Goal: Task Accomplishment & Management: Manage account settings

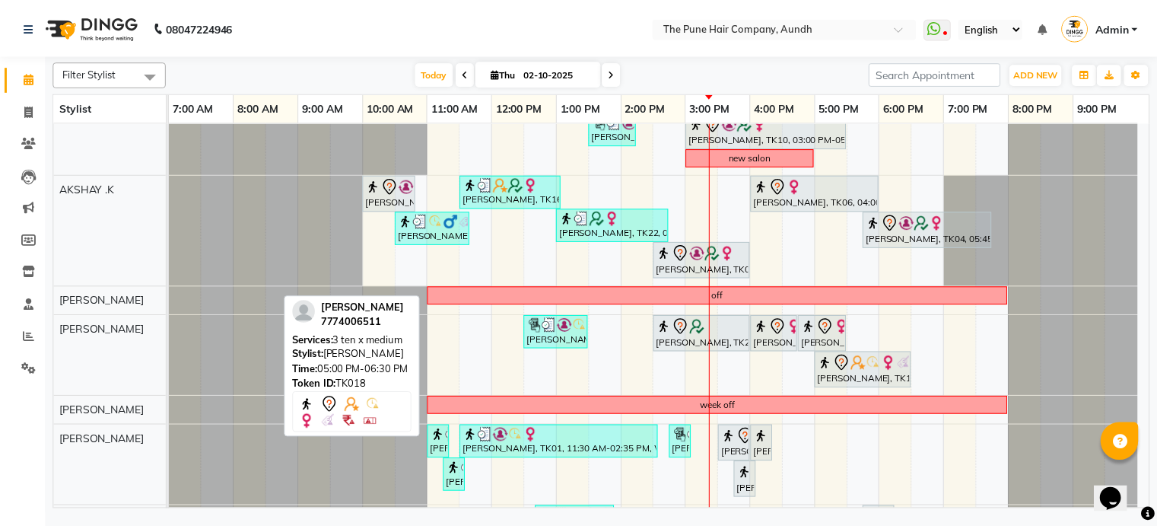
scroll to position [228, 0]
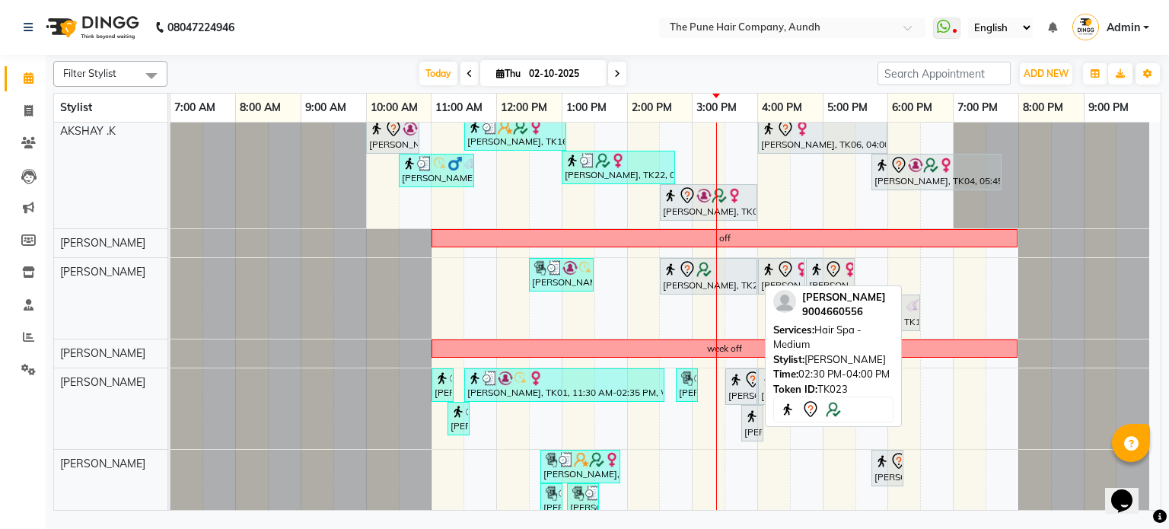
click at [679, 270] on icon at bounding box center [687, 269] width 18 height 18
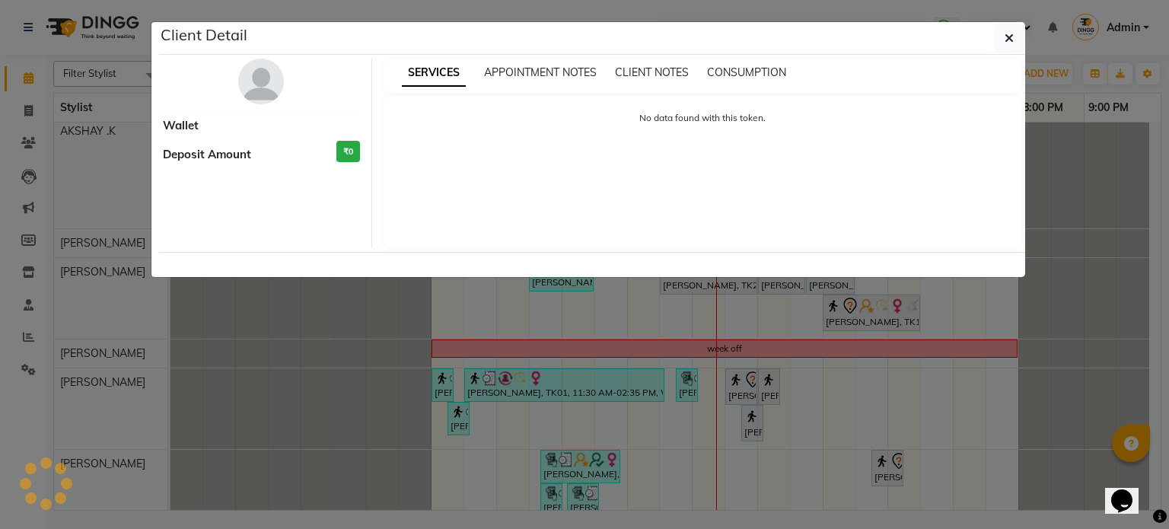
select select "7"
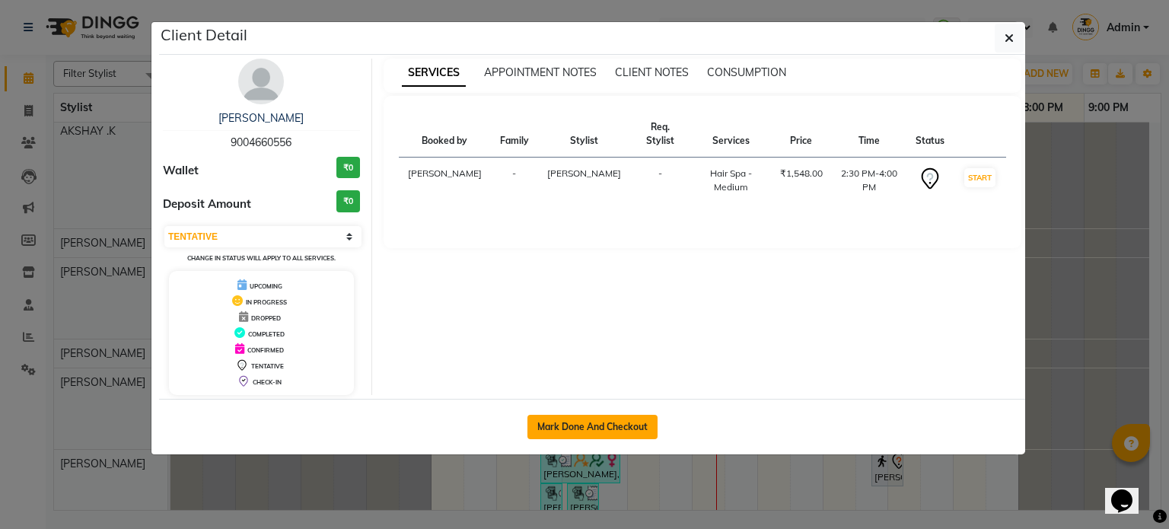
click at [633, 428] on button "Mark Done And Checkout" at bounding box center [592, 427] width 130 height 24
select select "service"
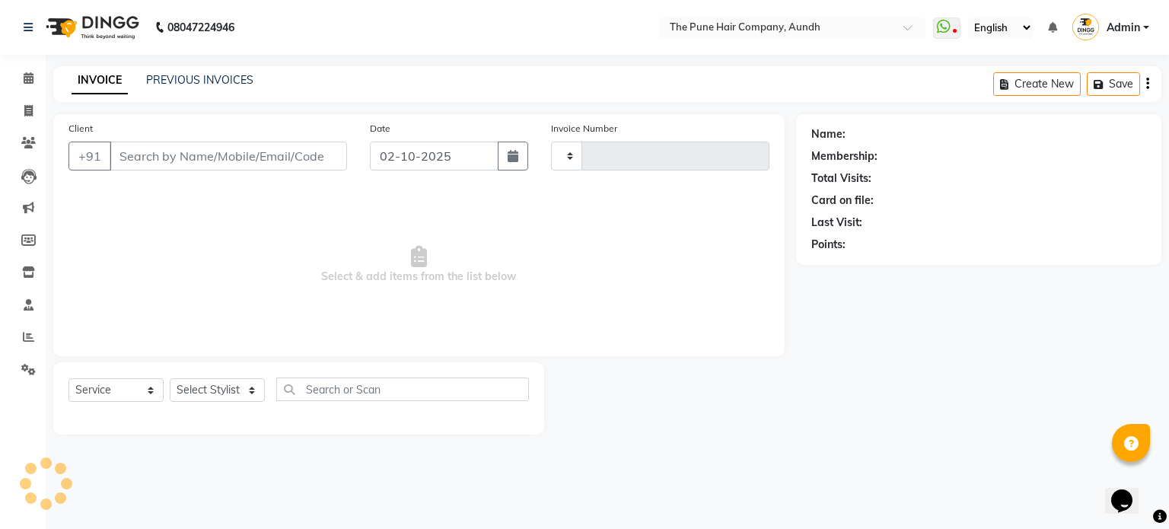
type input "5444"
select select "106"
type input "9004660556"
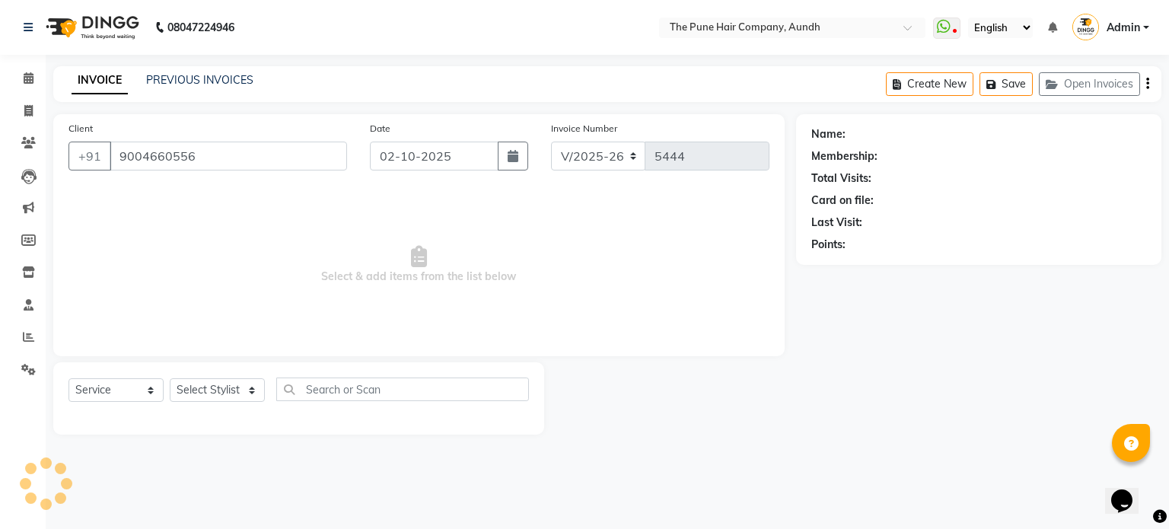
select select "18078"
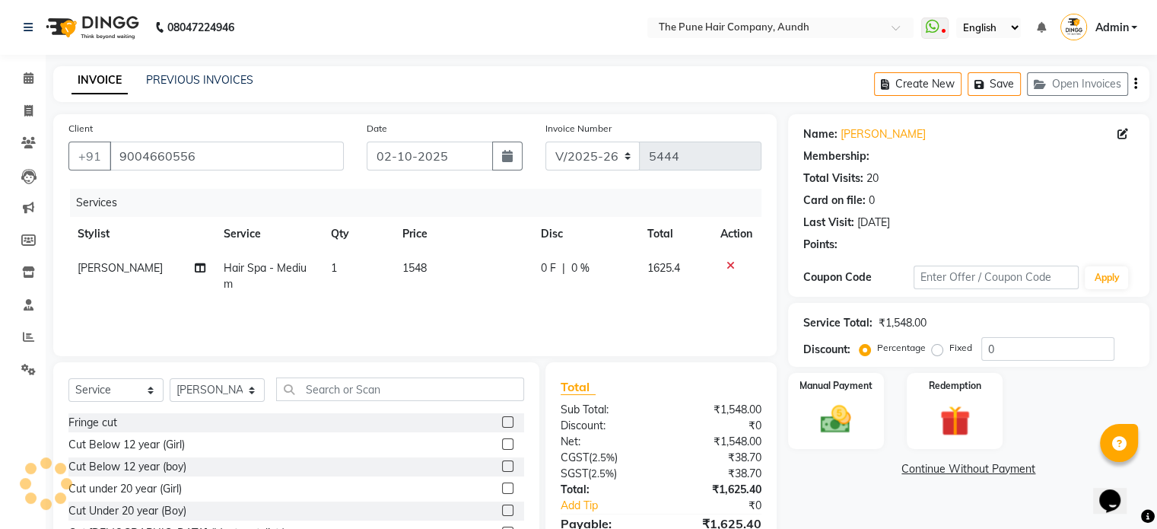
type input "20"
select select "1: Object"
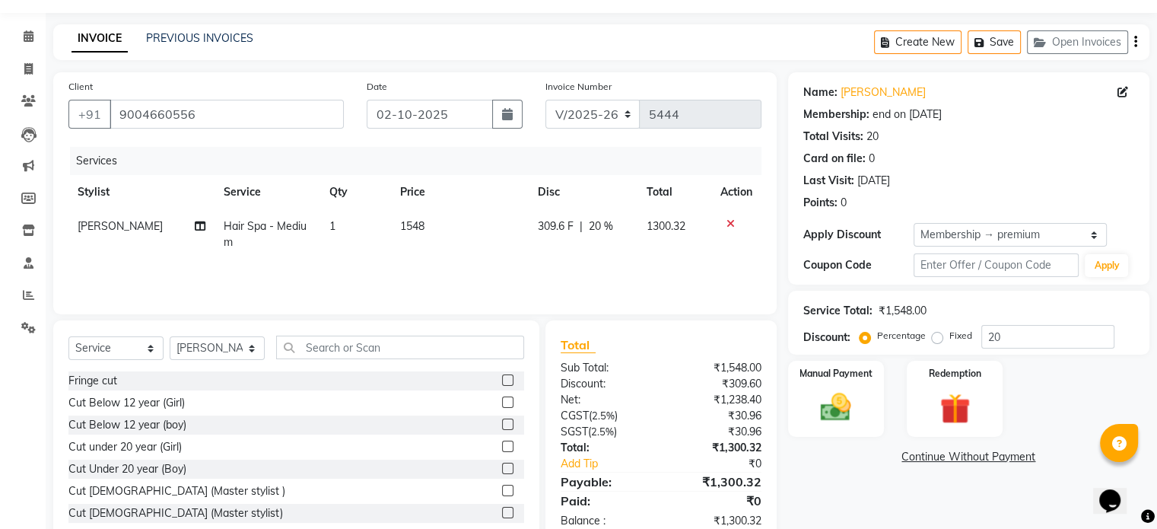
scroll to position [81, 0]
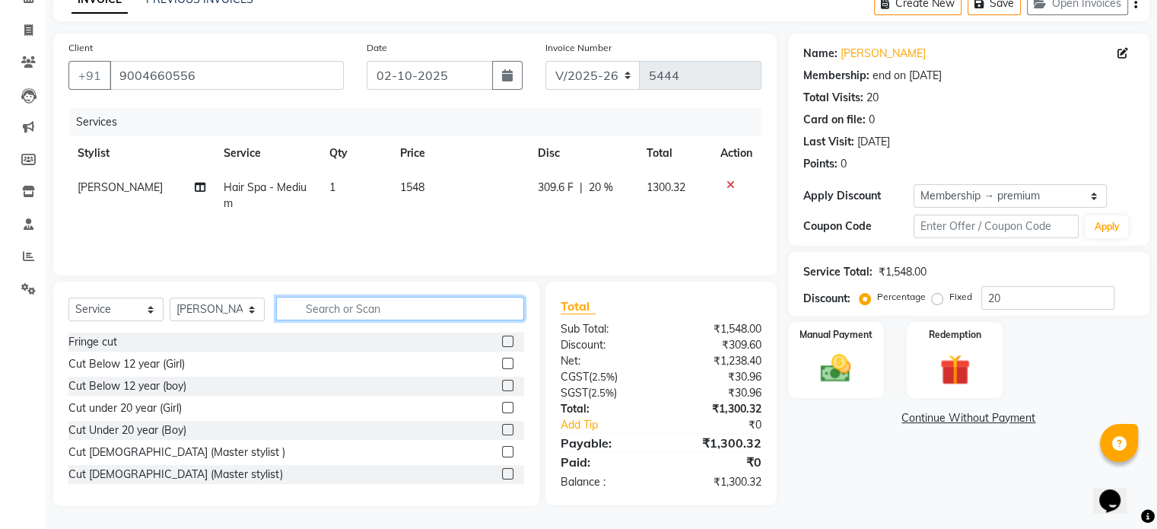
click at [342, 308] on input "text" at bounding box center [400, 309] width 248 height 24
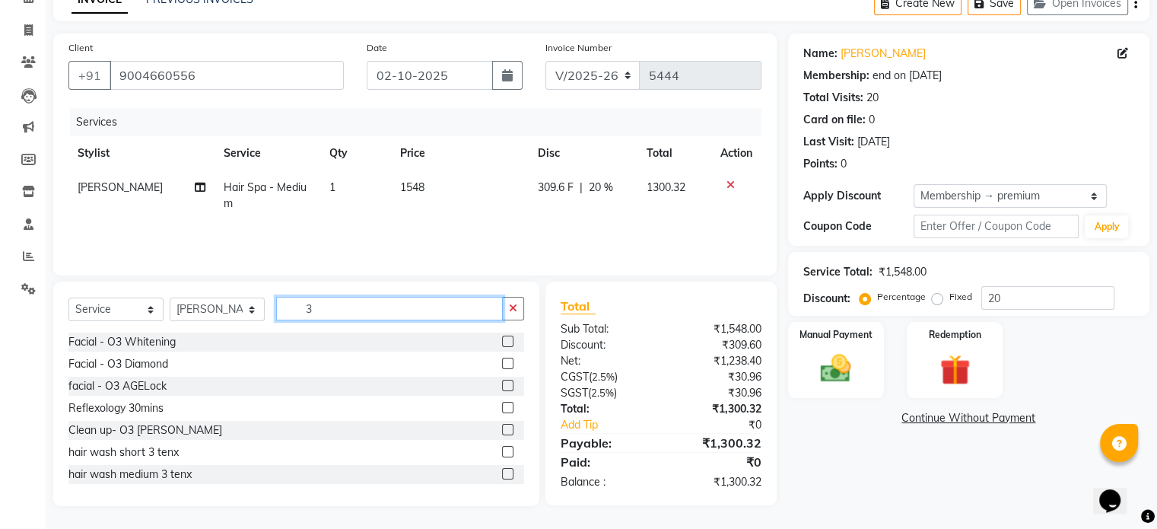
scroll to position [76, 0]
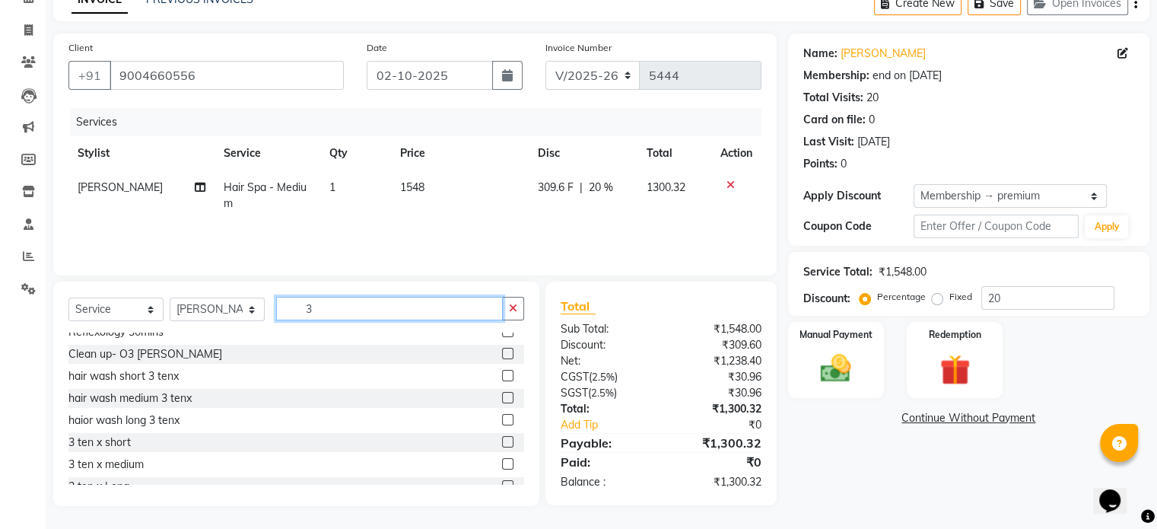
type input "3"
drag, startPoint x: 495, startPoint y: 464, endPoint x: 502, endPoint y: 450, distance: 16.0
click at [502, 463] on label at bounding box center [507, 463] width 11 height 11
click at [502, 463] on input "checkbox" at bounding box center [507, 465] width 10 height 10
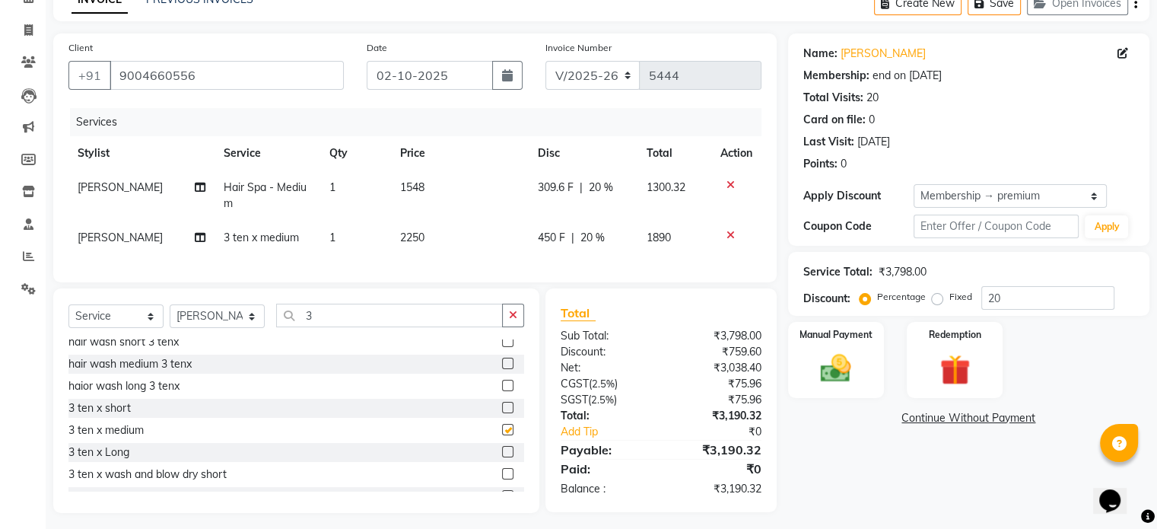
scroll to position [152, 0]
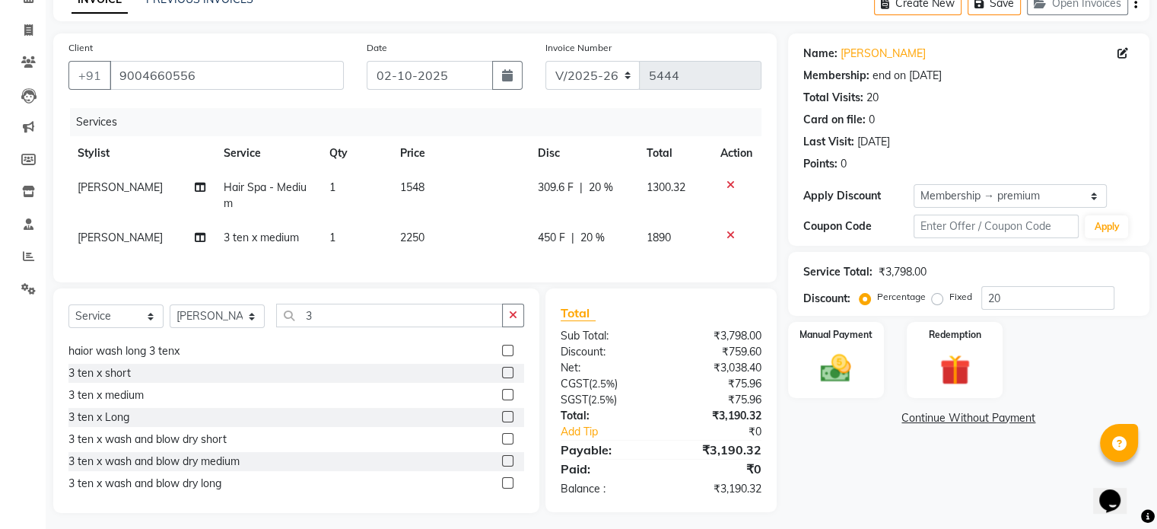
checkbox input "false"
click at [502, 422] on label at bounding box center [507, 416] width 11 height 11
click at [502, 422] on input "checkbox" at bounding box center [507, 417] width 10 height 10
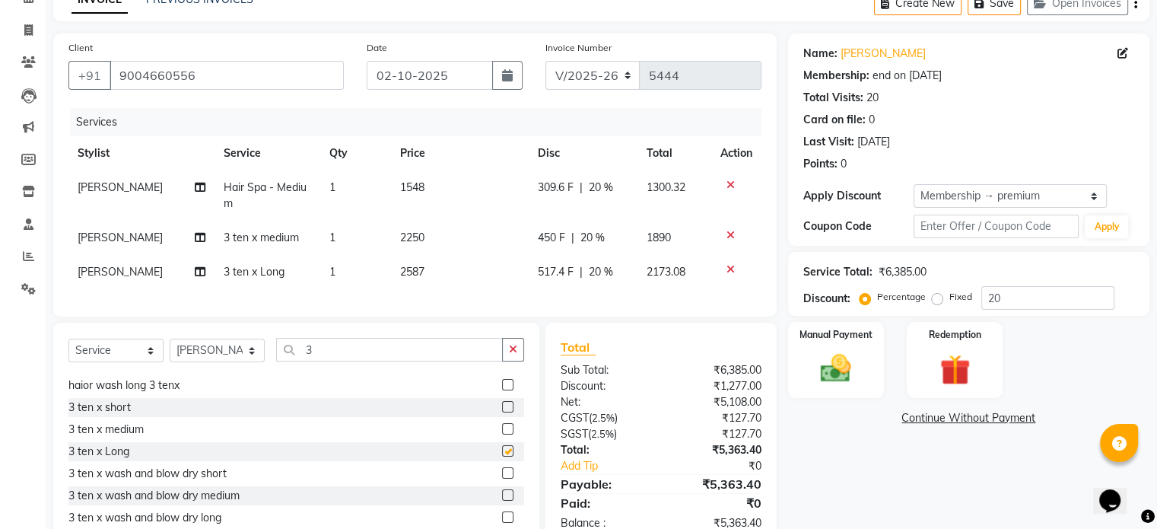
checkbox input "false"
click at [730, 237] on icon at bounding box center [731, 235] width 8 height 11
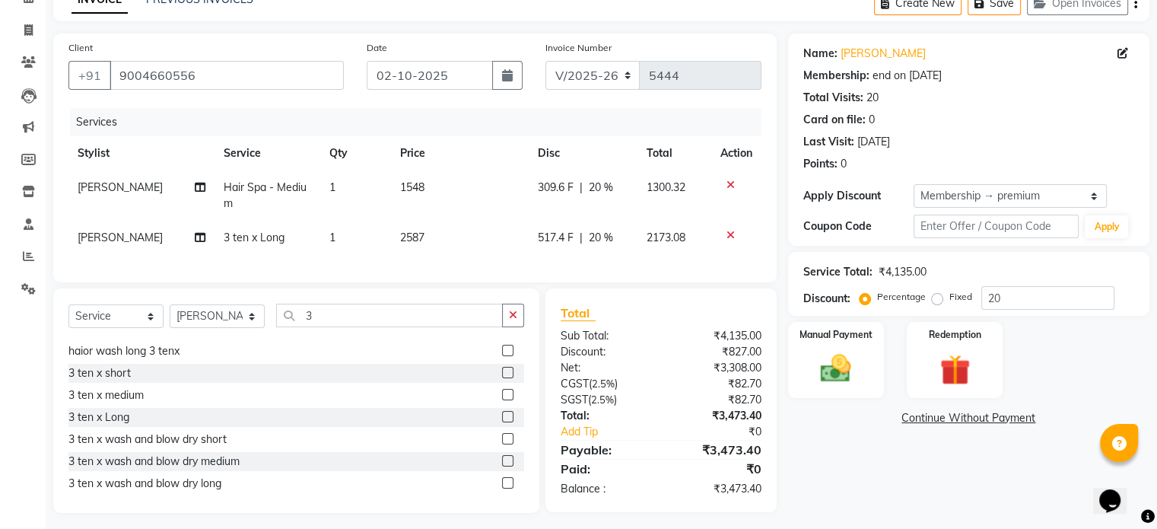
click at [727, 183] on icon at bounding box center [731, 185] width 8 height 11
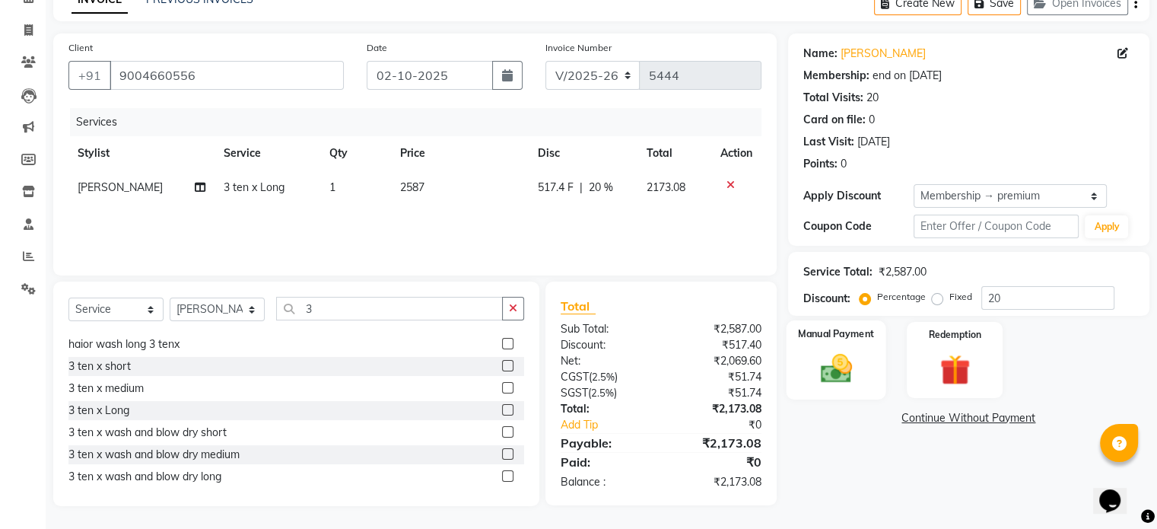
click at [835, 374] on img at bounding box center [835, 369] width 51 height 37
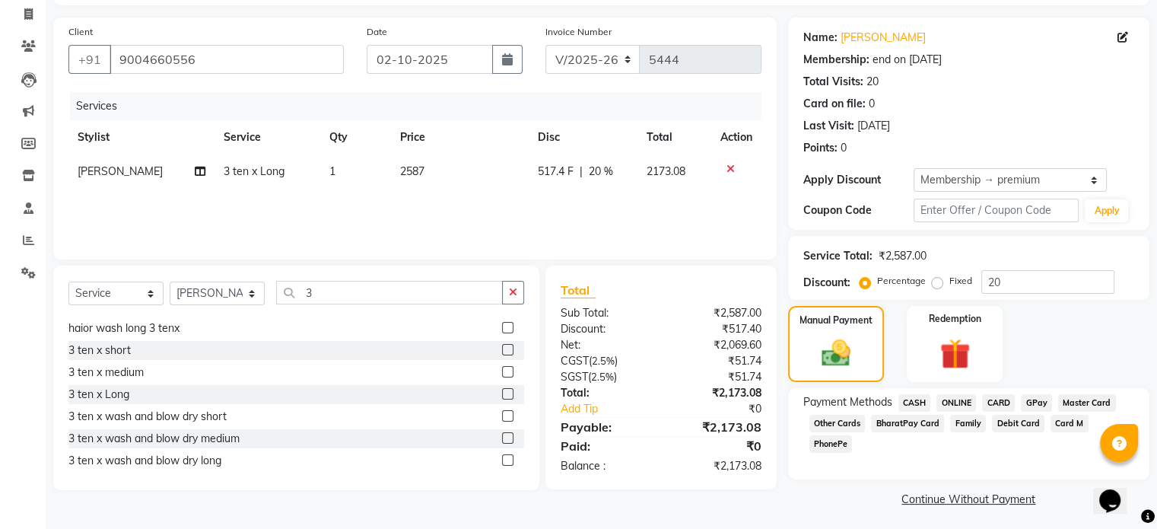
scroll to position [100, 0]
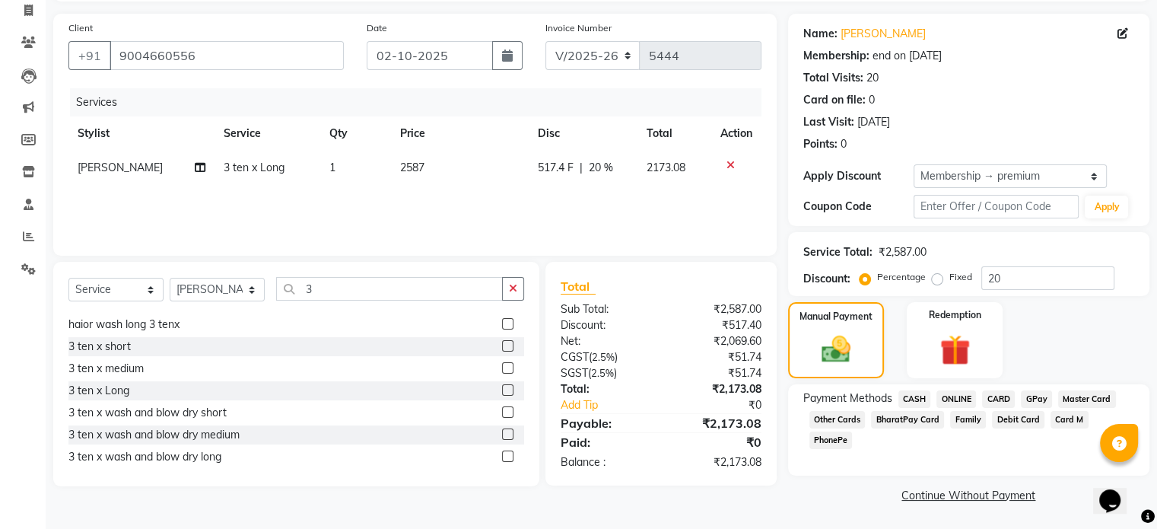
click at [954, 393] on span "ONLINE" at bounding box center [957, 399] width 40 height 18
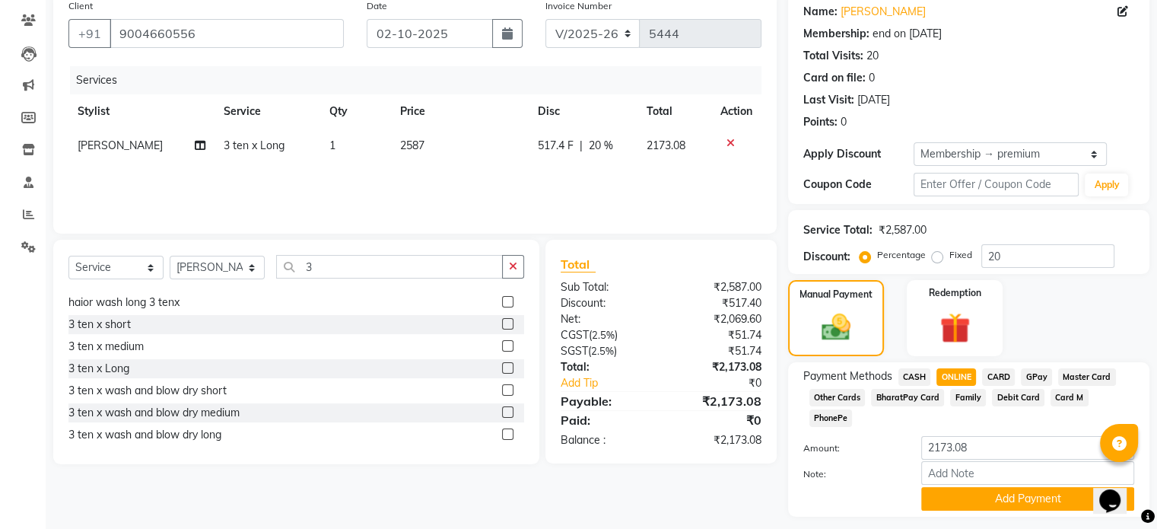
scroll to position [145, 0]
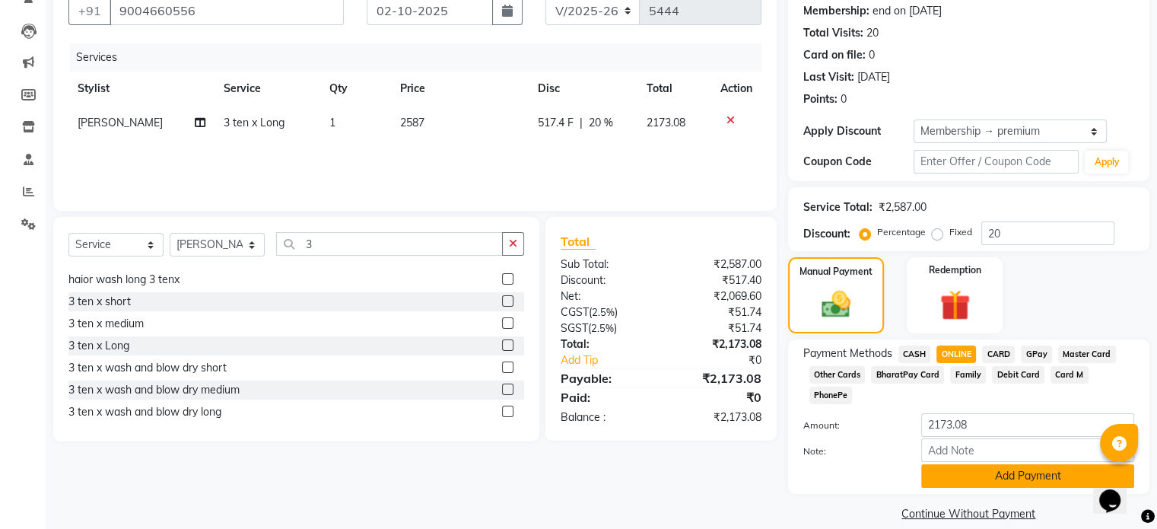
click at [1011, 464] on button "Add Payment" at bounding box center [1027, 476] width 213 height 24
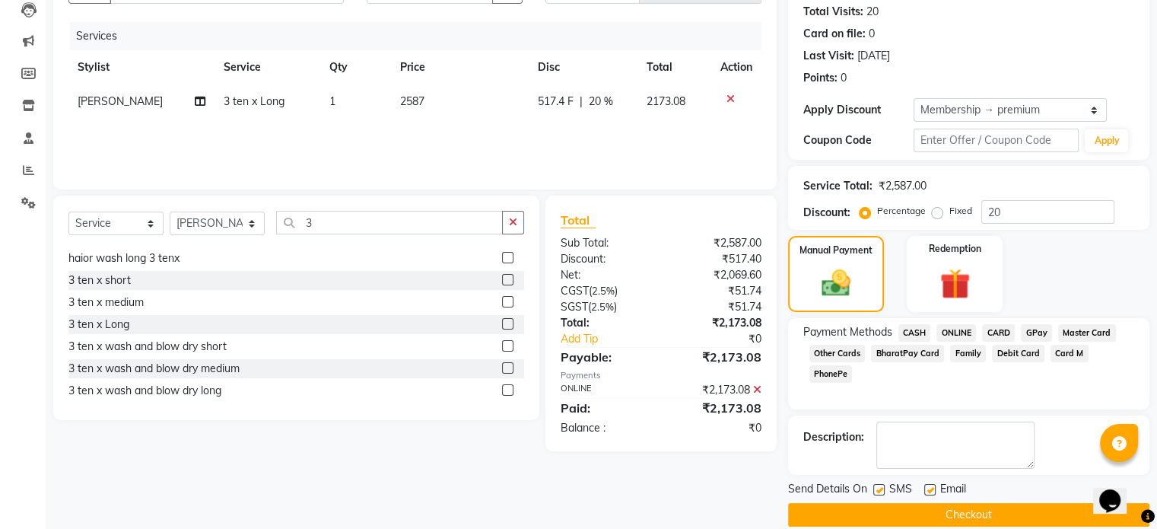
scroll to position [186, 0]
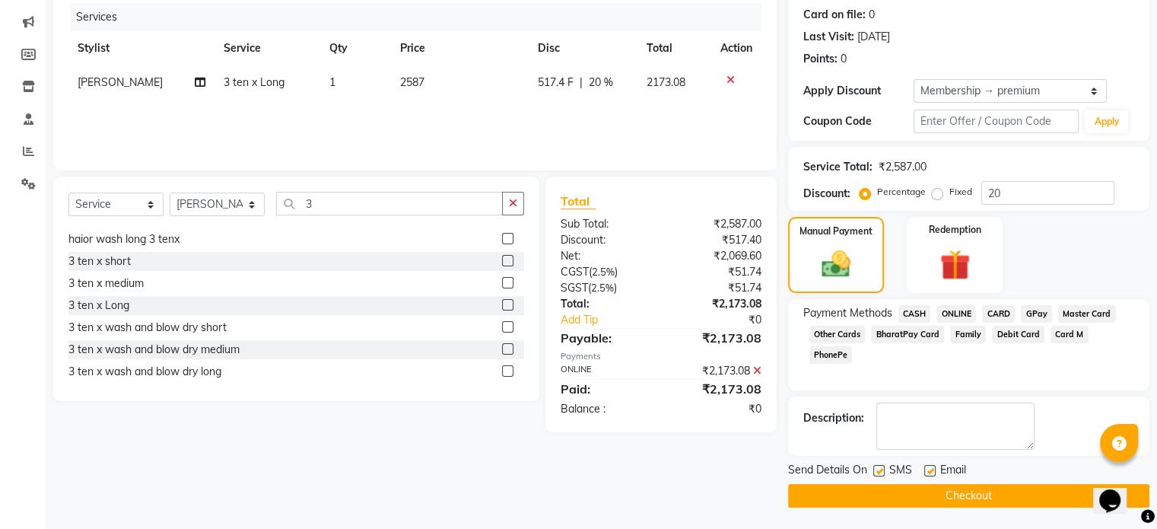
click at [989, 501] on button "Checkout" at bounding box center [968, 496] width 361 height 24
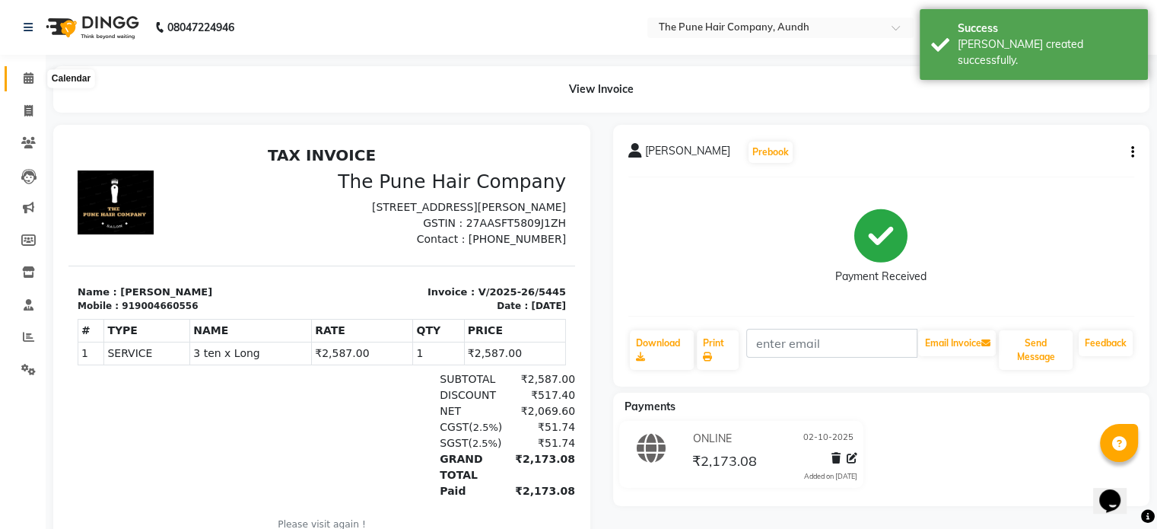
drag, startPoint x: 37, startPoint y: 71, endPoint x: 82, endPoint y: 84, distance: 47.7
click at [36, 71] on span at bounding box center [28, 79] width 27 height 18
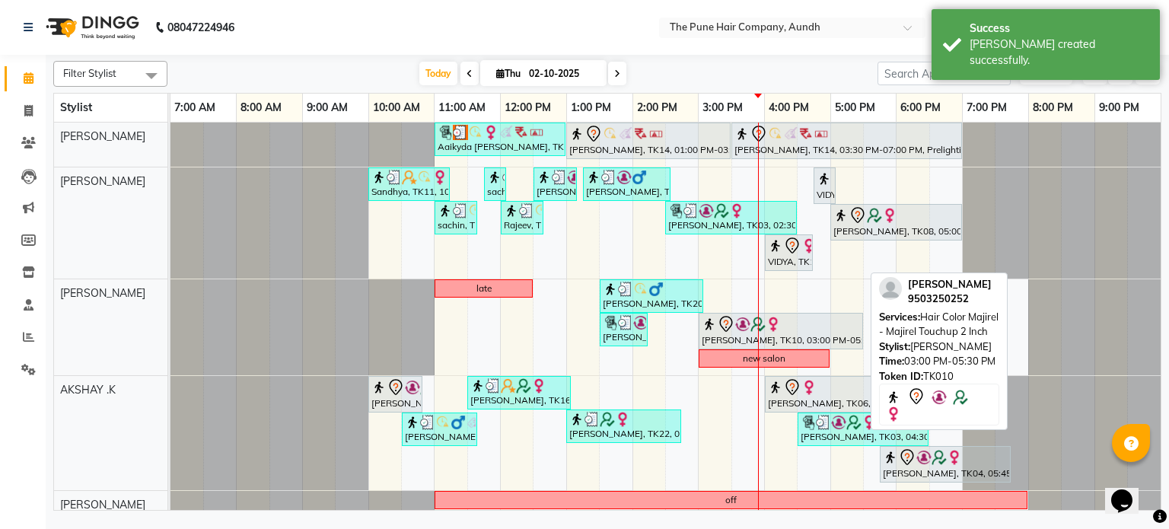
scroll to position [152, 0]
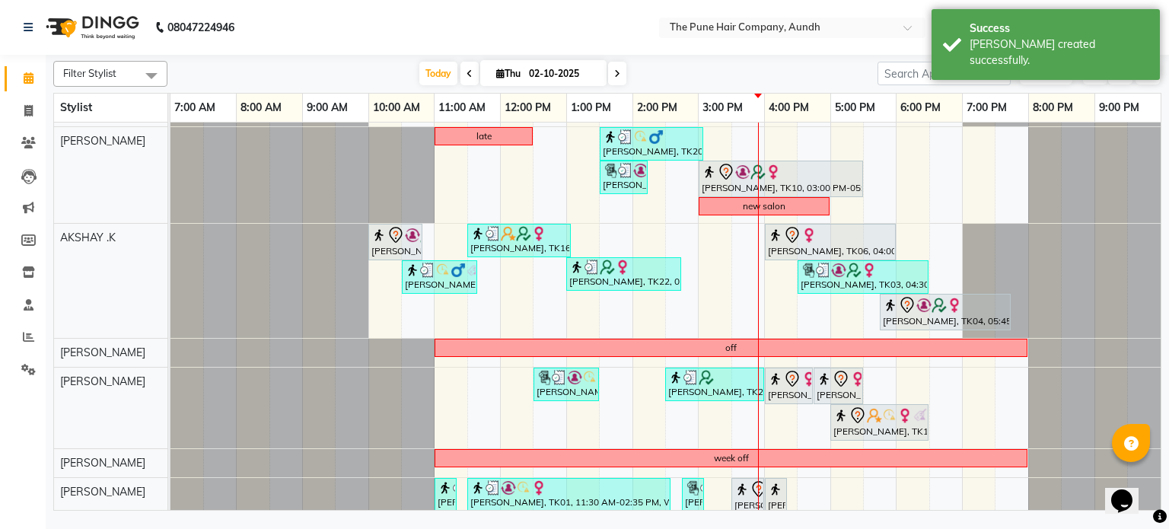
click at [621, 67] on span at bounding box center [617, 74] width 18 height 24
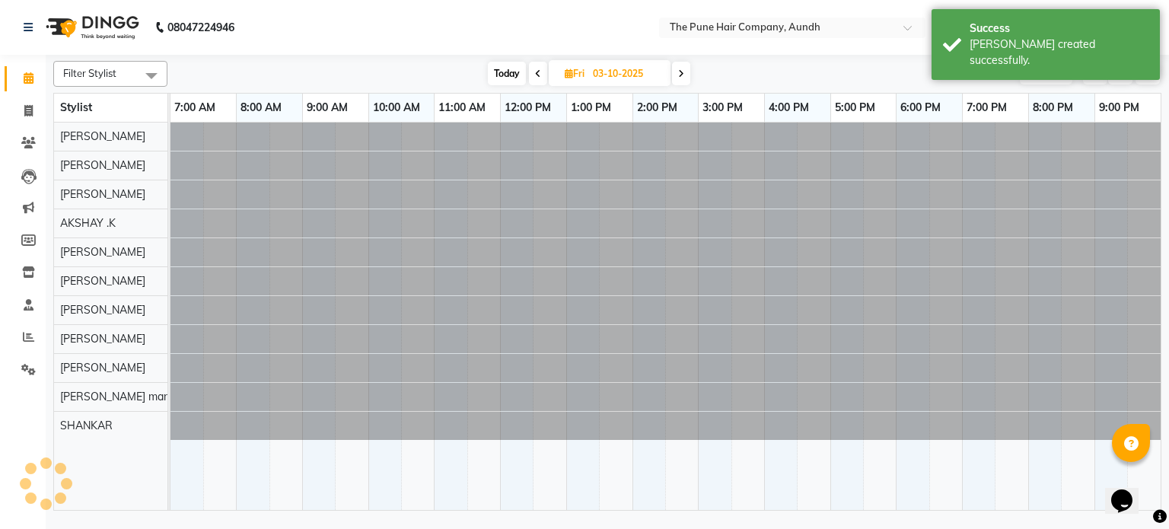
scroll to position [0, 0]
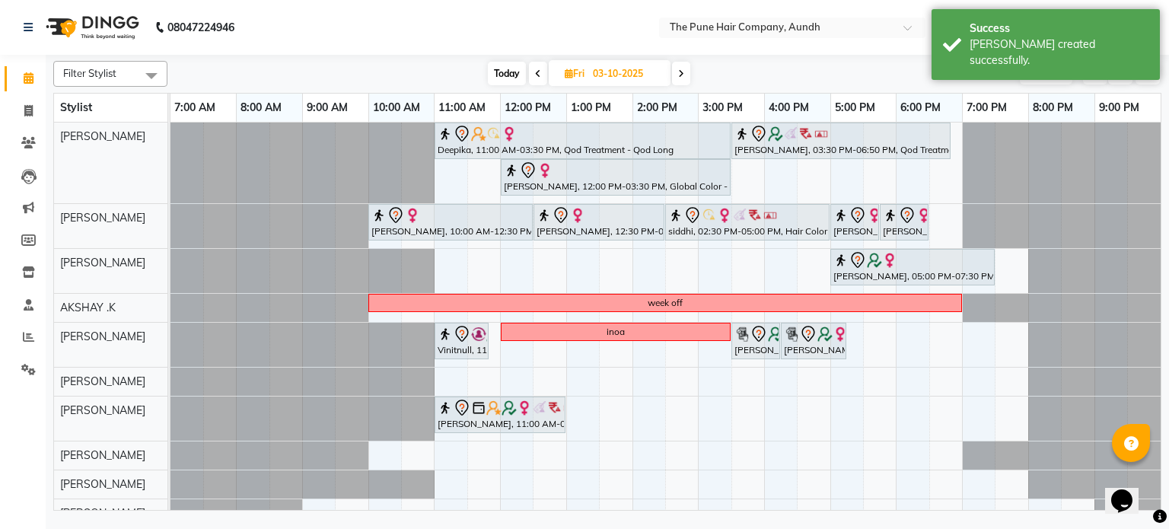
click at [682, 71] on icon at bounding box center [681, 73] width 6 height 9
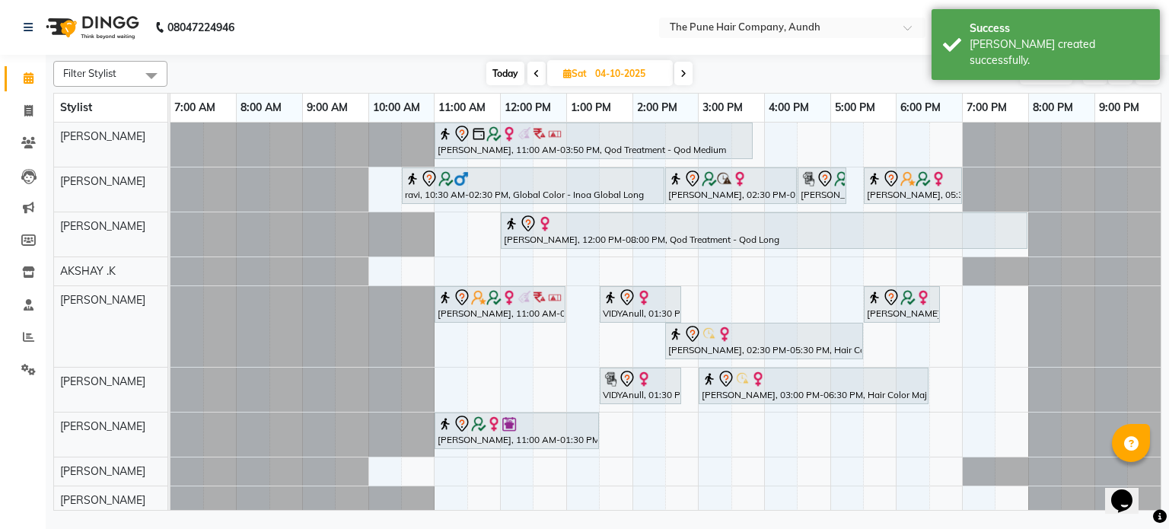
click at [682, 71] on icon at bounding box center [683, 73] width 6 height 9
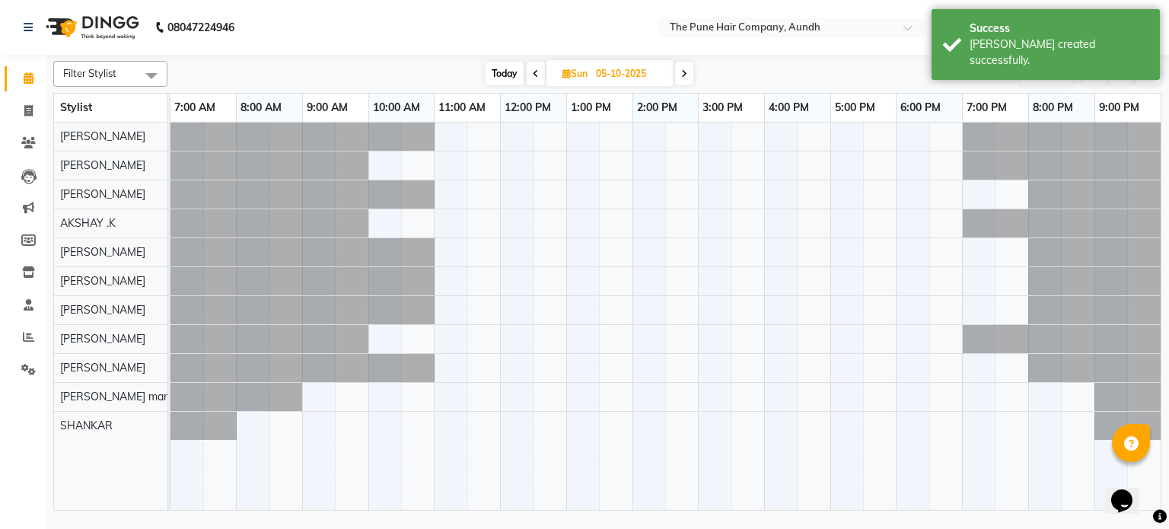
click at [682, 71] on icon at bounding box center [684, 73] width 6 height 9
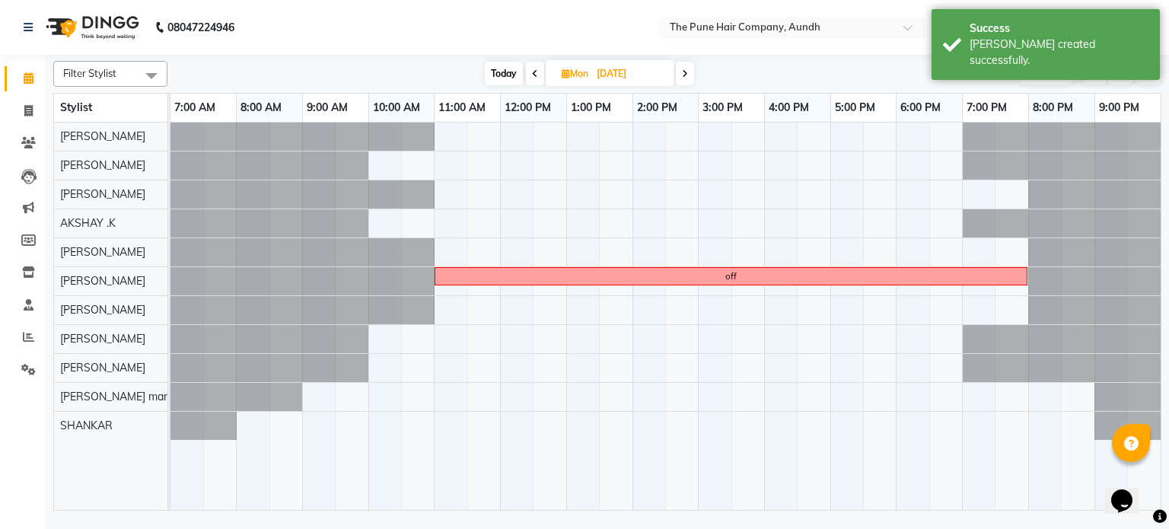
click at [682, 71] on icon at bounding box center [685, 73] width 6 height 9
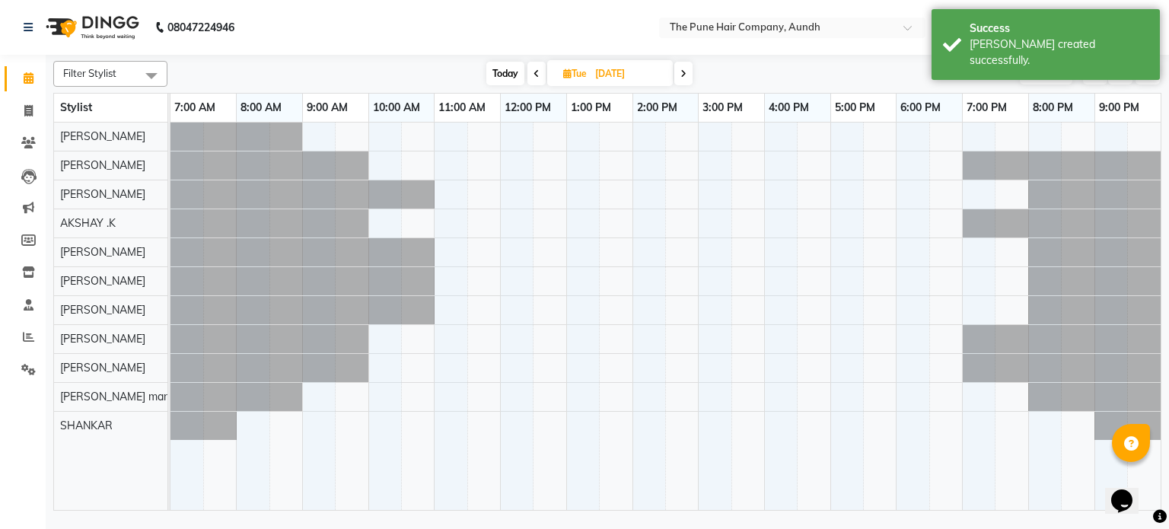
click at [682, 71] on icon at bounding box center [683, 73] width 6 height 9
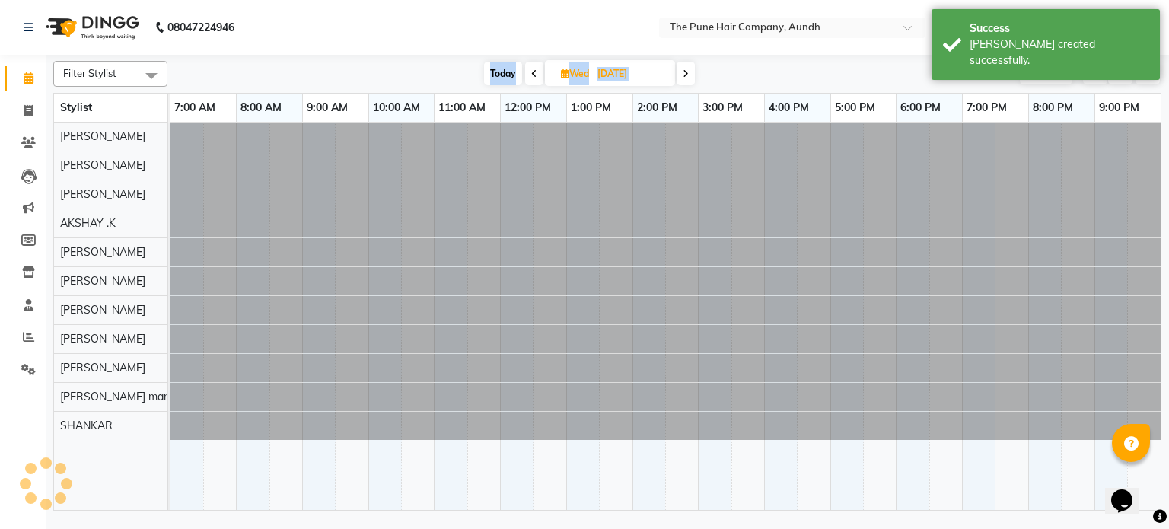
click at [682, 71] on span at bounding box center [685, 74] width 18 height 24
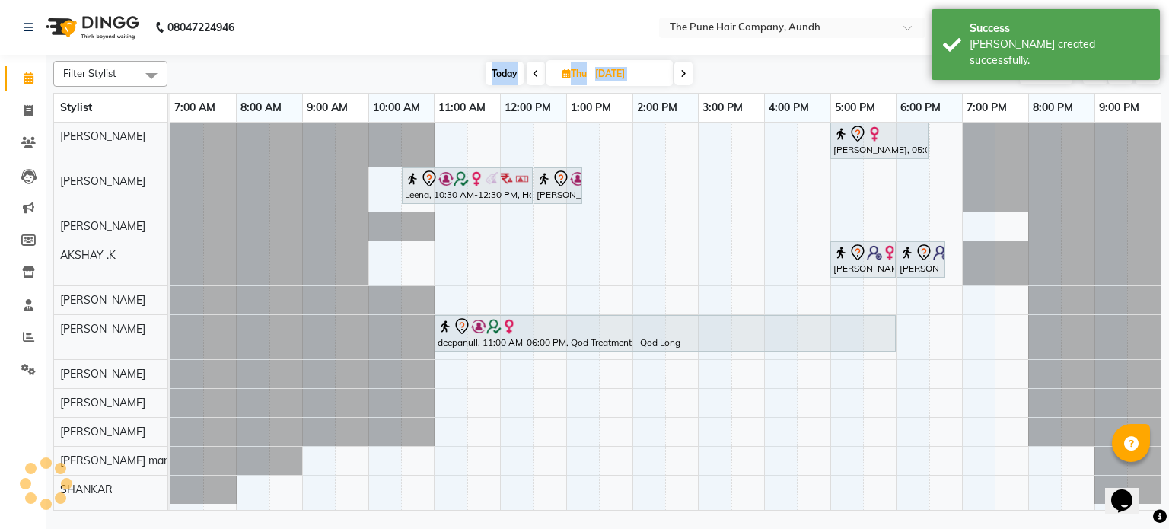
click at [682, 71] on icon at bounding box center [683, 73] width 6 height 9
type input "10-10-2025"
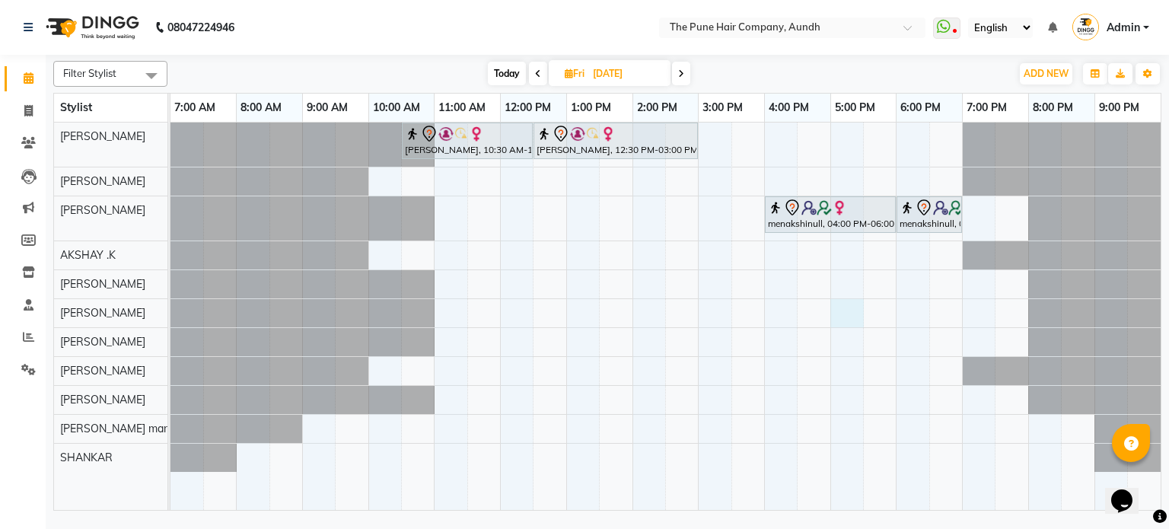
click at [838, 307] on div "sonali mehta, 10:30 AM-12:30 PM, Hair Color Inoa - Inoa Touchup 2 Inch sonali m…" at bounding box center [665, 317] width 990 height 388
select select "18078"
select select "tentative"
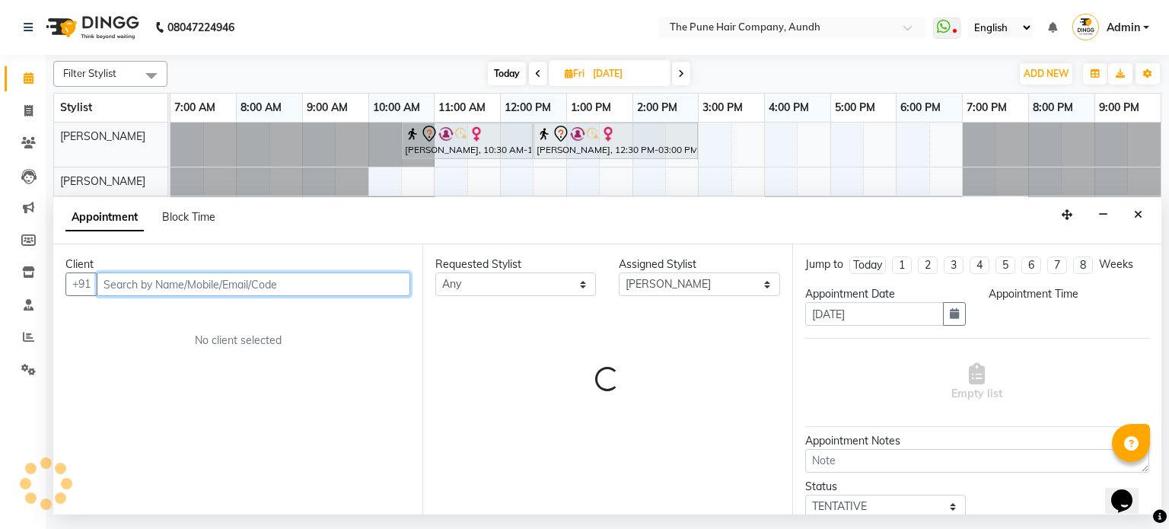
select select "1020"
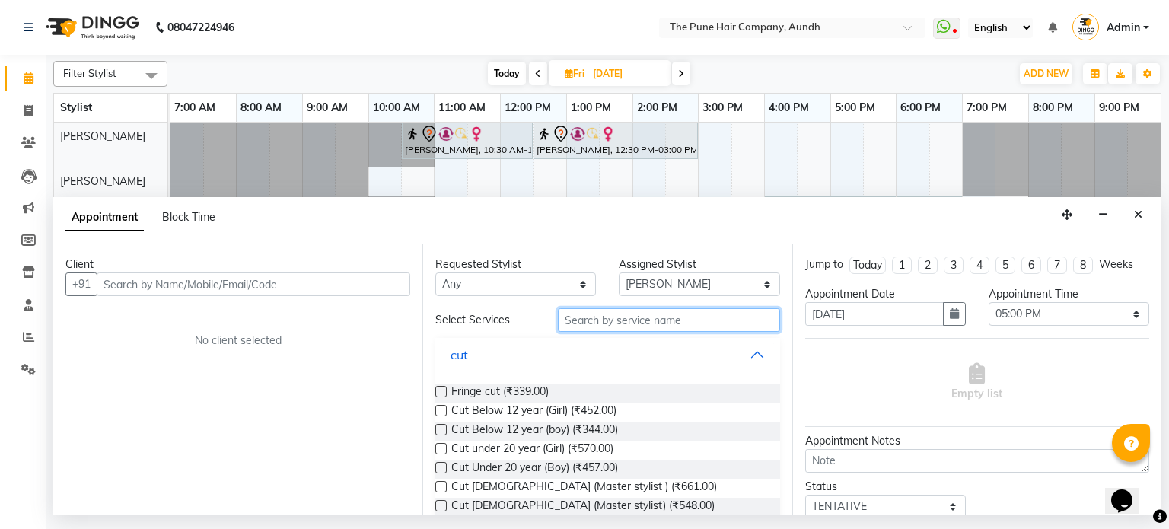
click at [622, 322] on input "text" at bounding box center [669, 320] width 222 height 24
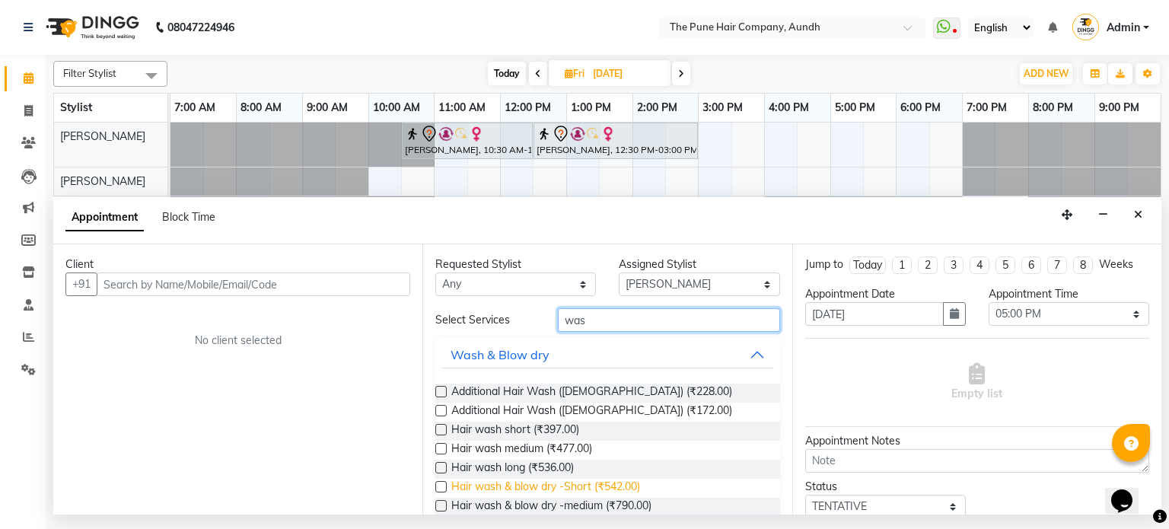
scroll to position [76, 0]
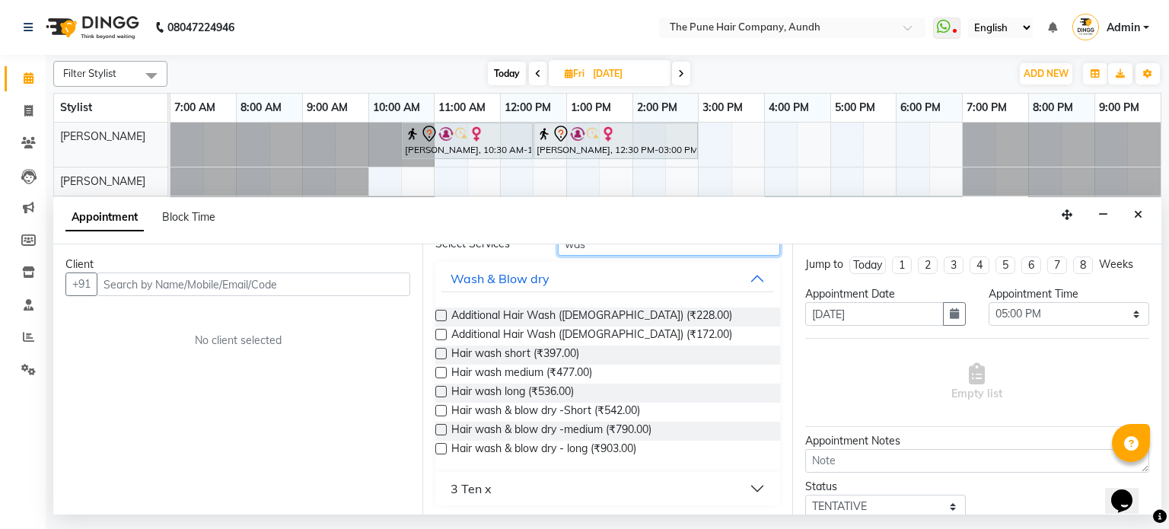
type input "was"
click at [441, 447] on label at bounding box center [440, 448] width 11 height 11
click at [441, 447] on input "checkbox" at bounding box center [440, 450] width 10 height 10
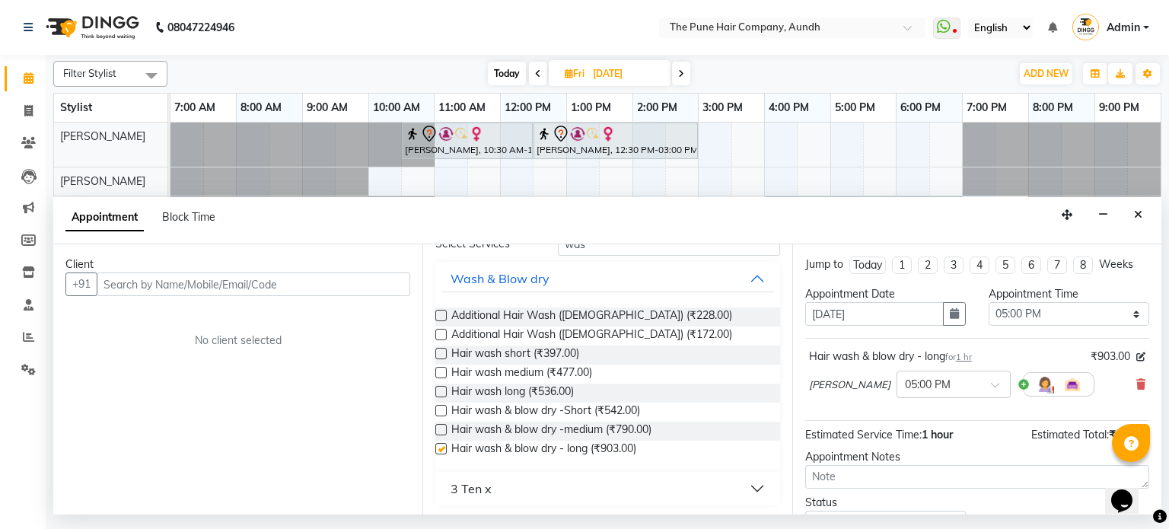
checkbox input "false"
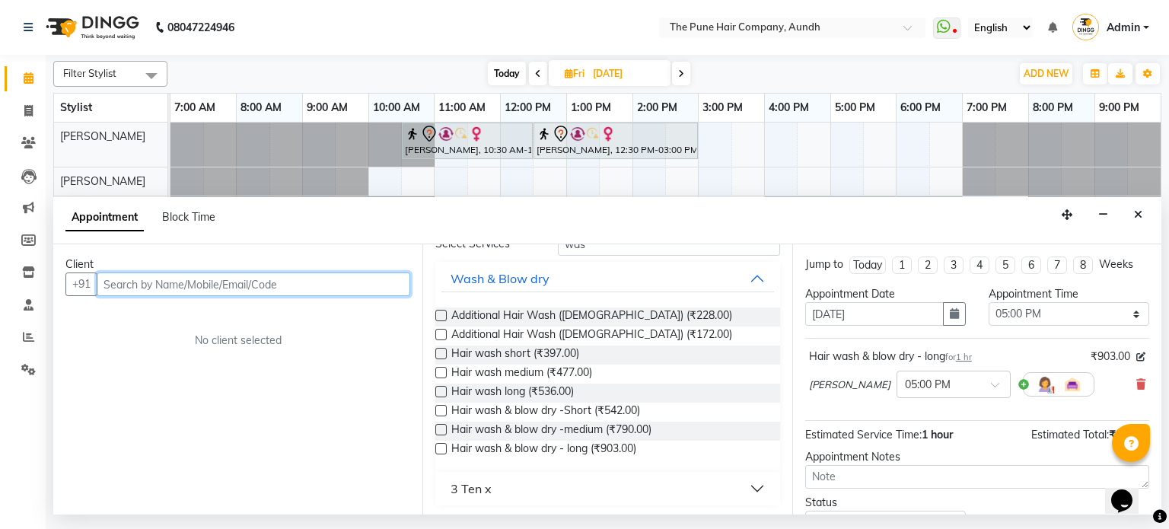
click at [320, 288] on input "text" at bounding box center [253, 284] width 313 height 24
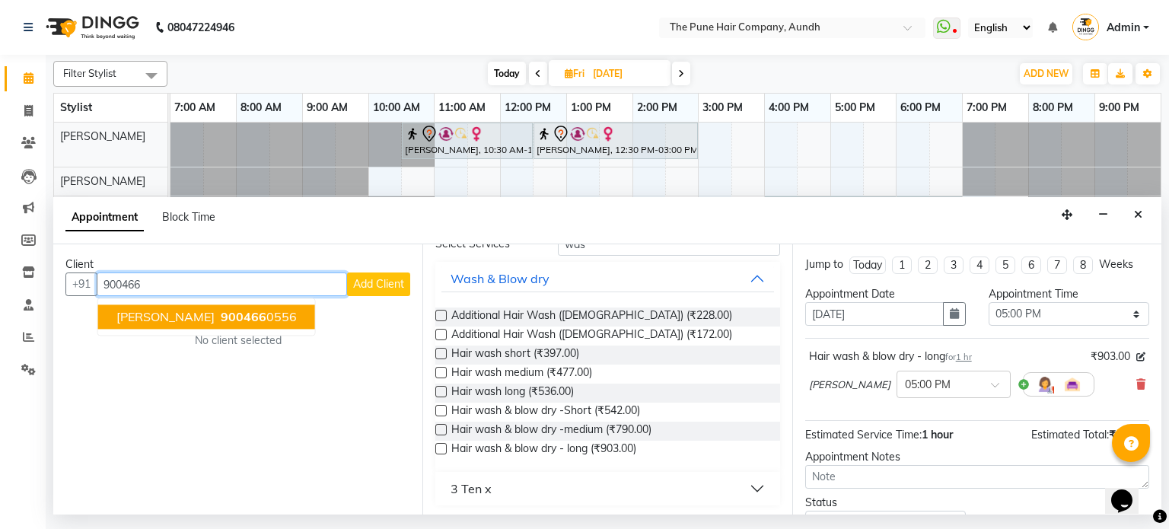
click at [234, 328] on button "Shraddha 900466 0556" at bounding box center [206, 317] width 217 height 24
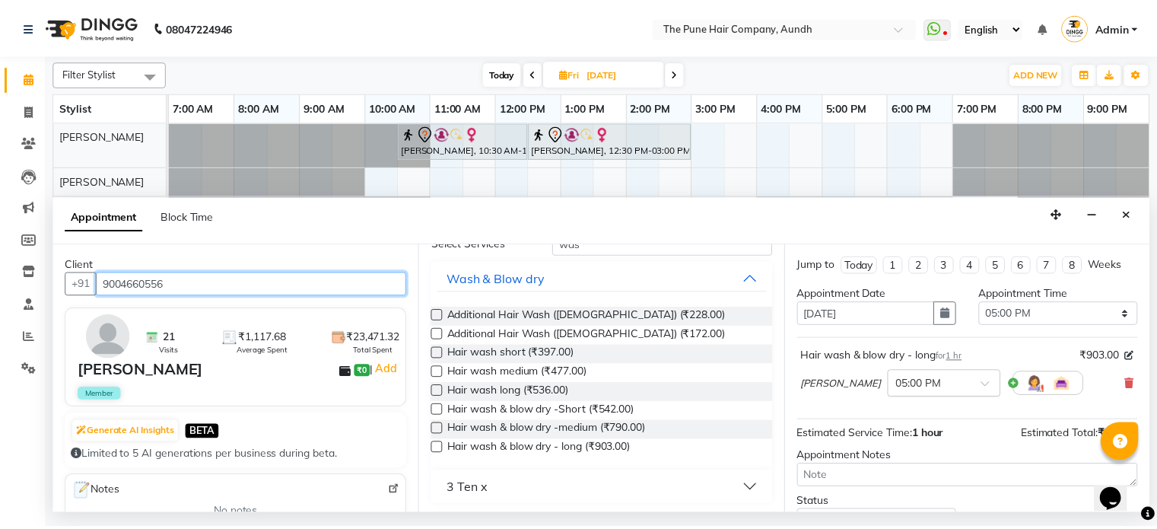
scroll to position [115, 0]
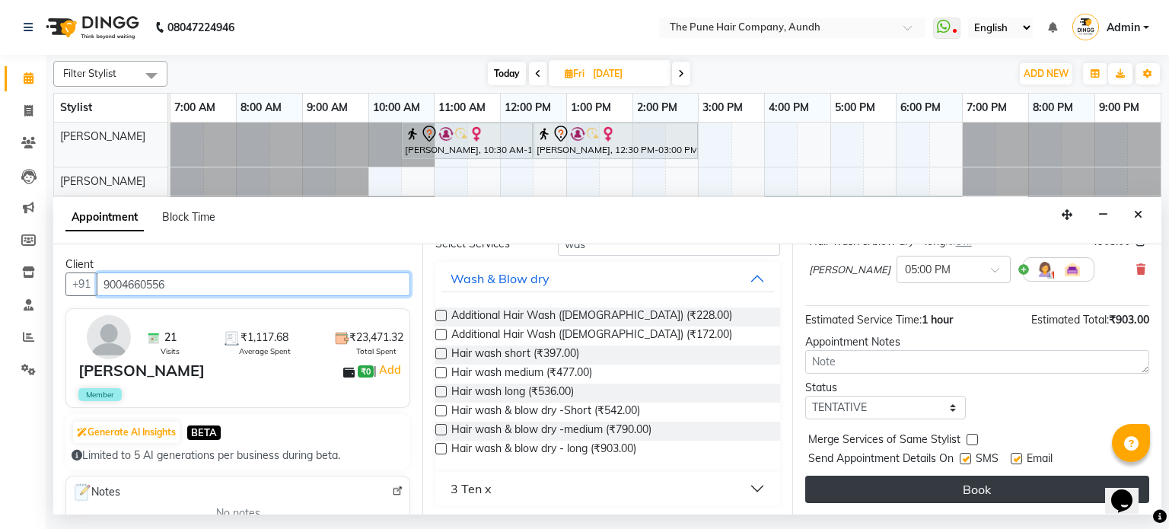
type input "9004660556"
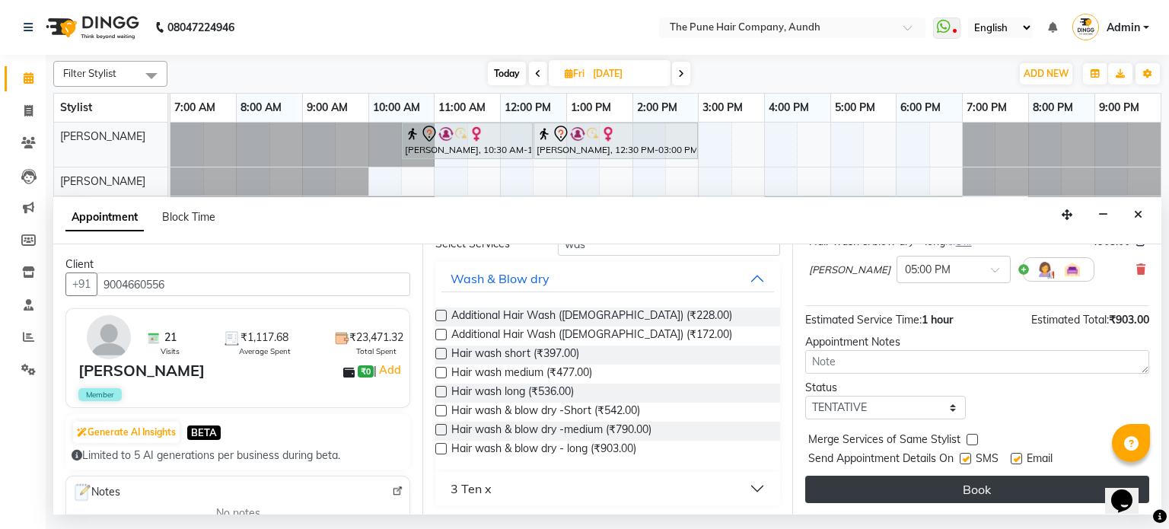
click at [998, 492] on button "Book" at bounding box center [977, 489] width 344 height 27
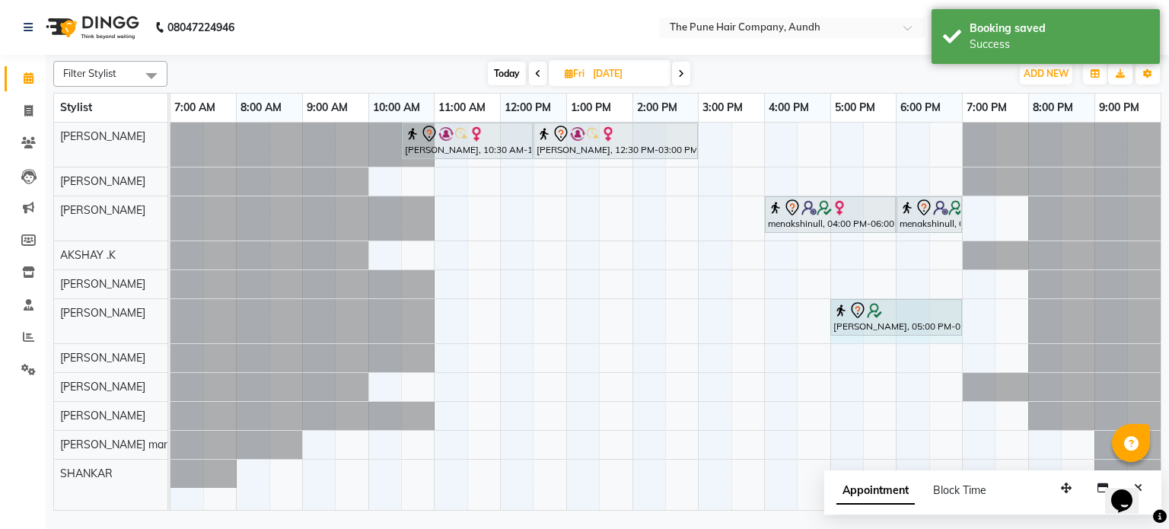
drag, startPoint x: 894, startPoint y: 316, endPoint x: 956, endPoint y: 325, distance: 62.3
click at [170, 325] on div "Shraddha, 05:00 PM-06:00 PM, Hair wash & blow dry - long Shraddha, 05:00 PM-06:…" at bounding box center [170, 321] width 0 height 44
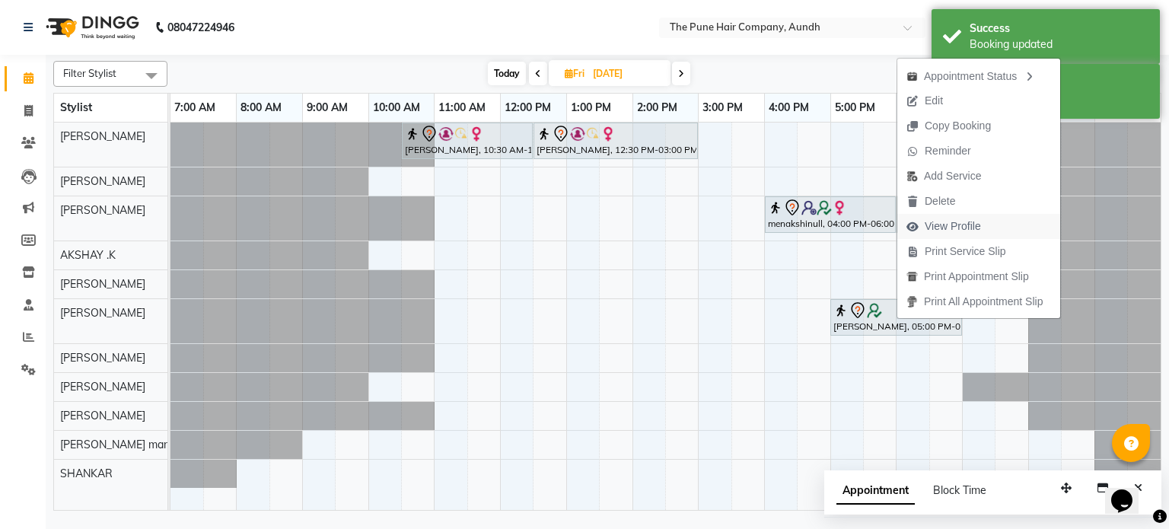
click at [951, 230] on span "View Profile" at bounding box center [952, 226] width 56 height 16
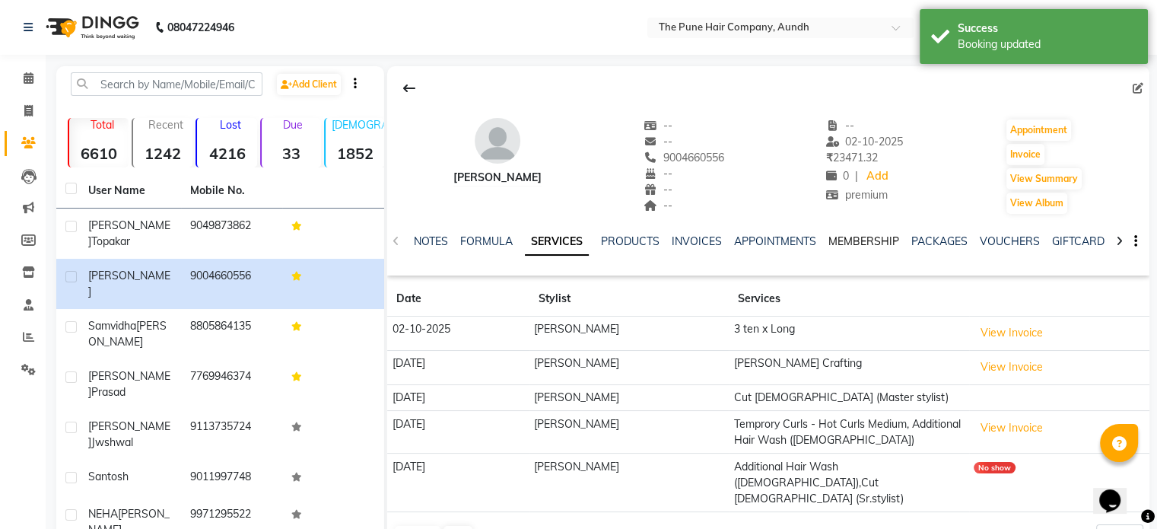
click at [861, 236] on link "MEMBERSHIP" at bounding box center [864, 241] width 71 height 14
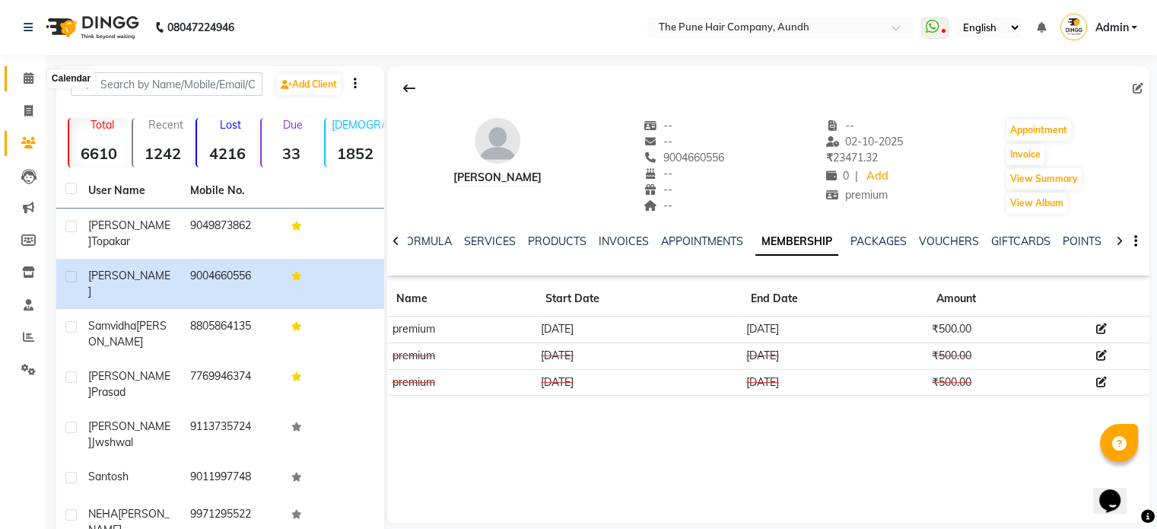
drag, startPoint x: 24, startPoint y: 77, endPoint x: 32, endPoint y: 73, distance: 9.2
click at [24, 76] on icon at bounding box center [29, 77] width 10 height 11
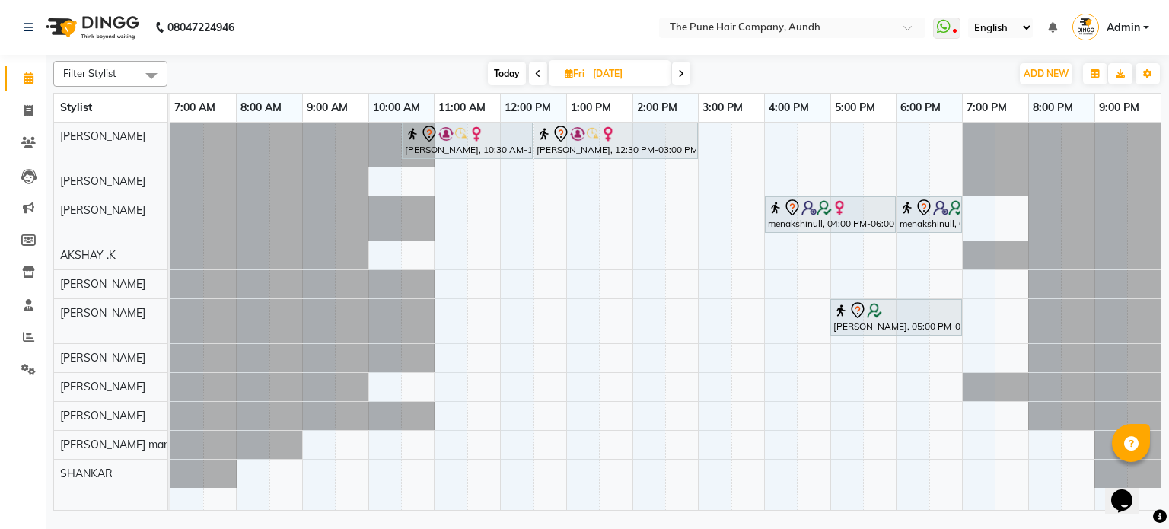
click at [514, 77] on span "Today" at bounding box center [507, 74] width 38 height 24
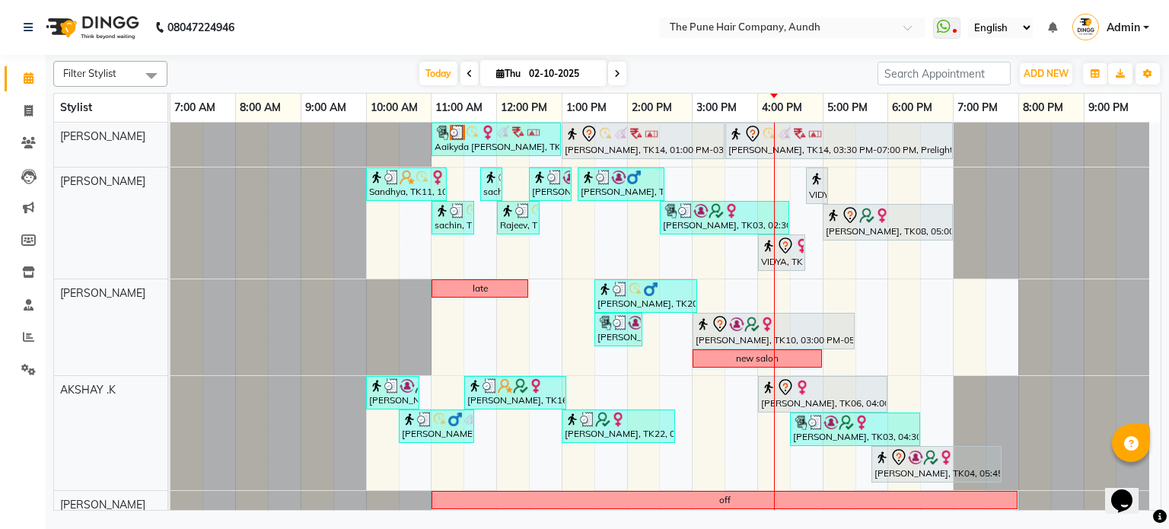
click at [612, 73] on span at bounding box center [617, 74] width 18 height 24
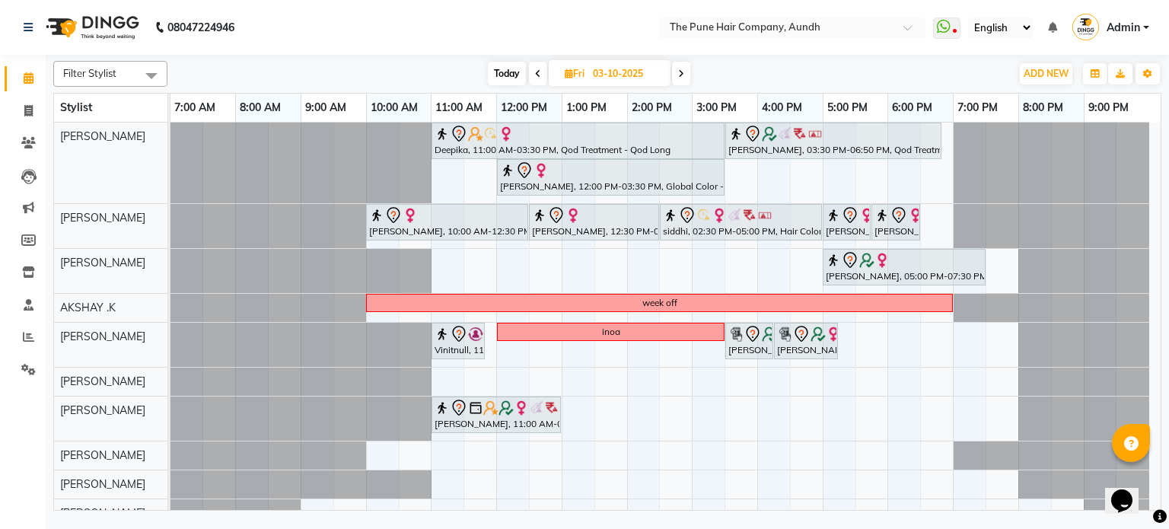
click at [511, 62] on span "Today" at bounding box center [507, 74] width 38 height 24
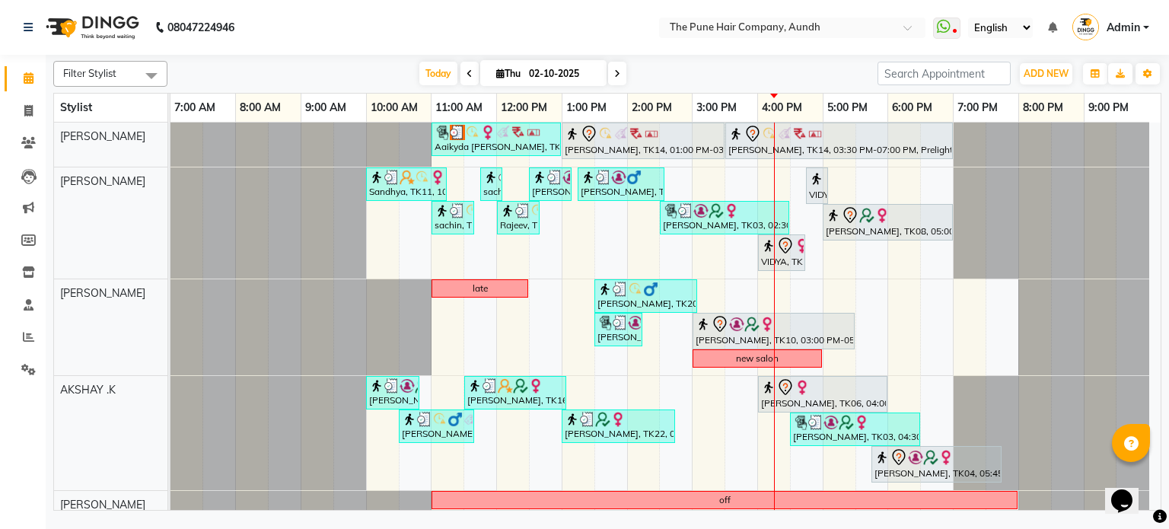
click at [615, 75] on icon at bounding box center [617, 73] width 6 height 9
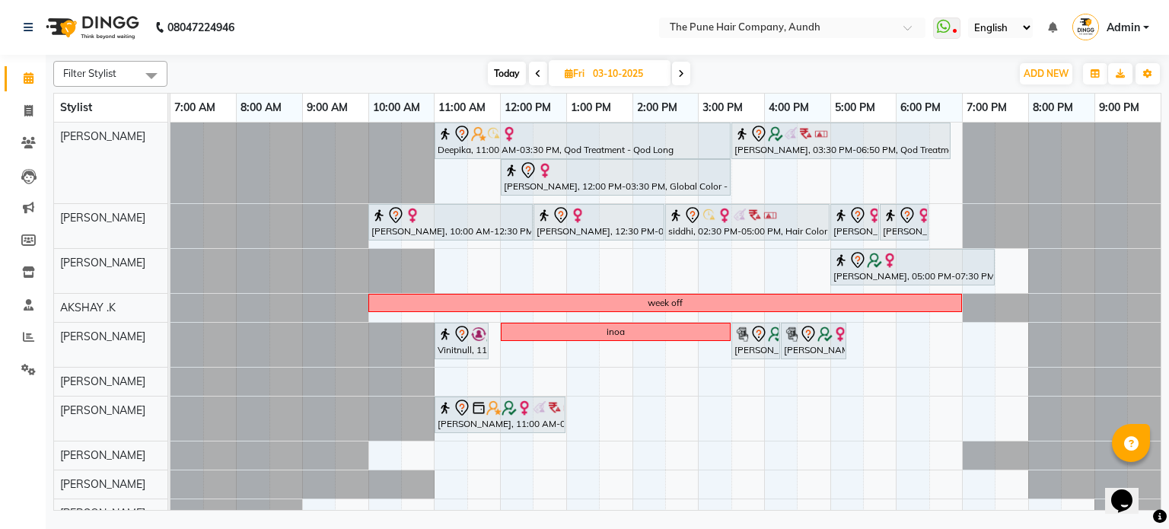
scroll to position [43, 0]
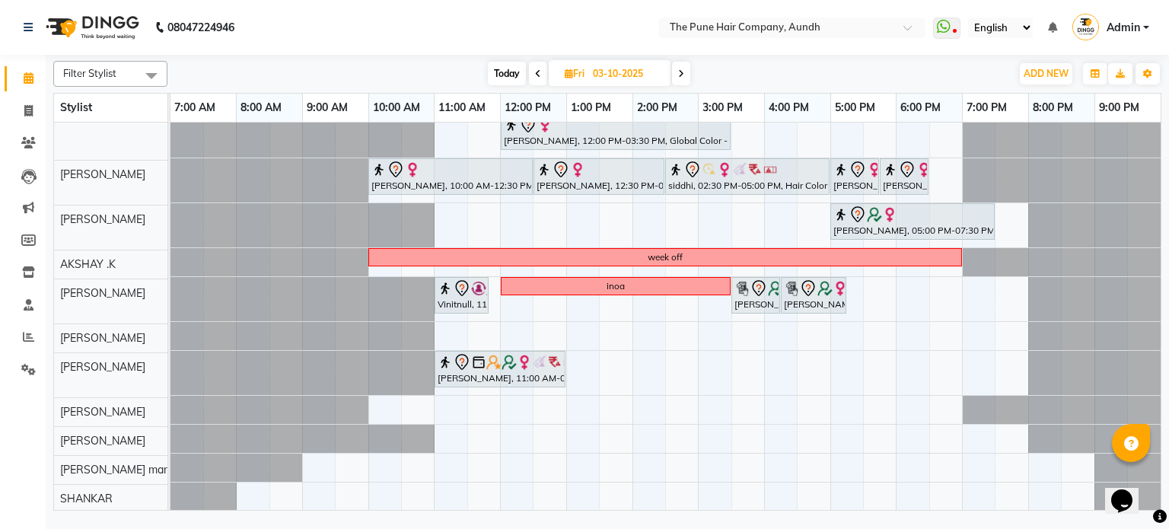
click at [682, 78] on span at bounding box center [681, 74] width 18 height 24
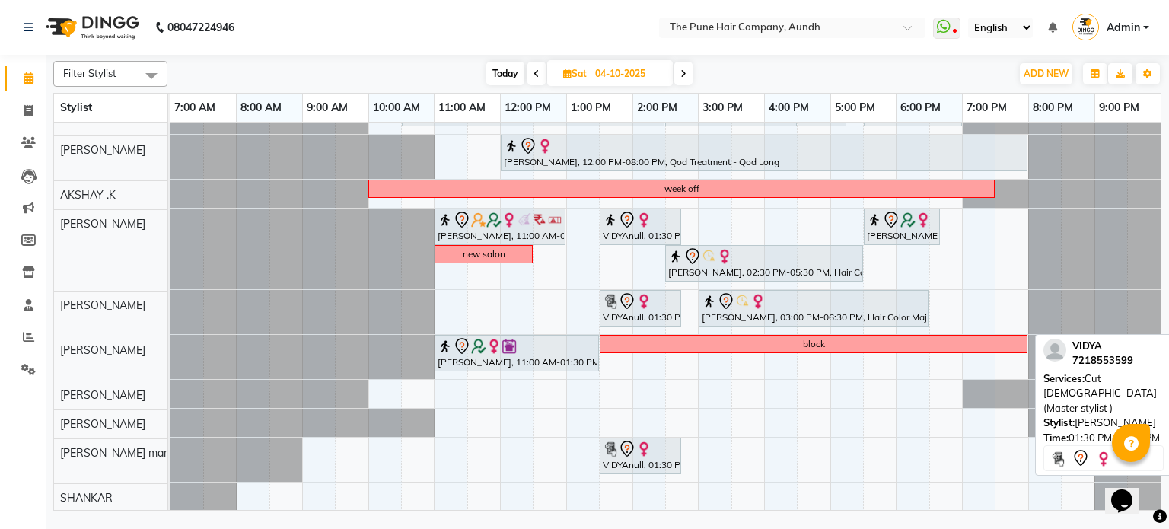
scroll to position [0, 0]
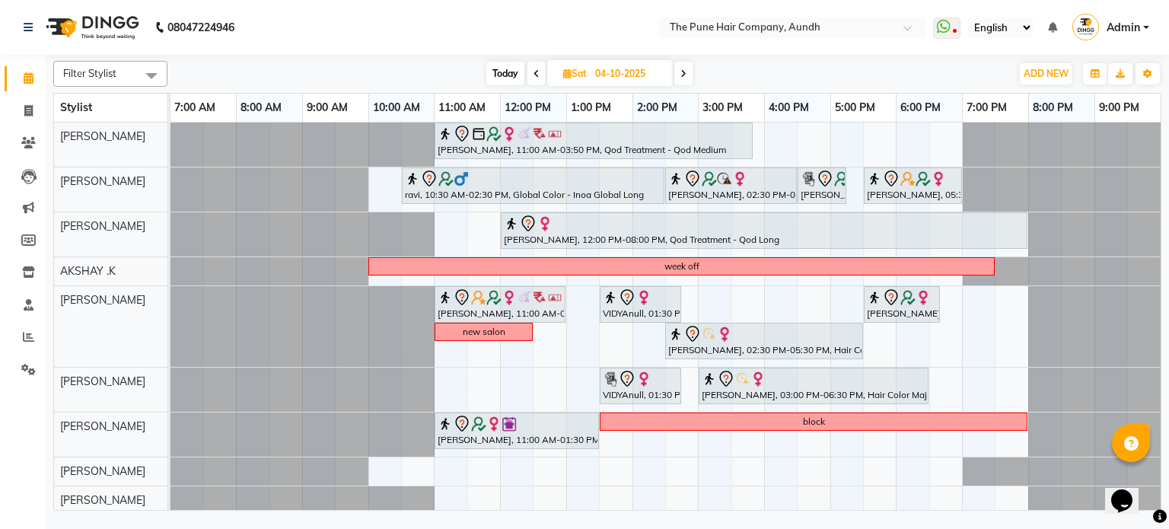
click at [683, 62] on span at bounding box center [683, 74] width 18 height 24
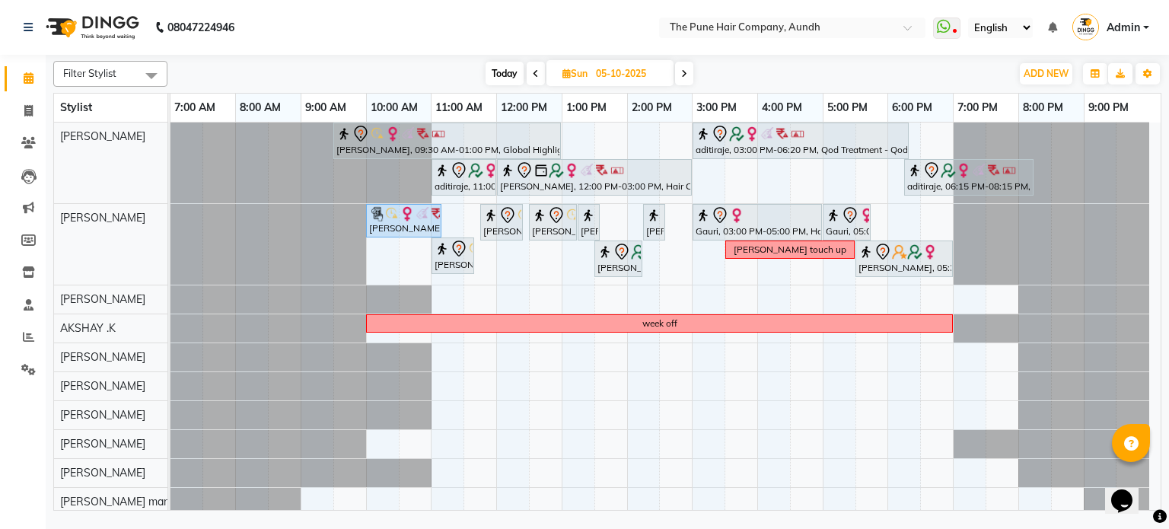
click at [679, 69] on span at bounding box center [684, 74] width 18 height 24
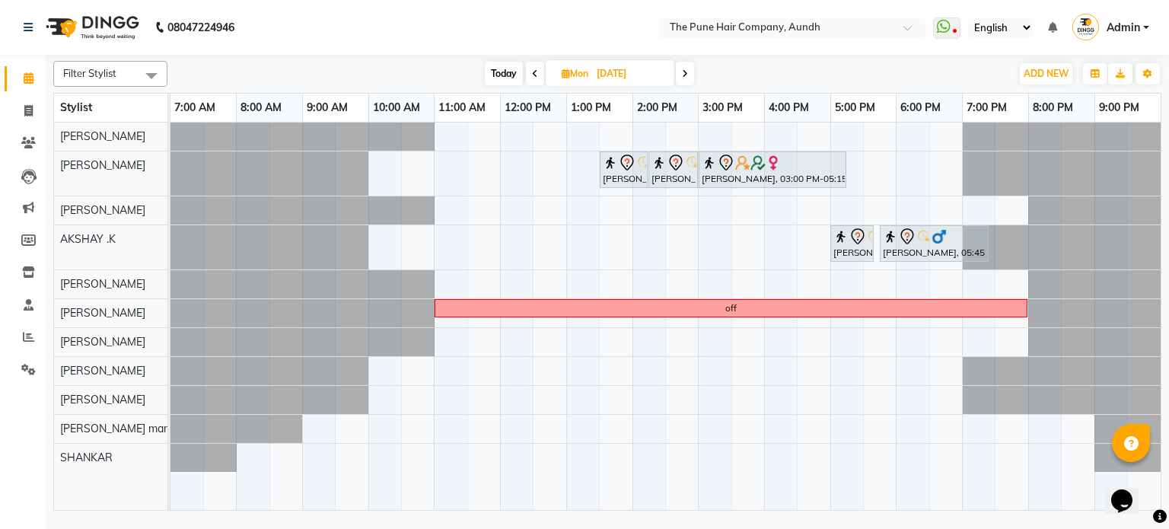
click at [679, 69] on span at bounding box center [685, 74] width 18 height 24
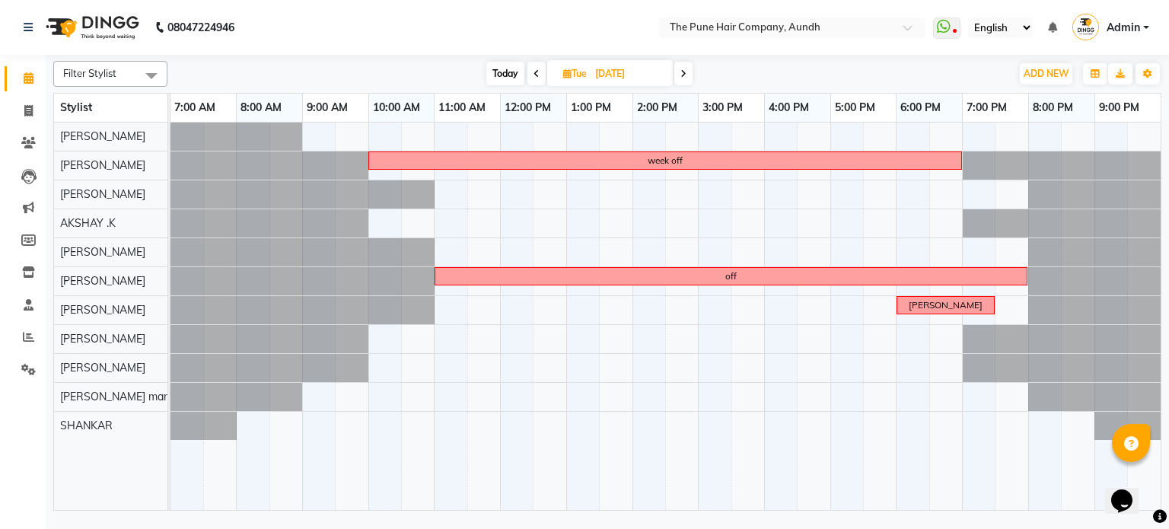
click at [679, 69] on span at bounding box center [683, 74] width 18 height 24
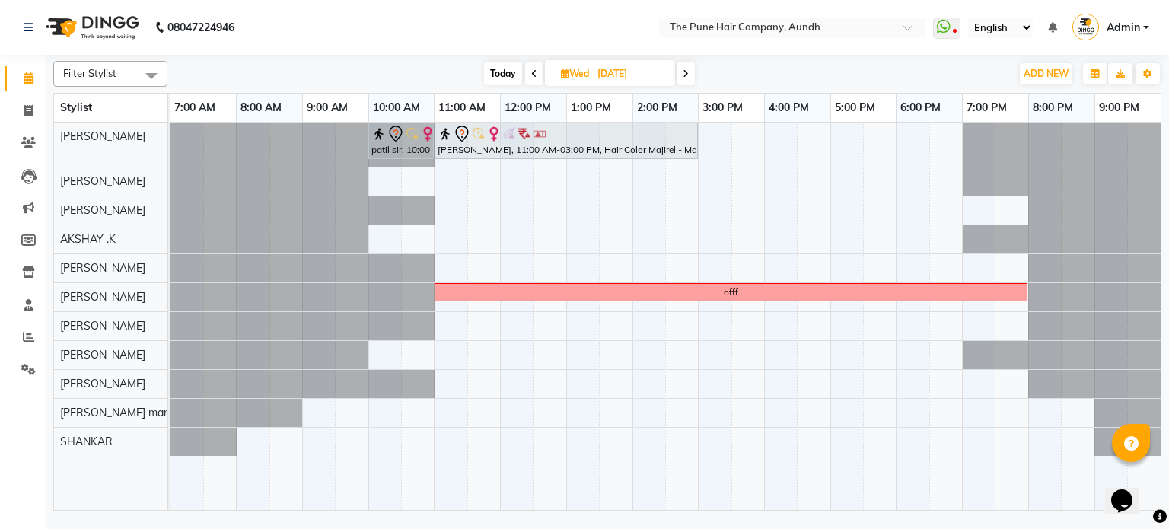
click at [536, 75] on span at bounding box center [534, 74] width 18 height 24
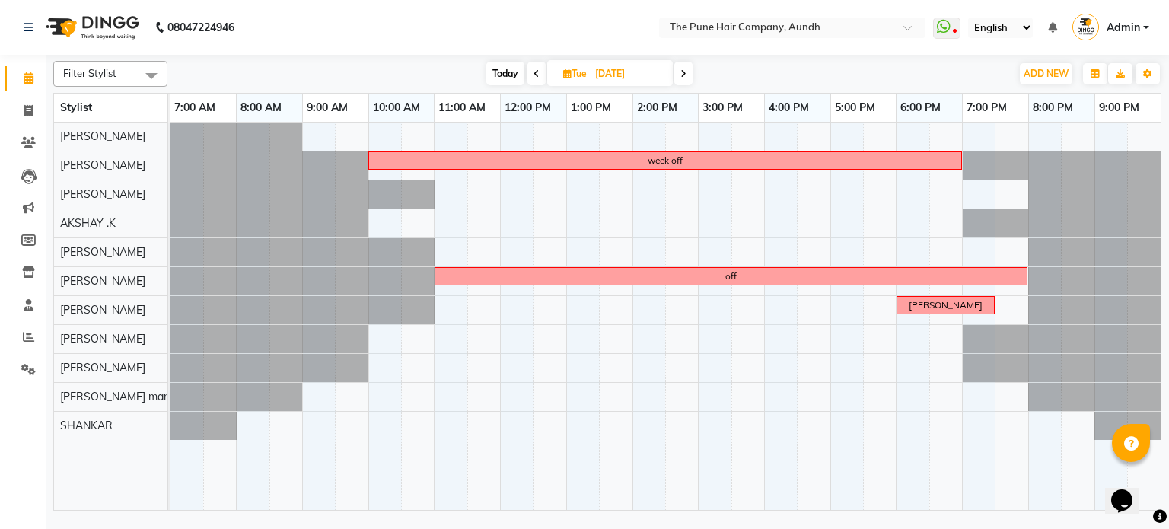
click at [536, 75] on icon at bounding box center [536, 73] width 6 height 9
type input "[DATE]"
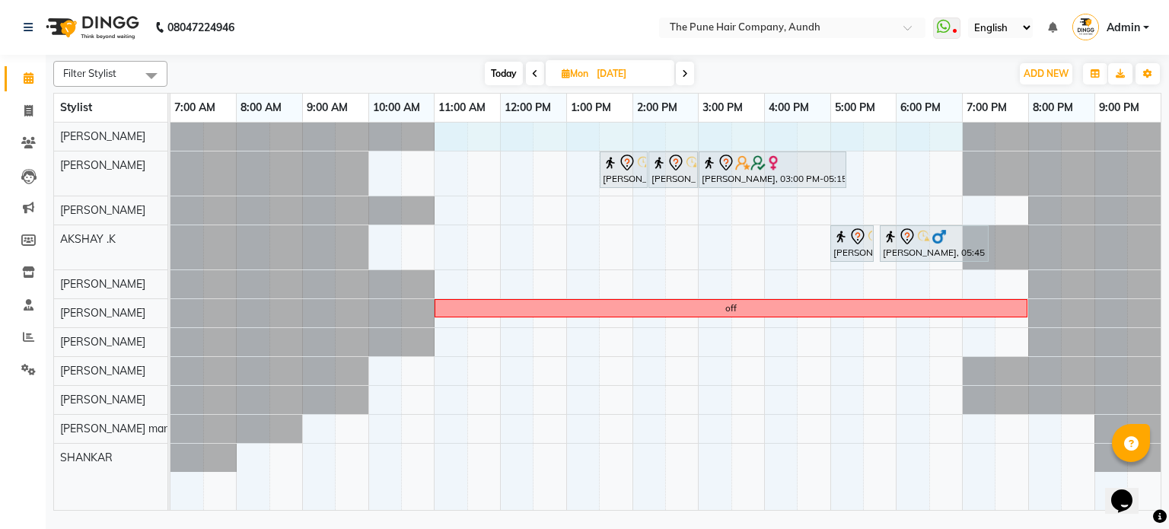
drag, startPoint x: 442, startPoint y: 131, endPoint x: 937, endPoint y: 138, distance: 495.4
click at [937, 138] on div "Garima Biyani, 01:30 PM-02:15 PM, Cut Female (Expert) Garima Biyani, 02:15 PM-0…" at bounding box center [665, 317] width 990 height 388
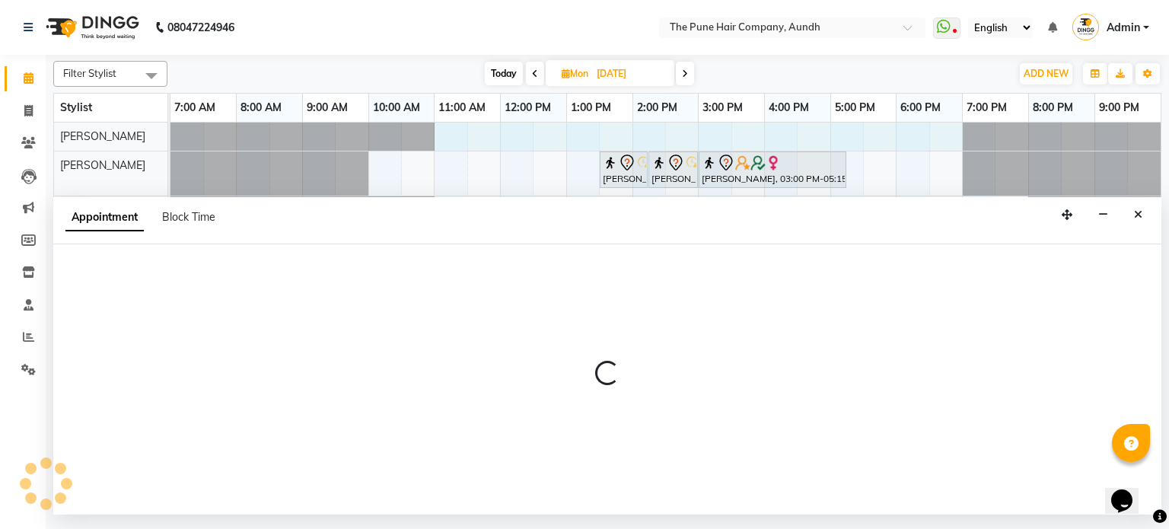
select select "3338"
select select "tentative"
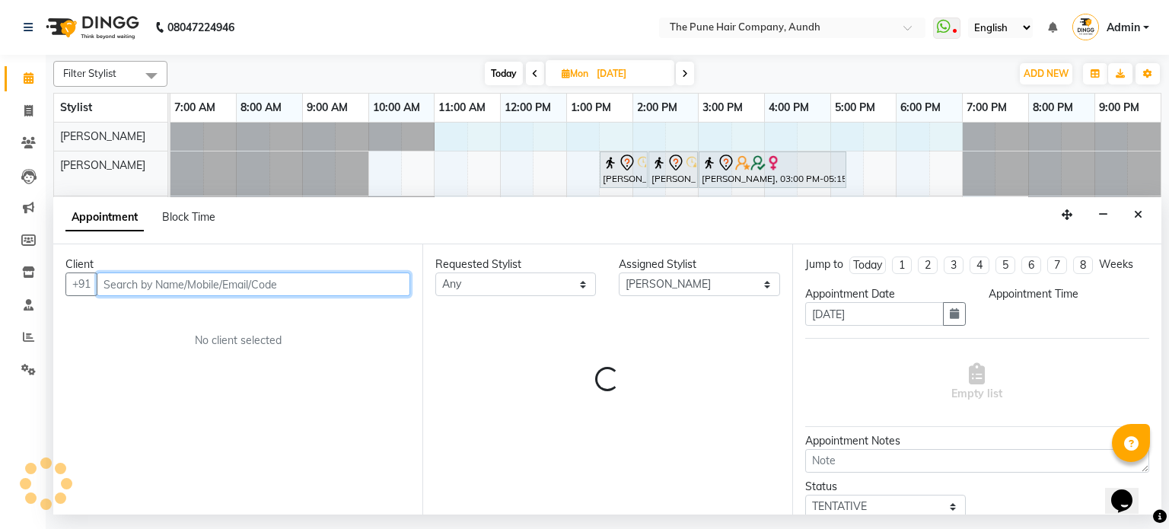
select select "660"
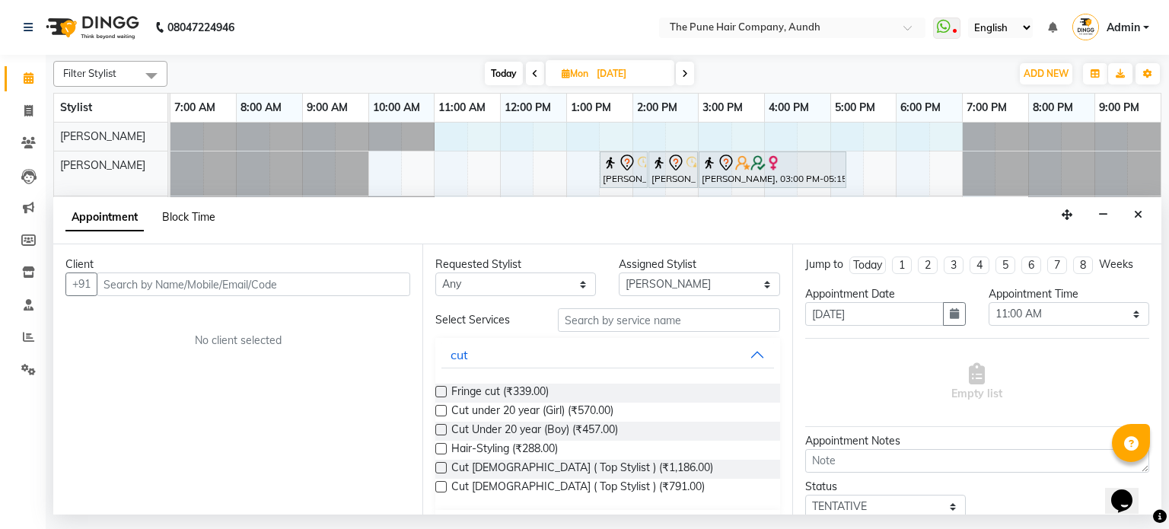
click at [198, 215] on span "Block Time" at bounding box center [188, 217] width 53 height 14
select select "3338"
select select "660"
select select "1140"
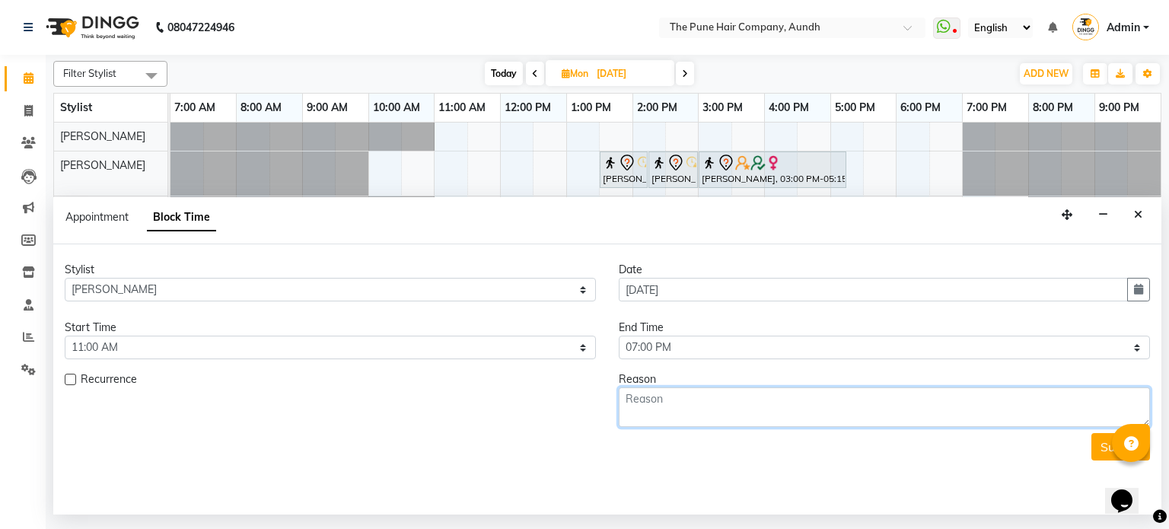
click at [668, 418] on textarea at bounding box center [884, 407] width 531 height 40
type textarea "weekoff"
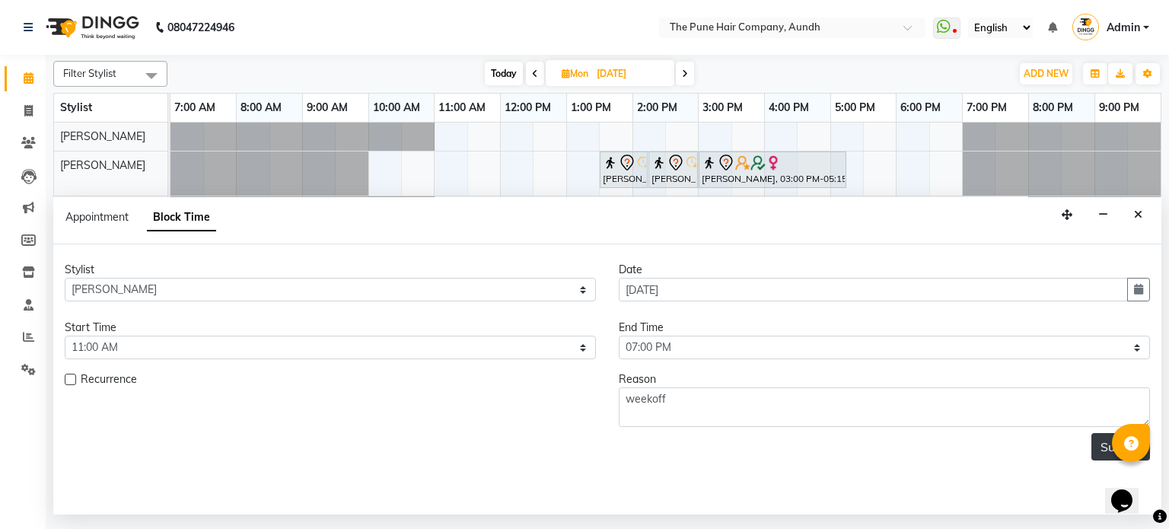
click at [1099, 447] on button "Submit" at bounding box center [1120, 446] width 59 height 27
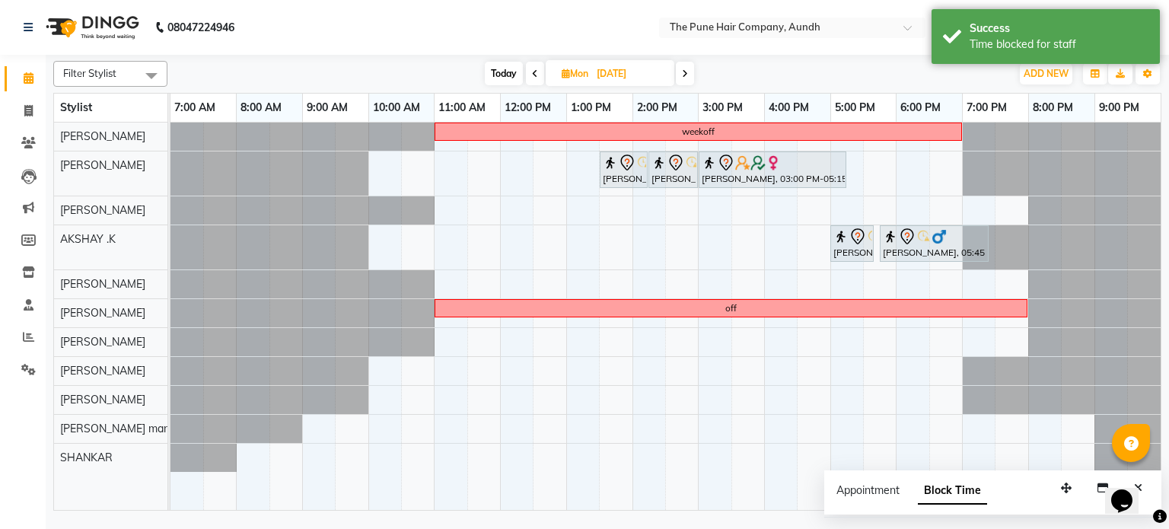
click at [683, 69] on icon at bounding box center [685, 73] width 6 height 9
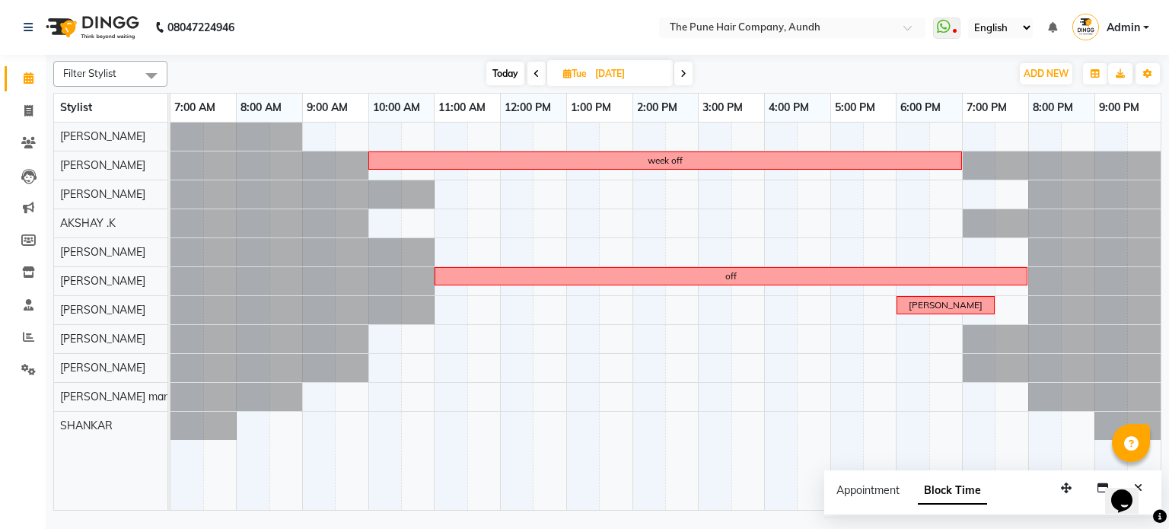
click at [683, 69] on icon at bounding box center [683, 73] width 6 height 9
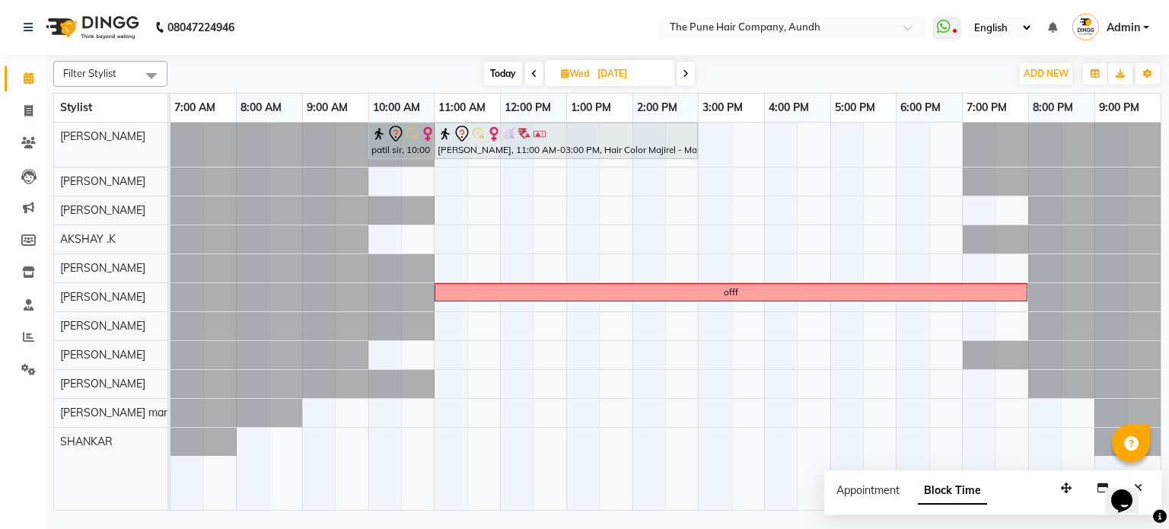
click at [683, 69] on icon at bounding box center [686, 73] width 6 height 9
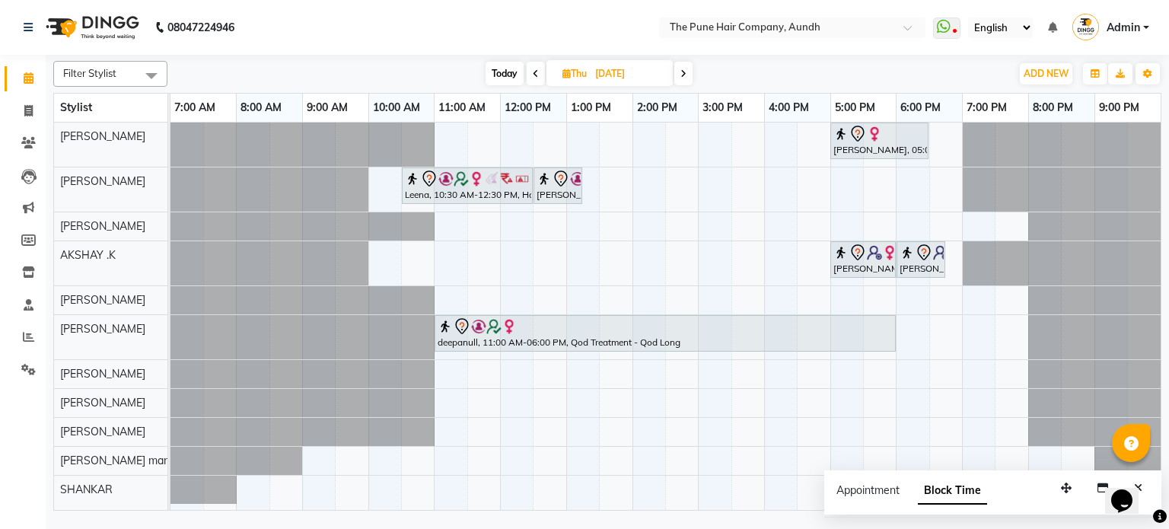
click at [683, 69] on icon at bounding box center [683, 73] width 6 height 9
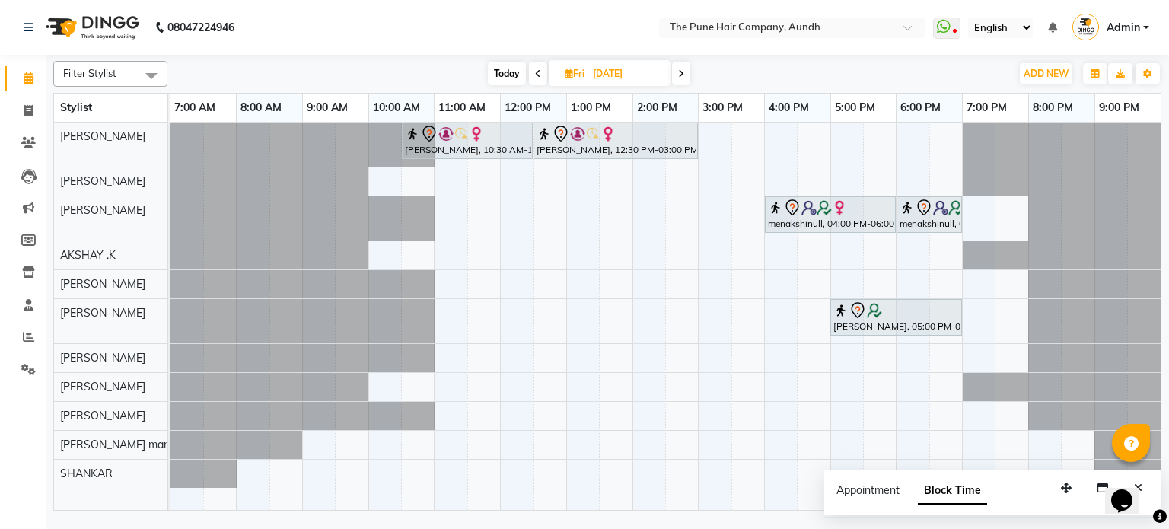
click at [680, 74] on icon at bounding box center [681, 73] width 6 height 9
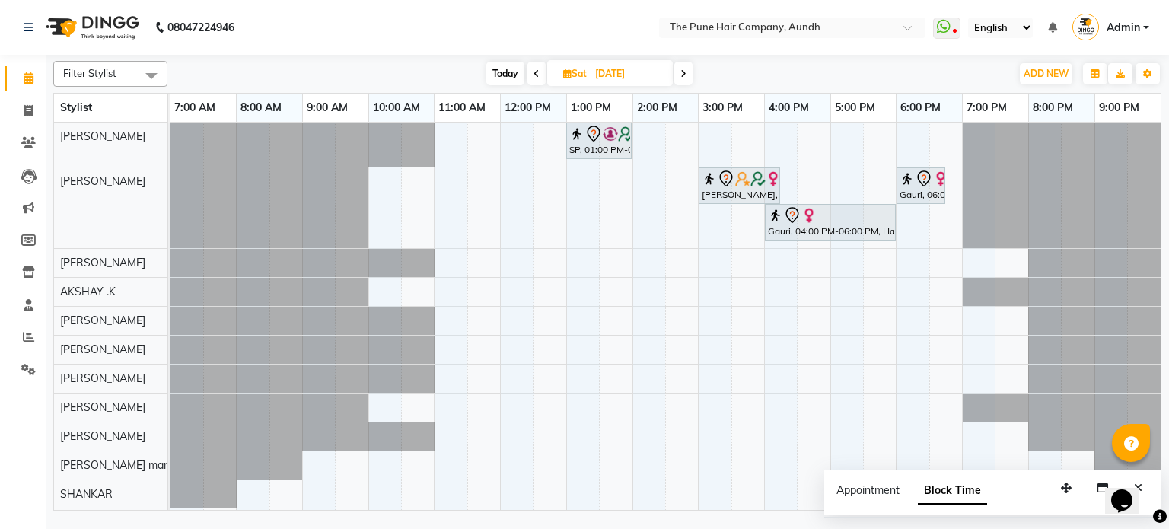
click at [680, 74] on icon at bounding box center [683, 73] width 6 height 9
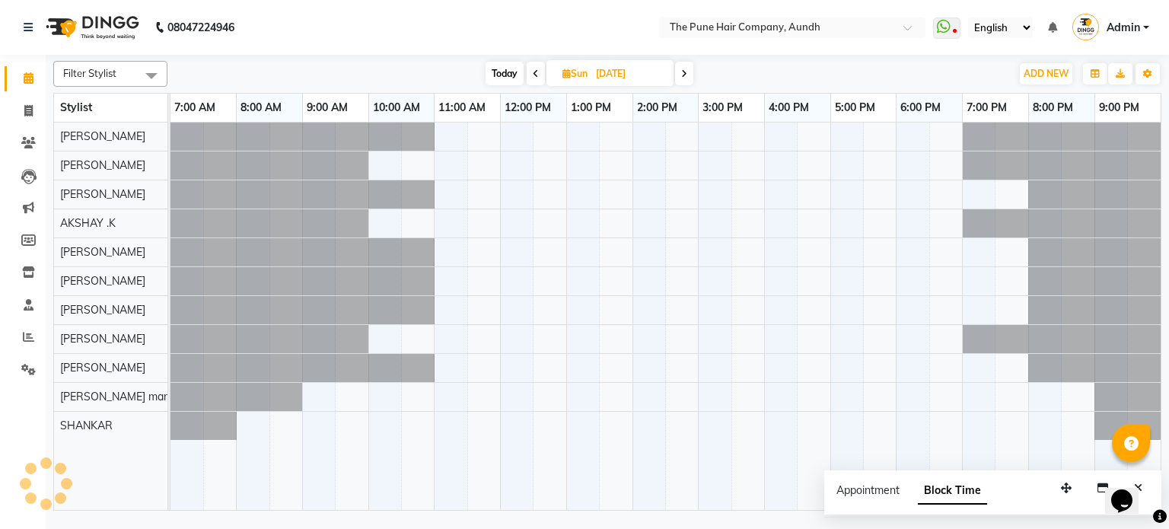
click at [680, 74] on span at bounding box center [684, 74] width 18 height 24
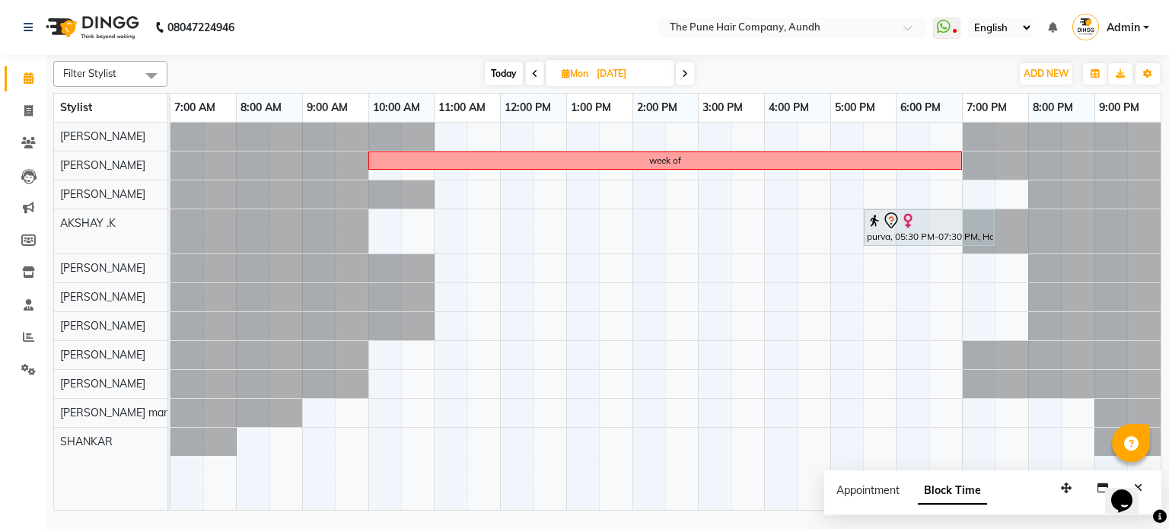
click at [527, 72] on span at bounding box center [535, 74] width 18 height 24
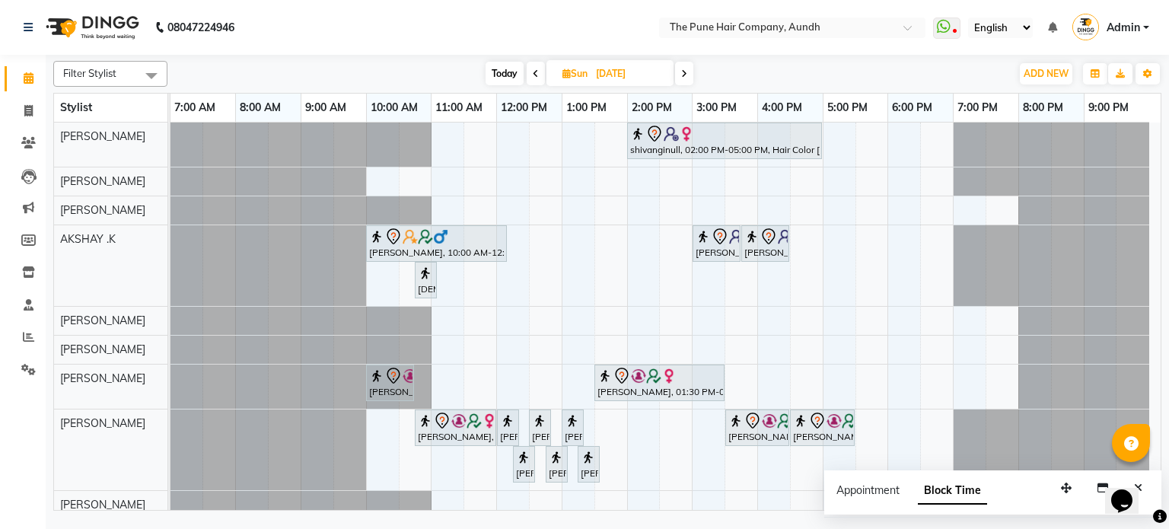
click at [685, 74] on icon at bounding box center [684, 73] width 6 height 9
type input "13-10-2025"
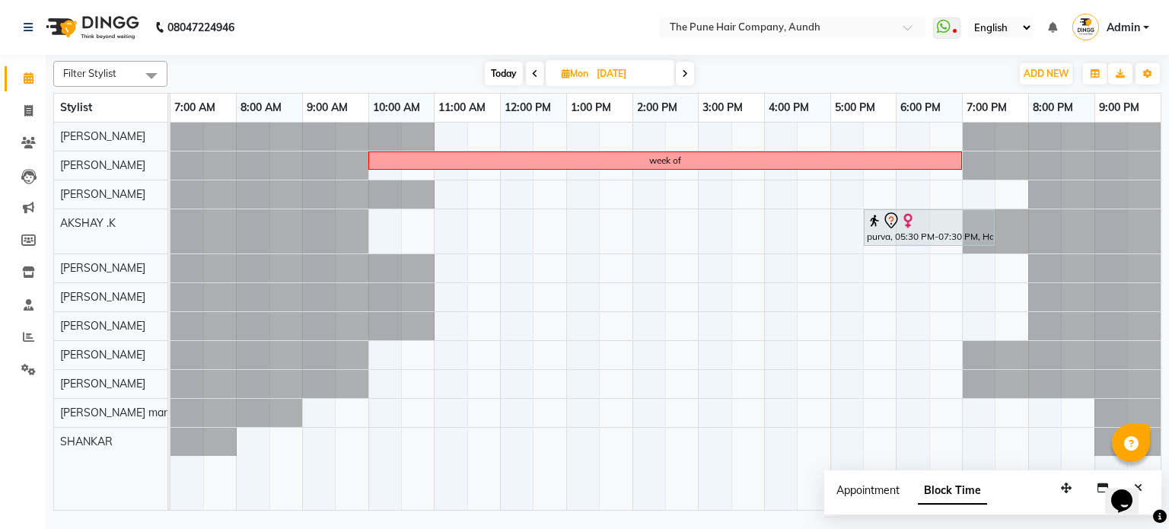
click at [852, 486] on span "Appointment" at bounding box center [867, 490] width 63 height 14
select select "tentative"
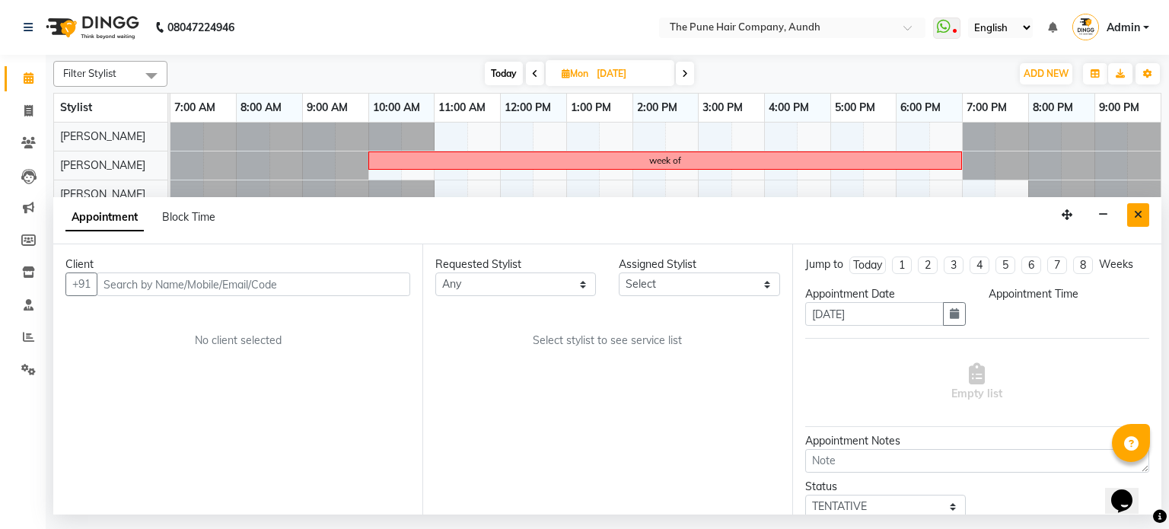
click at [1140, 216] on icon "Close" at bounding box center [1138, 214] width 8 height 11
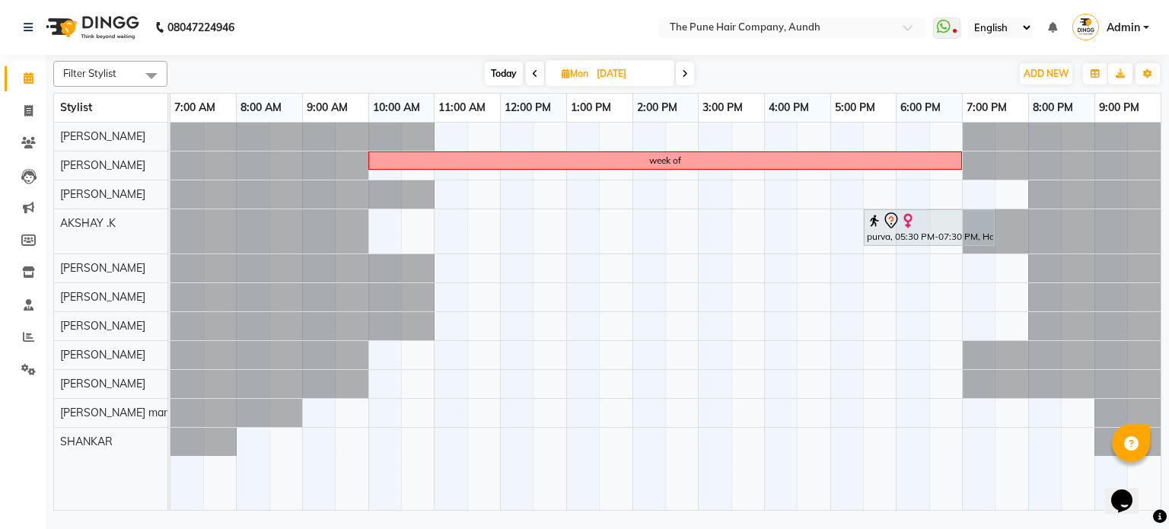
click at [685, 81] on span at bounding box center [685, 74] width 18 height 24
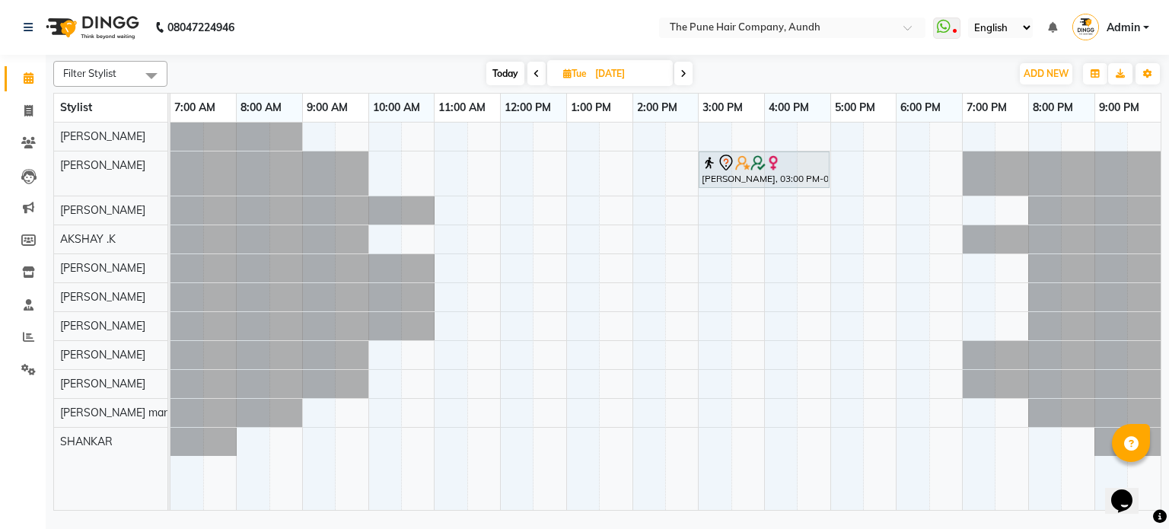
click at [685, 81] on span at bounding box center [683, 74] width 18 height 24
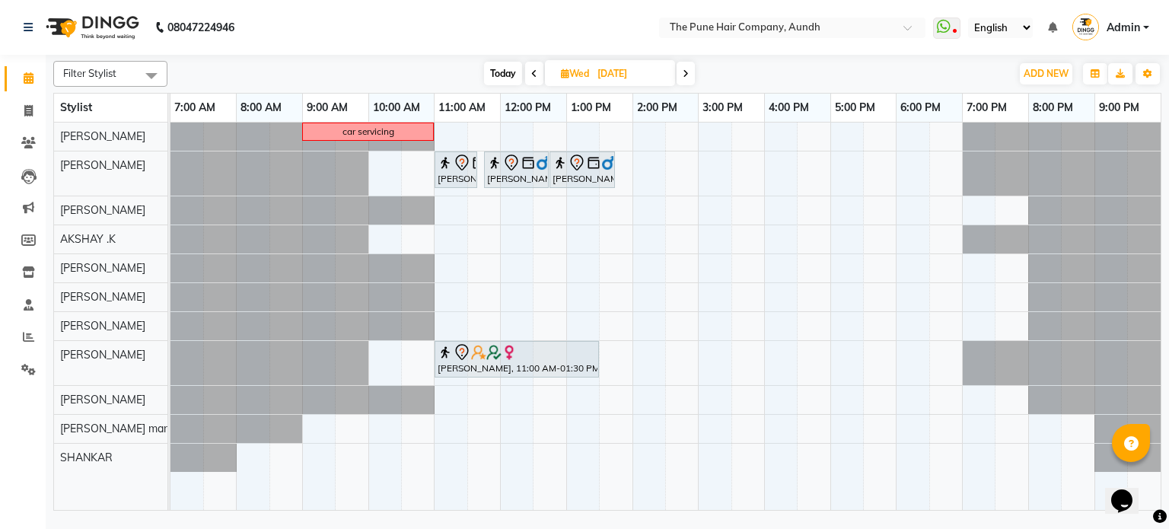
click at [685, 81] on span at bounding box center [685, 74] width 18 height 24
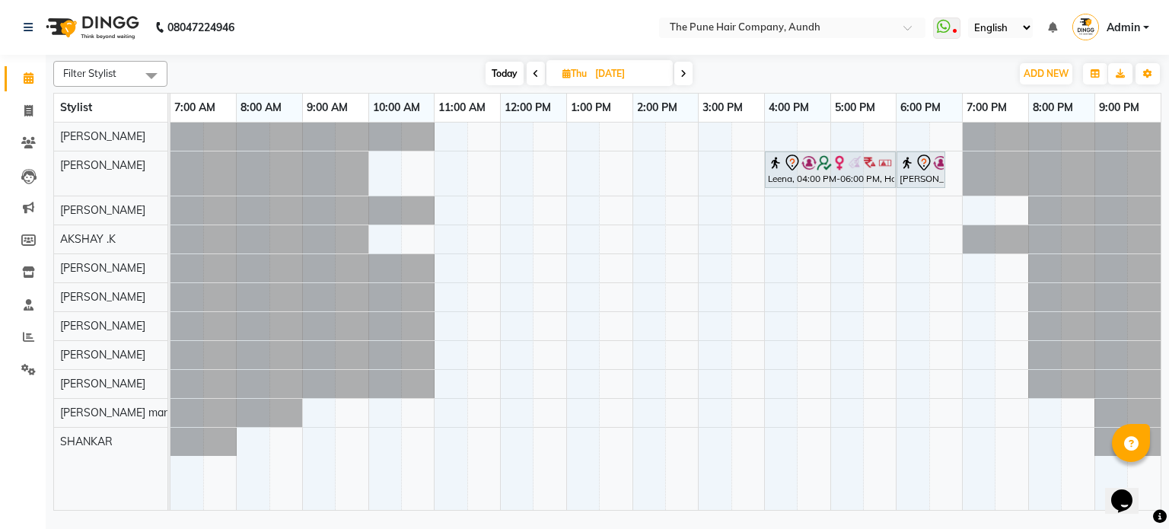
click at [685, 81] on span at bounding box center [683, 74] width 18 height 24
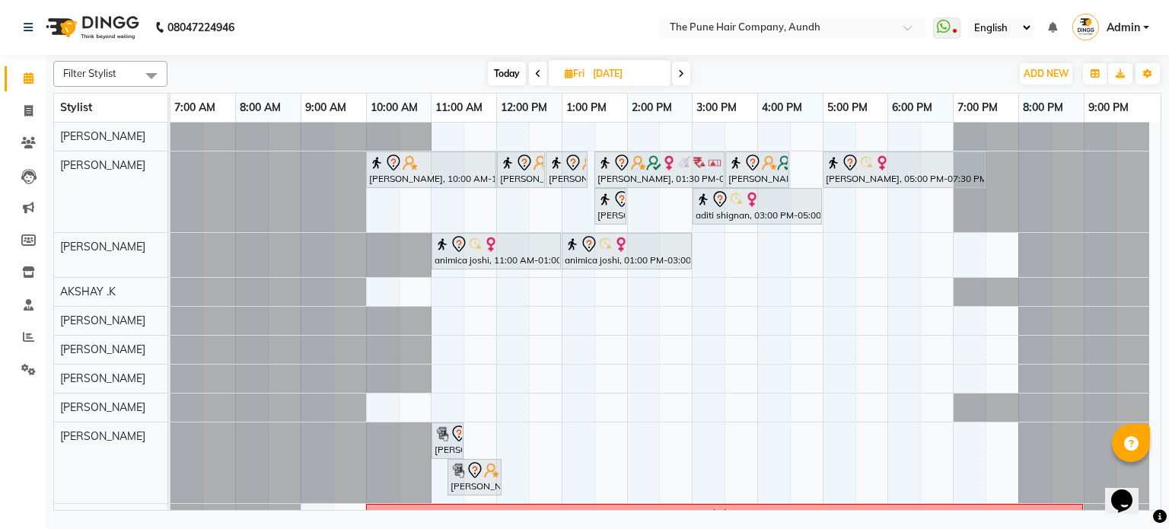
click at [685, 81] on span at bounding box center [681, 74] width 18 height 24
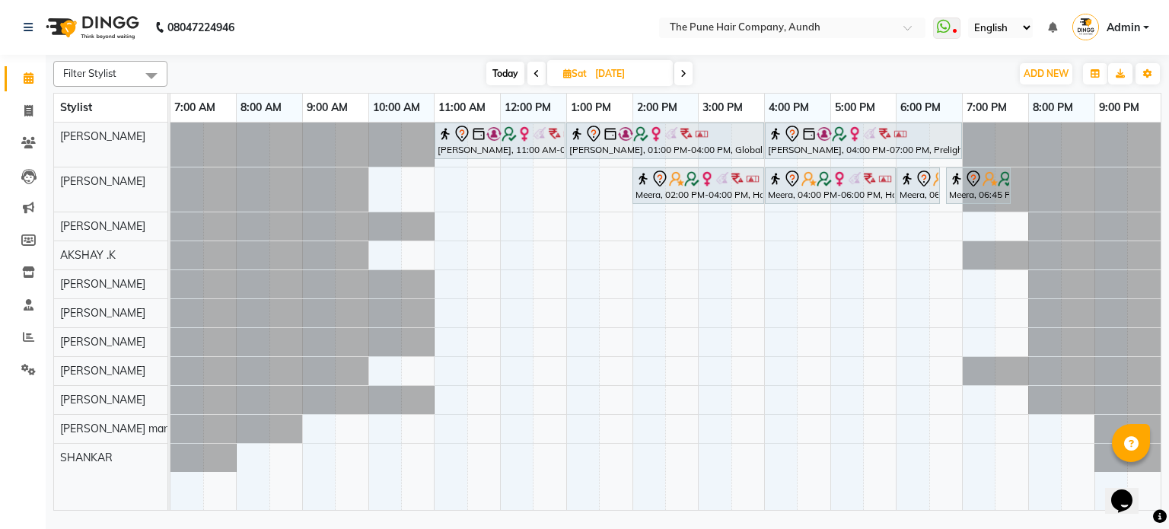
click at [685, 81] on span at bounding box center [683, 74] width 18 height 24
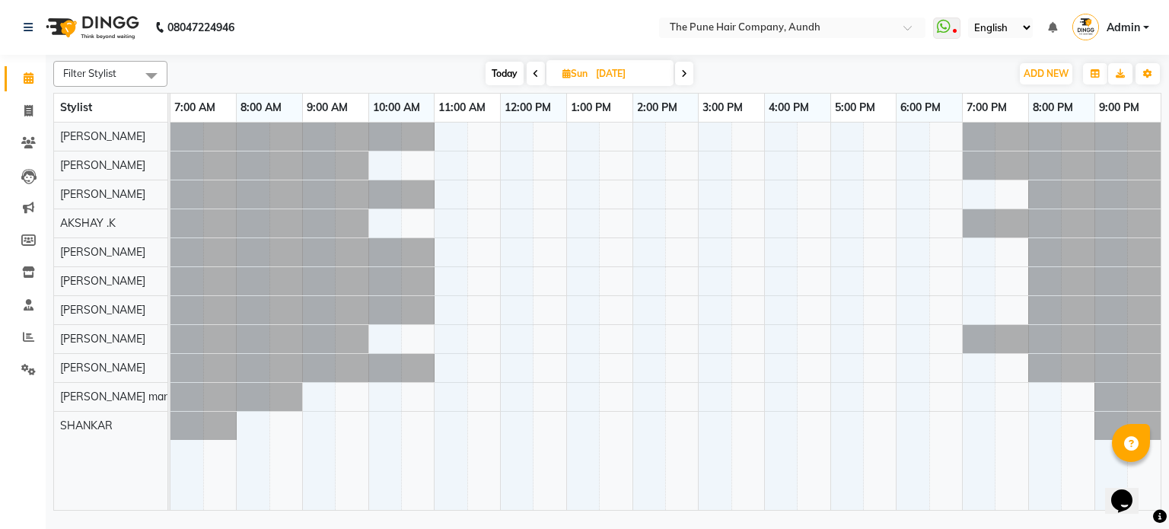
click at [685, 81] on span at bounding box center [684, 74] width 18 height 24
click at [522, 65] on div "Today Mon 20-10-2025" at bounding box center [589, 73] width 212 height 23
click at [533, 78] on span at bounding box center [535, 74] width 18 height 24
click at [533, 76] on icon at bounding box center [536, 73] width 6 height 9
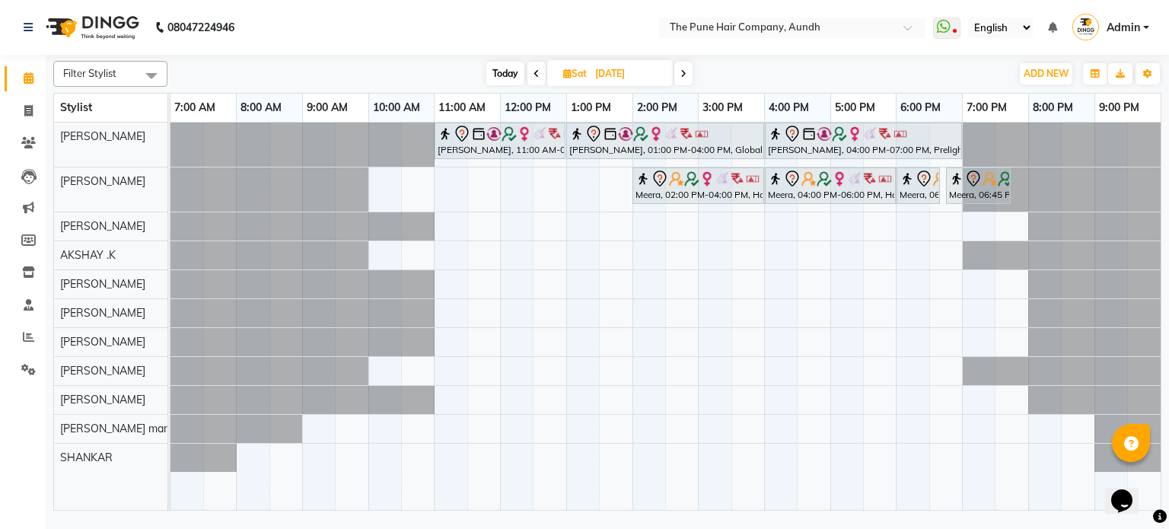
click at [685, 75] on icon at bounding box center [683, 73] width 6 height 9
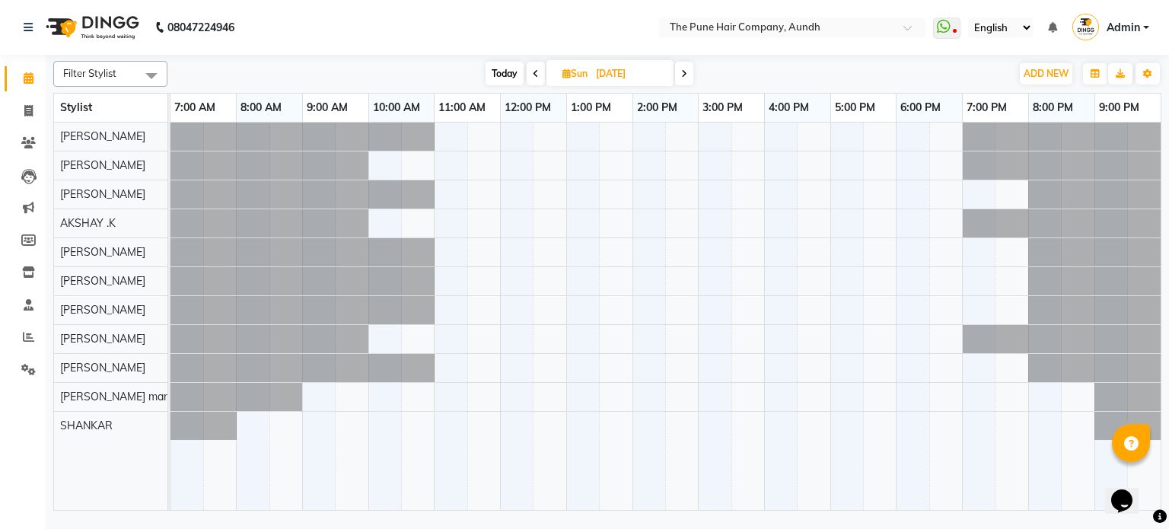
click at [685, 75] on icon at bounding box center [684, 73] width 6 height 9
click at [685, 75] on icon at bounding box center [685, 73] width 6 height 9
type input "21-10-2025"
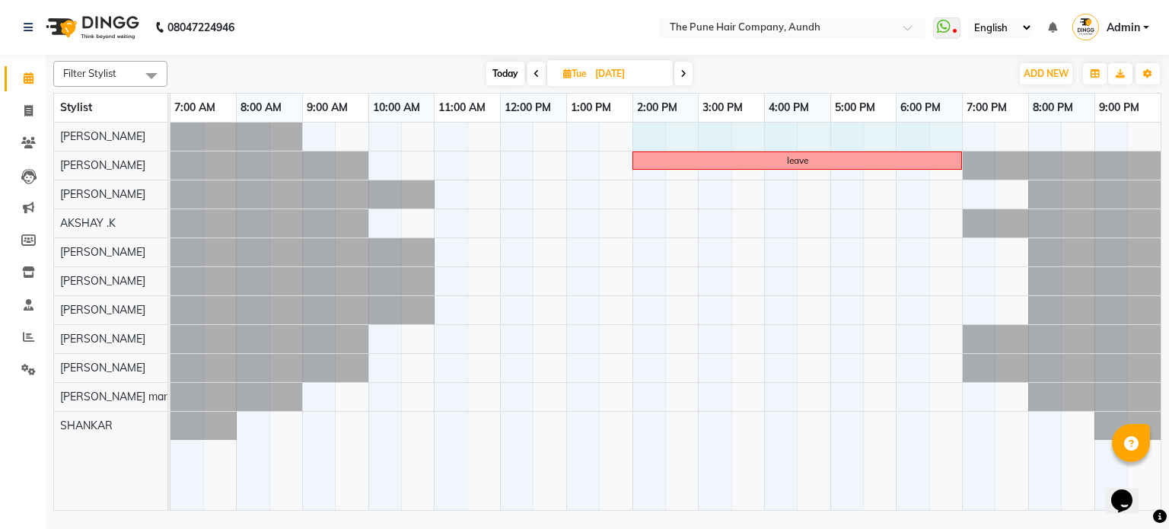
drag, startPoint x: 641, startPoint y: 134, endPoint x: 953, endPoint y: 148, distance: 312.3
click at [953, 148] on div "leave" at bounding box center [665, 317] width 990 height 388
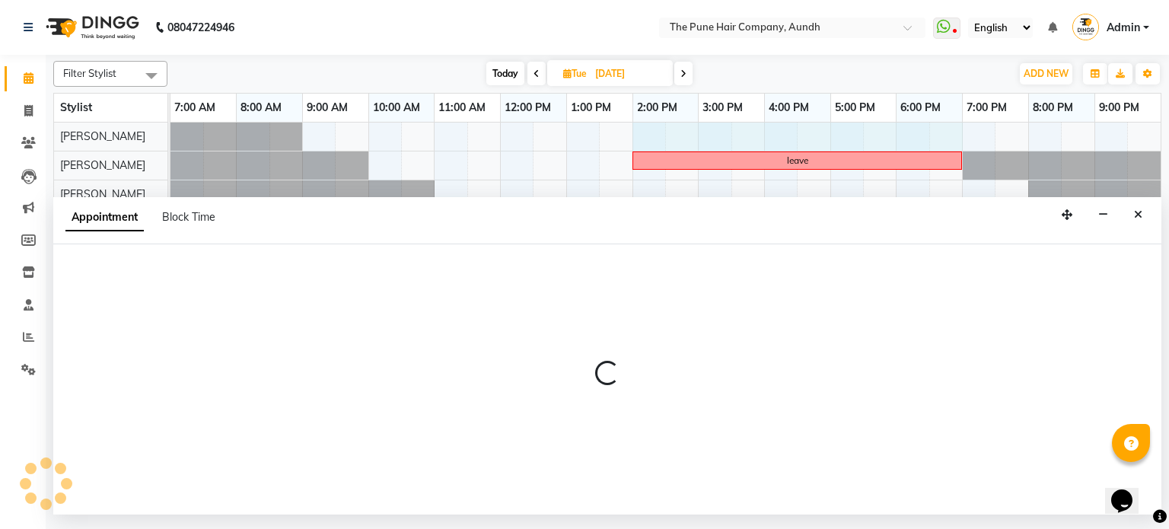
select select "3338"
select select "840"
select select "tentative"
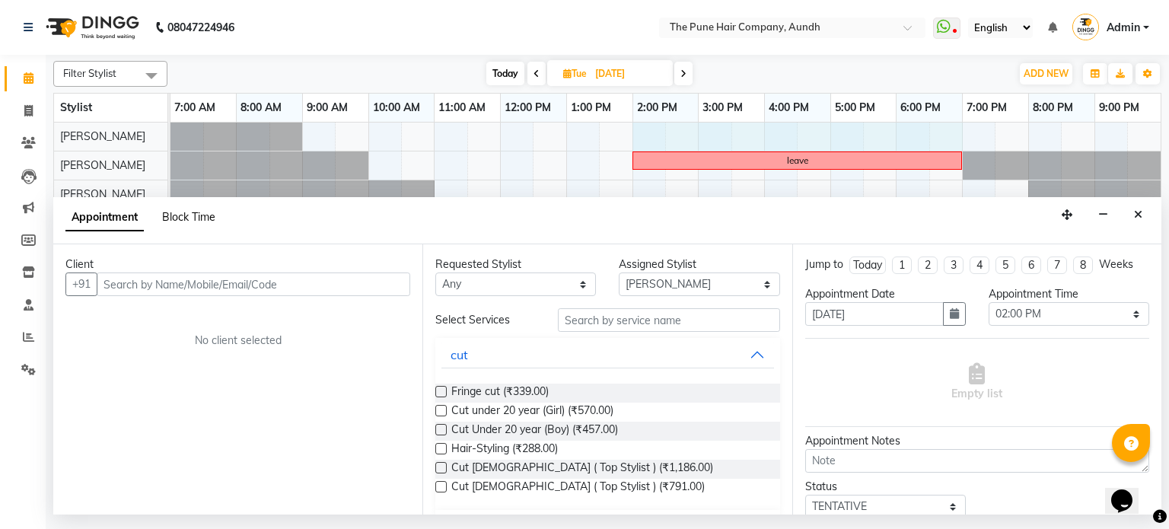
click at [177, 219] on span "Block Time" at bounding box center [188, 217] width 53 height 14
select select "3338"
select select "840"
select select "1140"
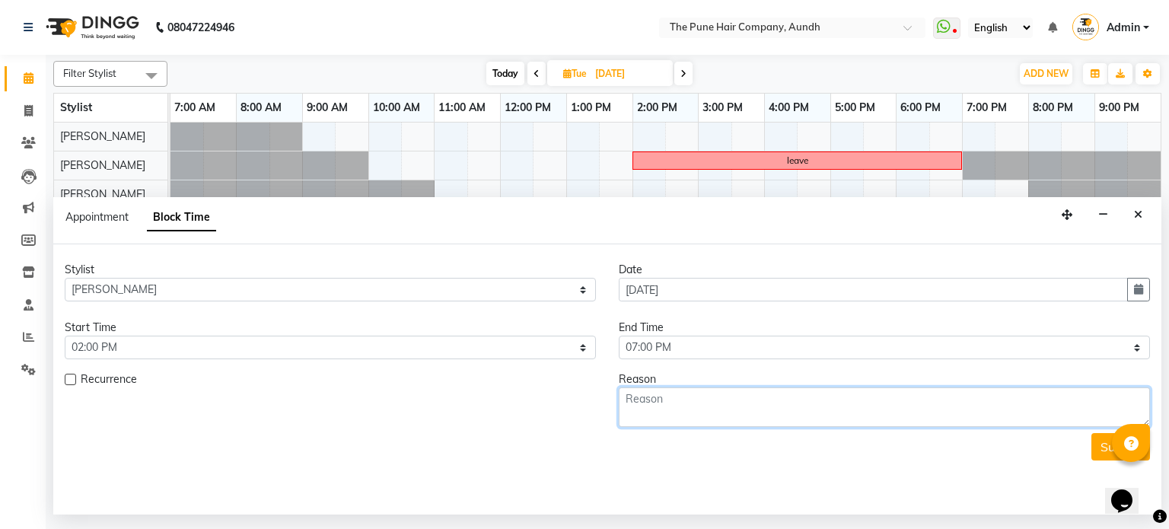
drag, startPoint x: 661, startPoint y: 405, endPoint x: 684, endPoint y: 399, distance: 23.6
click at [684, 399] on textarea at bounding box center [884, 407] width 531 height 40
type textarea "break"
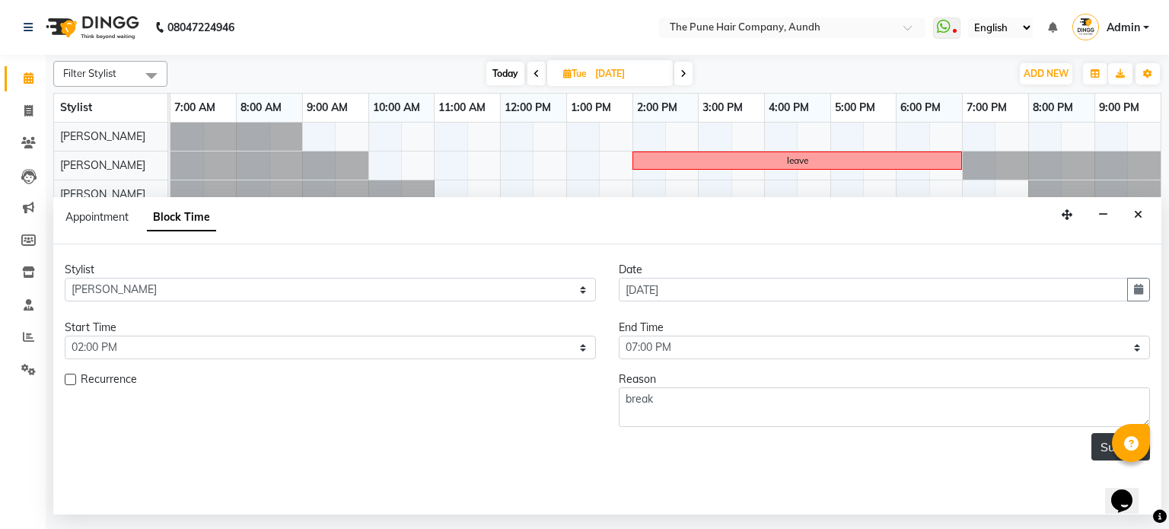
click at [1096, 447] on button "Submit" at bounding box center [1120, 446] width 59 height 27
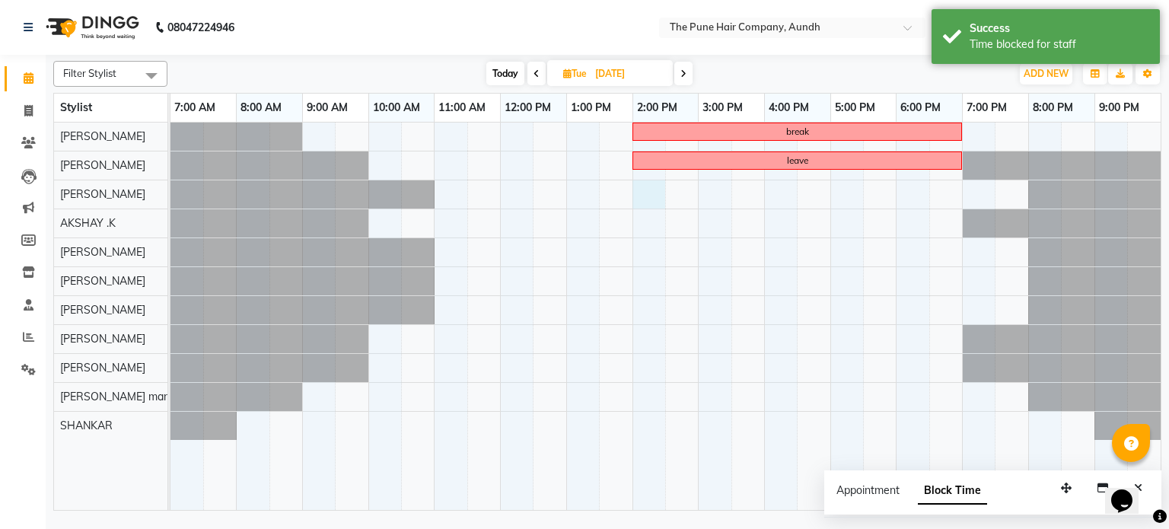
click at [640, 195] on div "break leave" at bounding box center [665, 317] width 990 height 388
select select "3340"
select select "840"
select select "tentative"
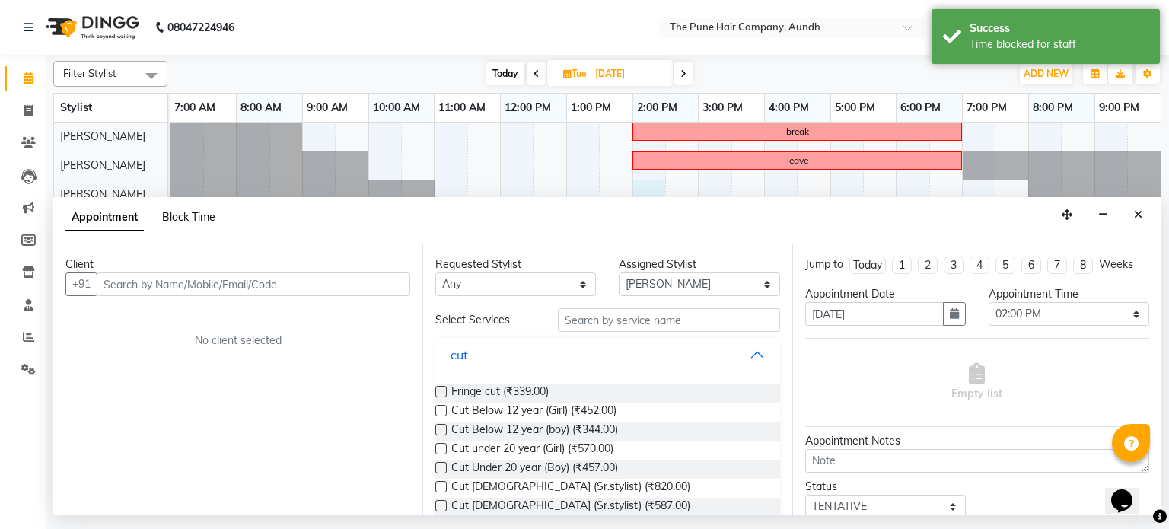
click at [198, 219] on span "Block Time" at bounding box center [188, 217] width 53 height 14
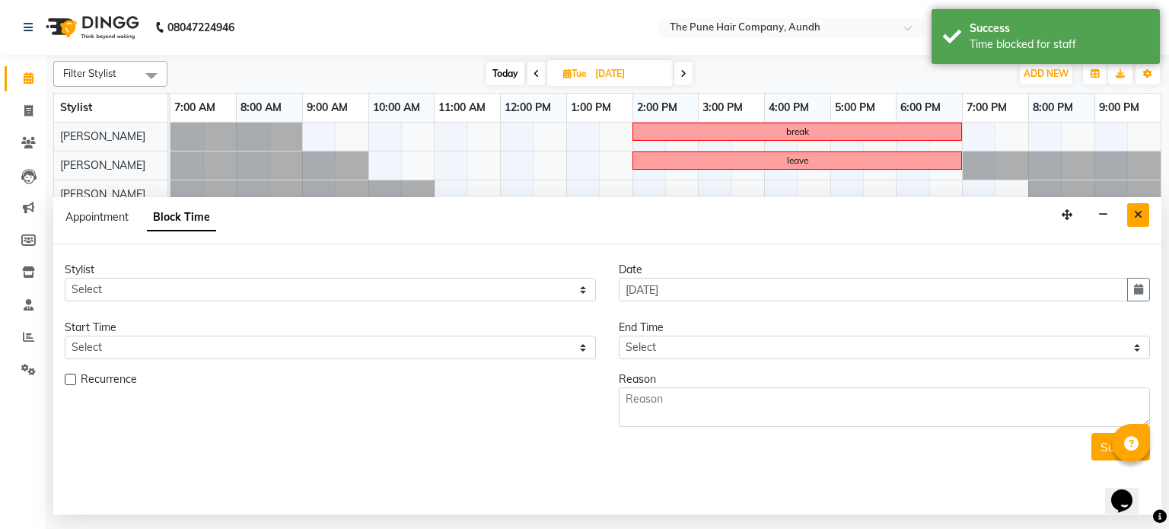
click at [1136, 217] on icon "Close" at bounding box center [1138, 214] width 8 height 11
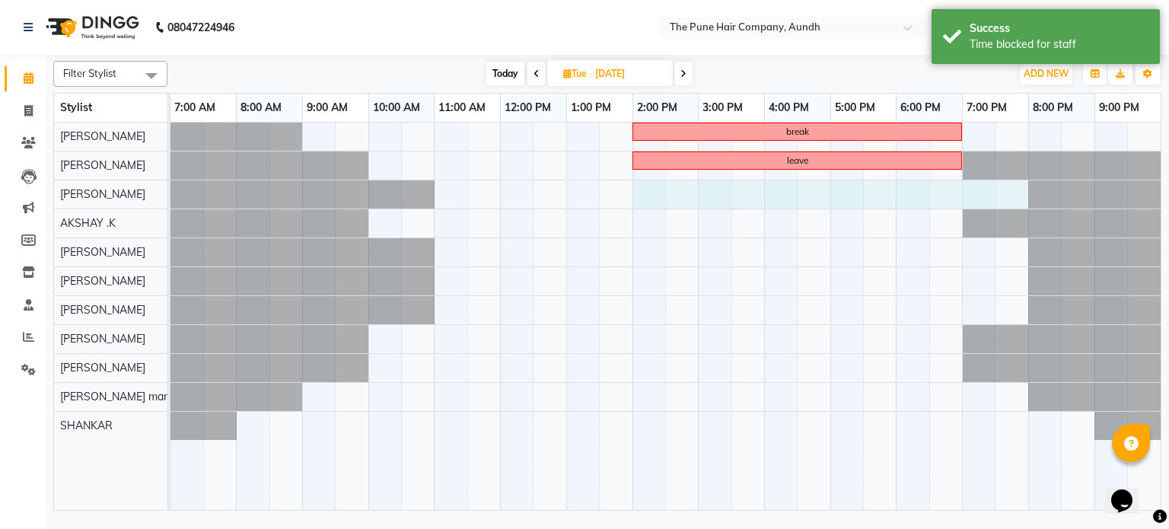
drag, startPoint x: 637, startPoint y: 196, endPoint x: 1000, endPoint y: 212, distance: 363.3
click at [1000, 212] on div "break leave" at bounding box center [665, 317] width 990 height 388
select select "3340"
select select "tentative"
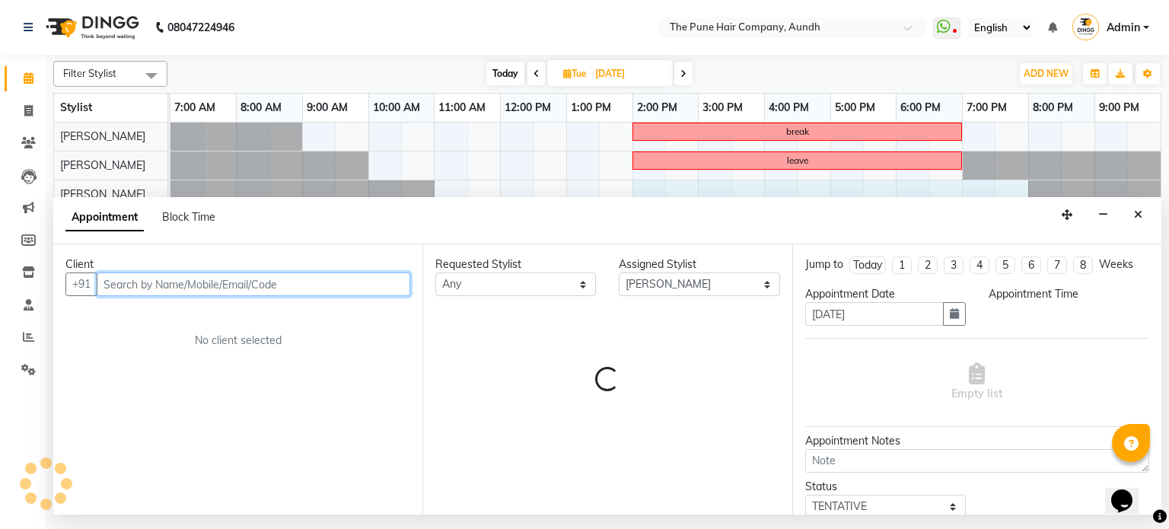
select select "840"
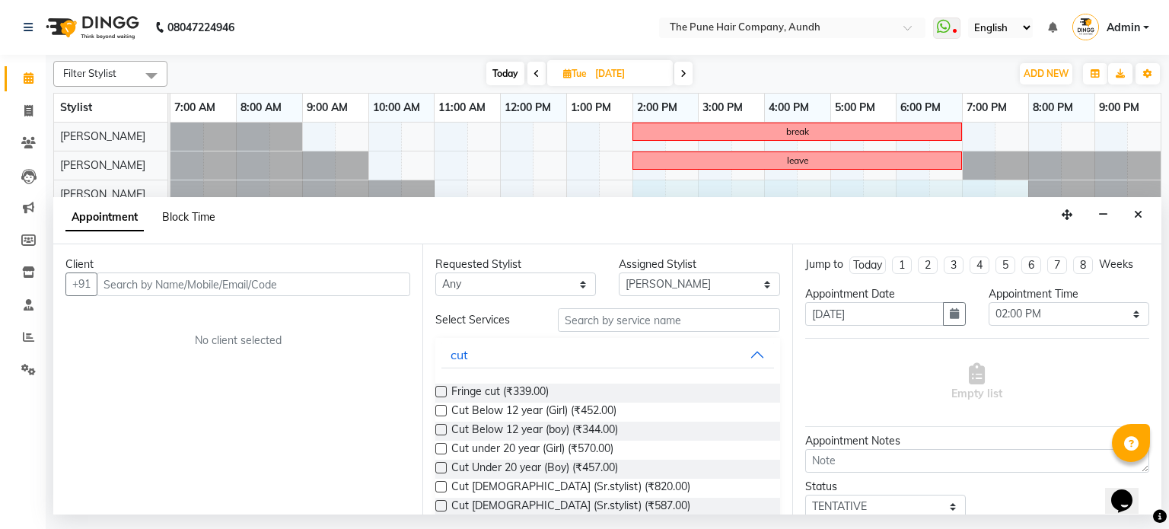
click at [192, 219] on span "Block Time" at bounding box center [188, 217] width 53 height 14
select select "3340"
select select "840"
select select "1200"
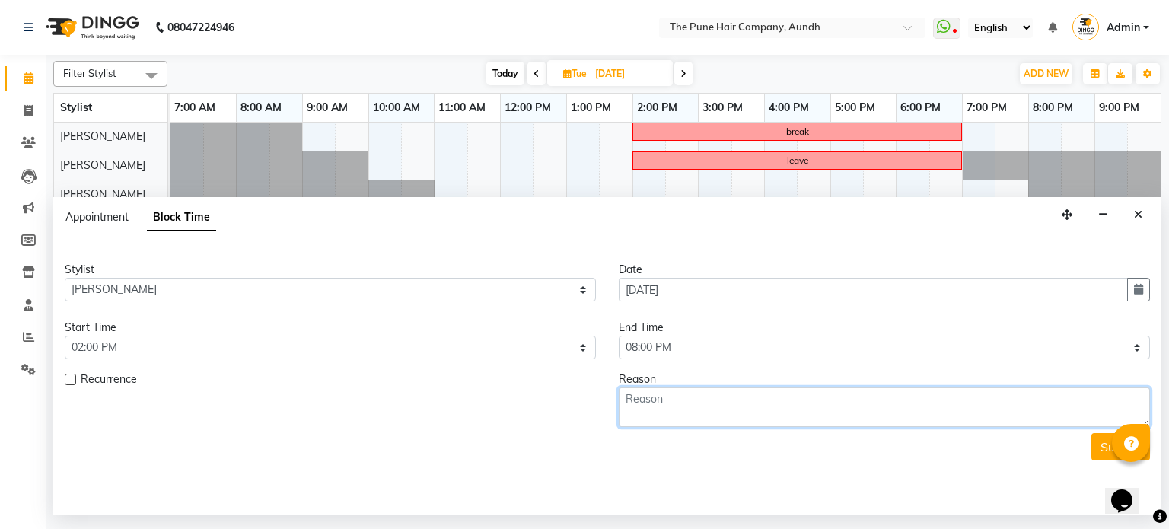
click at [689, 401] on textarea at bounding box center [884, 407] width 531 height 40
type textarea "break"
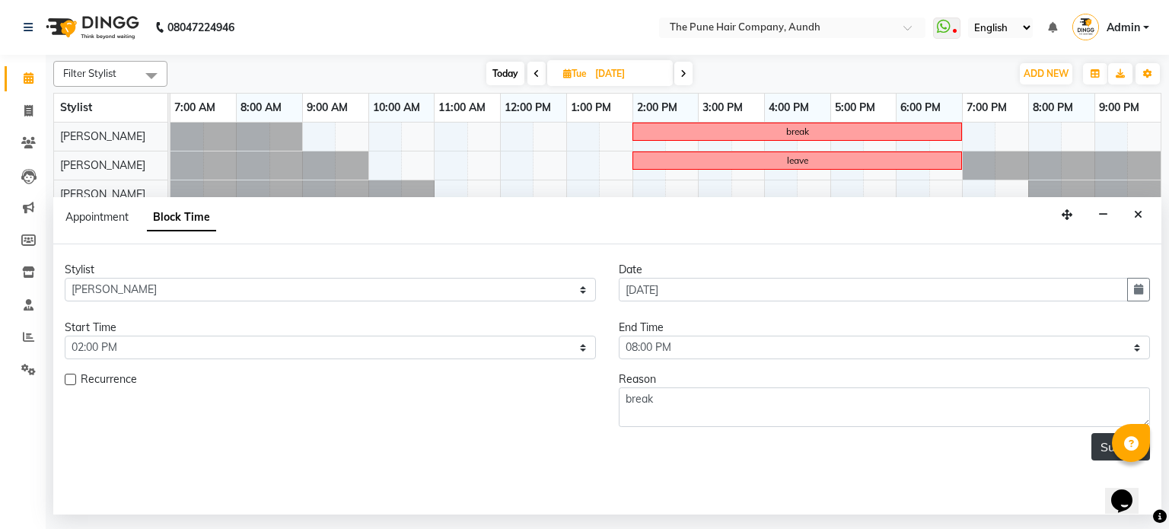
click at [1099, 450] on button "Submit" at bounding box center [1120, 446] width 59 height 27
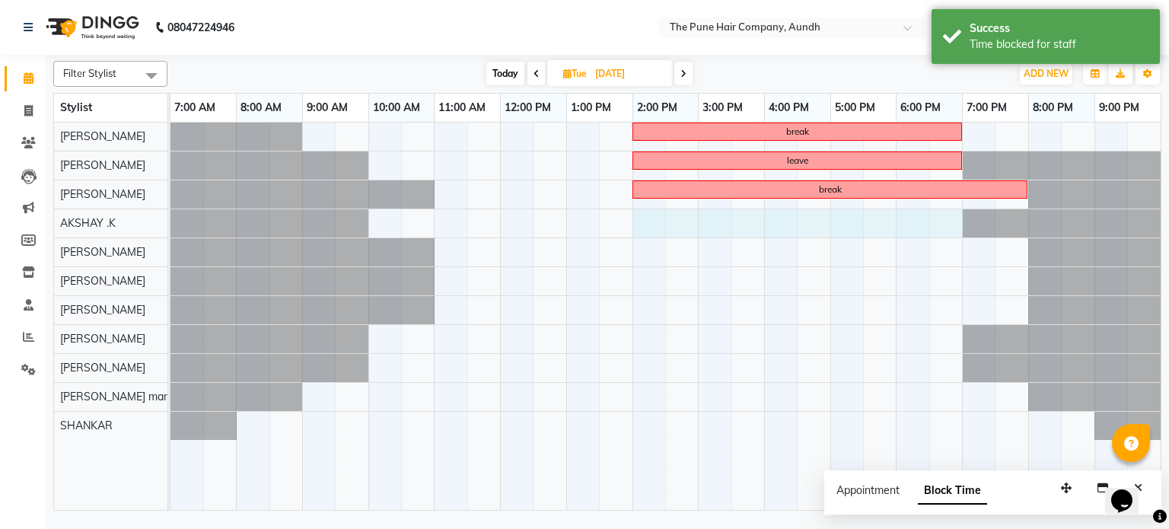
drag, startPoint x: 637, startPoint y: 223, endPoint x: 931, endPoint y: 234, distance: 293.9
click at [944, 231] on div "break leave break" at bounding box center [665, 317] width 990 height 388
select select "6746"
select select "tentative"
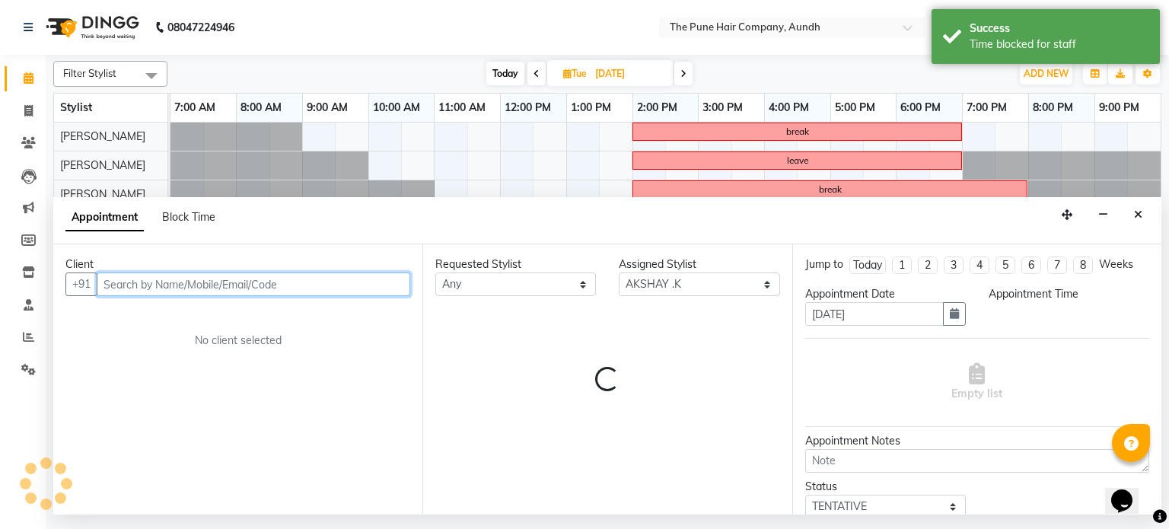
select select "840"
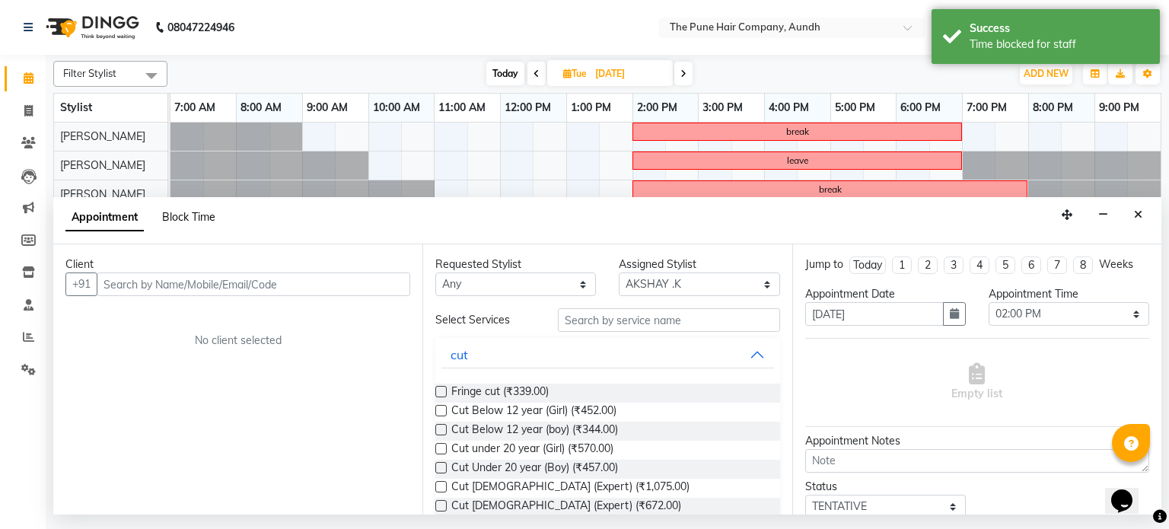
click at [196, 215] on span "Block Time" at bounding box center [188, 217] width 53 height 14
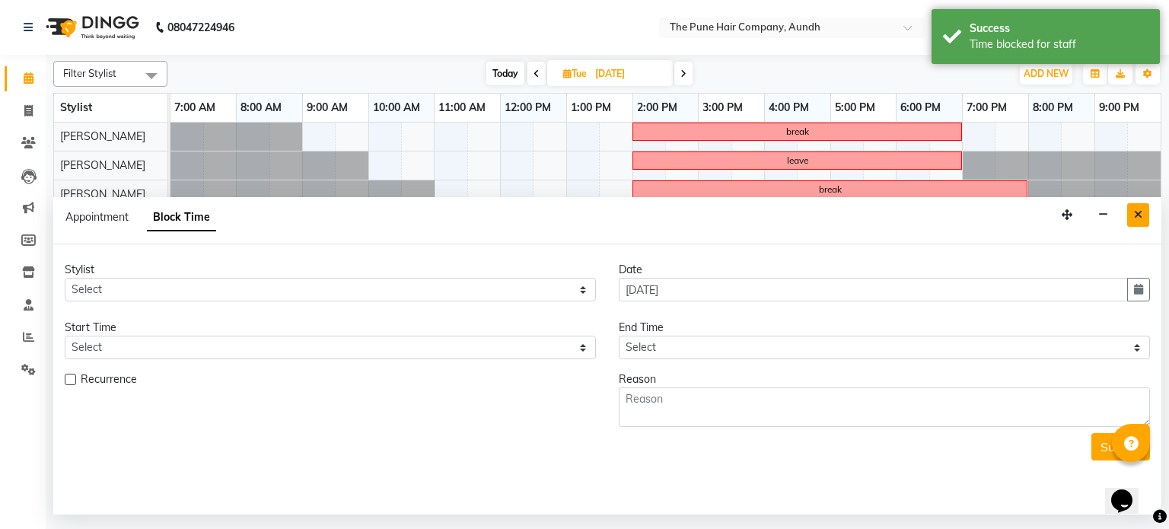
click at [1140, 216] on icon "Close" at bounding box center [1138, 214] width 8 height 11
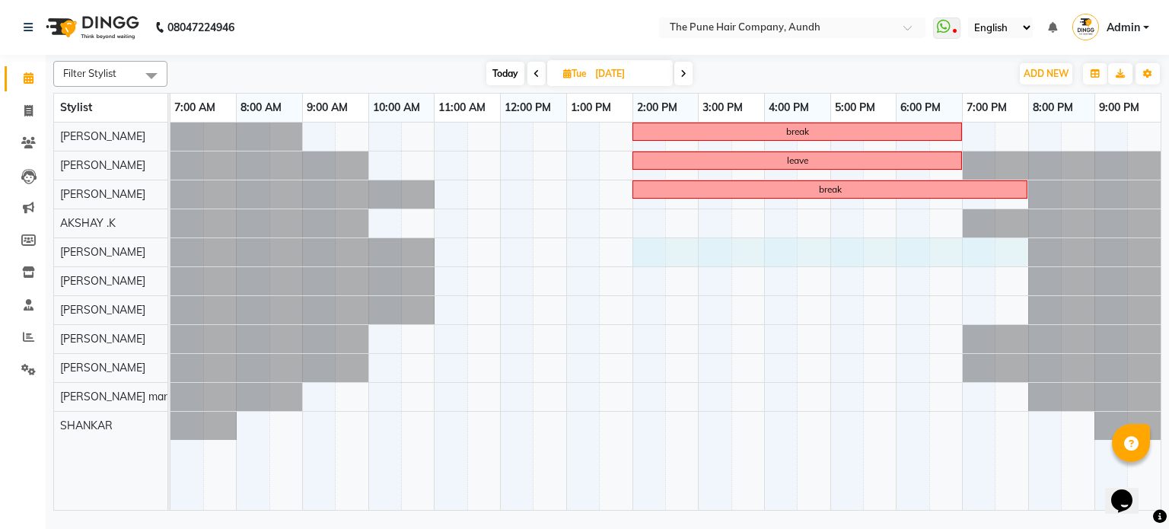
drag, startPoint x: 635, startPoint y: 255, endPoint x: 995, endPoint y: 255, distance: 359.9
click at [1001, 255] on div "break leave break" at bounding box center [665, 317] width 990 height 388
select select "12769"
select select "tentative"
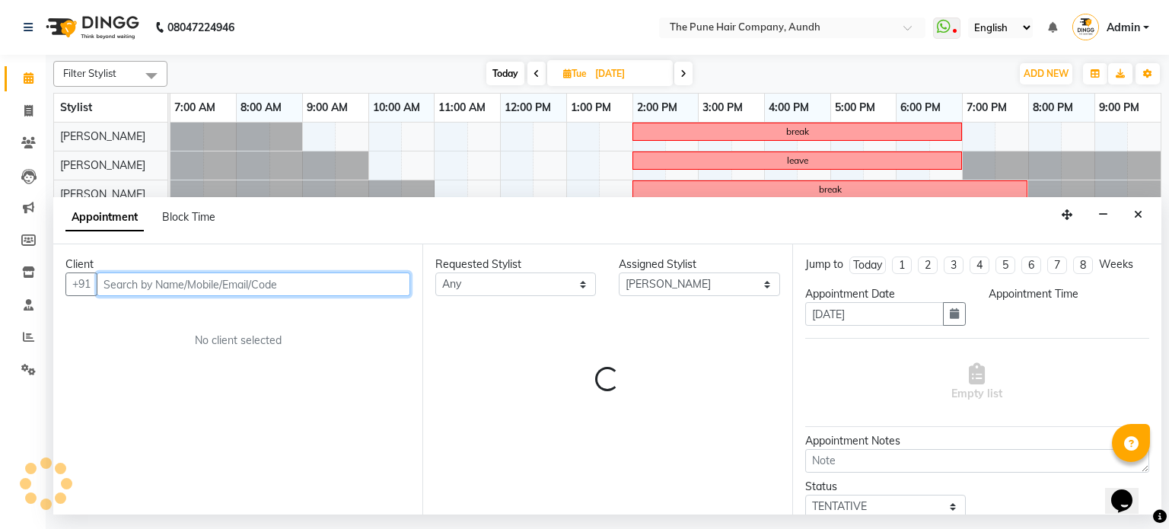
select select "840"
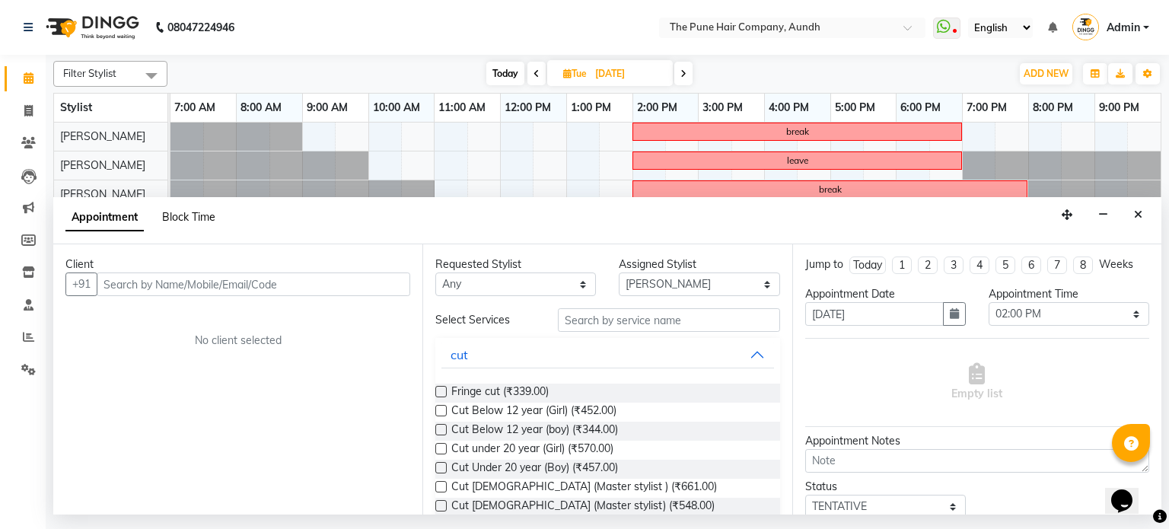
click at [200, 223] on span "Block Time" at bounding box center [188, 217] width 53 height 14
select select "12769"
select select "840"
select select "1200"
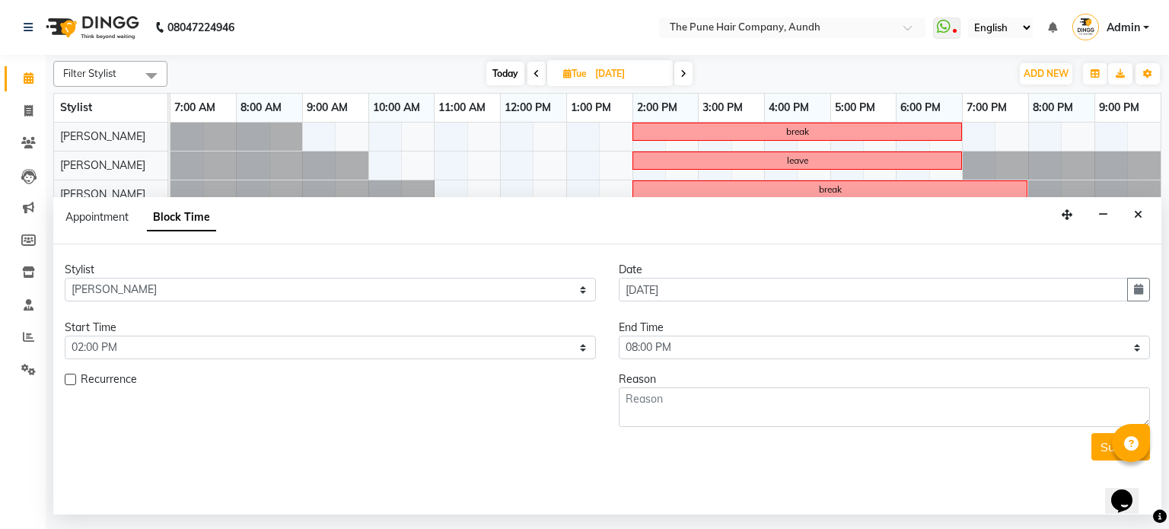
click at [645, 383] on div "Reason" at bounding box center [884, 379] width 531 height 16
click at [654, 396] on textarea at bounding box center [884, 407] width 531 height 40
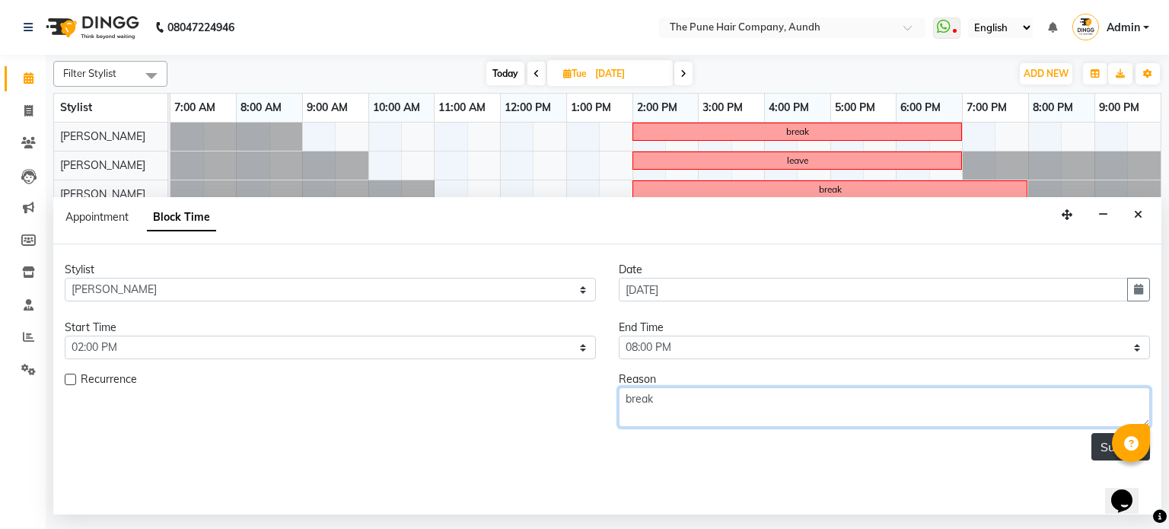
type textarea "break"
click at [1099, 444] on button "Submit" at bounding box center [1120, 446] width 59 height 27
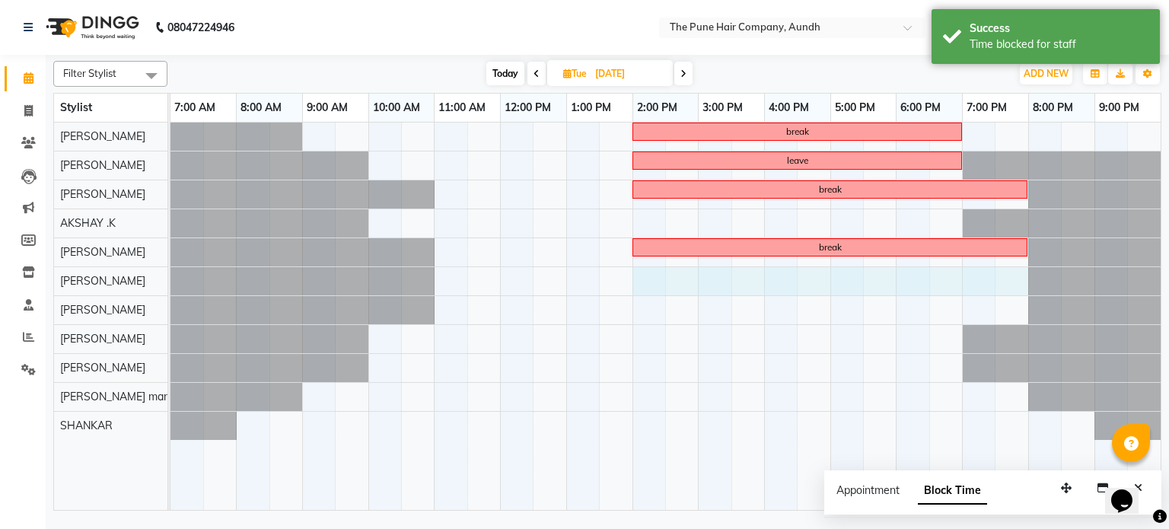
drag, startPoint x: 636, startPoint y: 281, endPoint x: 1003, endPoint y: 282, distance: 366.8
click at [1003, 282] on div "break leave break break" at bounding box center [665, 317] width 990 height 388
select select "18078"
select select "tentative"
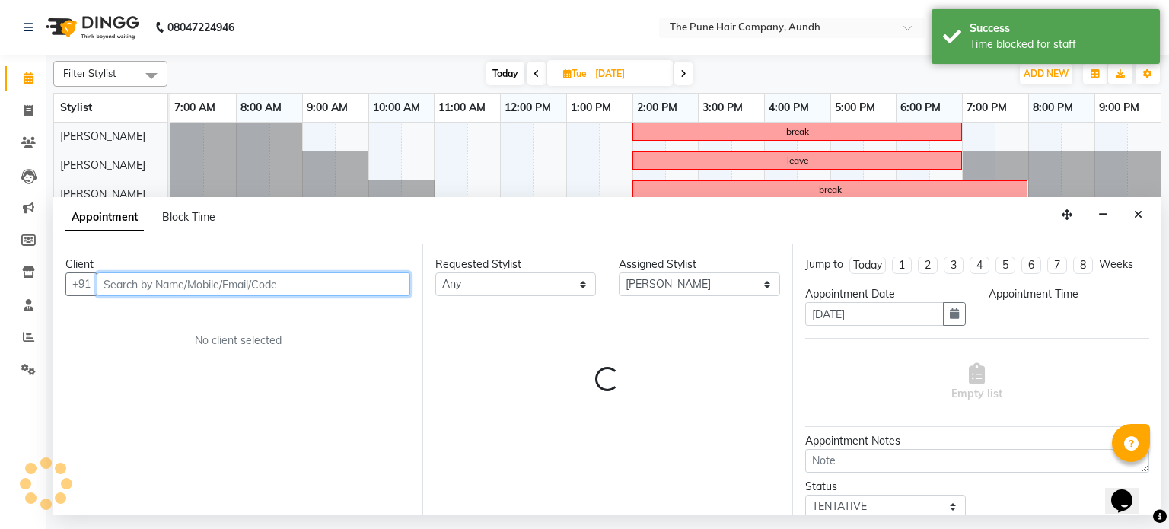
select select "840"
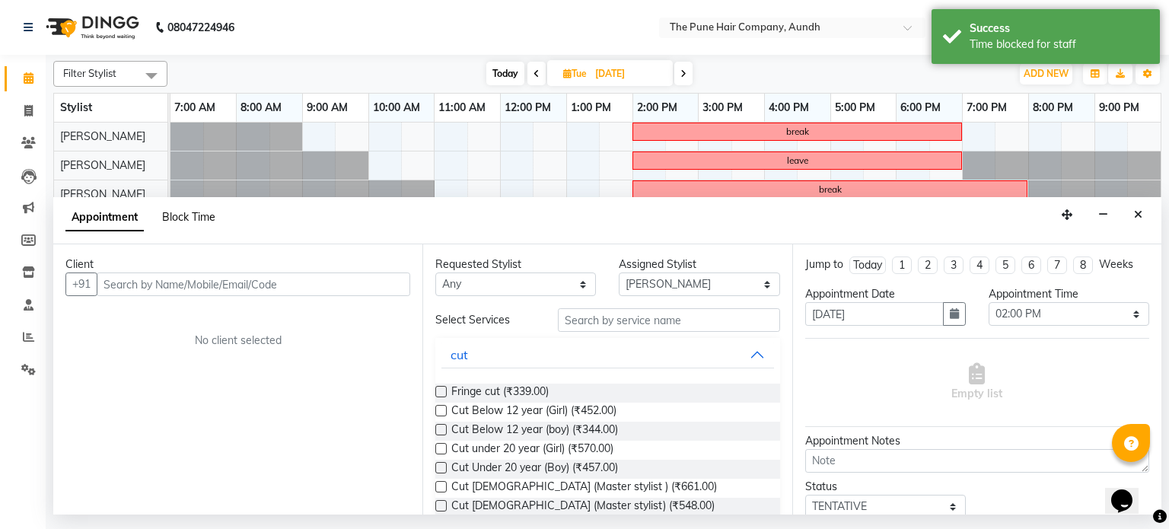
click at [189, 219] on span "Block Time" at bounding box center [188, 217] width 53 height 14
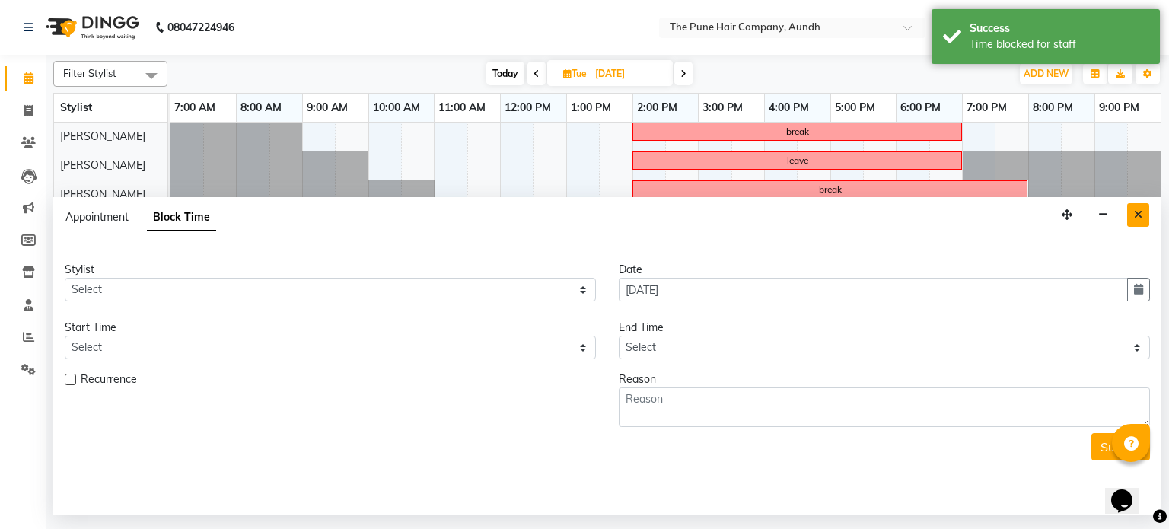
click at [1127, 214] on button "Close" at bounding box center [1138, 215] width 22 height 24
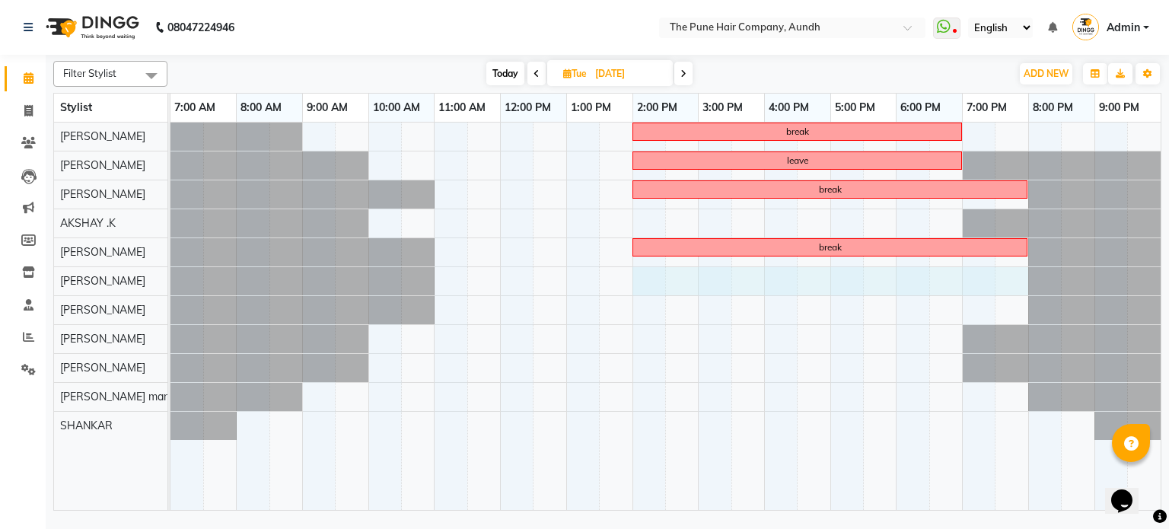
drag, startPoint x: 636, startPoint y: 274, endPoint x: 995, endPoint y: 272, distance: 359.1
click at [1010, 274] on div "break leave break break" at bounding box center [665, 317] width 990 height 388
select select "18078"
select select "tentative"
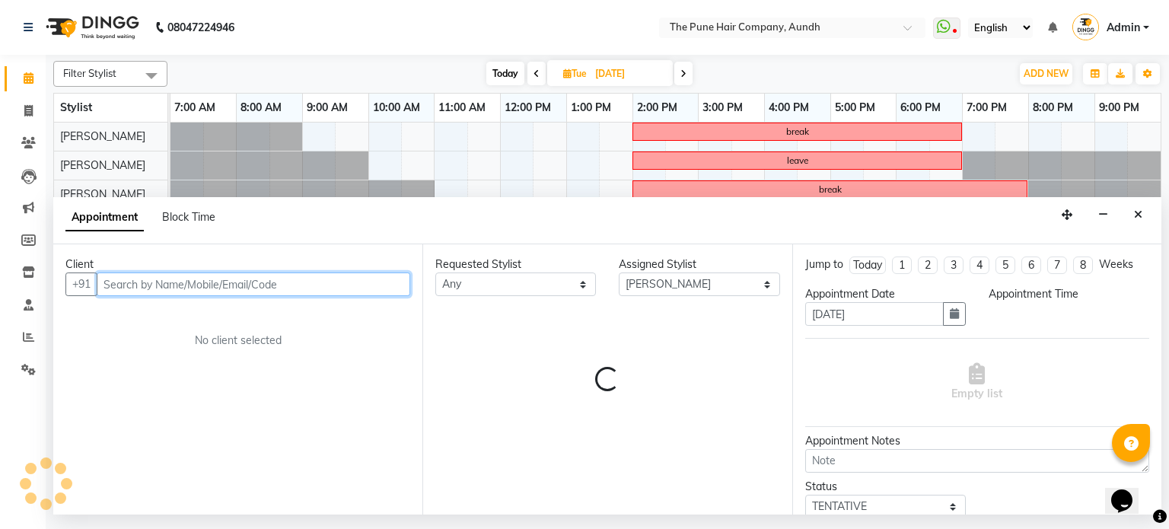
select select "840"
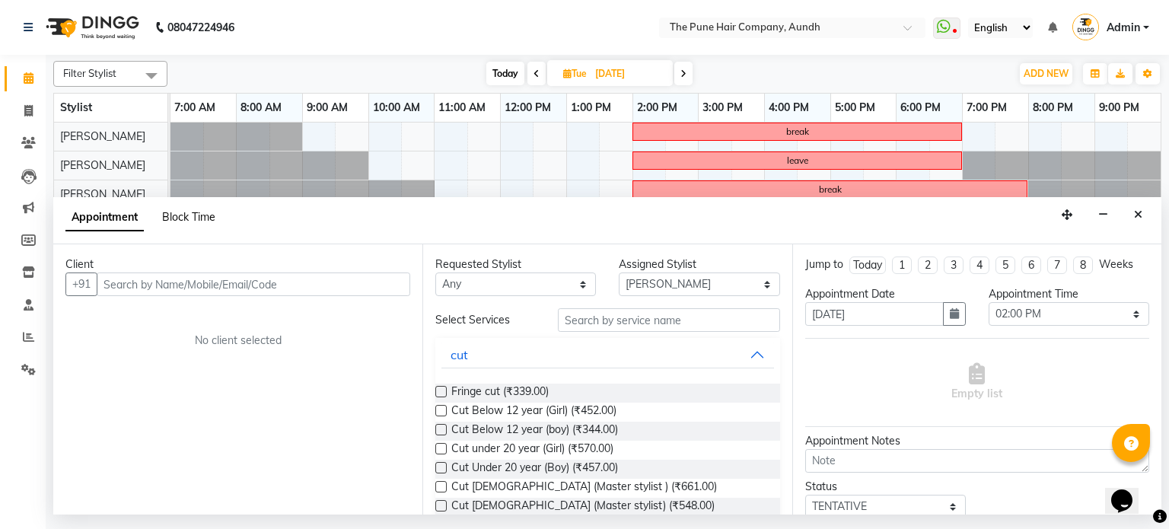
click at [195, 218] on span "Block Time" at bounding box center [188, 217] width 53 height 14
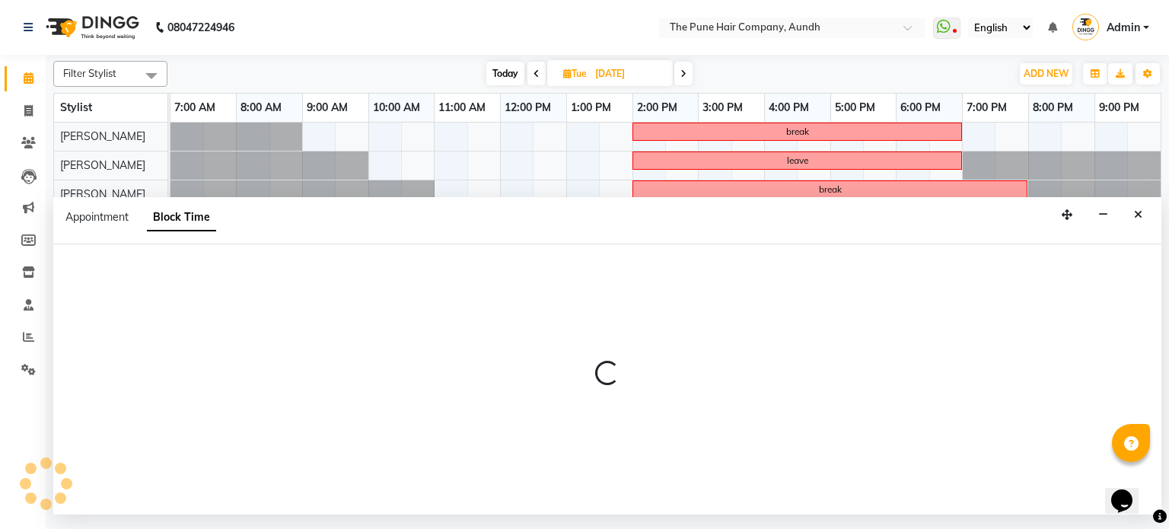
select select "18078"
select select "840"
select select "1200"
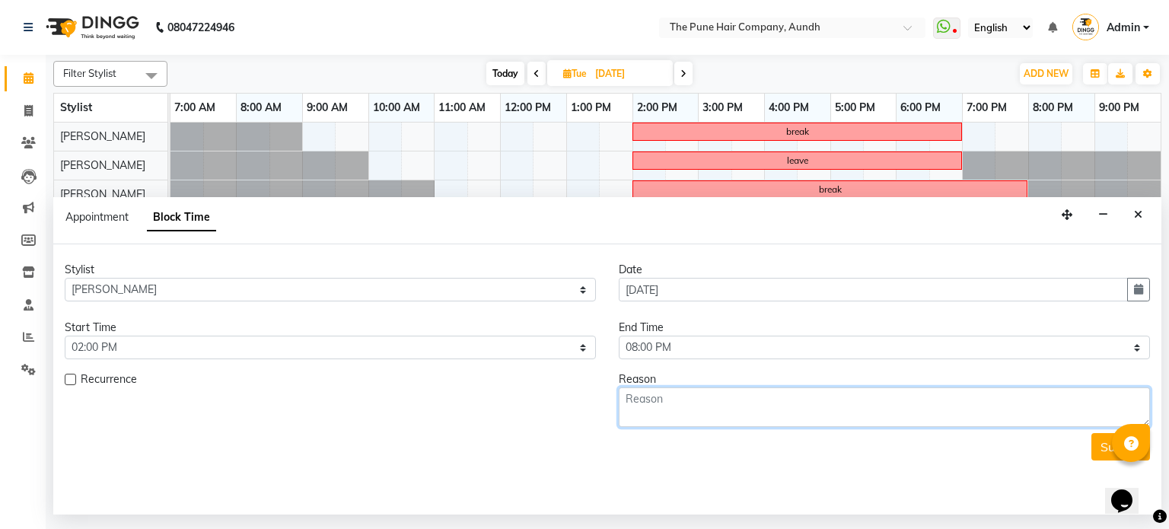
click at [673, 403] on textarea at bounding box center [884, 407] width 531 height 40
type textarea "break"
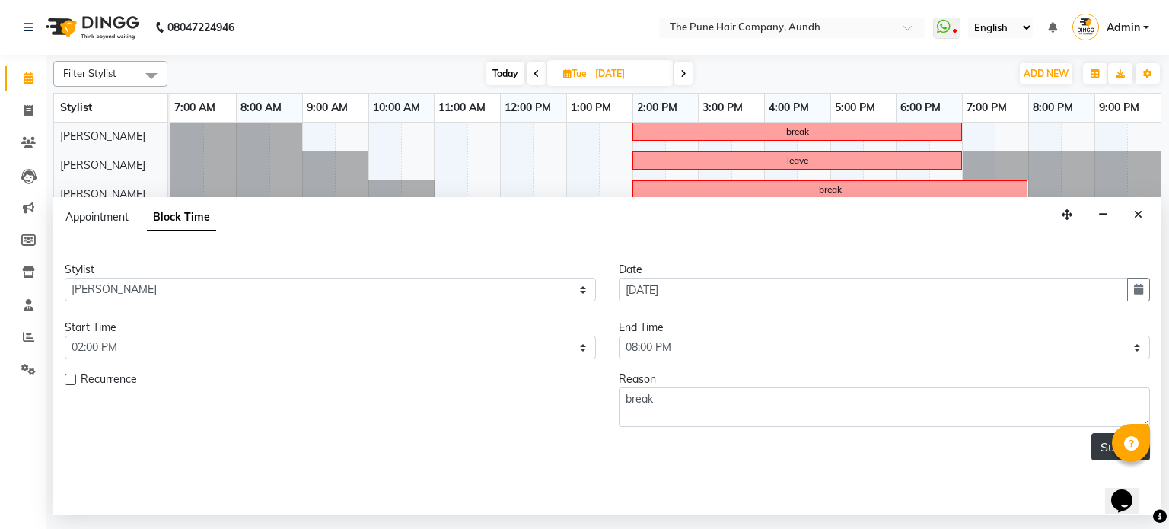
click at [1103, 450] on button "Submit" at bounding box center [1120, 446] width 59 height 27
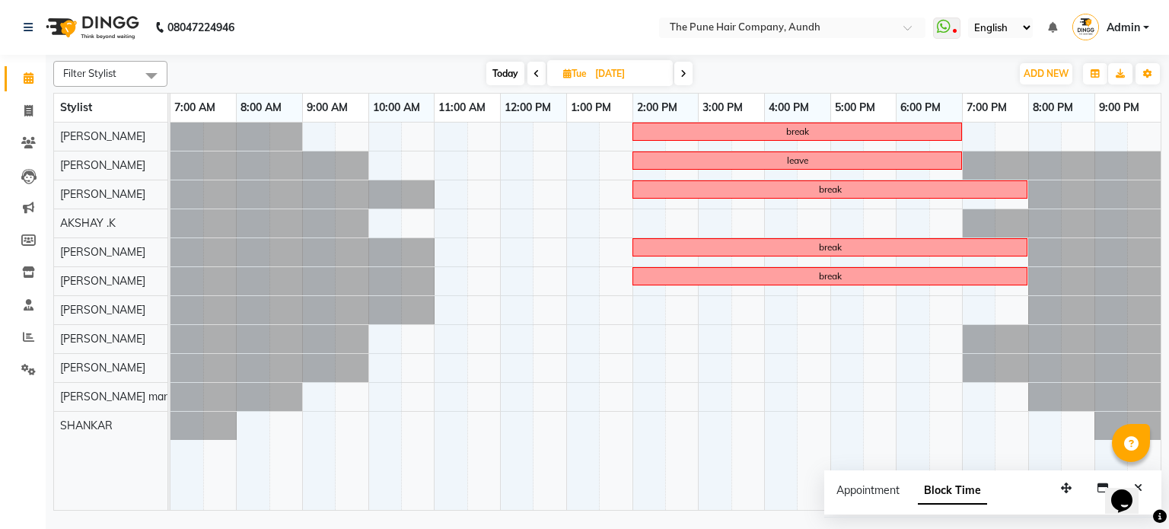
click at [685, 78] on span at bounding box center [683, 74] width 18 height 24
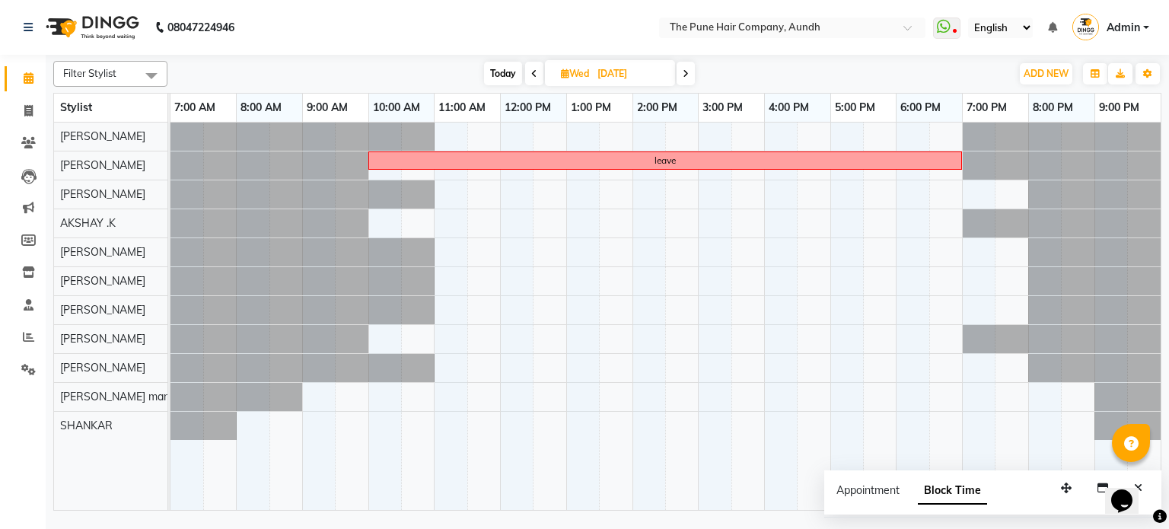
click at [685, 78] on span at bounding box center [685, 74] width 18 height 24
click at [685, 78] on span at bounding box center [683, 74] width 18 height 24
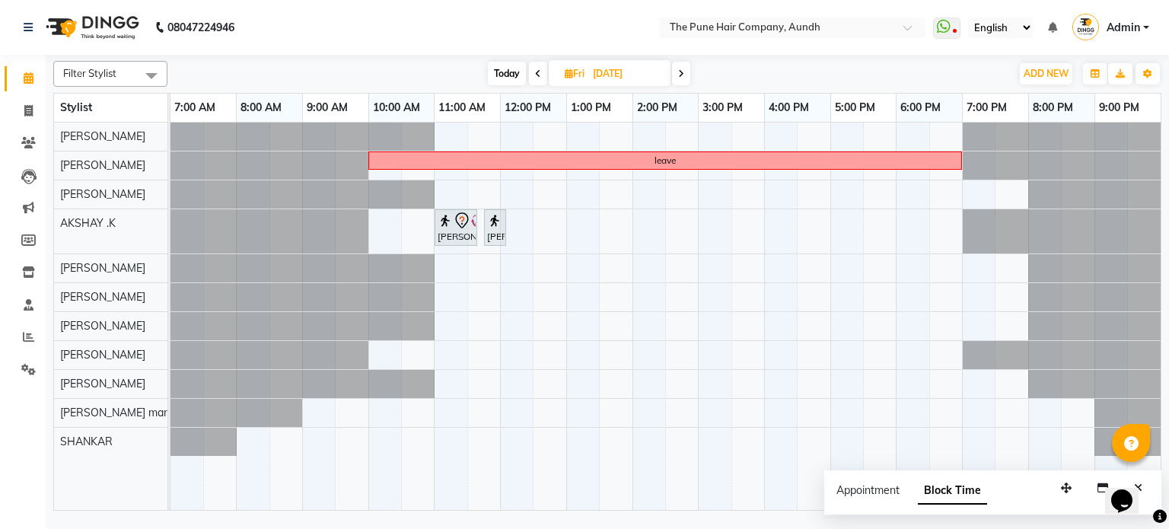
click at [536, 72] on icon at bounding box center [538, 73] width 6 height 9
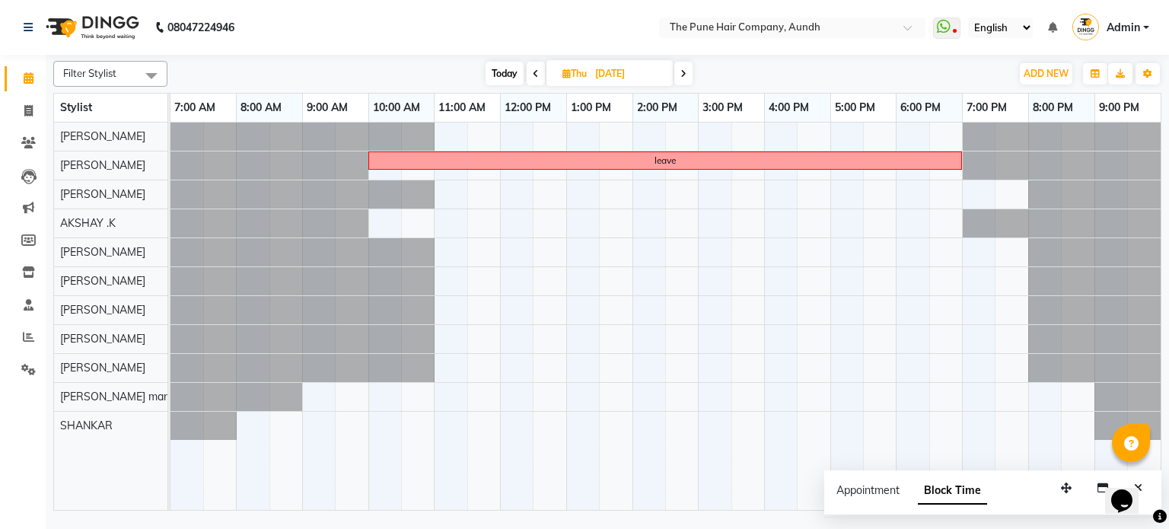
click at [536, 72] on icon at bounding box center [536, 73] width 6 height 9
type input "22-10-2025"
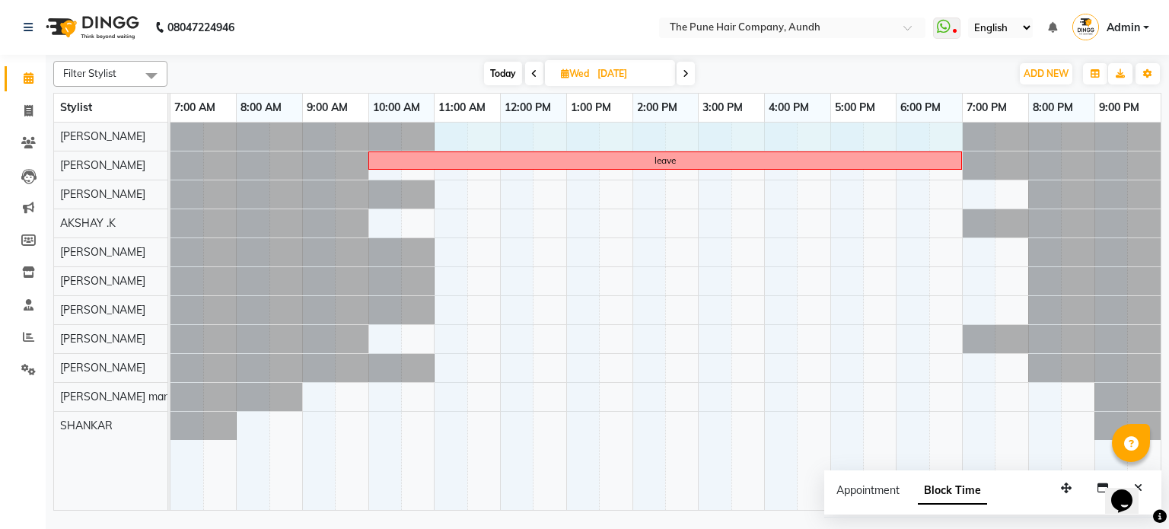
drag, startPoint x: 446, startPoint y: 134, endPoint x: 931, endPoint y: 145, distance: 485.6
click at [949, 143] on div "leave" at bounding box center [665, 317] width 990 height 388
select select "3338"
select select "tentative"
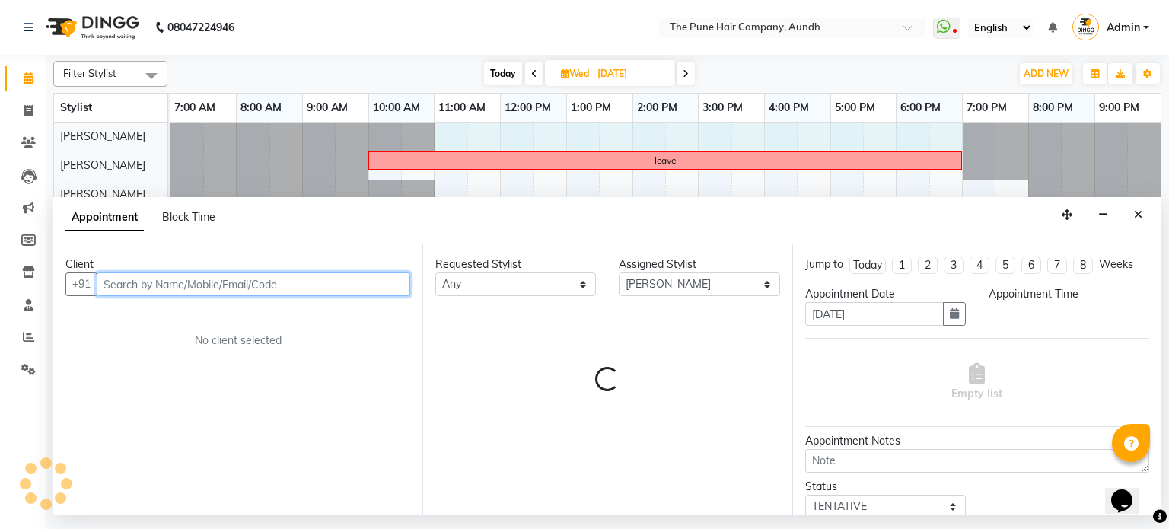
select select "660"
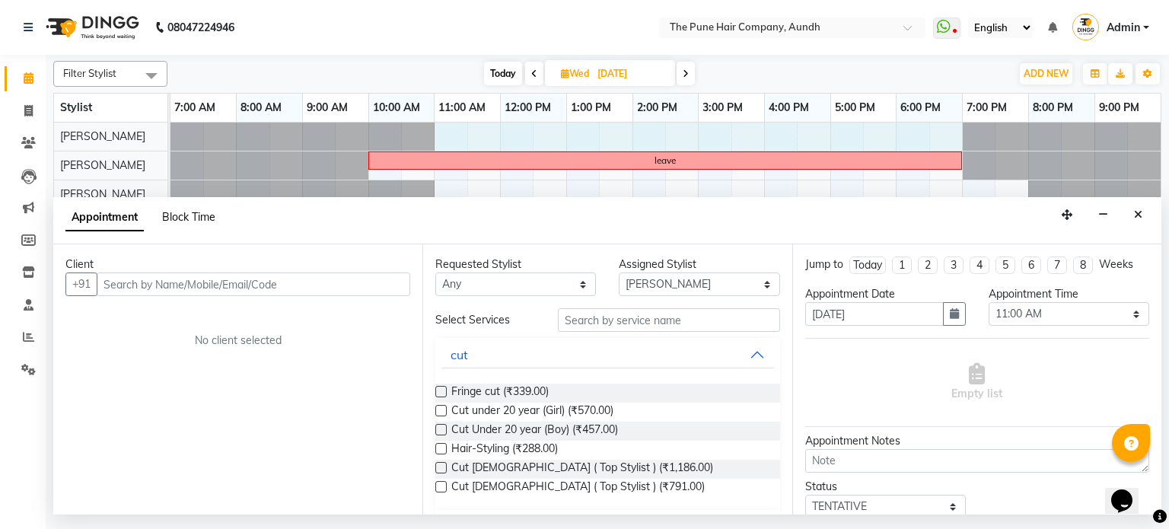
click at [193, 213] on span "Block Time" at bounding box center [188, 217] width 53 height 14
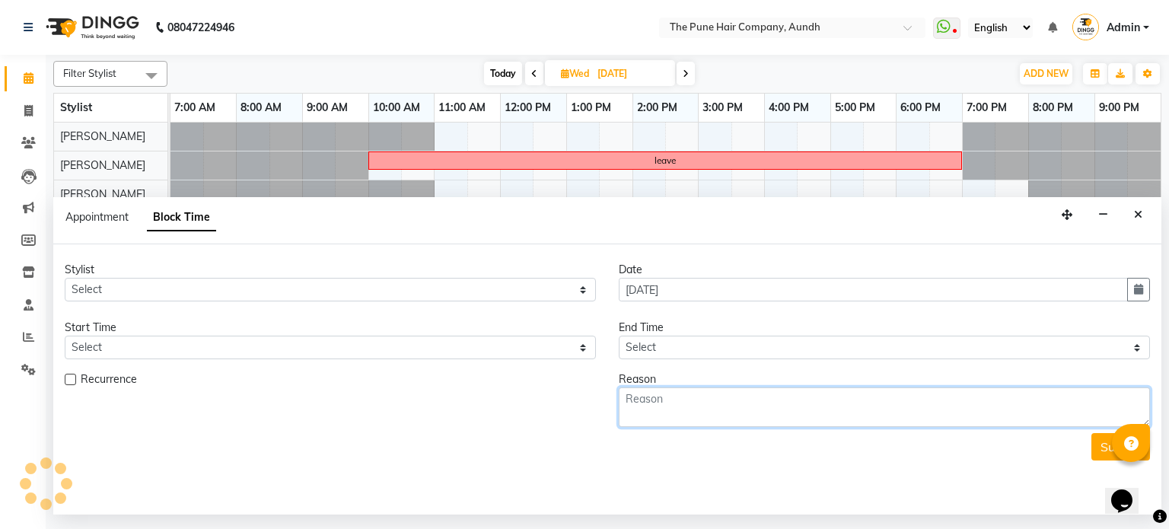
click at [691, 406] on textarea at bounding box center [884, 407] width 531 height 40
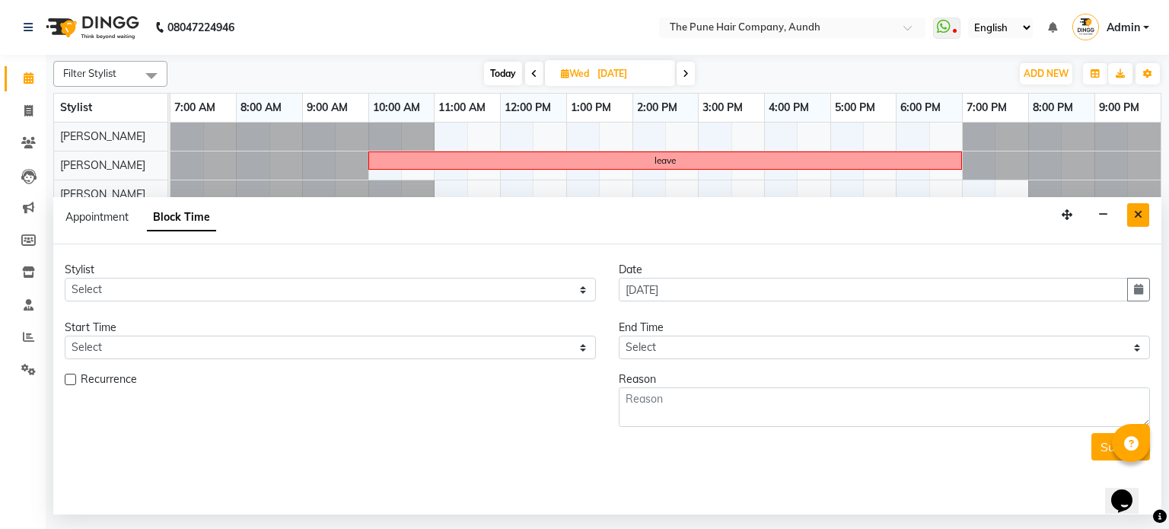
click at [1145, 221] on button "Close" at bounding box center [1138, 215] width 22 height 24
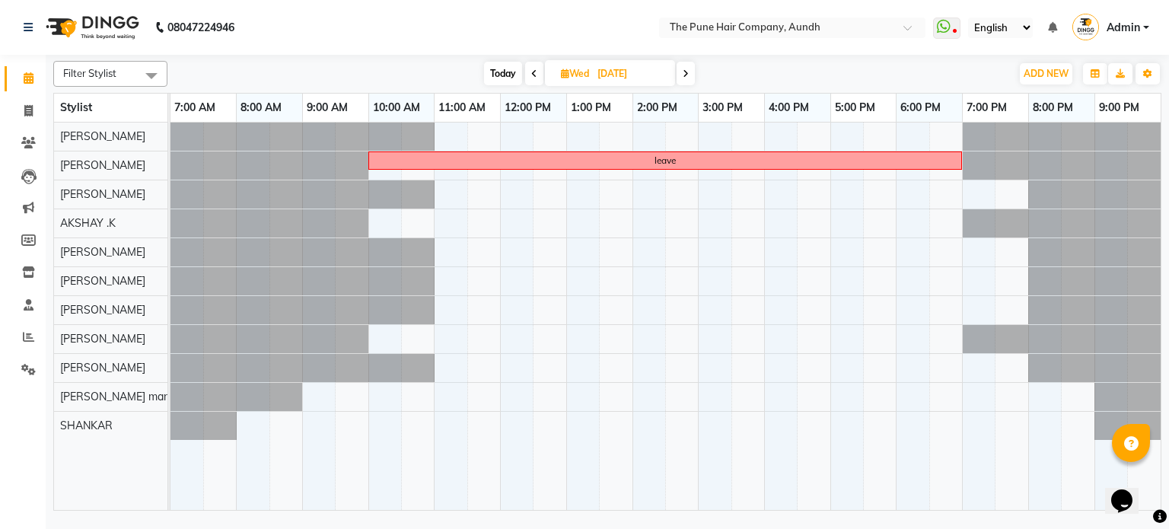
click at [531, 75] on icon at bounding box center [534, 73] width 6 height 9
type input "21-10-2025"
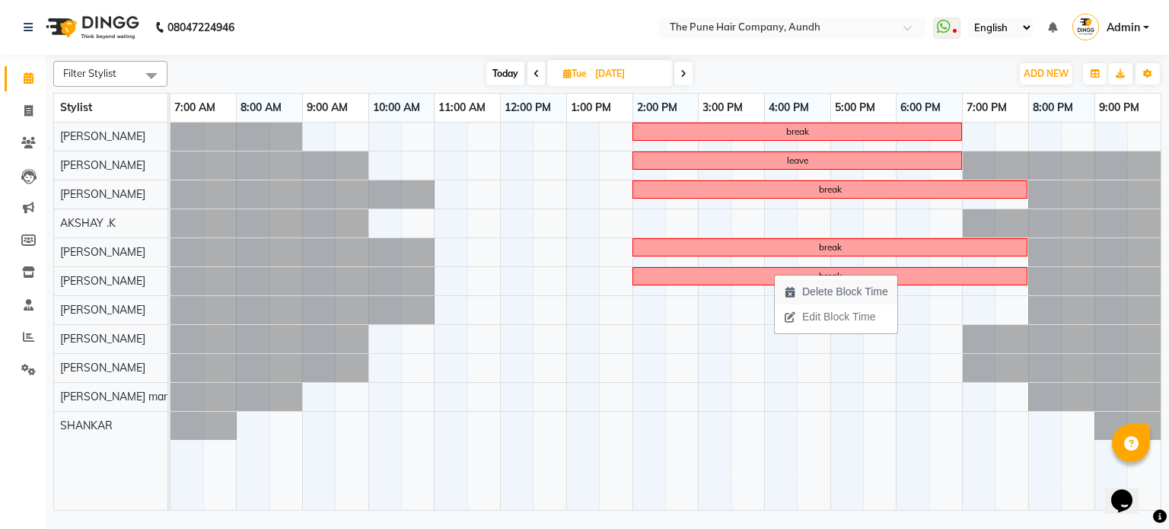
click at [797, 290] on span "Delete Block Time" at bounding box center [836, 291] width 123 height 25
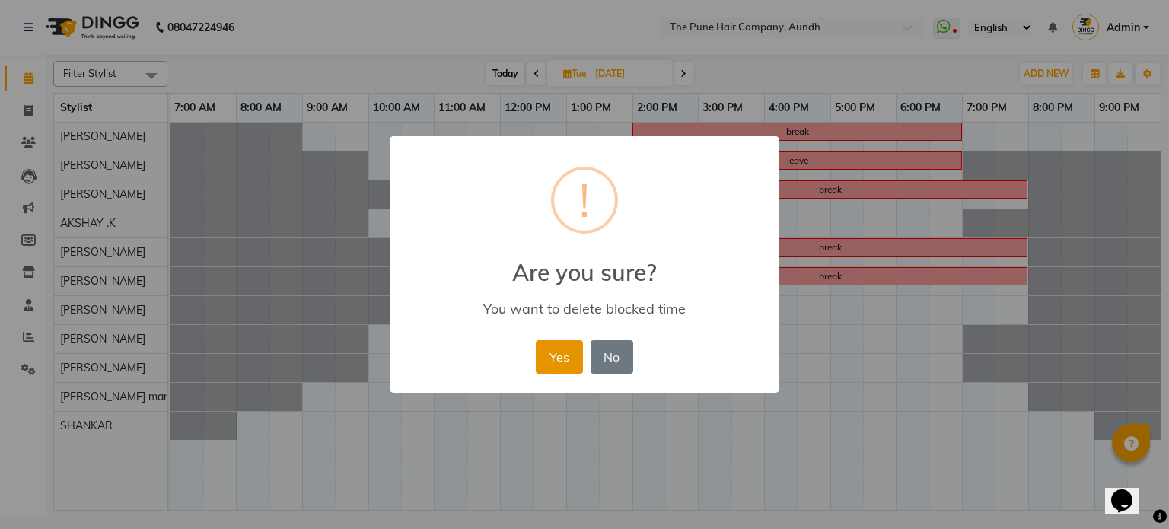
click at [563, 353] on button "Yes" at bounding box center [559, 356] width 46 height 33
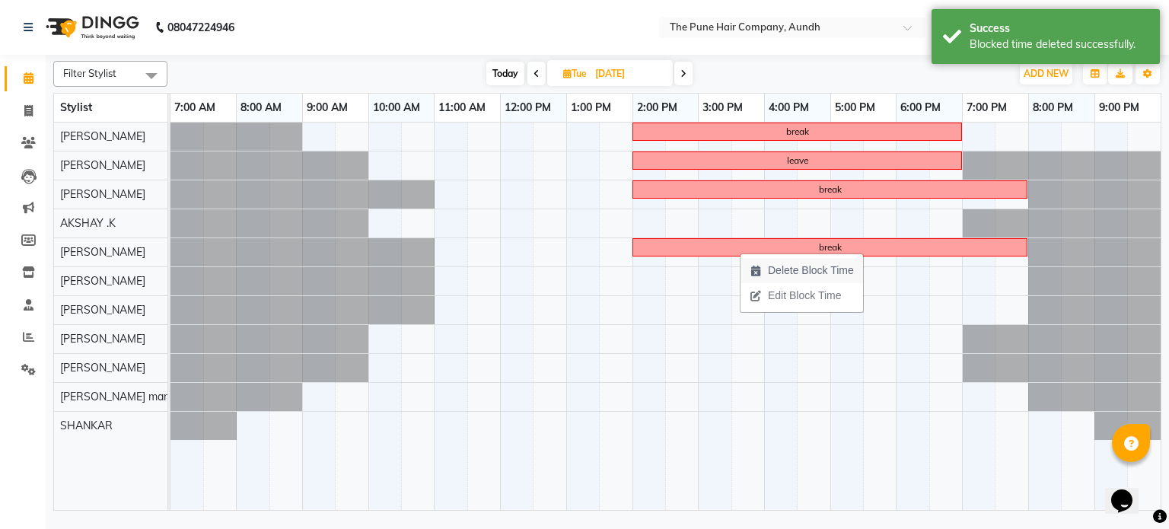
click at [762, 272] on span "Delete Block Time" at bounding box center [801, 270] width 123 height 25
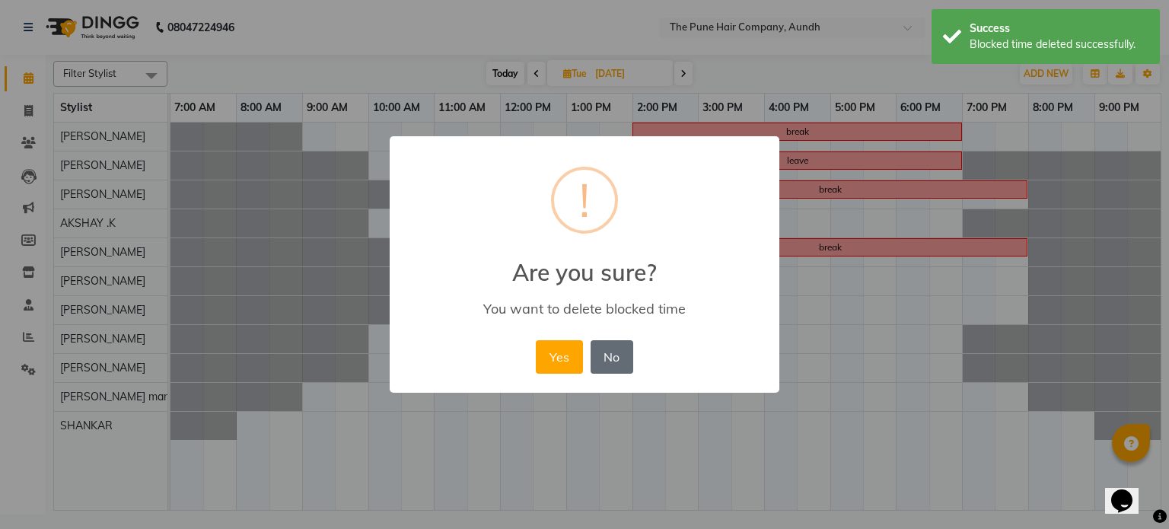
drag, startPoint x: 566, startPoint y: 349, endPoint x: 606, endPoint y: 316, distance: 51.8
click at [566, 349] on button "Yes" at bounding box center [559, 356] width 46 height 33
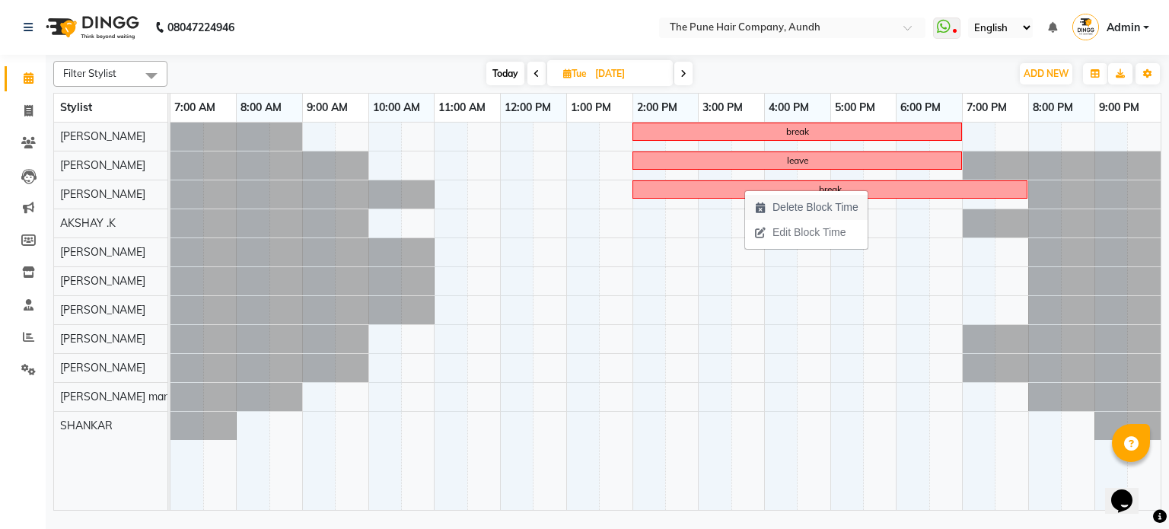
click at [773, 215] on span "Delete Block Time" at bounding box center [815, 207] width 86 height 16
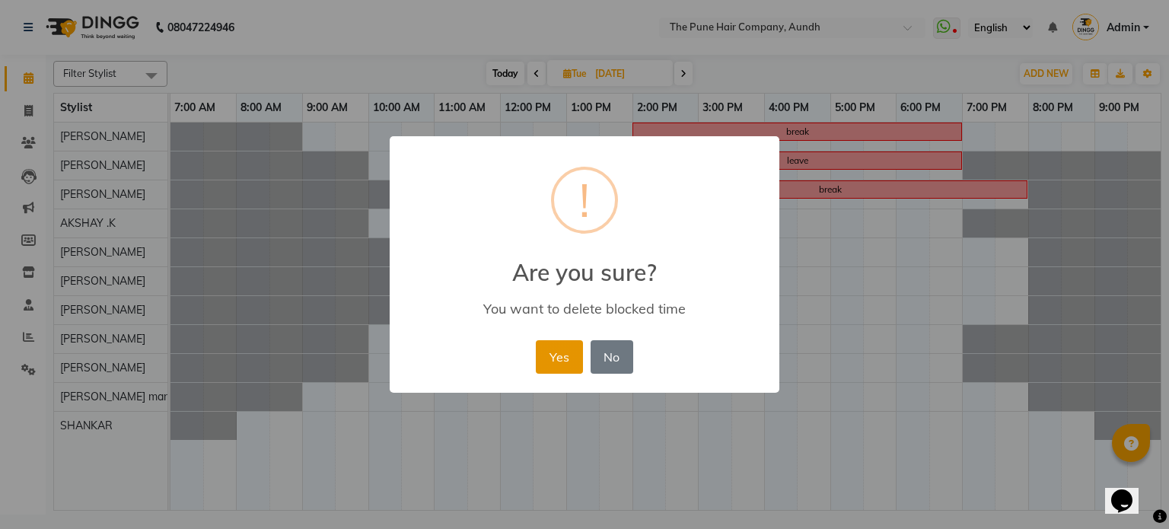
click at [541, 351] on button "Yes" at bounding box center [559, 356] width 46 height 33
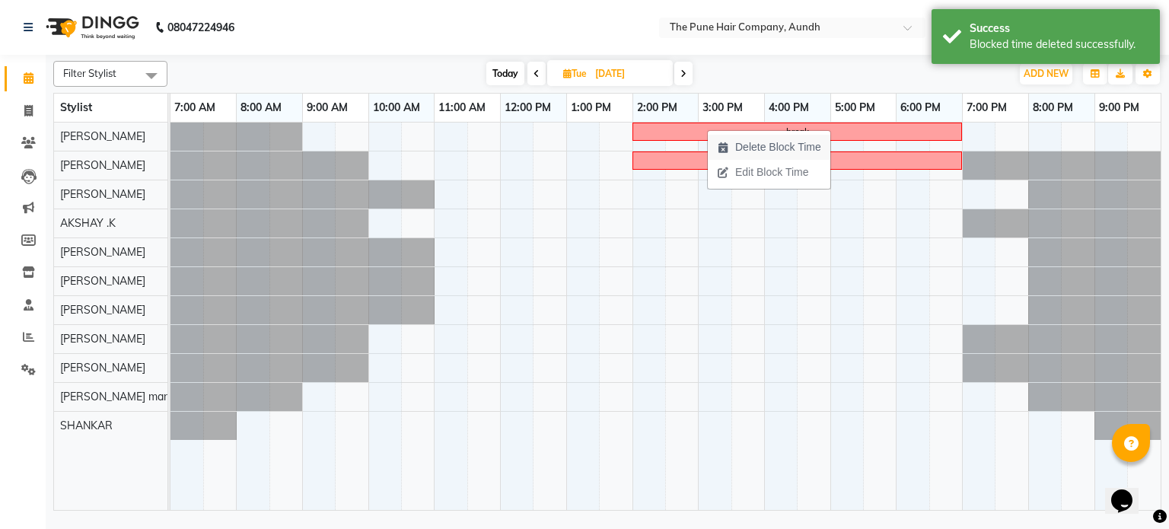
click at [730, 151] on span "Delete Block Time" at bounding box center [769, 147] width 123 height 25
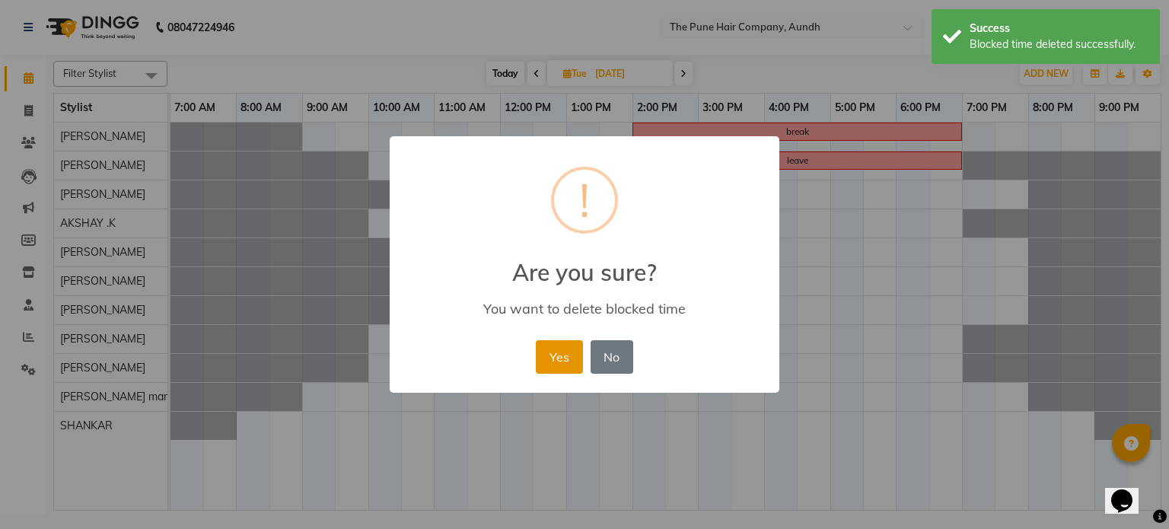
click at [547, 349] on button "Yes" at bounding box center [559, 356] width 46 height 33
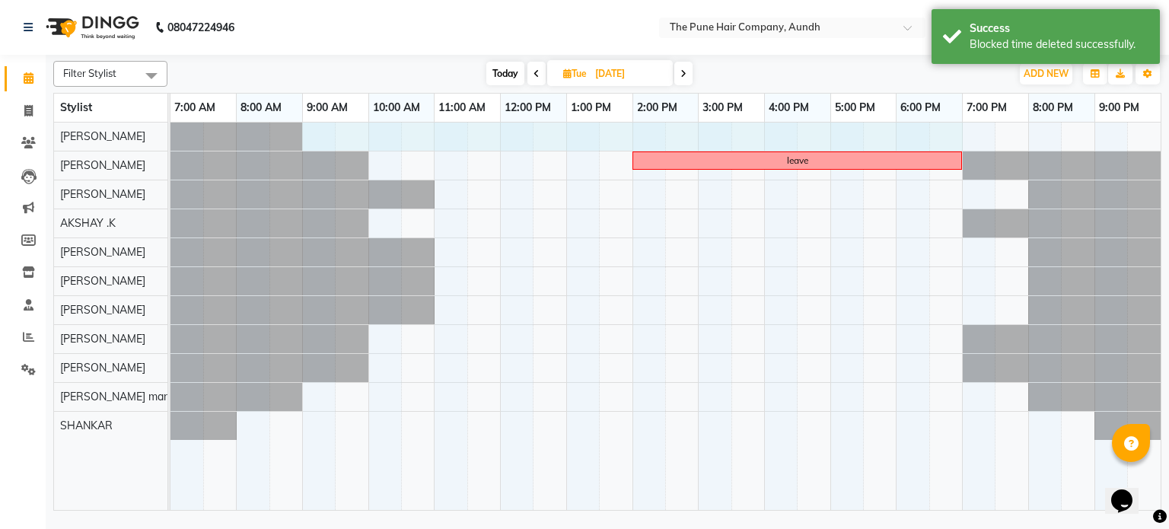
drag, startPoint x: 313, startPoint y: 134, endPoint x: 930, endPoint y: 134, distance: 616.3
click at [943, 136] on div "leave" at bounding box center [665, 317] width 990 height 388
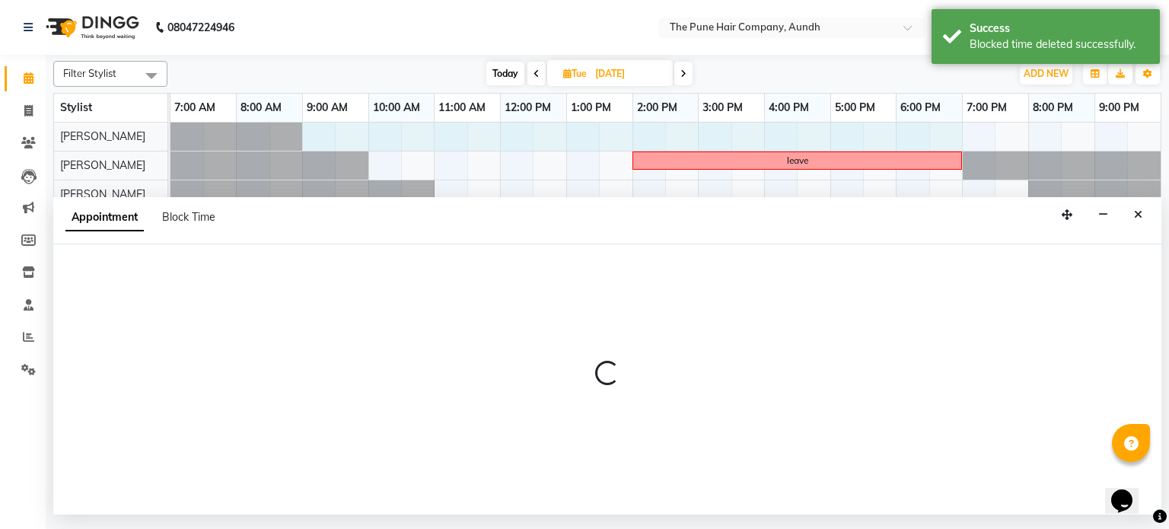
select select "3338"
select select "540"
select select "tentative"
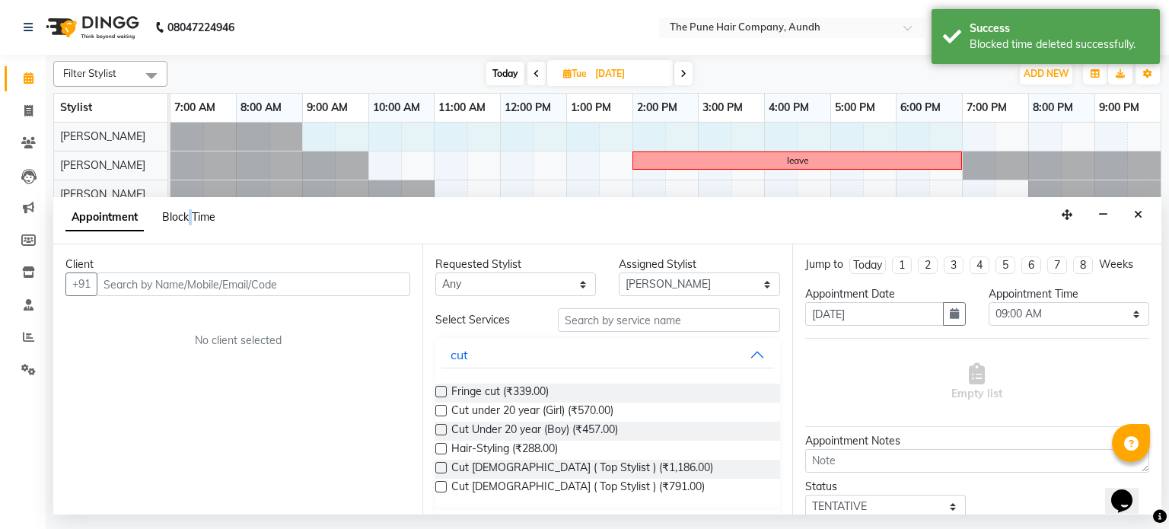
click at [190, 214] on span "Block Time" at bounding box center [188, 217] width 53 height 14
select select "3338"
select select "540"
select select "1140"
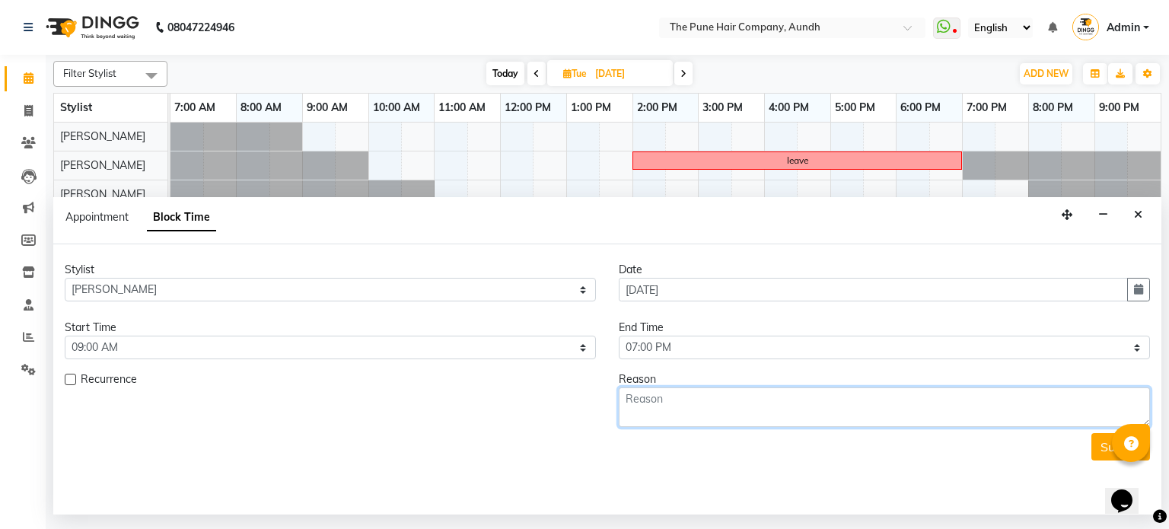
click at [654, 407] on textarea at bounding box center [884, 407] width 531 height 40
type textarea "weekoff"
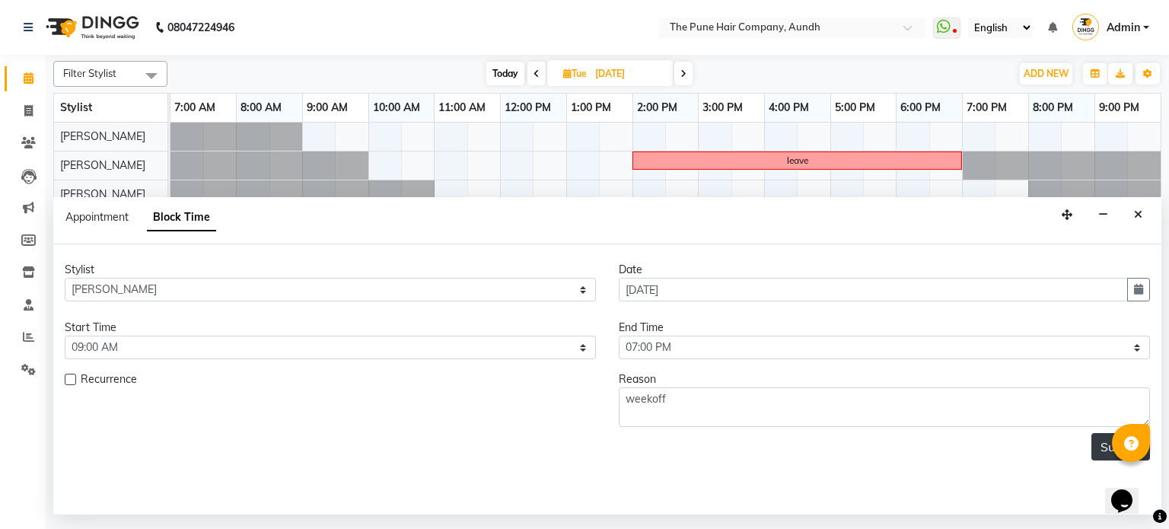
click at [1096, 447] on button "Submit" at bounding box center [1120, 446] width 59 height 27
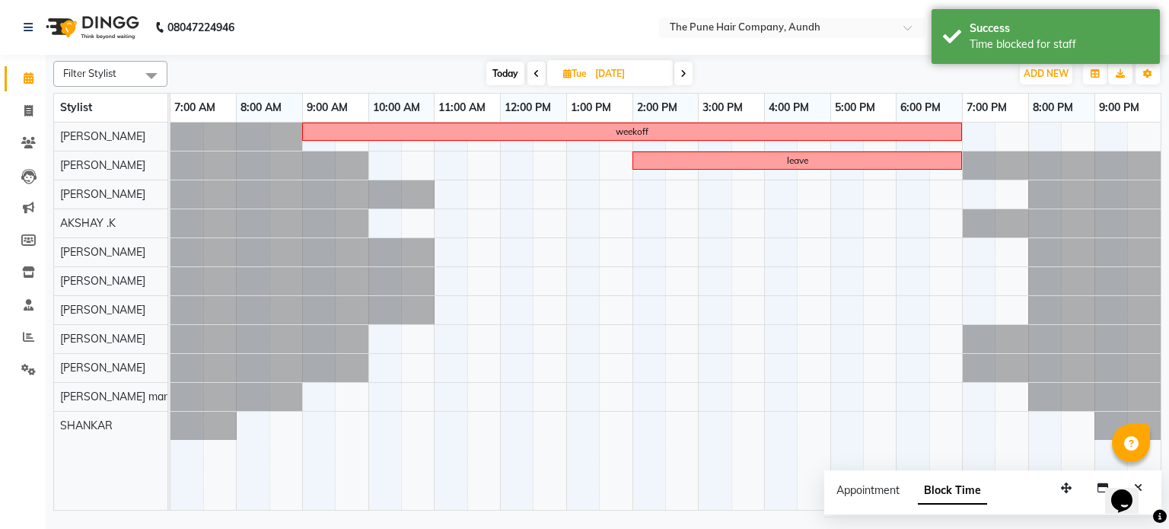
click at [688, 75] on span at bounding box center [683, 74] width 18 height 24
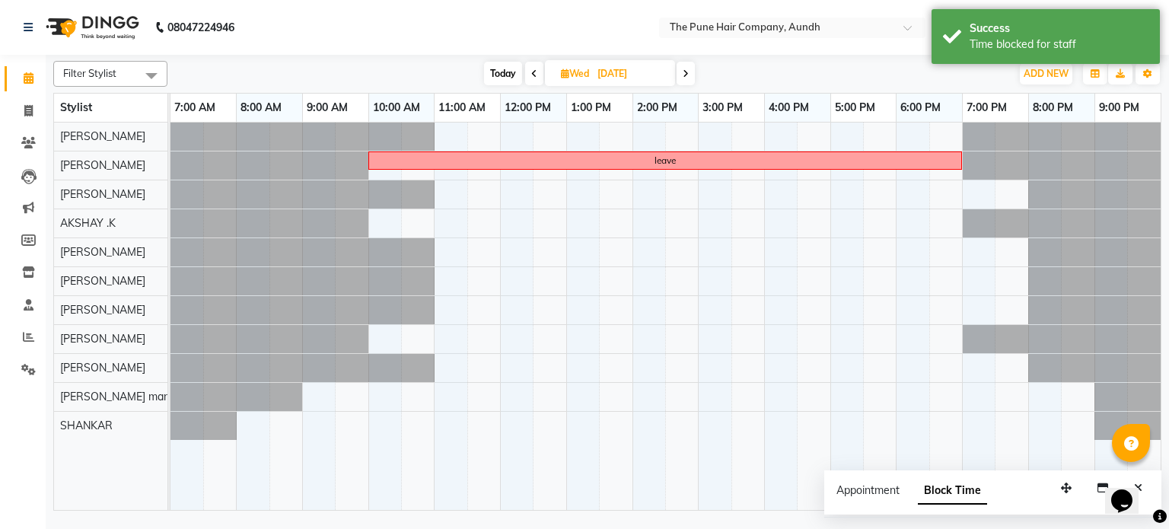
click at [688, 75] on icon at bounding box center [686, 73] width 6 height 9
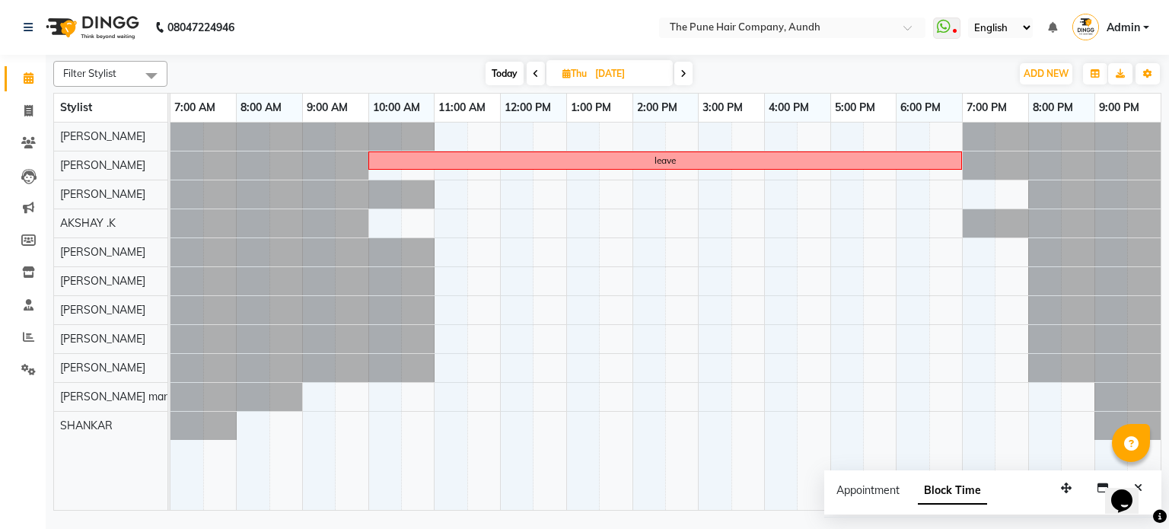
click at [688, 75] on span at bounding box center [683, 74] width 18 height 24
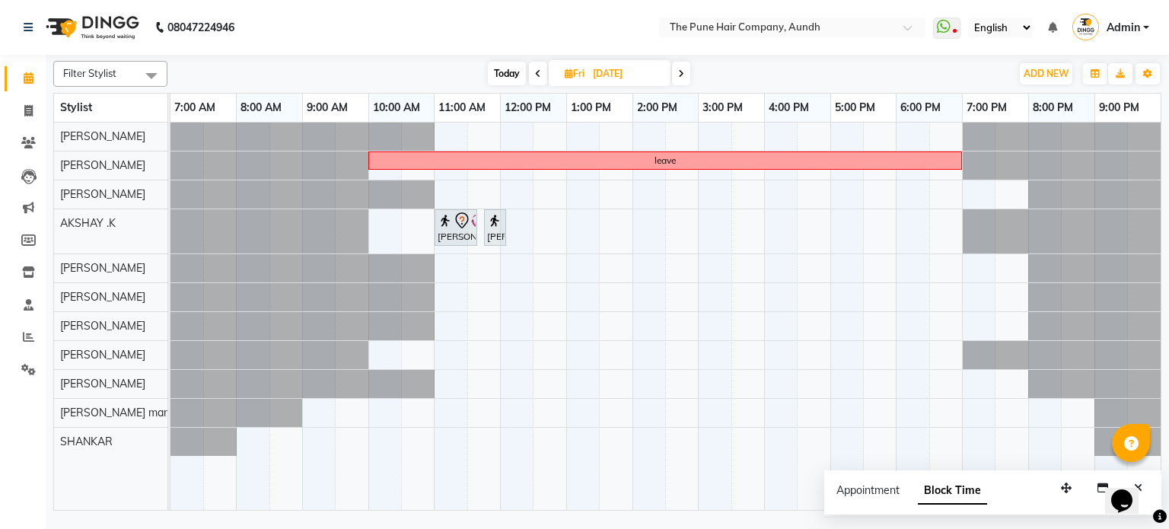
click at [688, 75] on span at bounding box center [681, 74] width 18 height 24
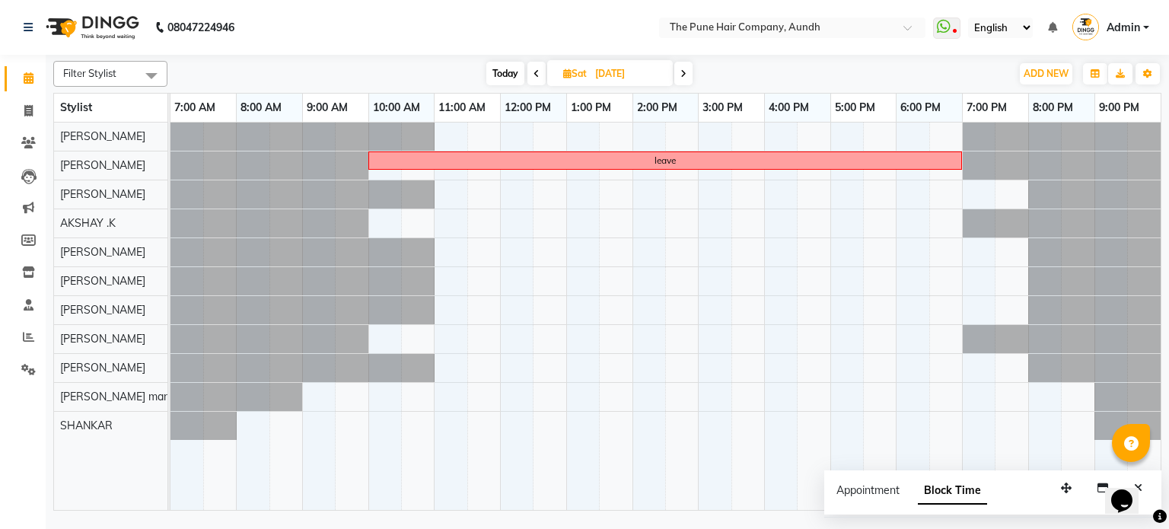
click at [688, 75] on span at bounding box center [683, 74] width 18 height 24
click at [688, 75] on span at bounding box center [684, 74] width 18 height 24
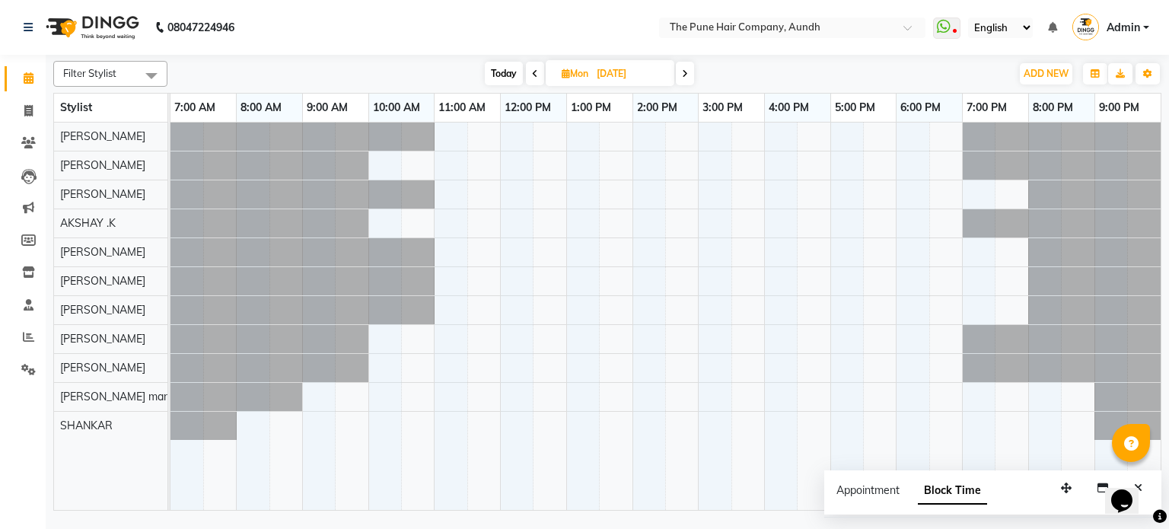
click at [688, 75] on span at bounding box center [685, 74] width 18 height 24
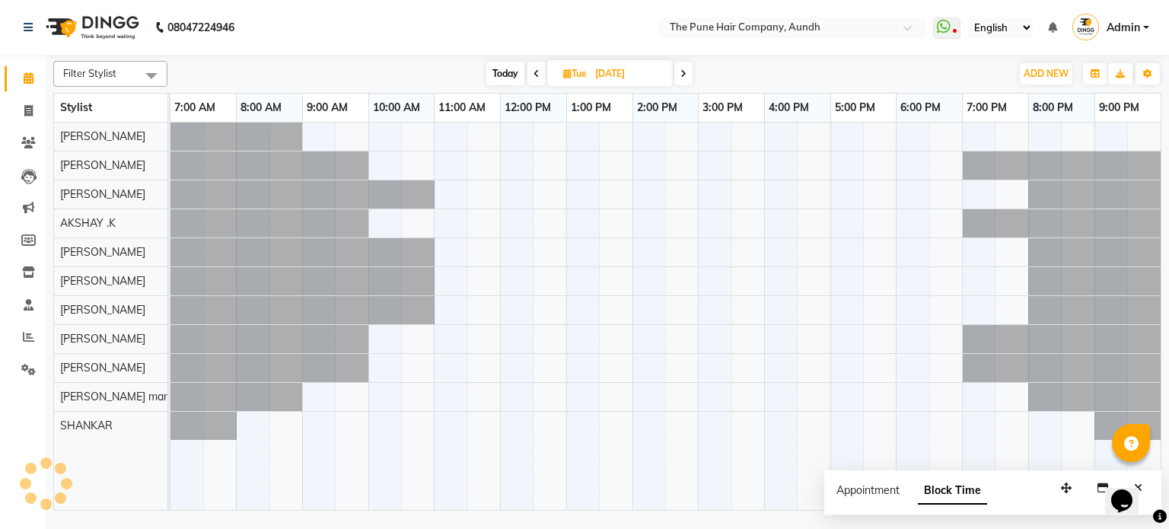
click at [688, 75] on span at bounding box center [683, 74] width 18 height 24
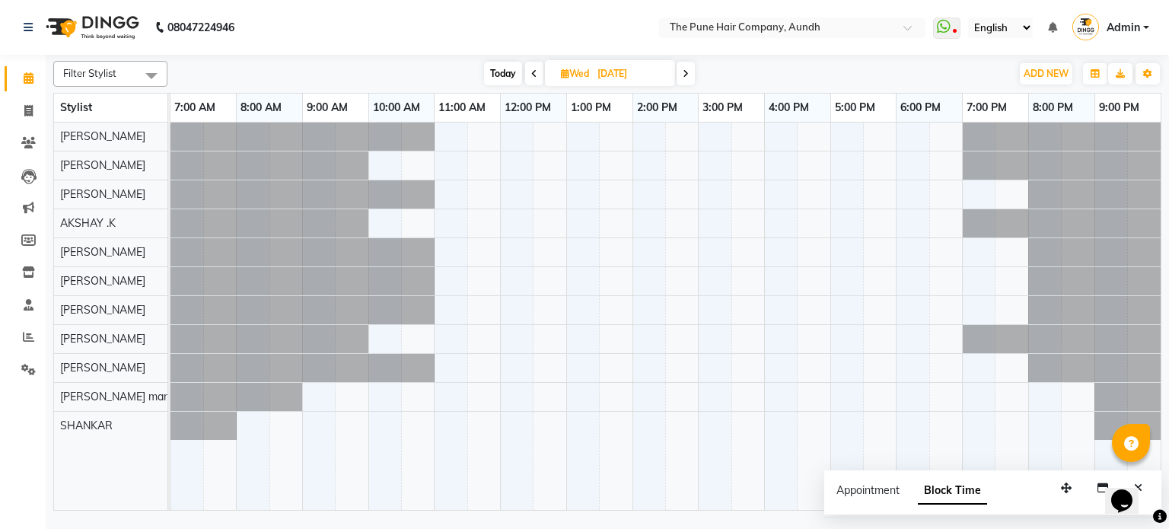
click at [531, 72] on icon at bounding box center [534, 73] width 6 height 9
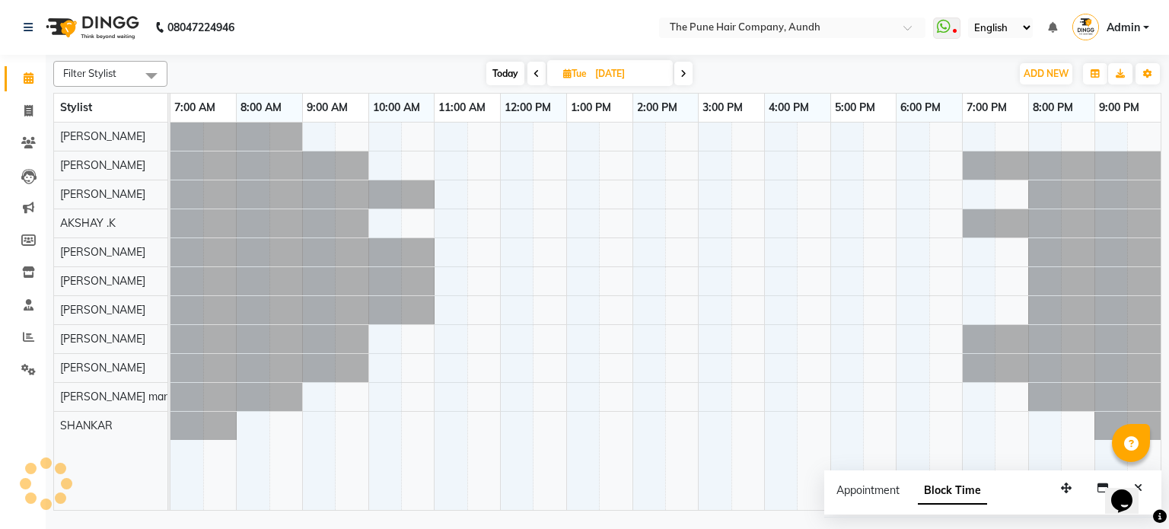
click at [530, 72] on span at bounding box center [536, 74] width 18 height 24
type input "27-10-2025"
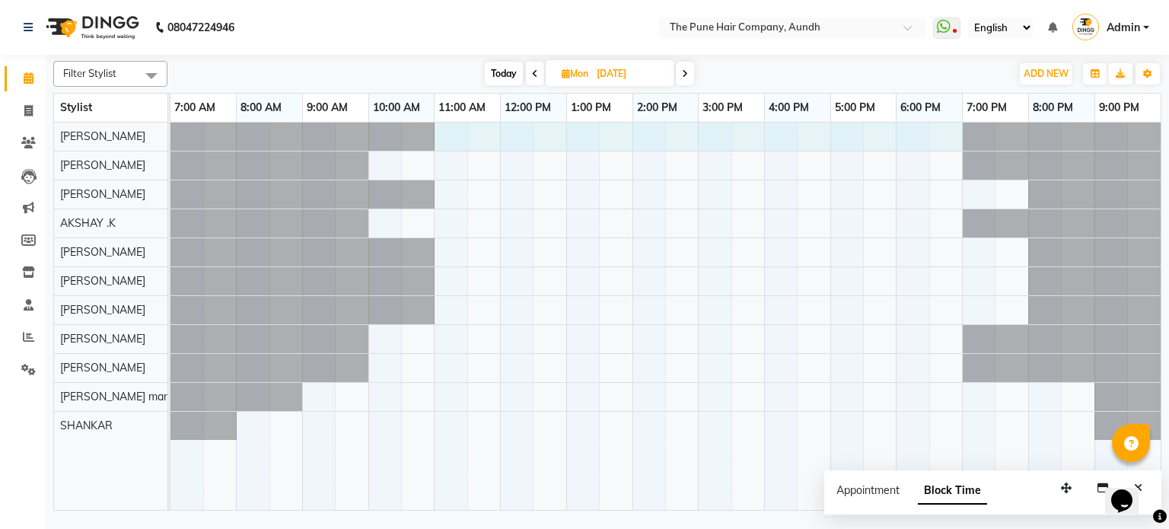
drag, startPoint x: 436, startPoint y: 130, endPoint x: 670, endPoint y: 143, distance: 234.0
click at [934, 144] on div at bounding box center [665, 317] width 990 height 388
select select "3338"
select select "660"
select select "tentative"
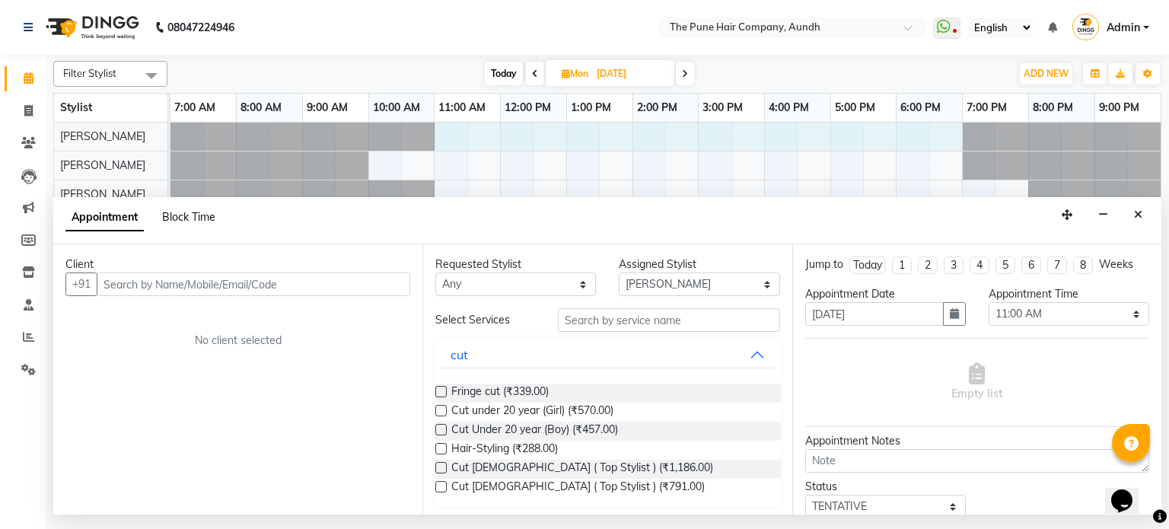
click at [201, 212] on span "Block Time" at bounding box center [188, 217] width 53 height 14
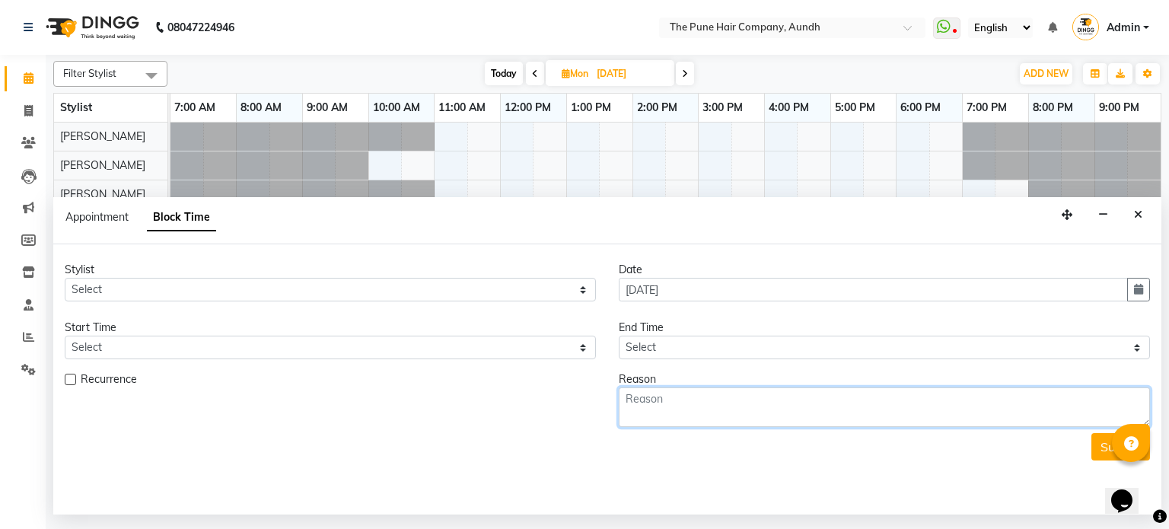
click at [689, 400] on textarea at bounding box center [884, 407] width 531 height 40
type textarea "ohi"
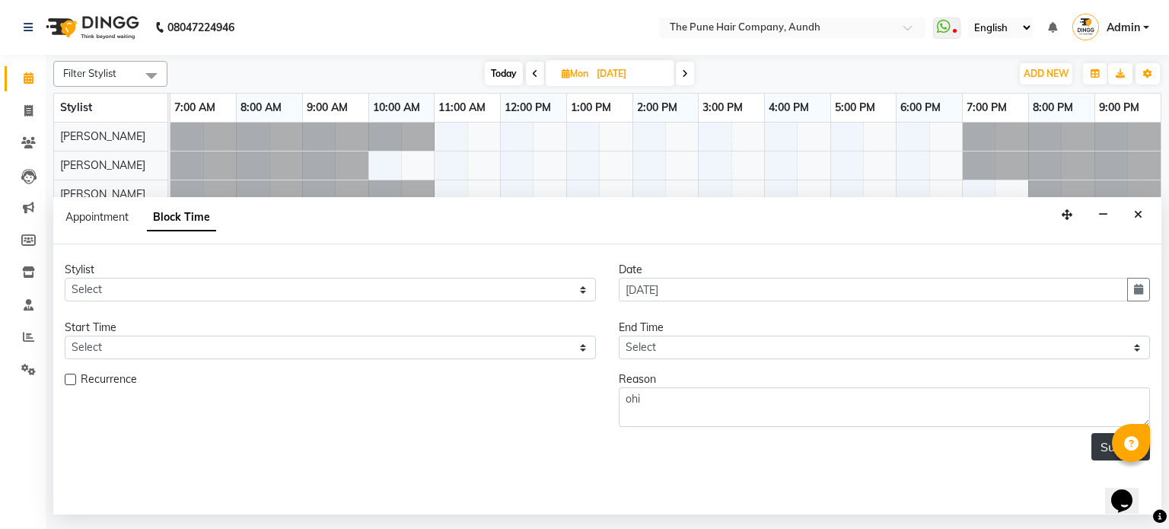
click at [1099, 451] on button "Submit" at bounding box center [1120, 446] width 59 height 27
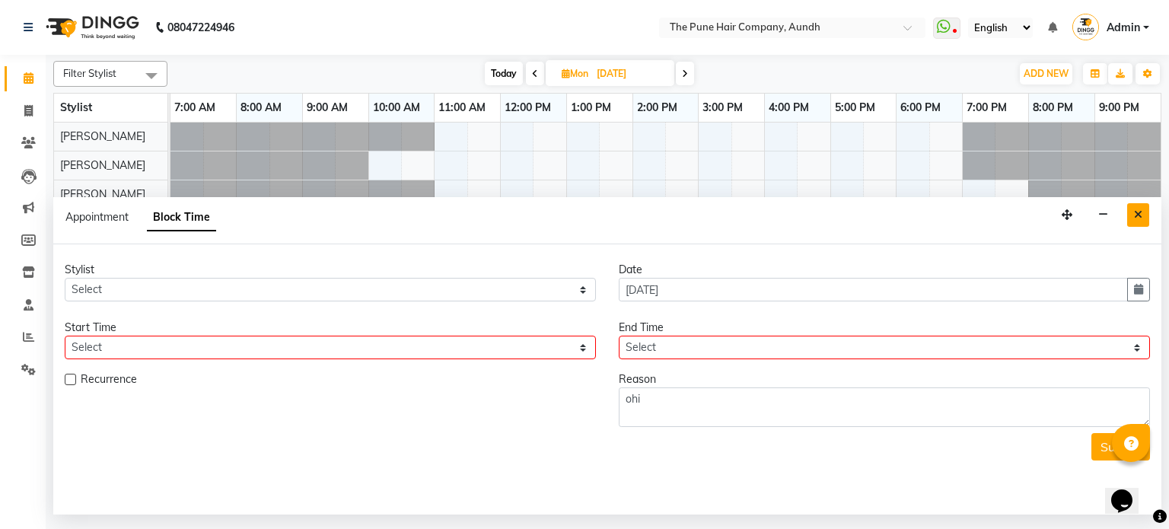
click at [1131, 224] on button "Close" at bounding box center [1138, 215] width 22 height 24
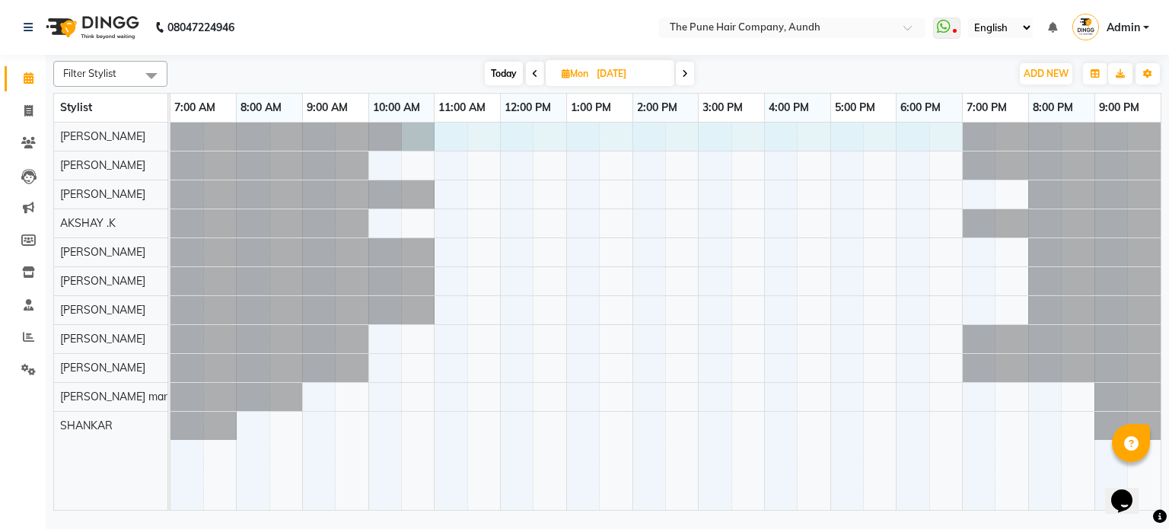
drag, startPoint x: 433, startPoint y: 139, endPoint x: 939, endPoint y: 188, distance: 508.3
click at [939, 188] on div at bounding box center [665, 317] width 990 height 388
select select "3338"
select select "630"
select select "tentative"
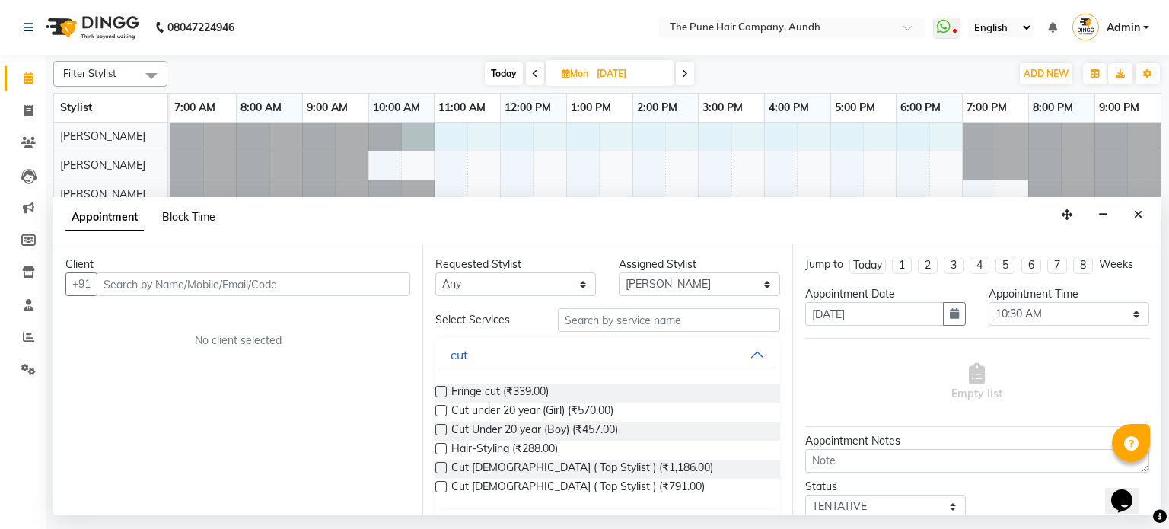
click at [198, 212] on span "Block Time" at bounding box center [188, 217] width 53 height 14
select select "3338"
select select "630"
select select "1140"
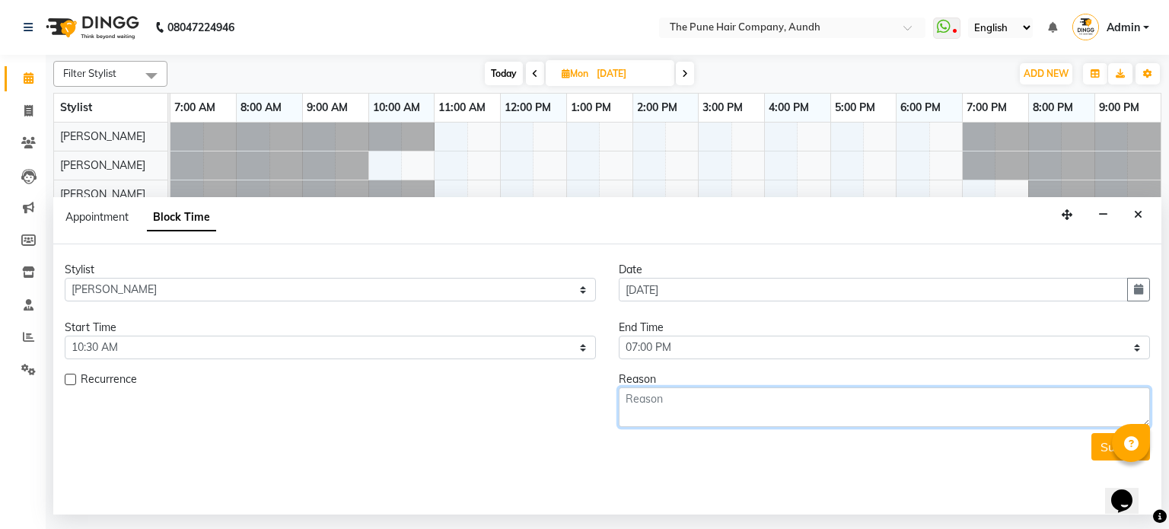
click at [717, 410] on textarea at bounding box center [884, 407] width 531 height 40
type textarea "pyi8"
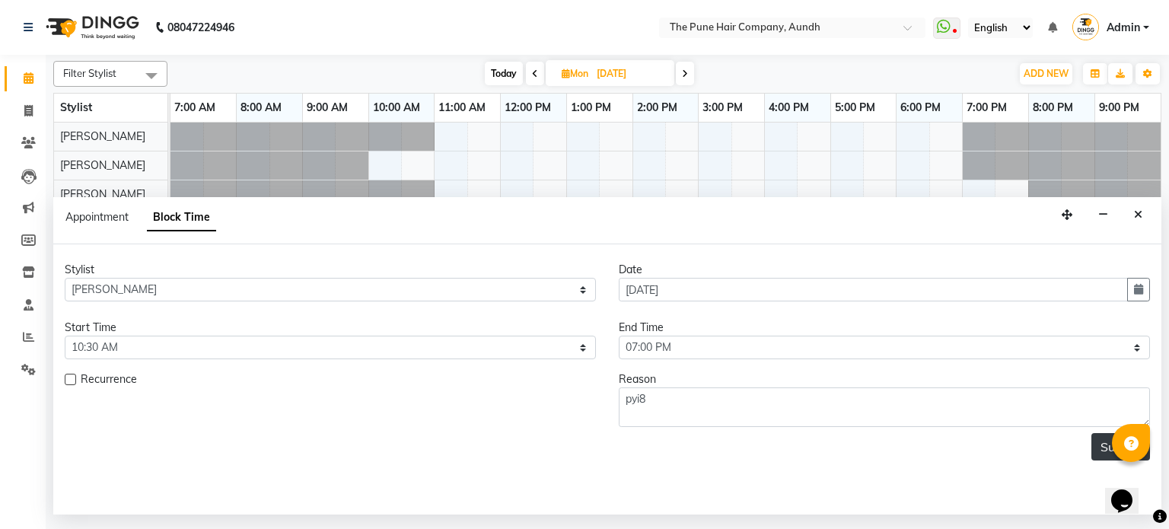
click at [1102, 443] on button "Submit" at bounding box center [1120, 446] width 59 height 27
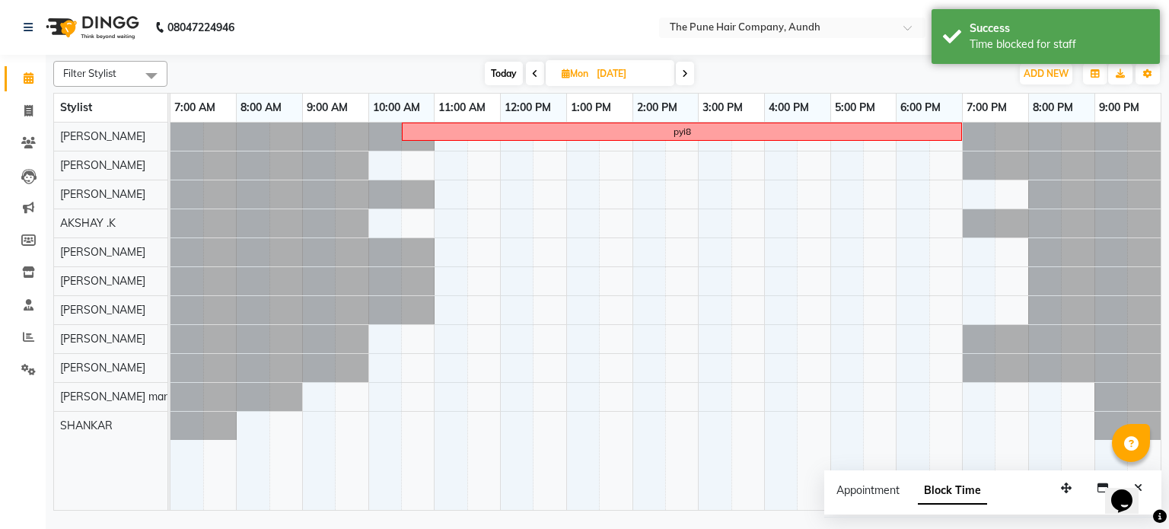
click at [687, 76] on icon at bounding box center [685, 73] width 6 height 9
type input "28-10-2025"
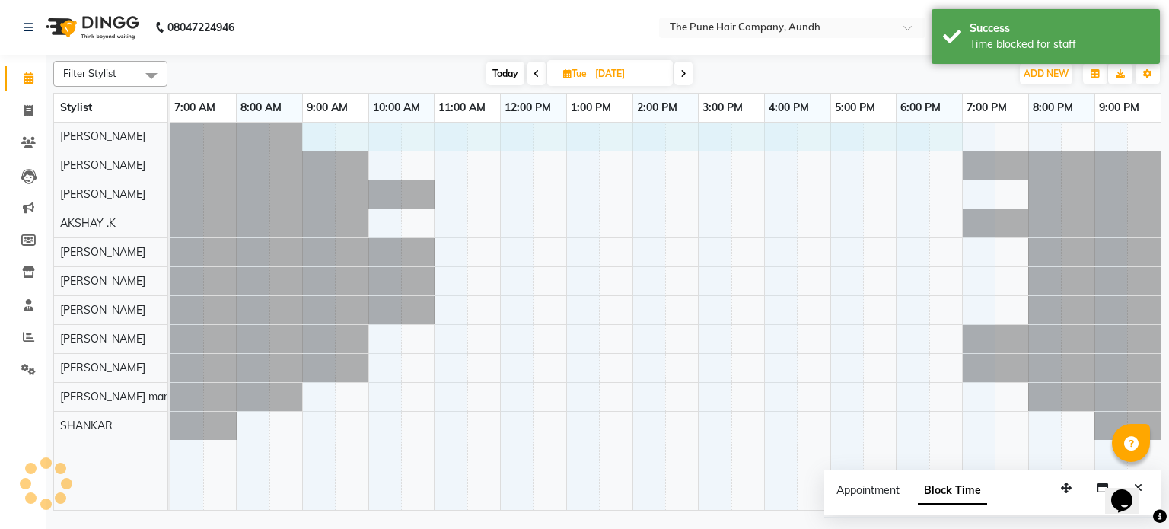
drag, startPoint x: 313, startPoint y: 126, endPoint x: 955, endPoint y: 146, distance: 642.5
click at [955, 146] on div at bounding box center [665, 317] width 990 height 388
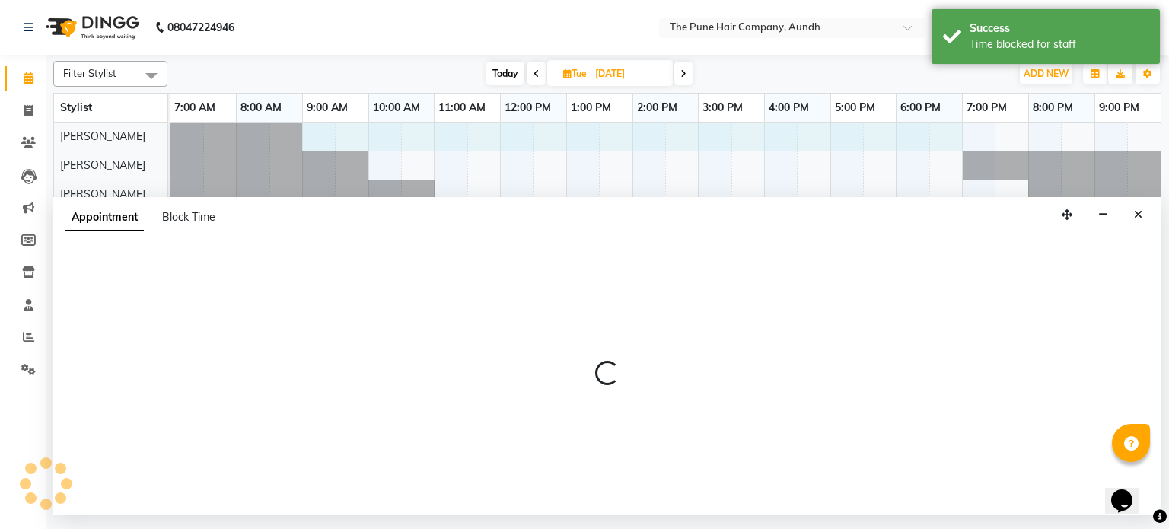
select select "3338"
select select "540"
select select "tentative"
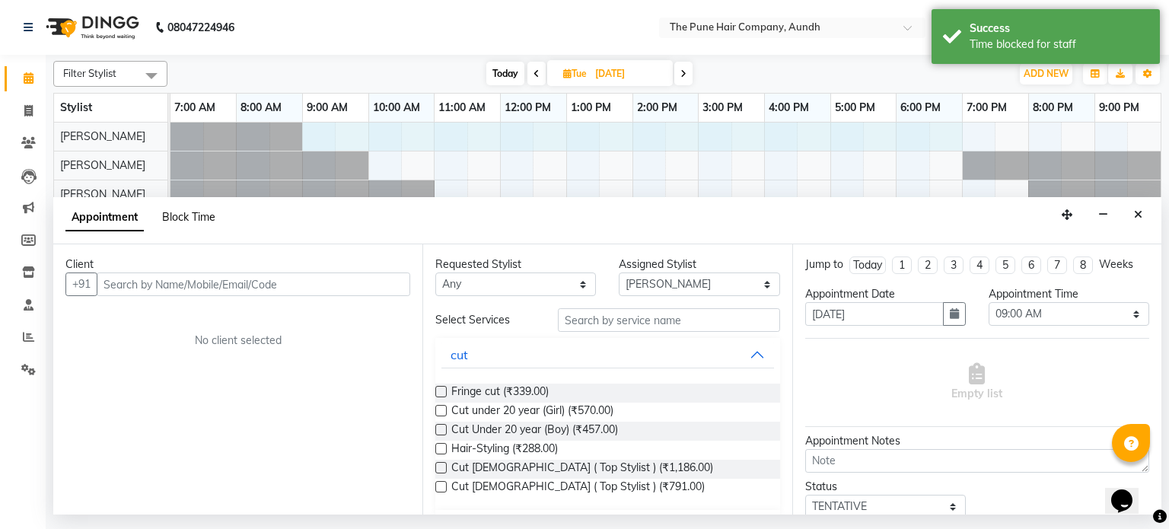
click at [180, 218] on span "Block Time" at bounding box center [188, 217] width 53 height 14
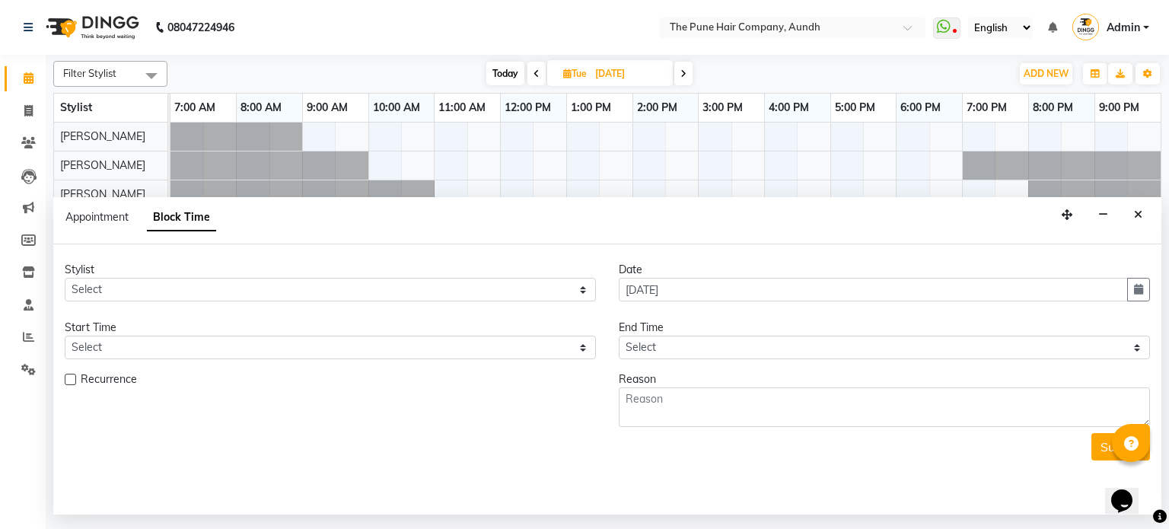
click at [1150, 211] on div "Appointment Block Time" at bounding box center [607, 220] width 1108 height 47
click at [1138, 218] on icon "Close" at bounding box center [1138, 214] width 8 height 11
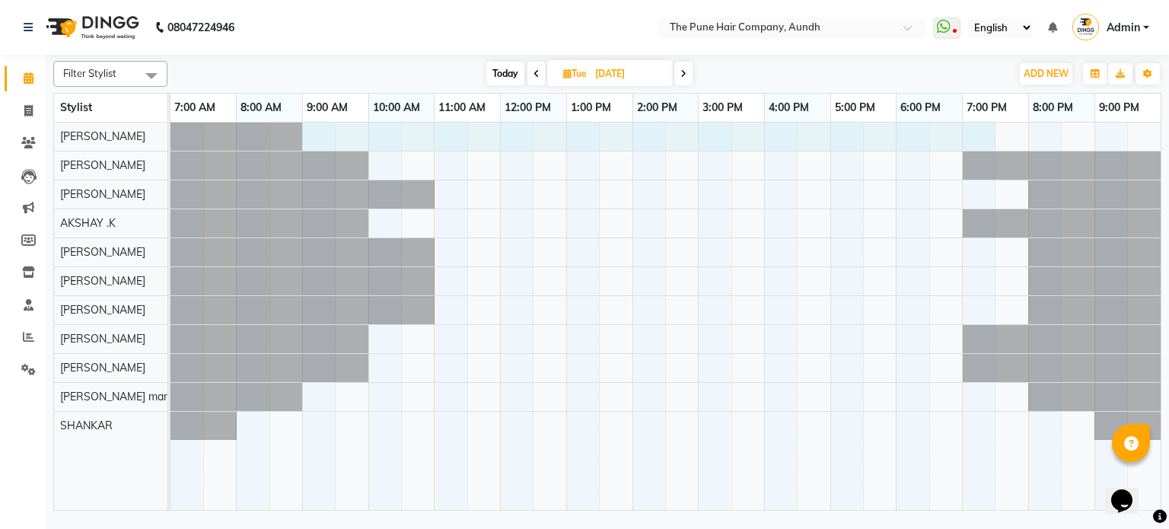
drag, startPoint x: 320, startPoint y: 133, endPoint x: 967, endPoint y: 129, distance: 647.5
click at [967, 129] on div at bounding box center [665, 317] width 990 height 388
select select "3338"
select select "tentative"
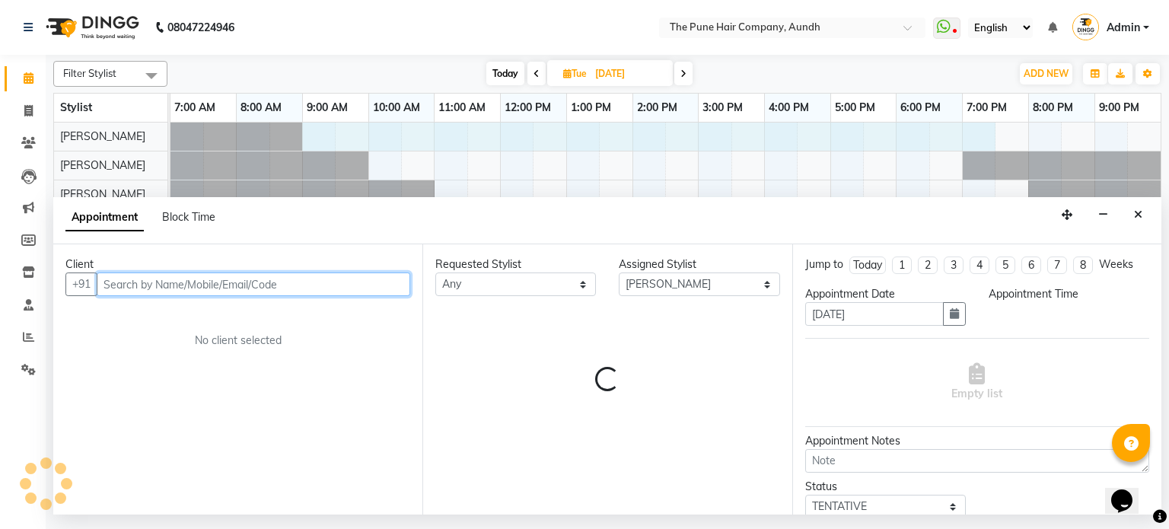
select select "540"
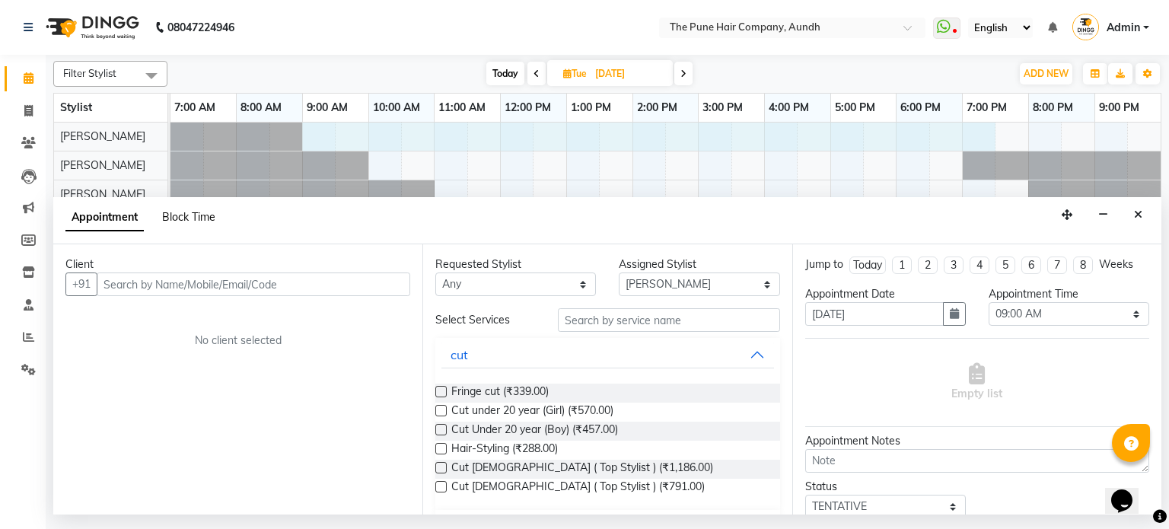
click at [202, 221] on span "Block Time" at bounding box center [188, 217] width 53 height 14
select select "3338"
select select "540"
select select "1170"
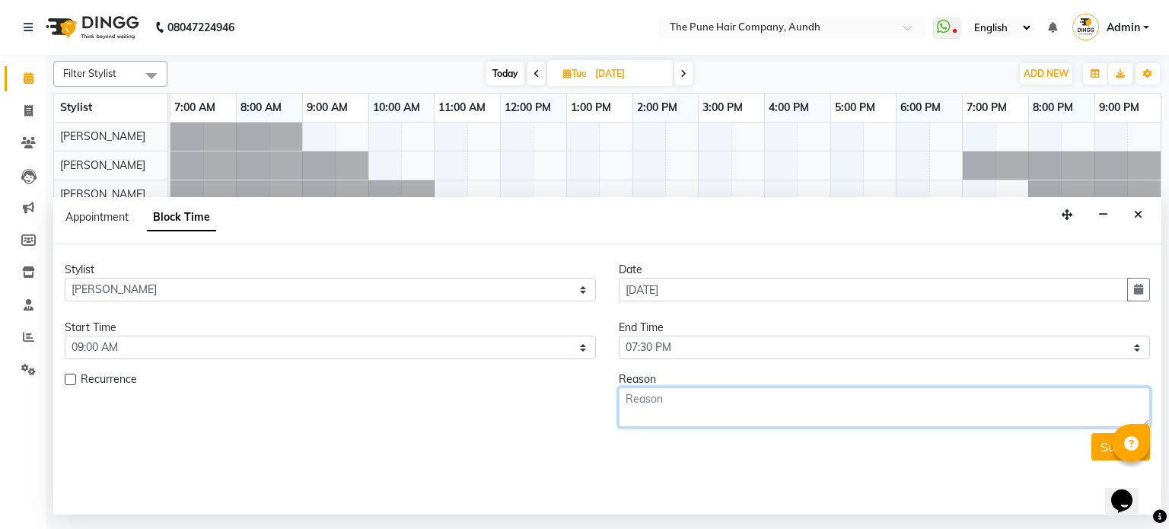
click at [708, 401] on textarea at bounding box center [884, 407] width 531 height 40
type textarea "tuk"
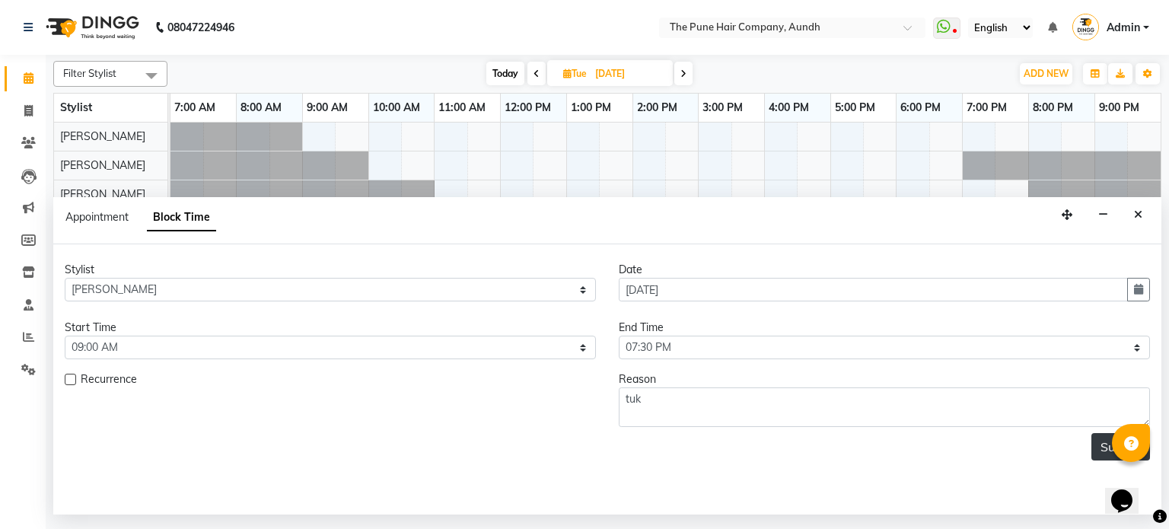
click at [1099, 442] on button "Submit" at bounding box center [1120, 446] width 59 height 27
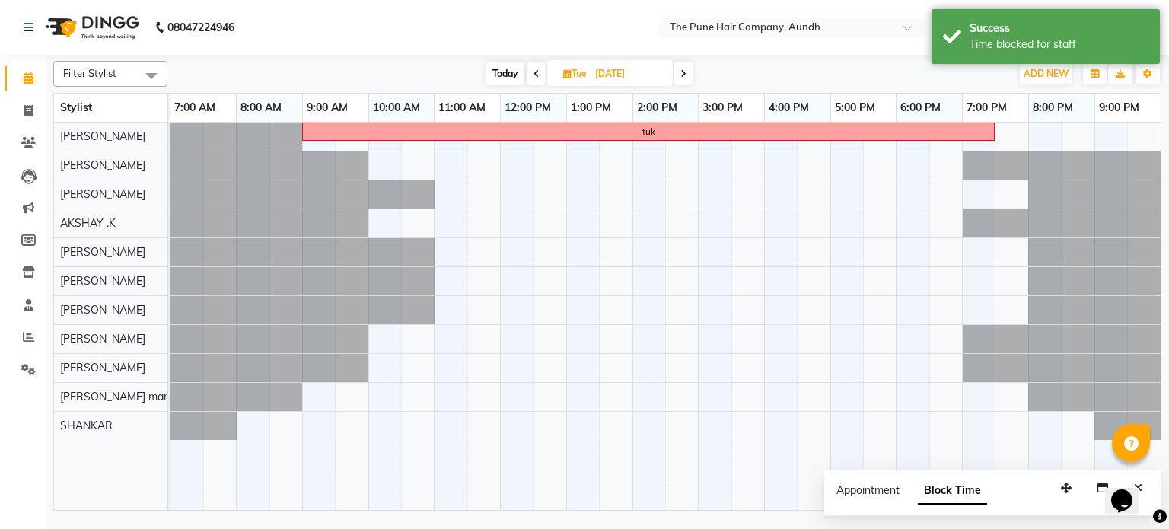
click at [683, 84] on span at bounding box center [683, 74] width 18 height 24
type input "29-10-2025"
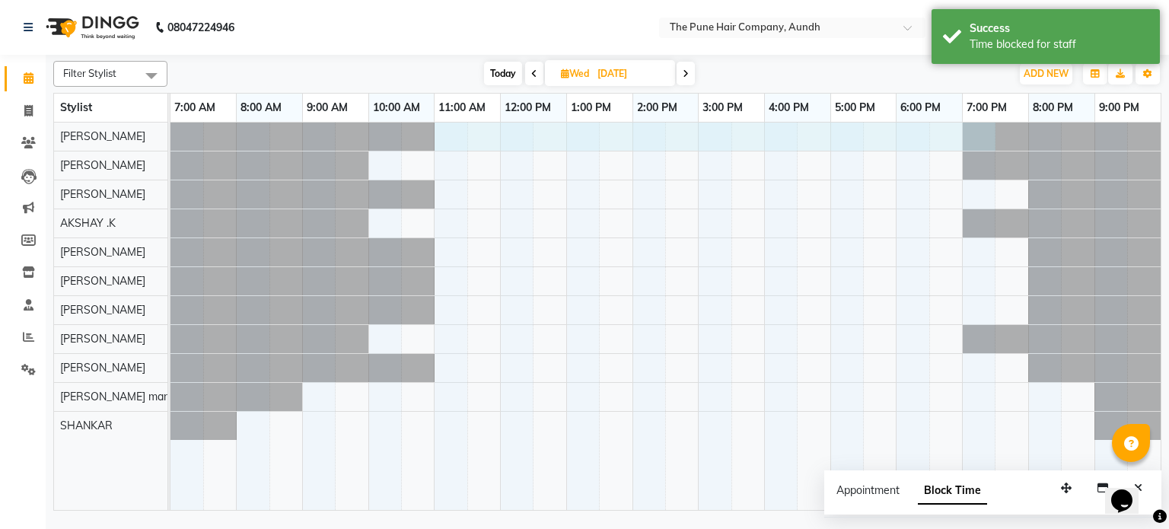
drag, startPoint x: 443, startPoint y: 139, endPoint x: 993, endPoint y: 179, distance: 551.5
click at [993, 179] on tr at bounding box center [665, 317] width 990 height 388
select select "3338"
select select "660"
select select "tentative"
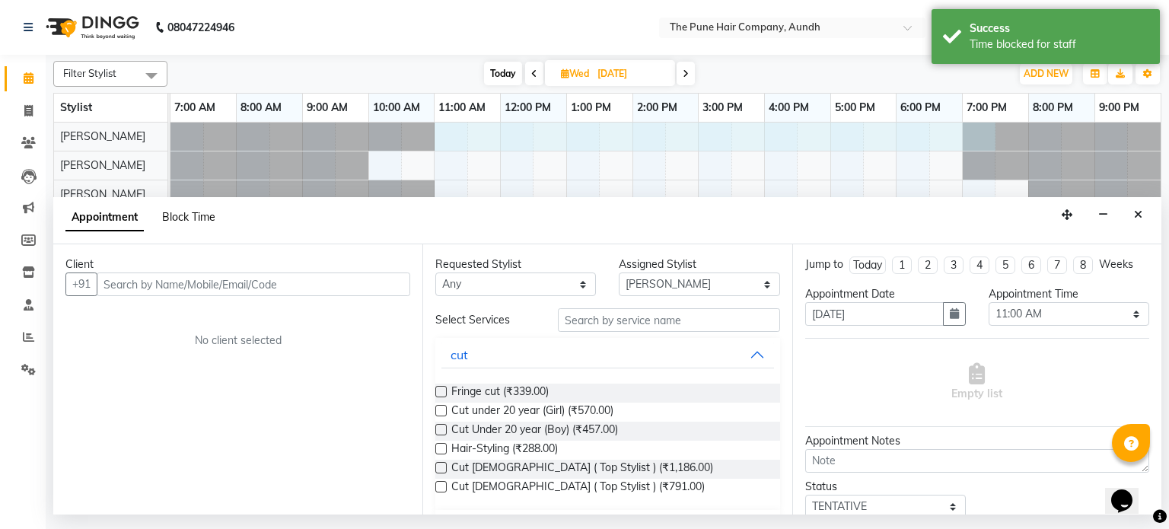
click at [205, 219] on span "Block Time" at bounding box center [188, 217] width 53 height 14
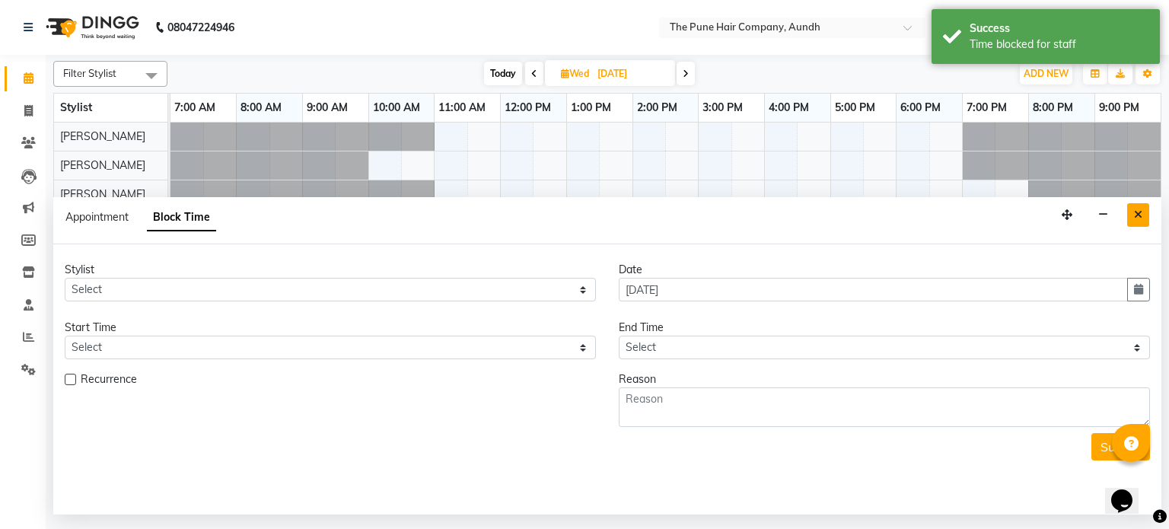
click at [1131, 218] on button "Close" at bounding box center [1138, 215] width 22 height 24
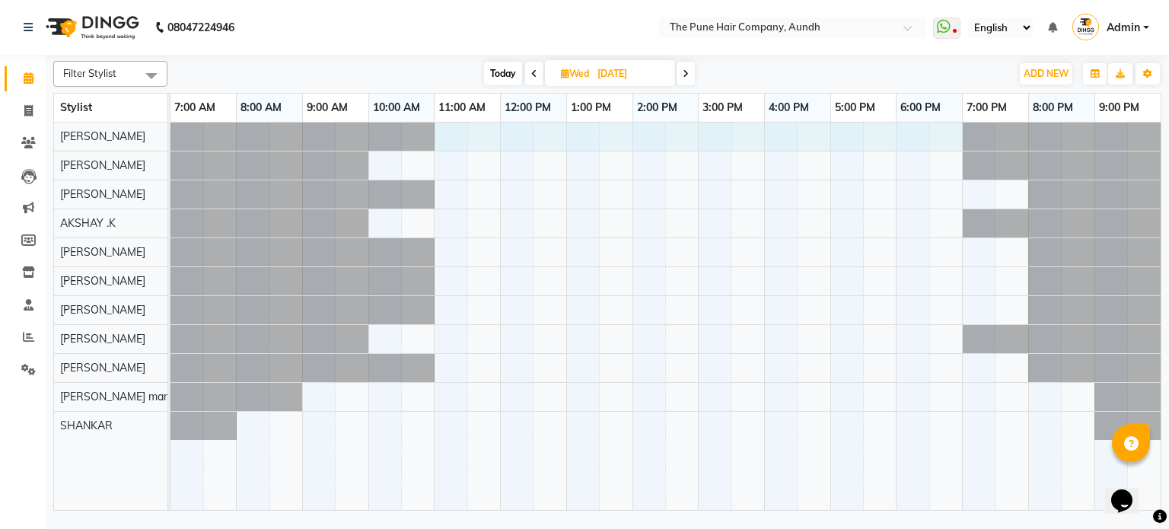
drag, startPoint x: 444, startPoint y: 138, endPoint x: 901, endPoint y: 150, distance: 456.7
click at [953, 146] on div at bounding box center [665, 317] width 990 height 388
select select "3338"
select select "tentative"
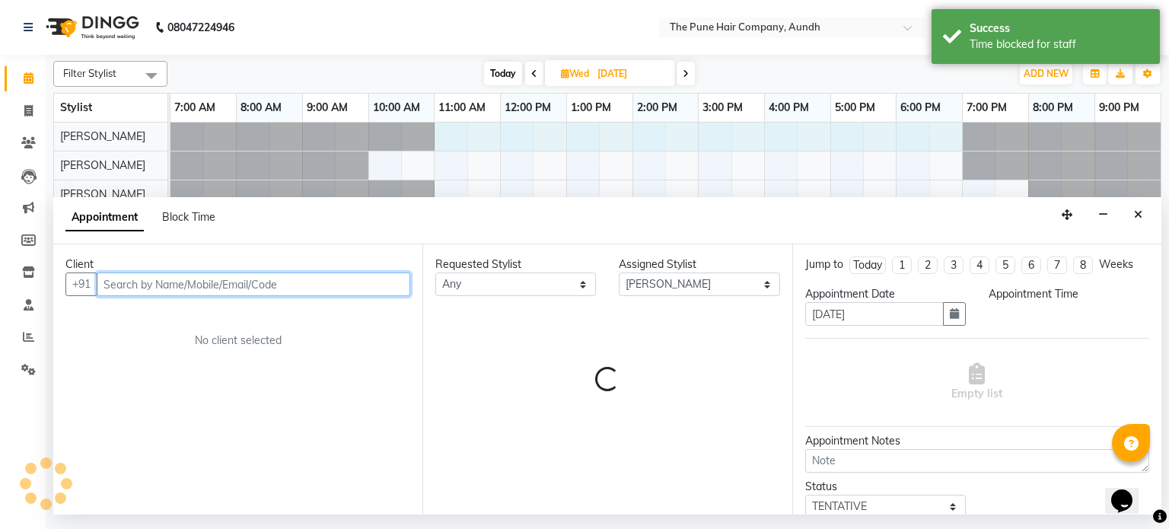
select select "660"
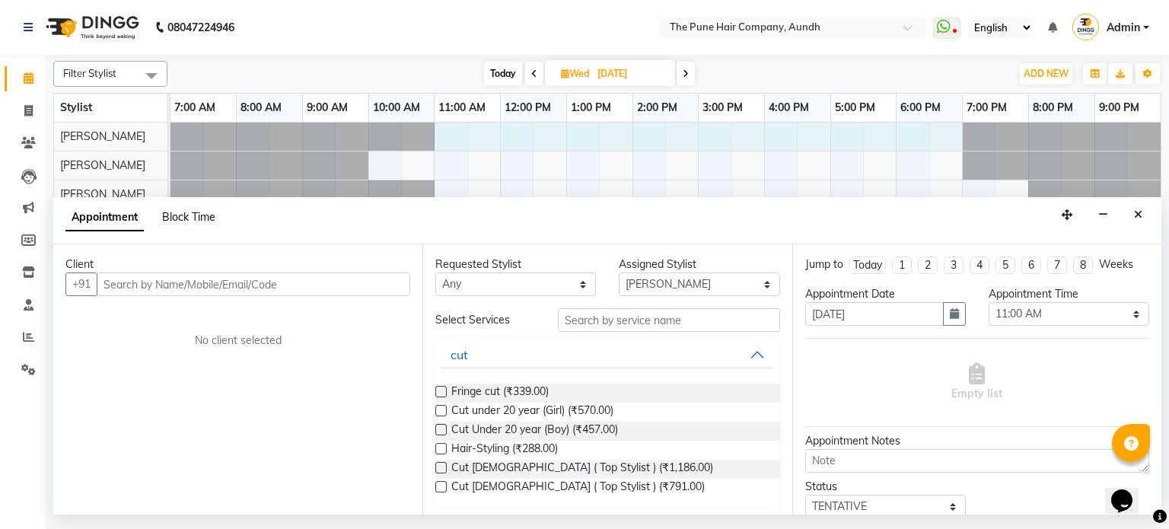
click at [202, 215] on span "Block Time" at bounding box center [188, 217] width 53 height 14
select select "3338"
select select "660"
select select "1140"
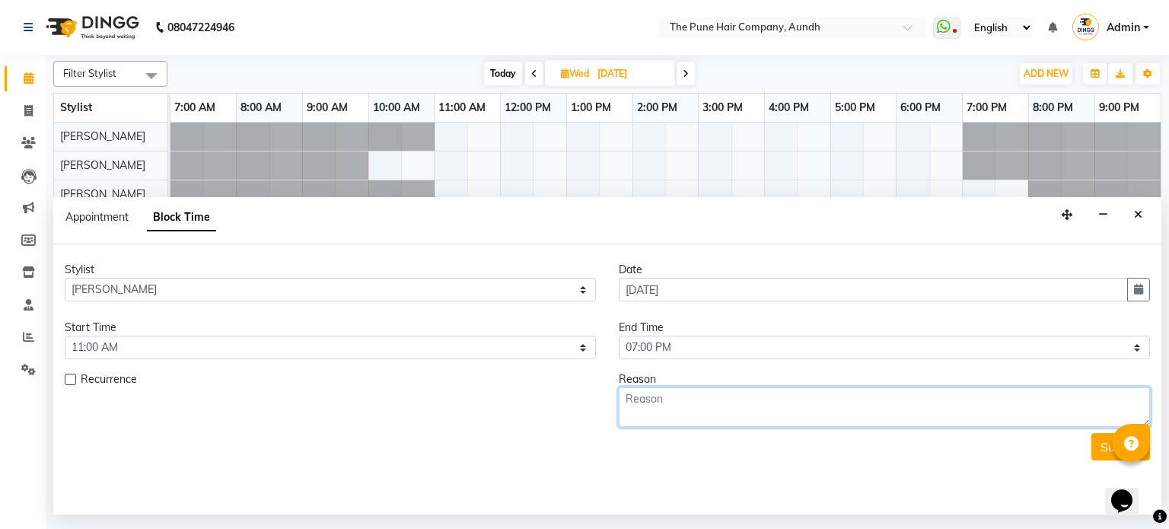
click at [685, 399] on textarea at bounding box center [884, 407] width 531 height 40
type textarea "werg35g"
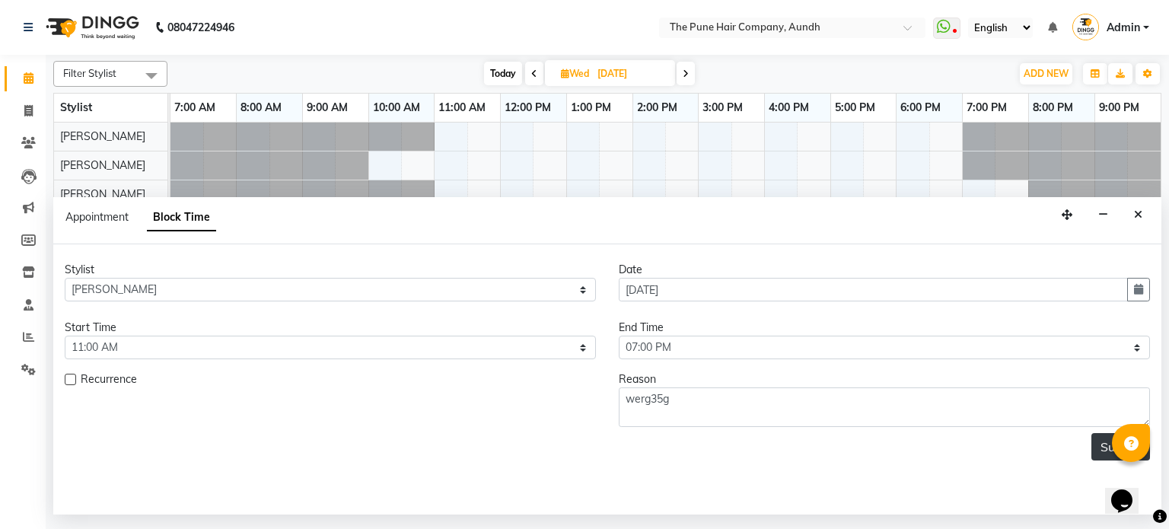
click at [1101, 445] on button "Submit" at bounding box center [1120, 446] width 59 height 27
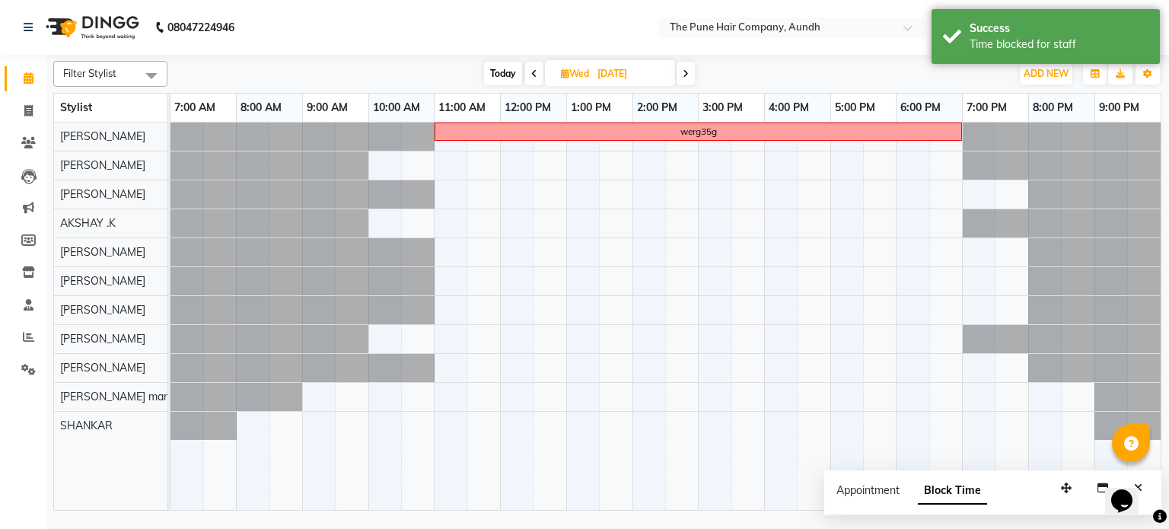
click at [688, 75] on icon at bounding box center [686, 73] width 6 height 9
type input "30-10-2025"
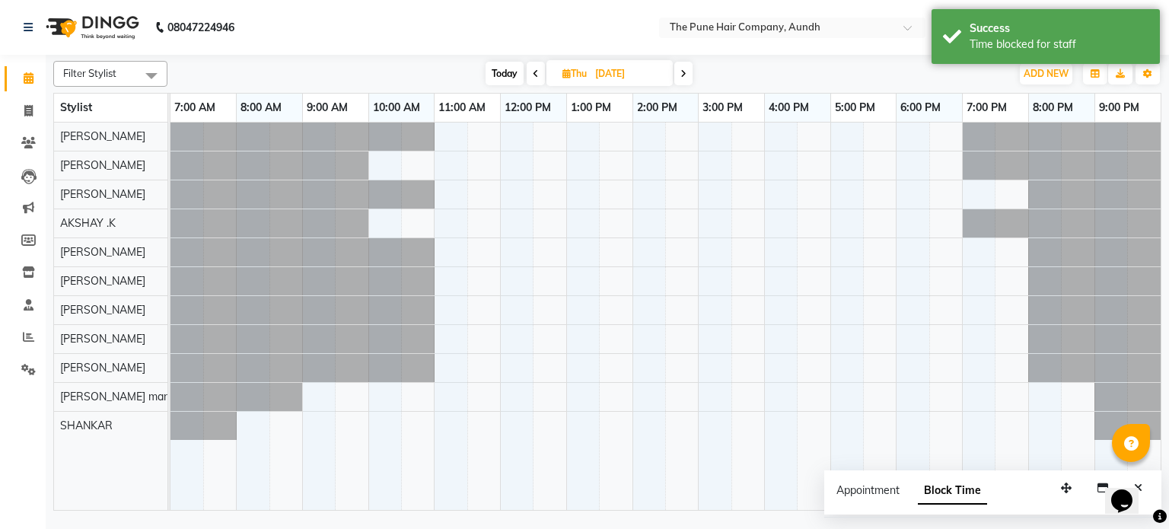
click at [453, 138] on div at bounding box center [665, 317] width 990 height 388
select select "3338"
select select "tentative"
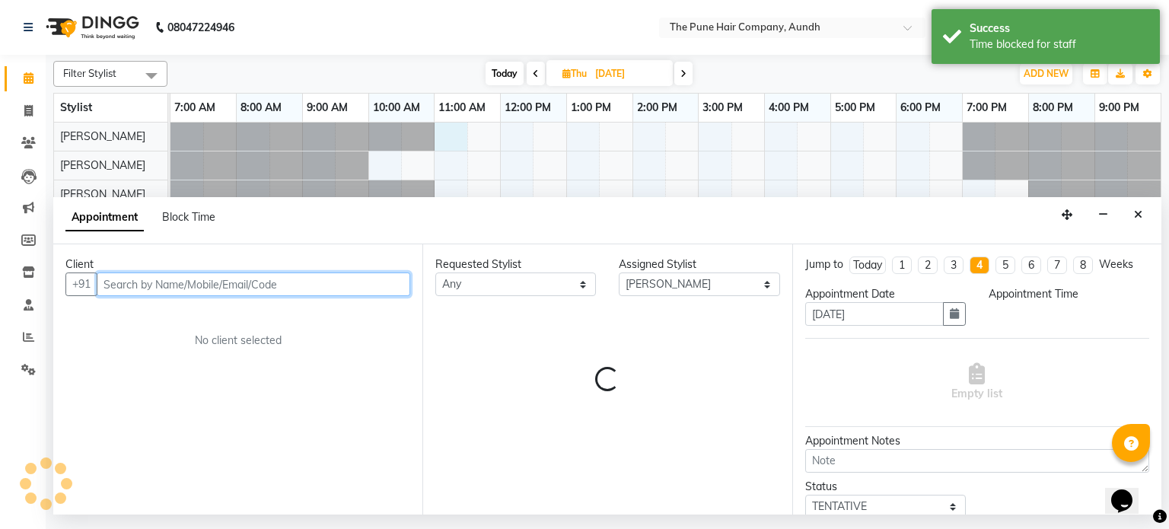
select select "660"
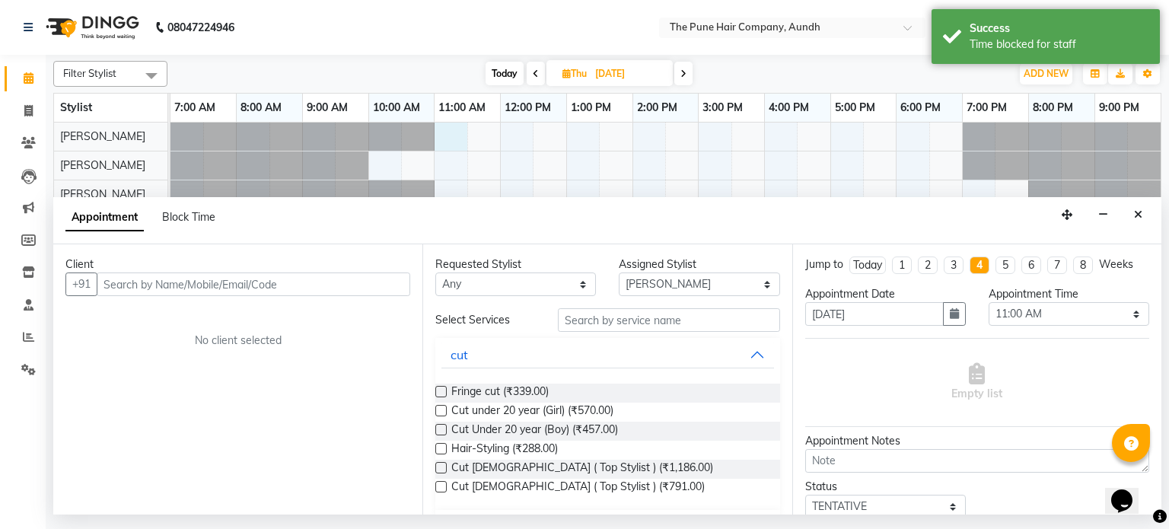
click at [1136, 218] on icon "Close" at bounding box center [1138, 214] width 8 height 11
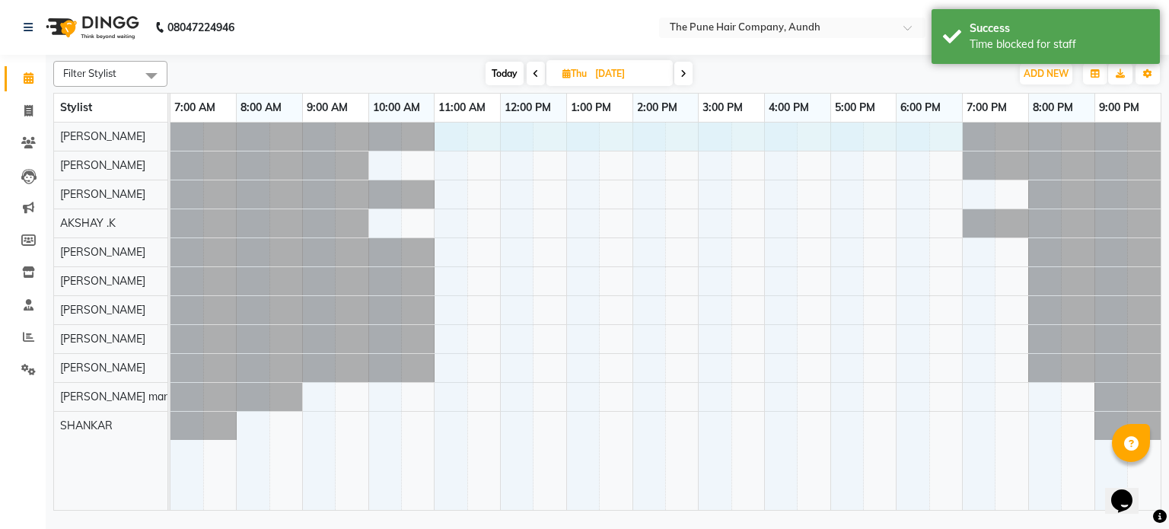
drag, startPoint x: 444, startPoint y: 139, endPoint x: 947, endPoint y: 154, distance: 502.4
click at [947, 154] on tr at bounding box center [665, 317] width 990 height 388
select select "3338"
select select "660"
select select "tentative"
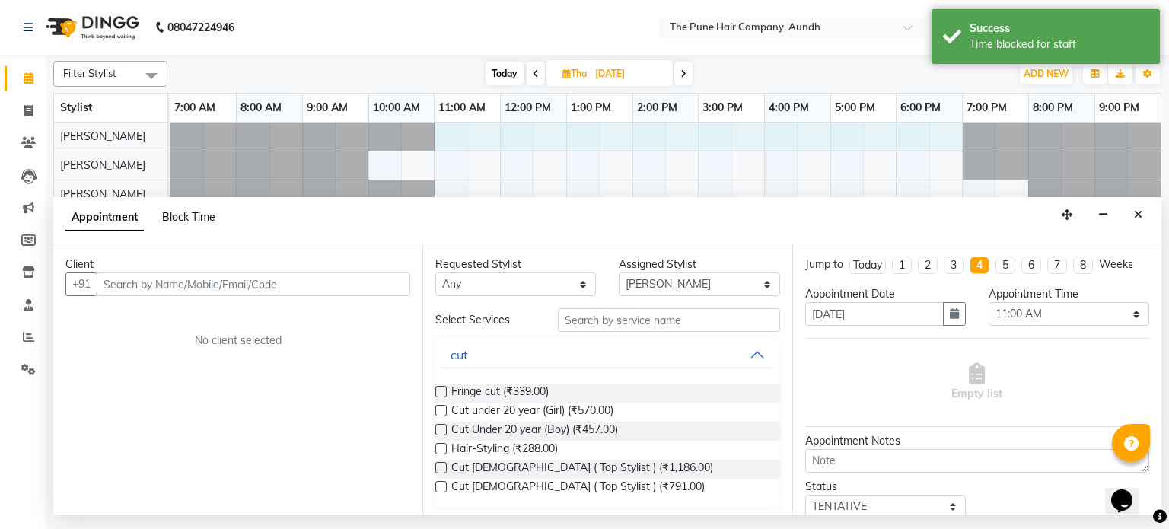
click at [175, 212] on span "Block Time" at bounding box center [188, 217] width 53 height 14
select select "3338"
select select "660"
select select "1140"
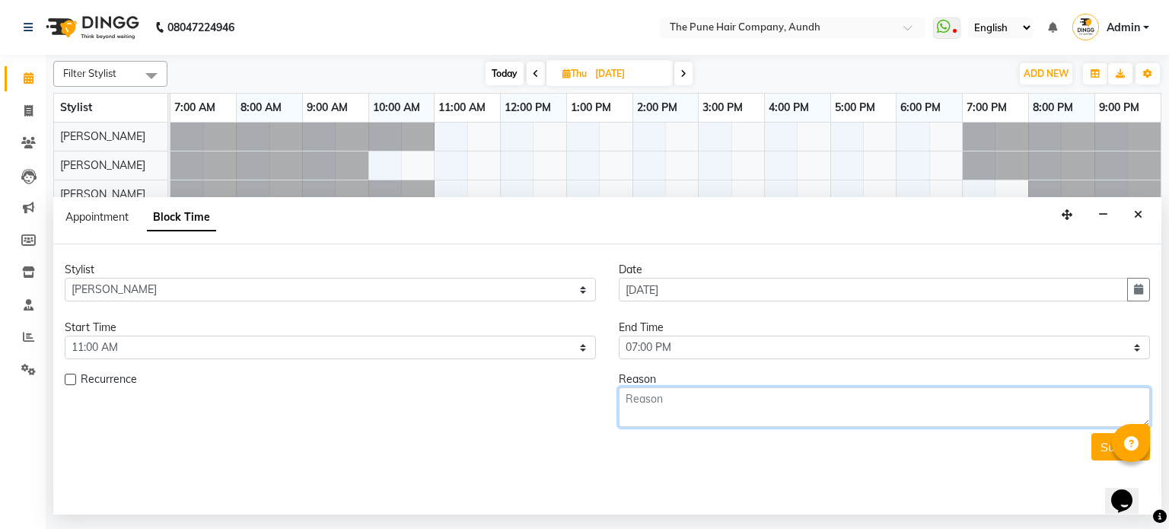
click at [676, 405] on textarea at bounding box center [884, 407] width 531 height 40
type textarea "3rt"
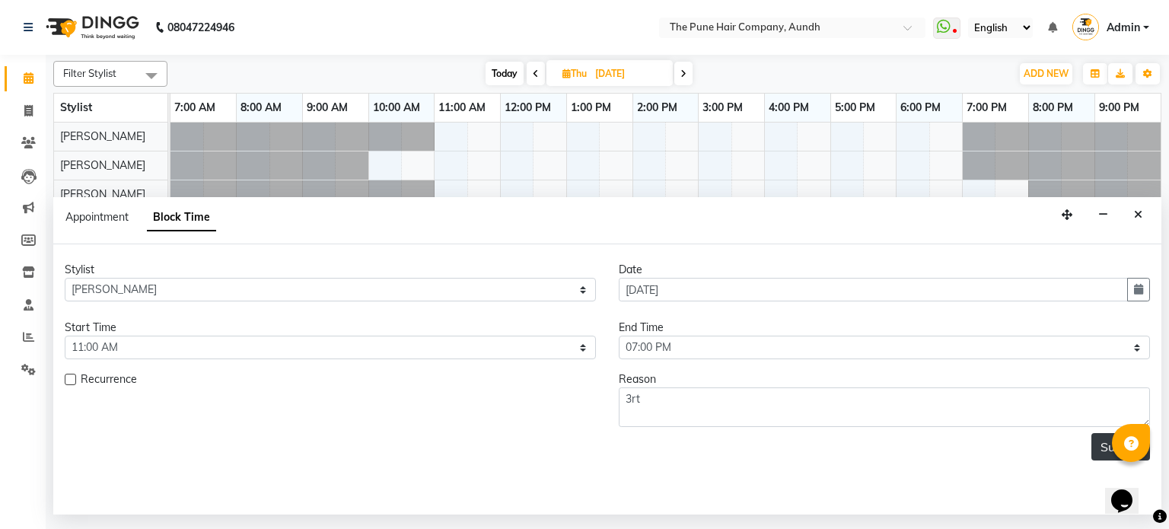
click at [1094, 435] on button "Submit" at bounding box center [1120, 446] width 59 height 27
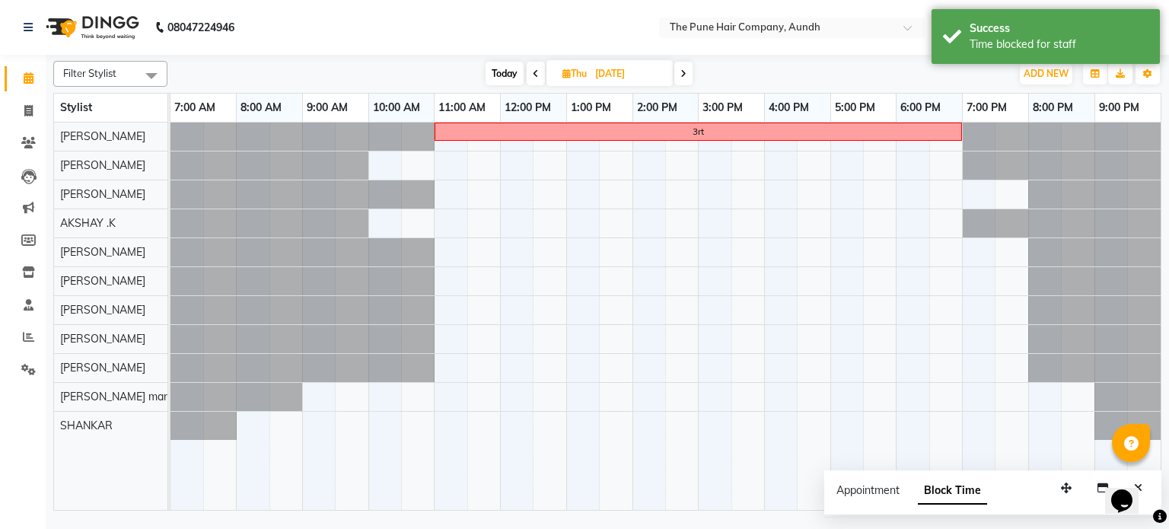
click at [683, 72] on icon at bounding box center [683, 73] width 6 height 9
type input "31-10-2025"
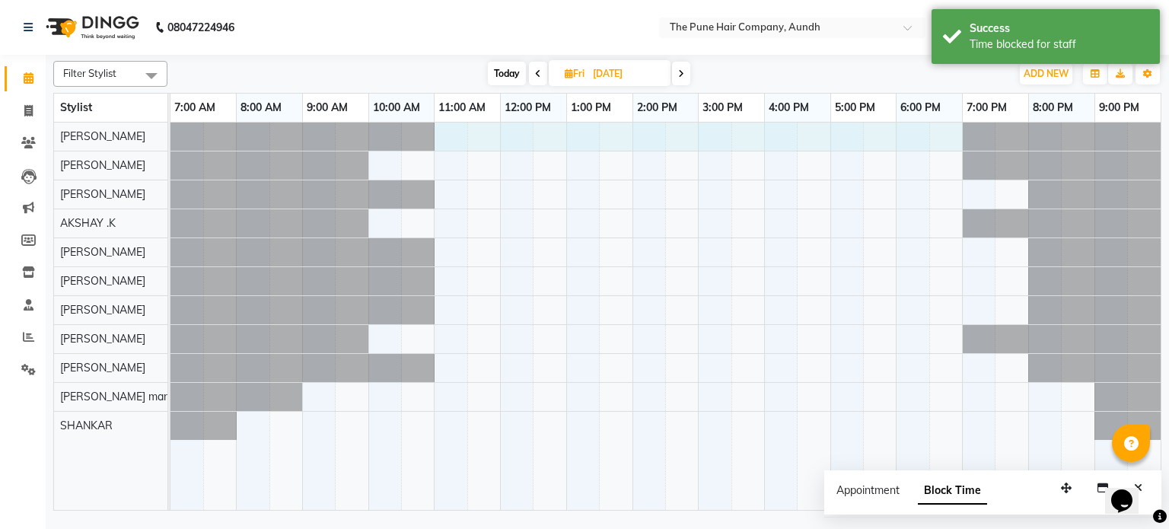
drag, startPoint x: 435, startPoint y: 136, endPoint x: 940, endPoint y: 164, distance: 505.3
click at [944, 164] on tr at bounding box center [665, 317] width 990 height 388
select select "3338"
select select "tentative"
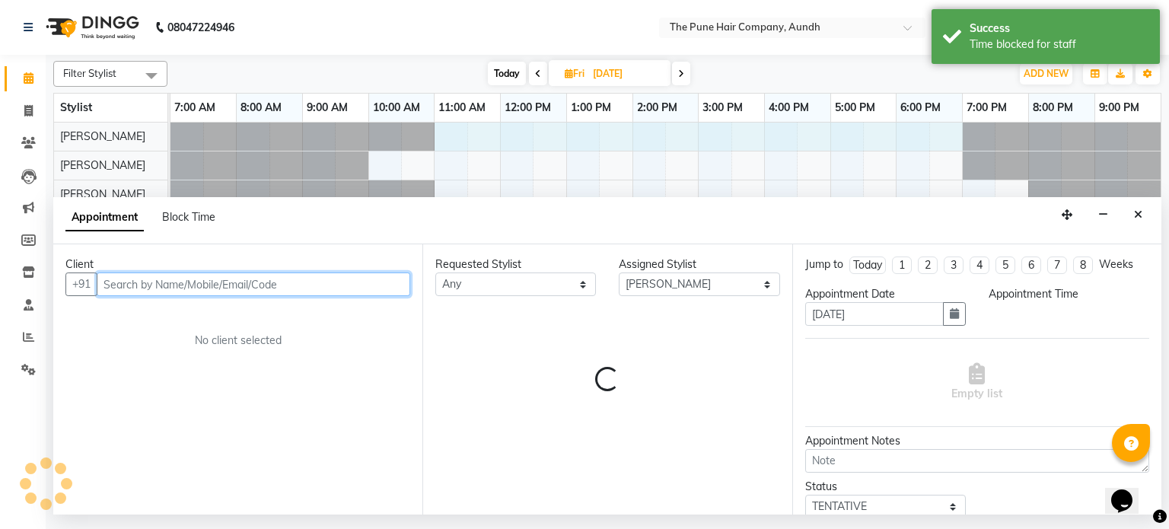
select select "660"
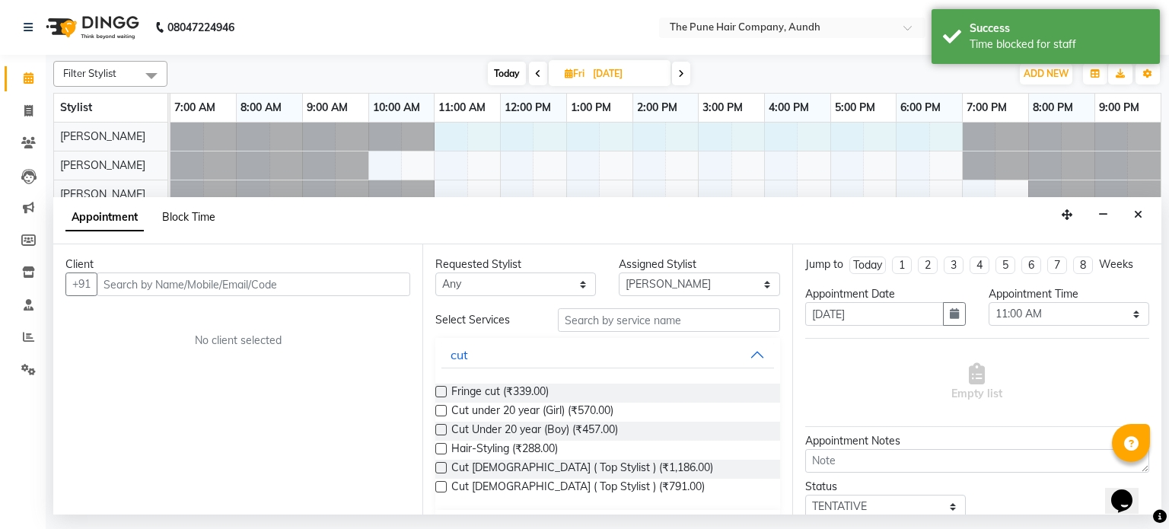
click at [201, 212] on span "Block Time" at bounding box center [188, 217] width 53 height 14
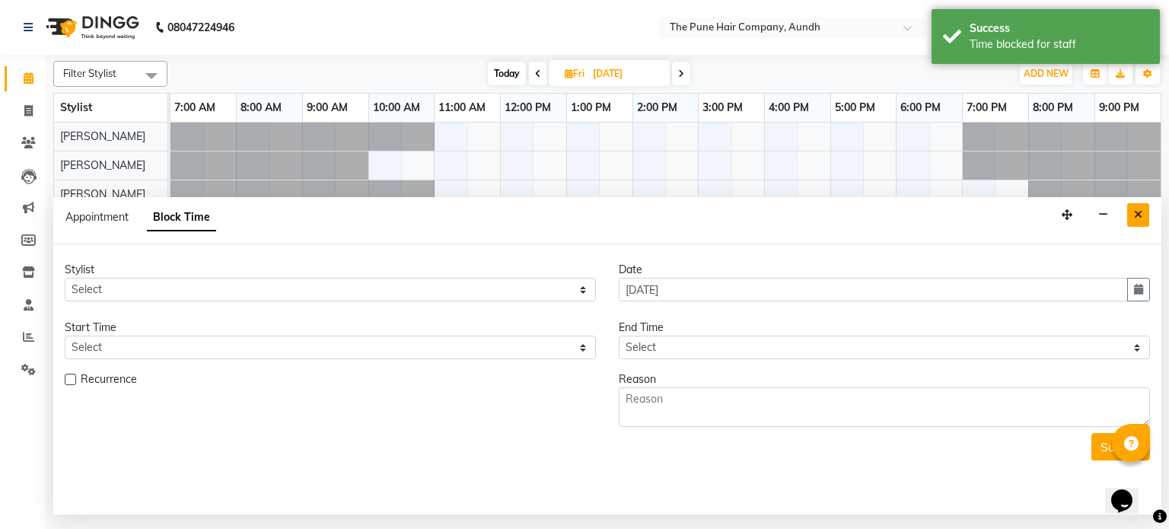
drag, startPoint x: 1144, startPoint y: 223, endPoint x: 1045, endPoint y: 196, distance: 102.6
click at [1144, 223] on button "Close" at bounding box center [1138, 215] width 22 height 24
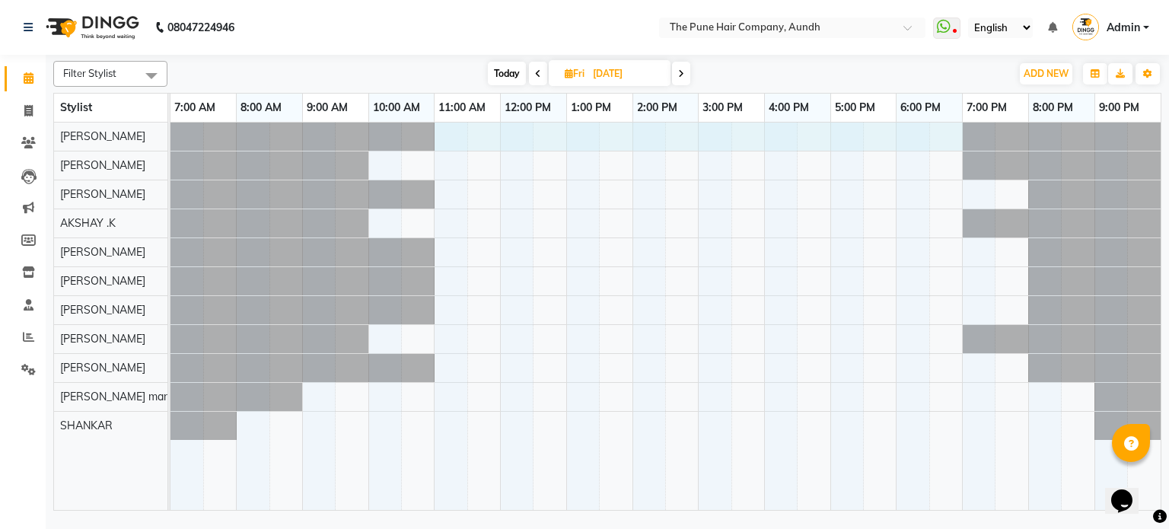
drag, startPoint x: 438, startPoint y: 135, endPoint x: 947, endPoint y: 183, distance: 512.0
click at [947, 183] on tr at bounding box center [665, 317] width 990 height 388
select select "3338"
select select "660"
select select "tentative"
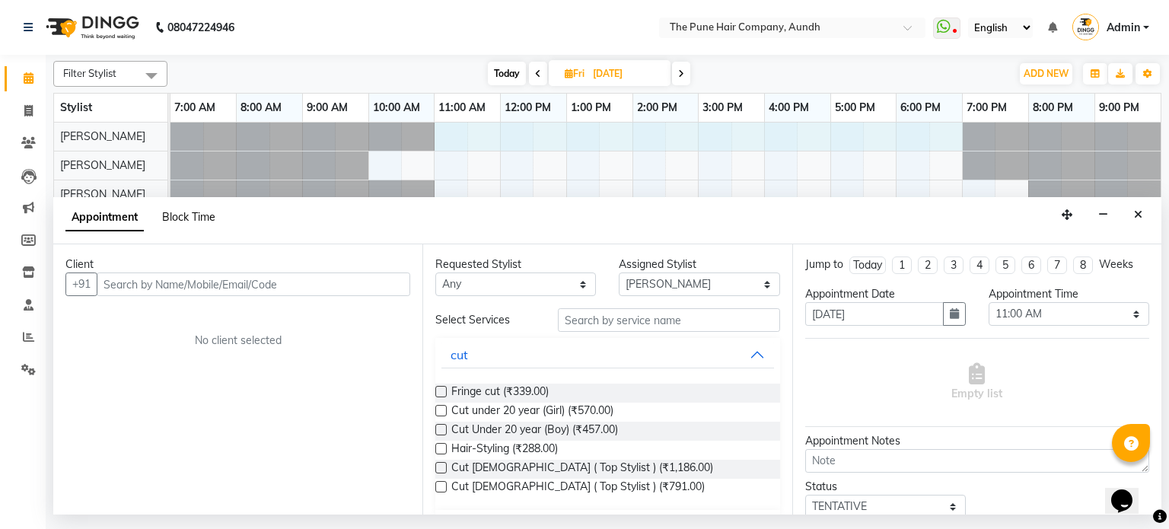
click at [183, 213] on span "Block Time" at bounding box center [188, 217] width 53 height 14
select select "3338"
select select "660"
select select "1140"
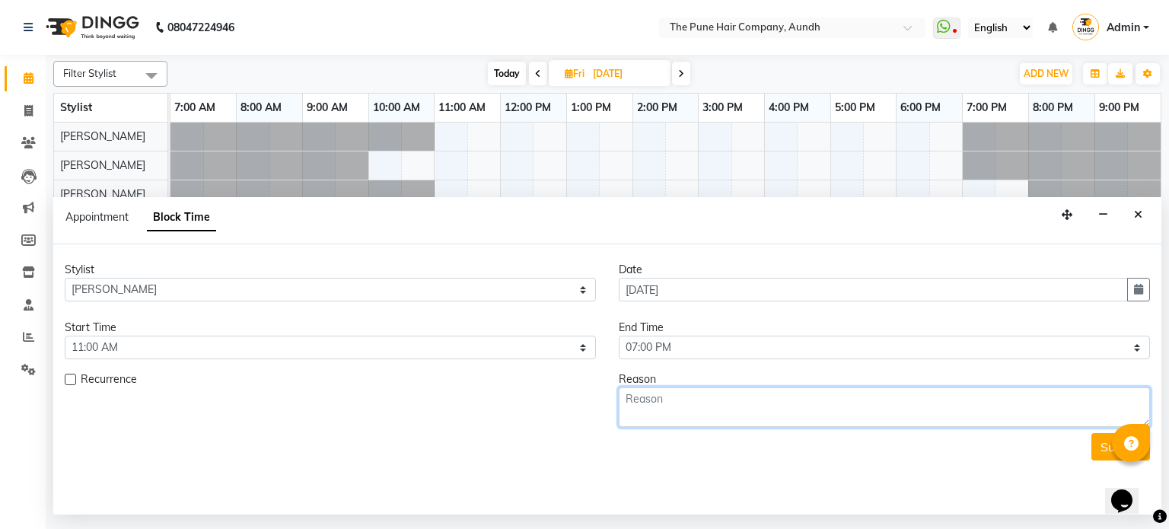
click at [702, 392] on textarea at bounding box center [884, 407] width 531 height 40
type textarea "3f34gt"
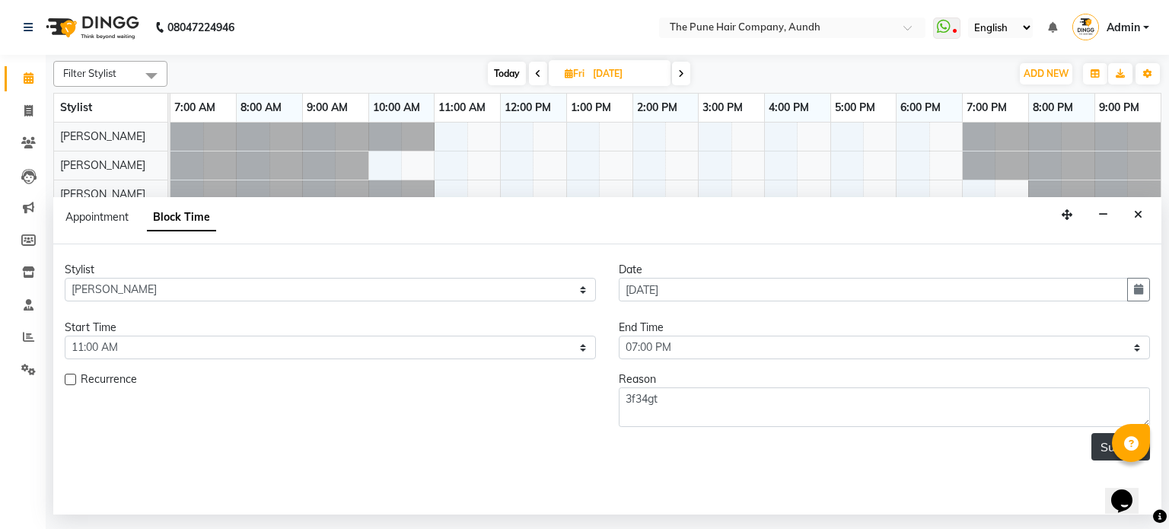
click at [1100, 456] on button "Submit" at bounding box center [1120, 446] width 59 height 27
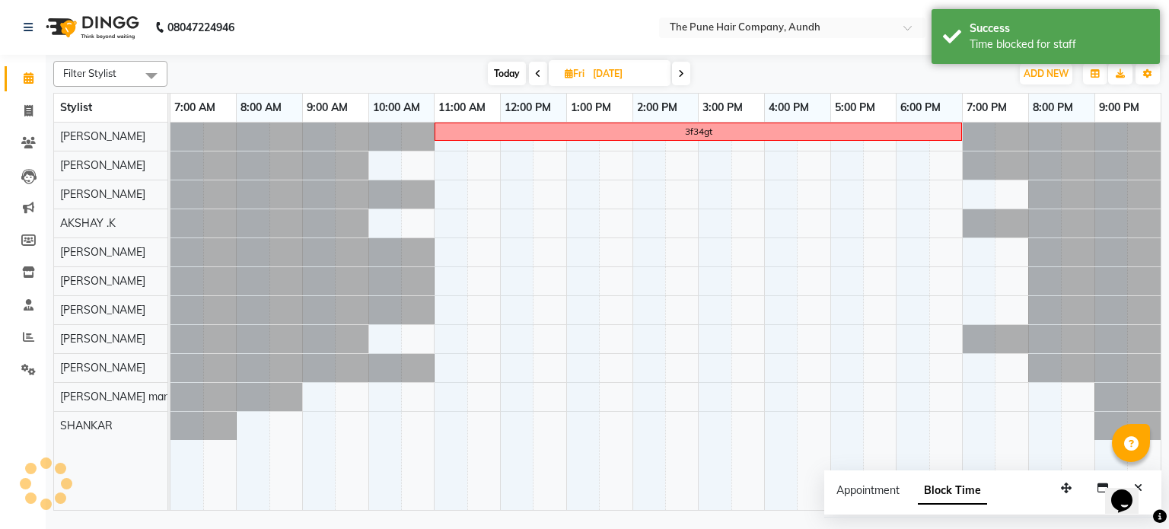
click at [505, 84] on span "Today" at bounding box center [507, 74] width 38 height 24
type input "02-10-2025"
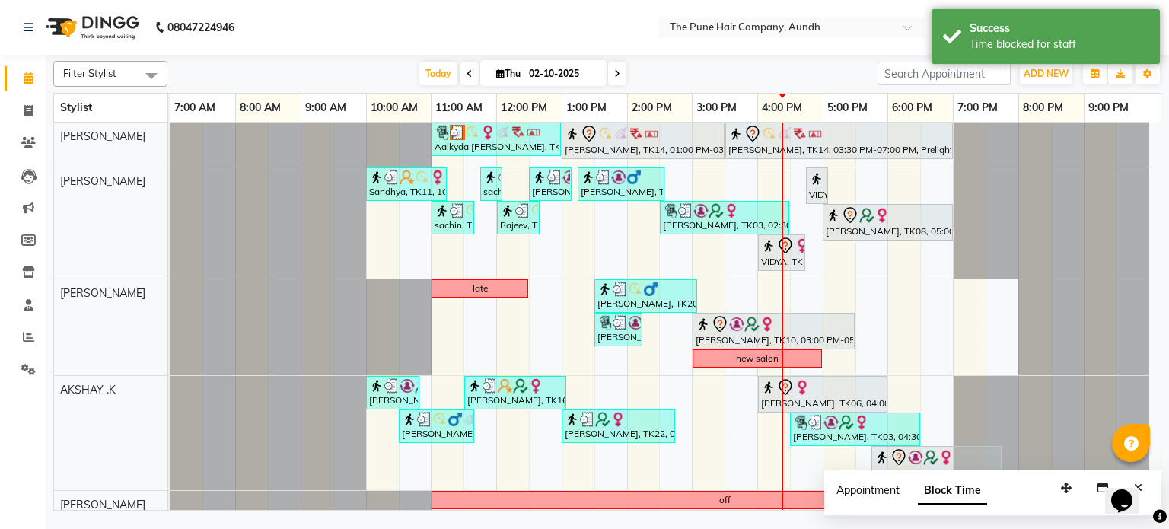
click at [857, 493] on span "Appointment" at bounding box center [867, 490] width 63 height 14
select select "tentative"
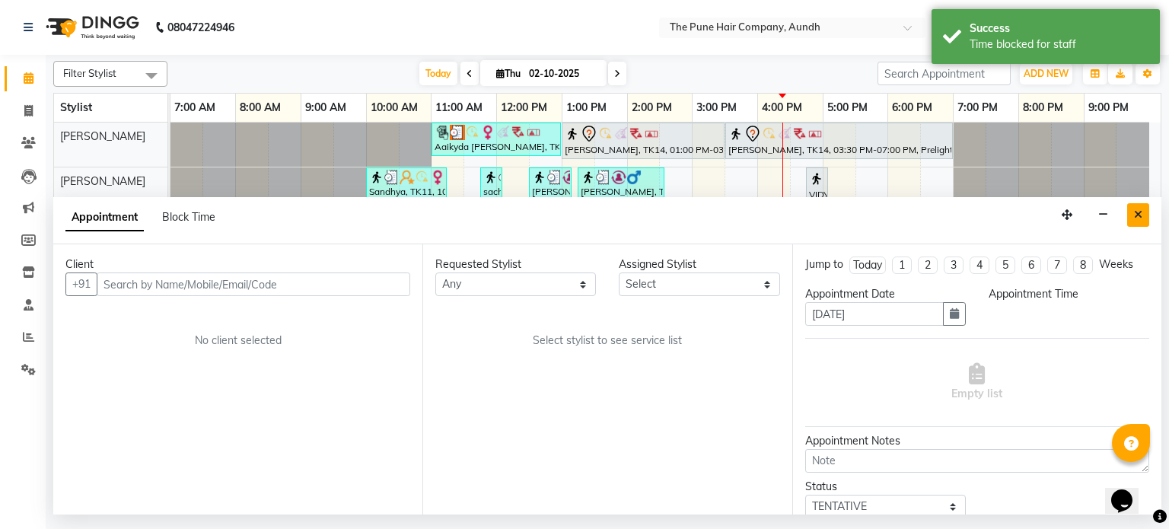
click at [1147, 224] on button "Close" at bounding box center [1138, 215] width 22 height 24
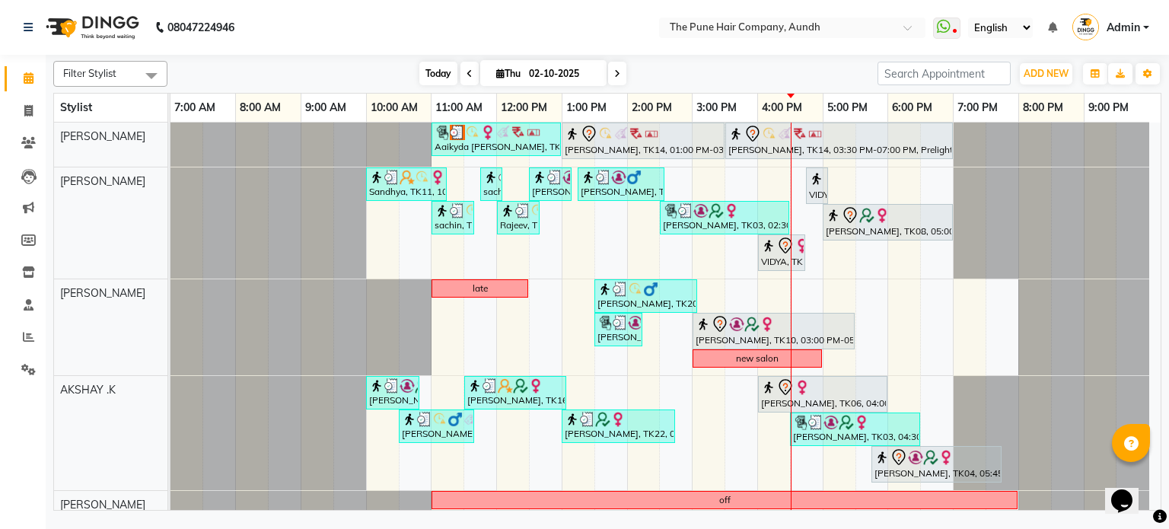
click at [428, 81] on span "Today" at bounding box center [438, 74] width 38 height 24
click at [427, 76] on span "Today" at bounding box center [438, 74] width 38 height 24
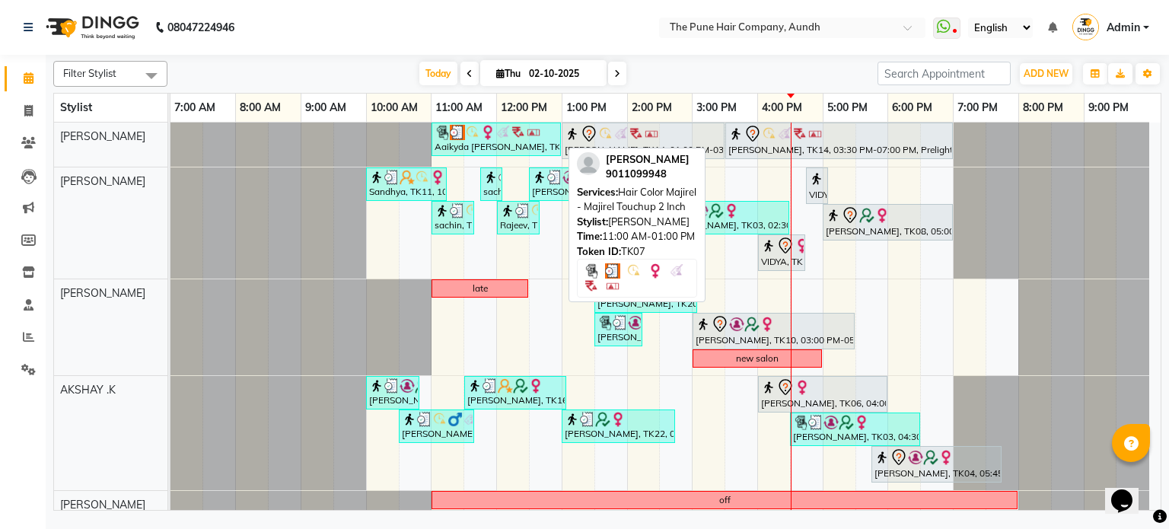
click at [492, 140] on div "Aaikyda nimbalkar, TK07, 11:00 AM-01:00 PM, Hair Color Majirel - Majirel Touchu…" at bounding box center [496, 139] width 126 height 29
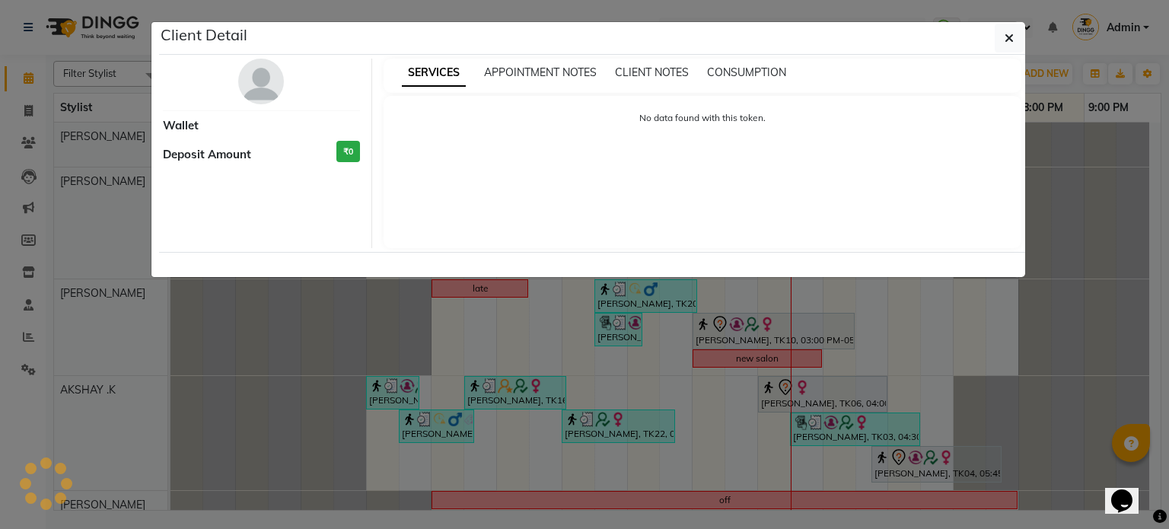
select select "3"
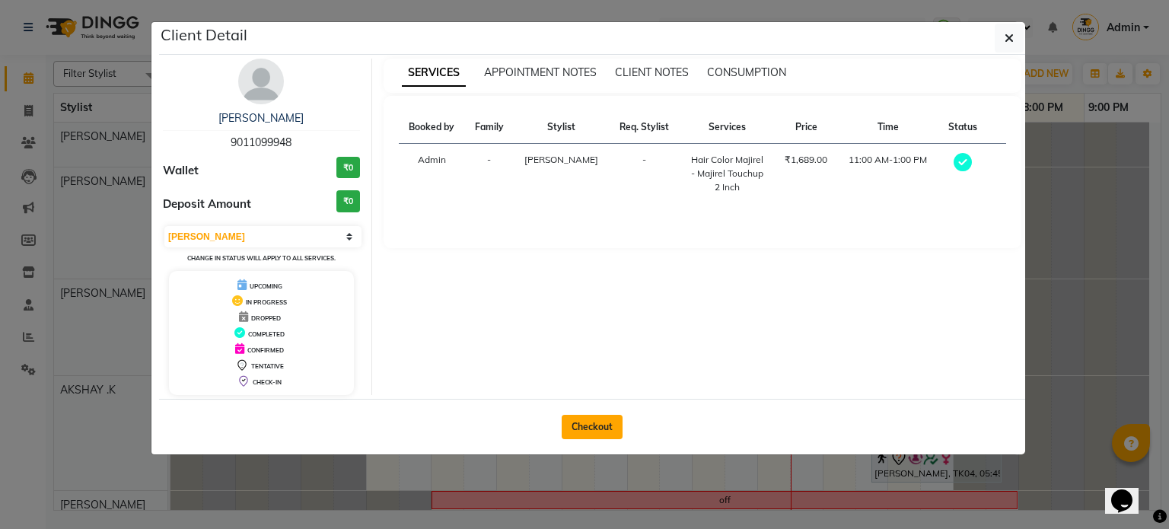
click at [595, 423] on button "Checkout" at bounding box center [592, 427] width 61 height 24
select select "106"
select select "service"
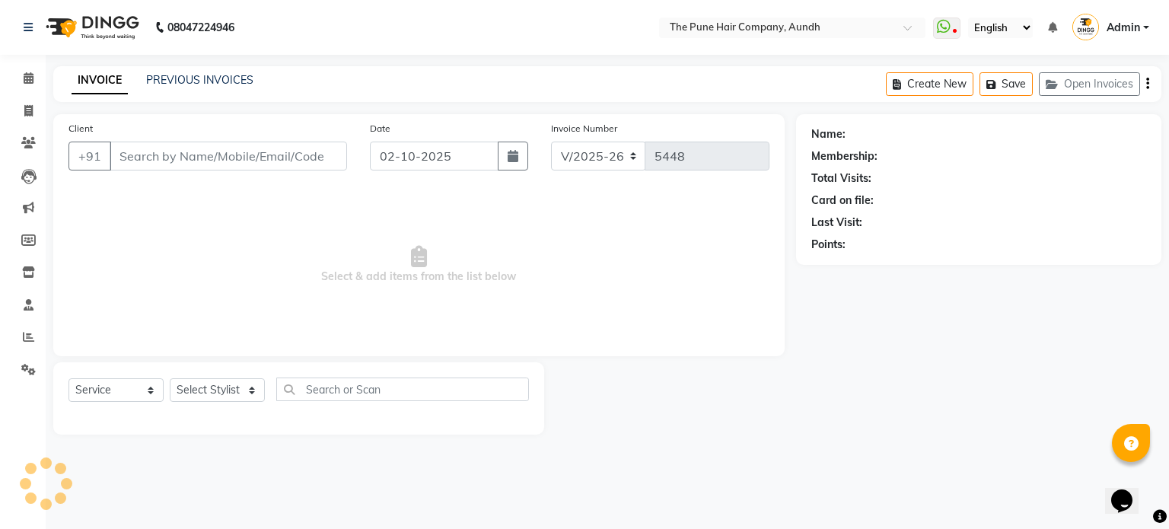
type input "9011099948"
select select "3338"
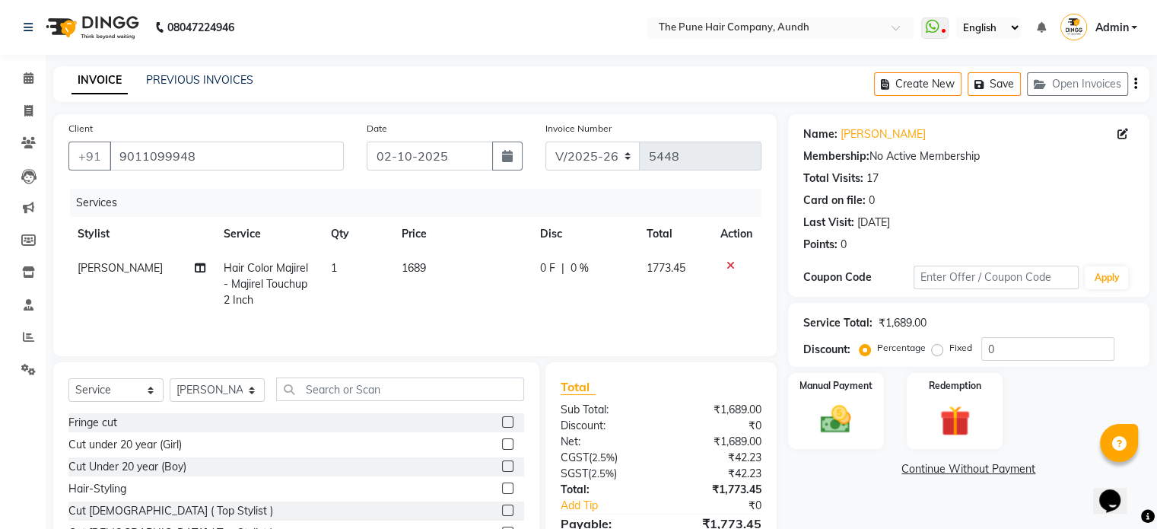
click at [267, 286] on span "Hair Color Majirel - Majirel Touchup 2 Inch" at bounding box center [266, 284] width 84 height 46
select select "3338"
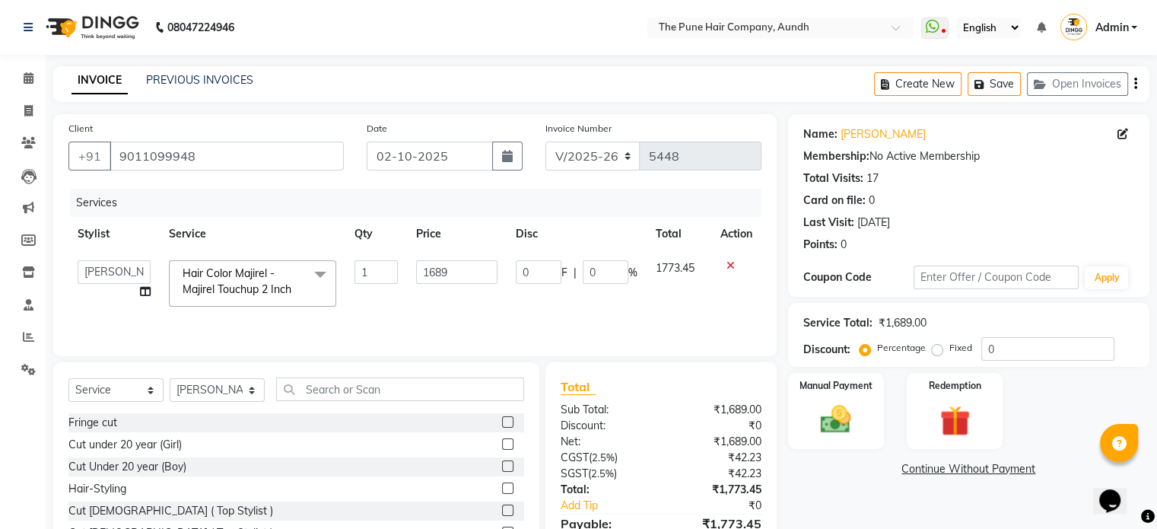
click at [267, 286] on span "Hair Color Majirel - Majirel Touchup 2 Inch" at bounding box center [237, 281] width 109 height 30
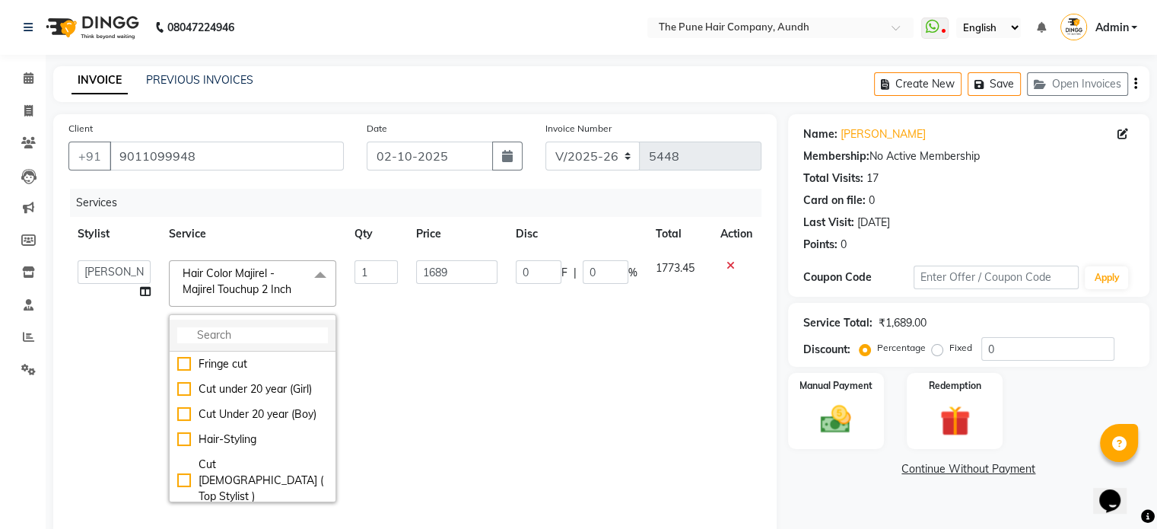
click at [280, 325] on li at bounding box center [253, 336] width 166 height 32
click at [243, 340] on input "multiselect-search" at bounding box center [252, 335] width 151 height 16
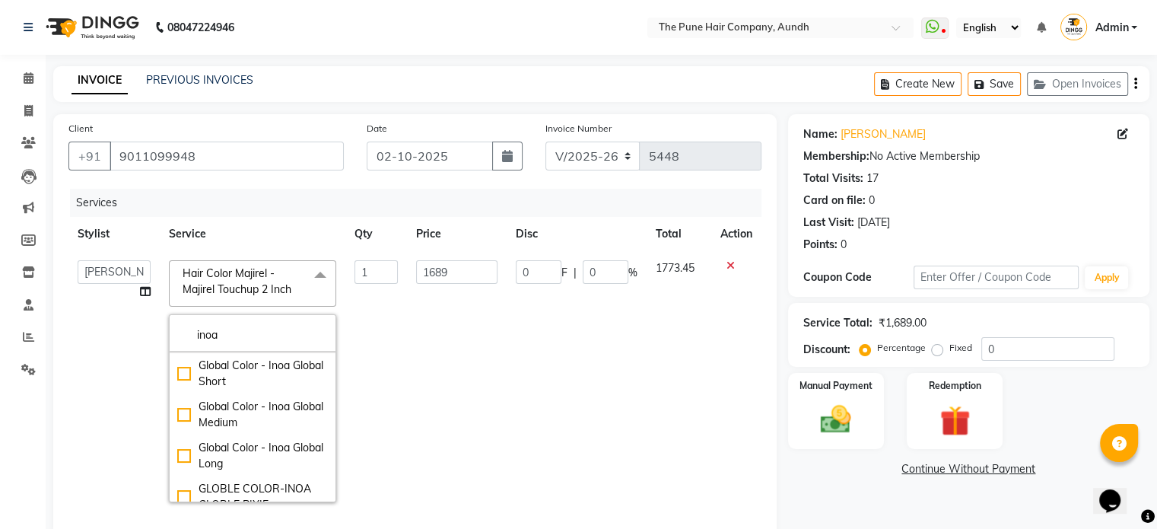
scroll to position [228, 0]
type input "inoa"
click at [232, 438] on div "Global Color - Inoa Global Long" at bounding box center [252, 454] width 151 height 32
checkbox input "true"
type input "5732"
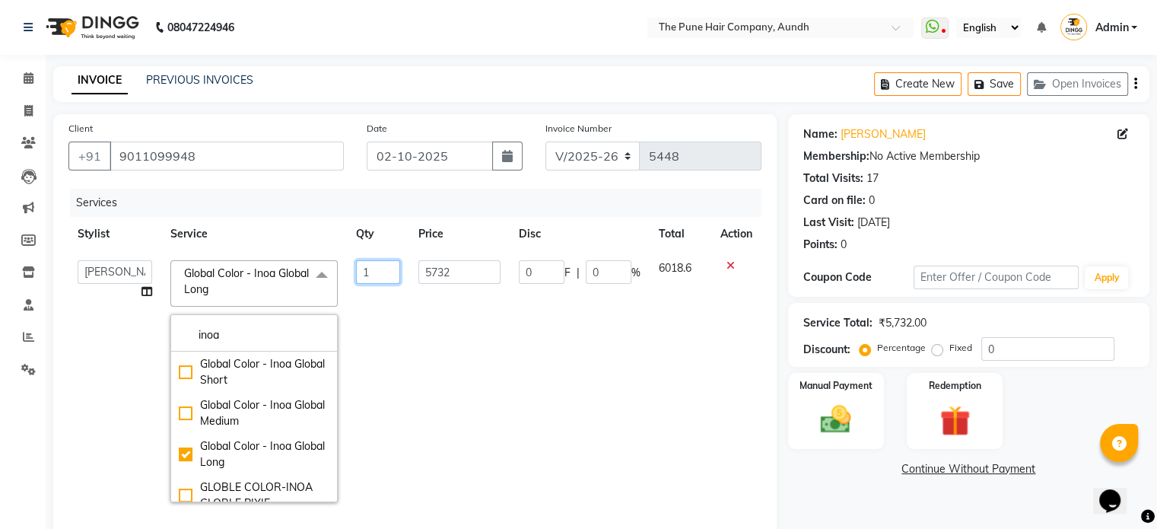
drag, startPoint x: 396, startPoint y: 372, endPoint x: 348, endPoint y: 393, distance: 52.5
click at [393, 372] on td "1" at bounding box center [378, 381] width 62 height 260
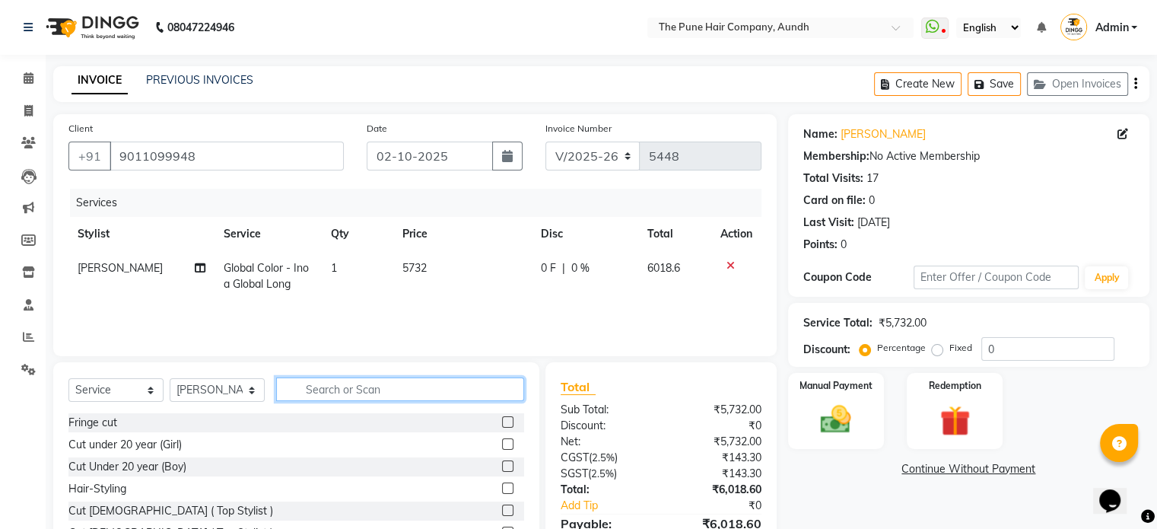
click at [320, 389] on input "text" at bounding box center [400, 389] width 248 height 24
type input "cut"
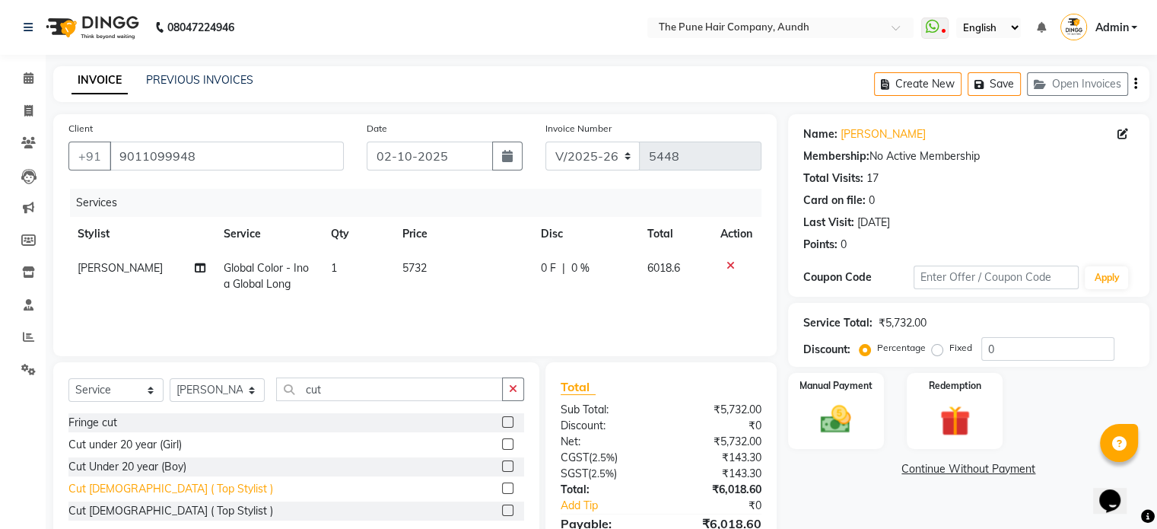
click at [173, 495] on div "Cut [DEMOGRAPHIC_DATA] ( Top Stylist )" at bounding box center [170, 489] width 205 height 16
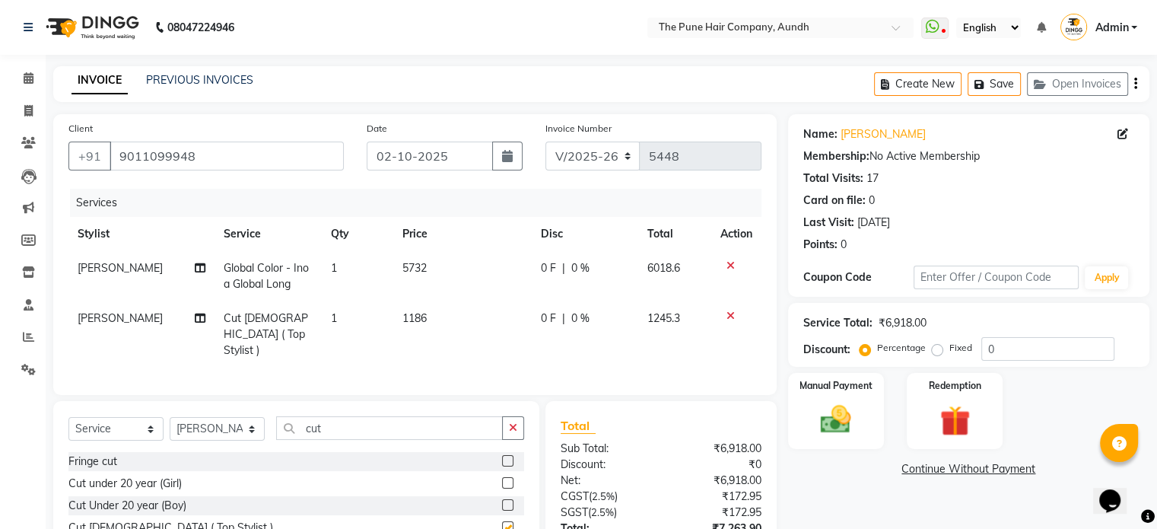
checkbox input "false"
click at [1042, 359] on input "0" at bounding box center [1048, 349] width 133 height 24
type input "020"
click at [837, 419] on img at bounding box center [835, 420] width 51 height 37
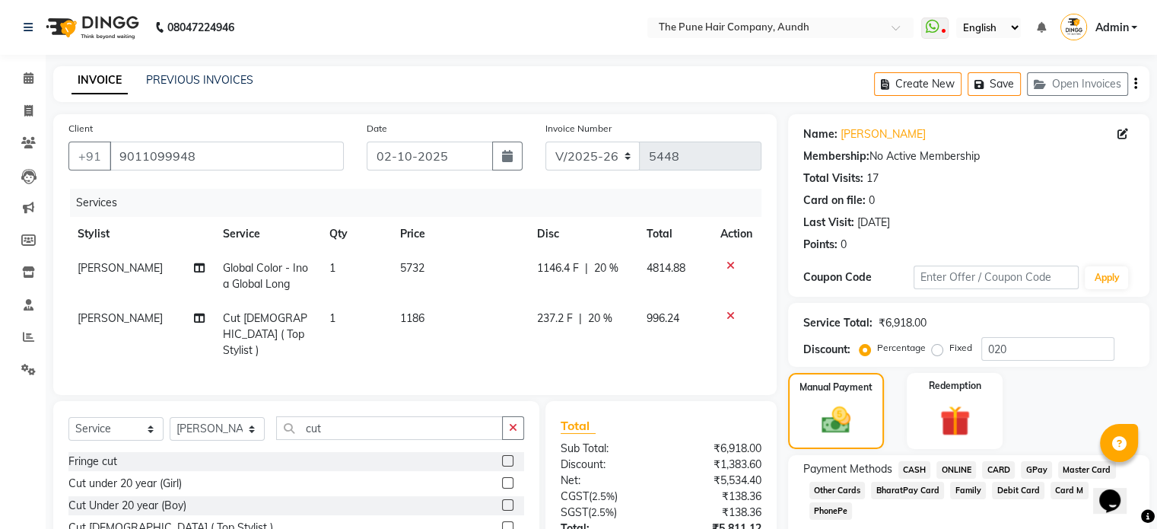
click at [919, 471] on span "CASH" at bounding box center [915, 470] width 33 height 18
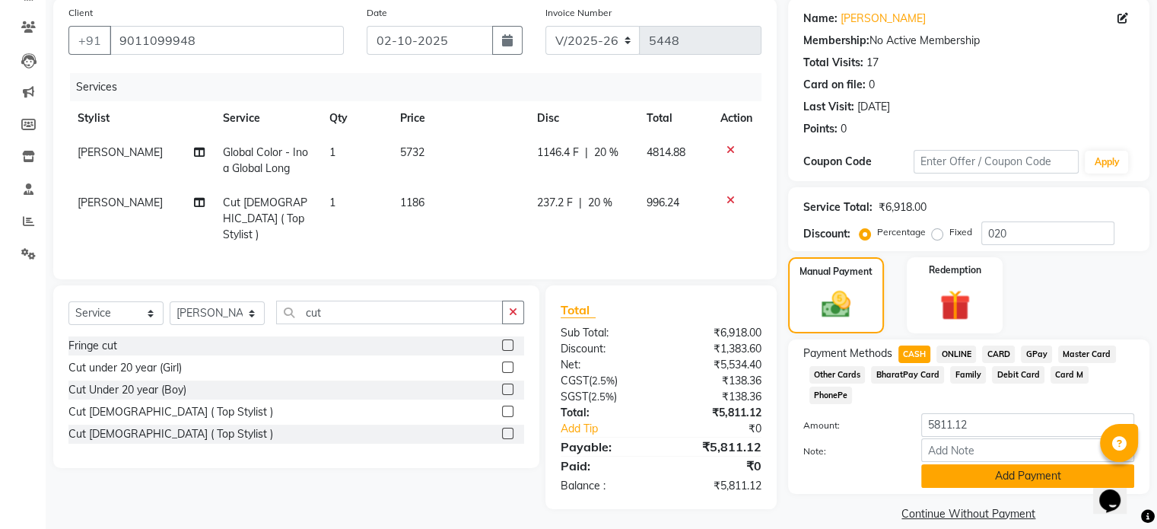
click at [958, 464] on button "Add Payment" at bounding box center [1027, 476] width 213 height 24
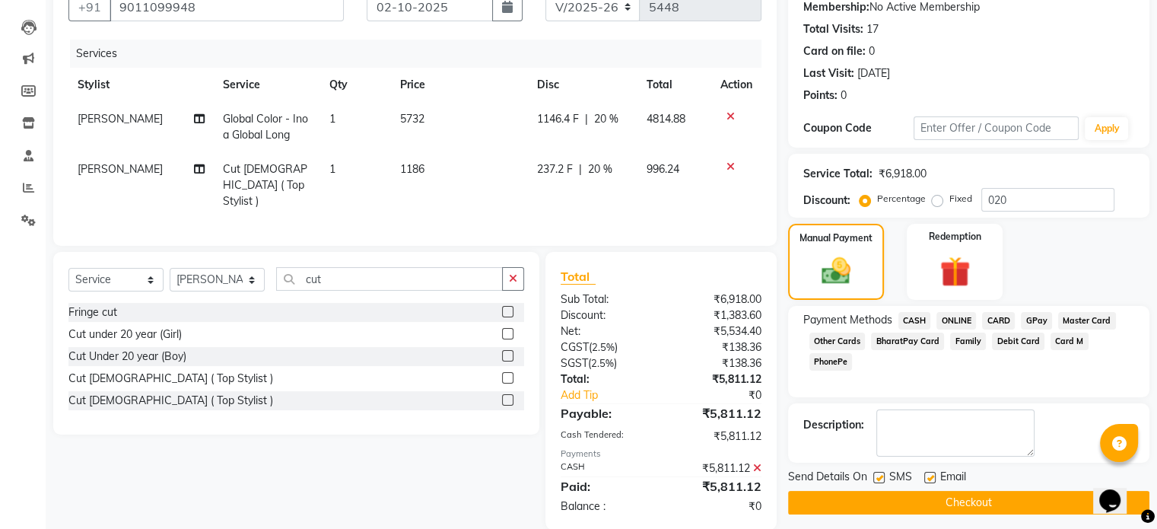
scroll to position [168, 0]
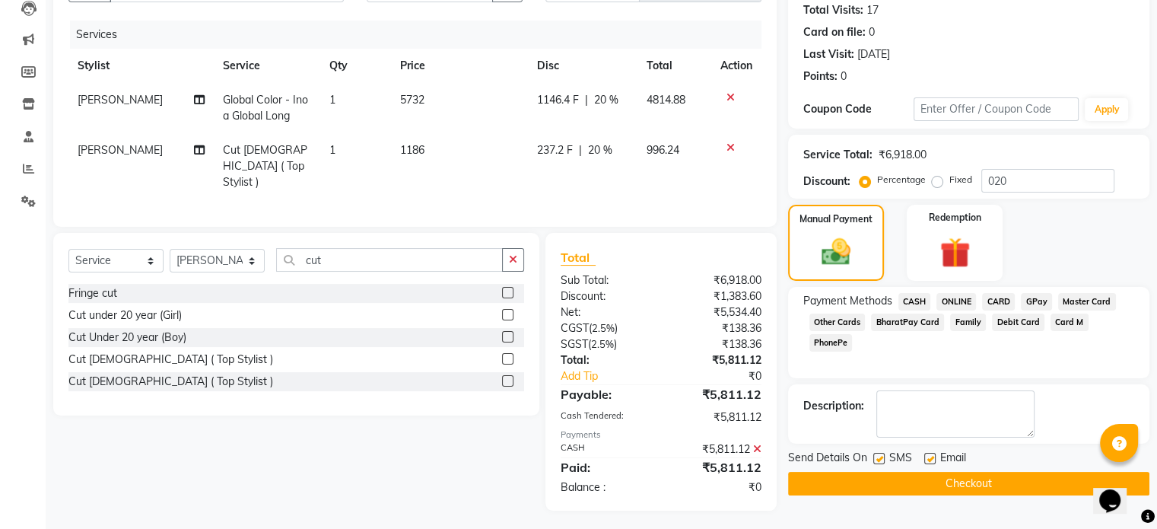
click at [950, 477] on button "Checkout" at bounding box center [968, 484] width 361 height 24
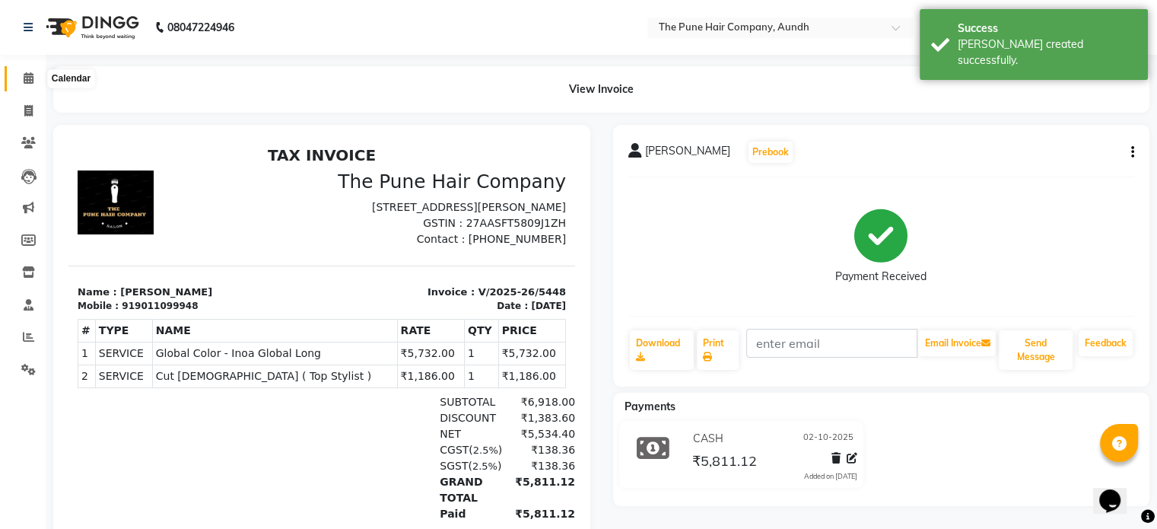
click at [26, 75] on icon at bounding box center [29, 77] width 10 height 11
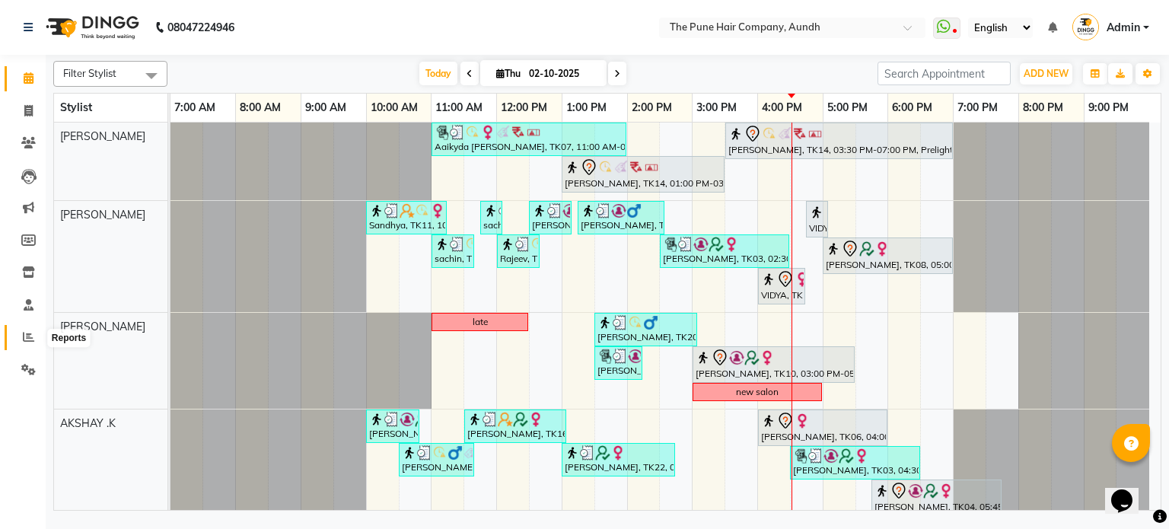
click at [30, 333] on icon at bounding box center [28, 336] width 11 height 11
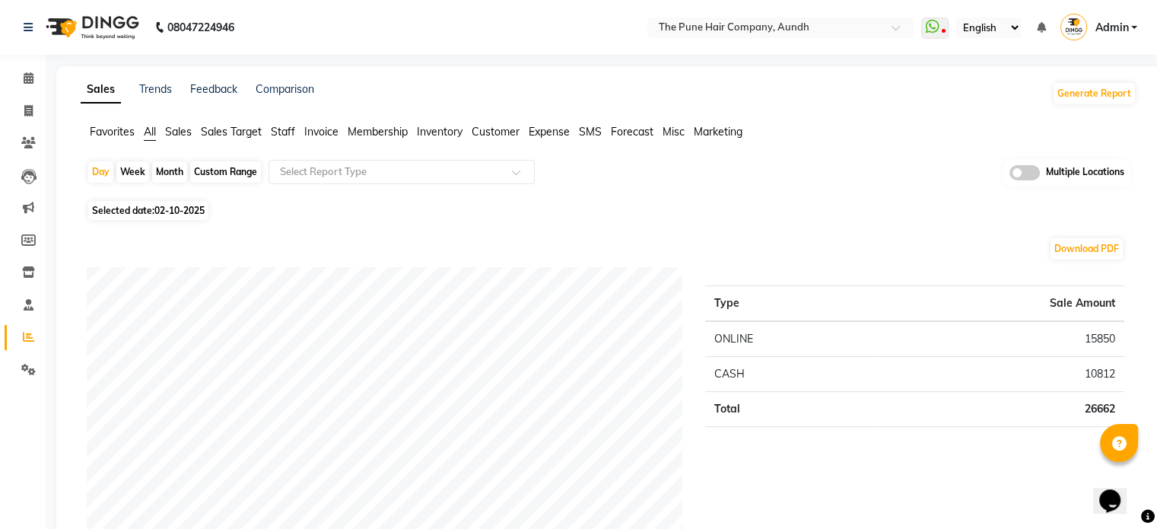
click at [170, 167] on div "Month" at bounding box center [169, 171] width 35 height 21
select select "10"
select select "2025"
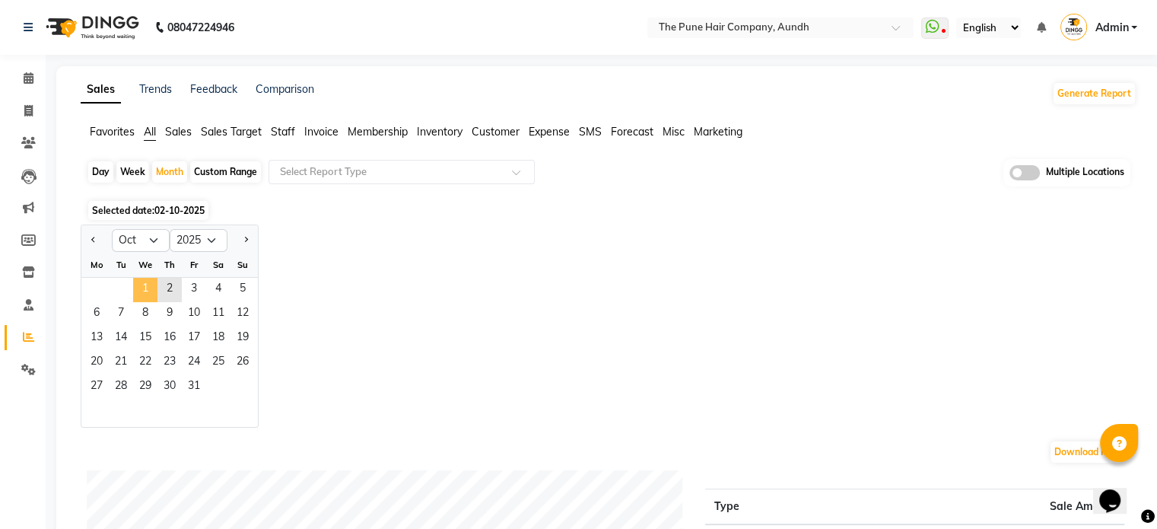
click at [144, 284] on span "1" at bounding box center [145, 290] width 24 height 24
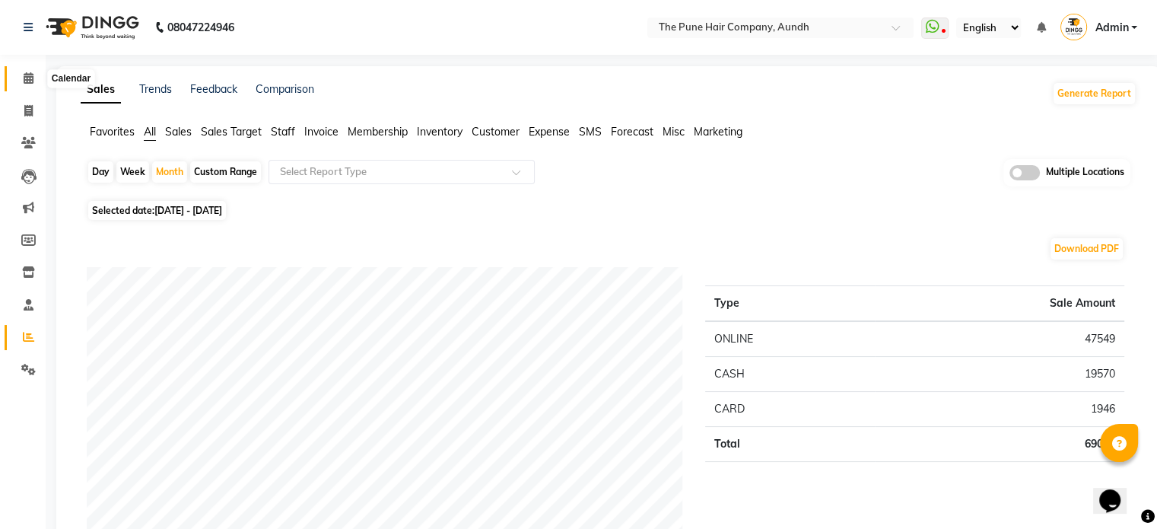
click at [18, 84] on span at bounding box center [28, 79] width 27 height 18
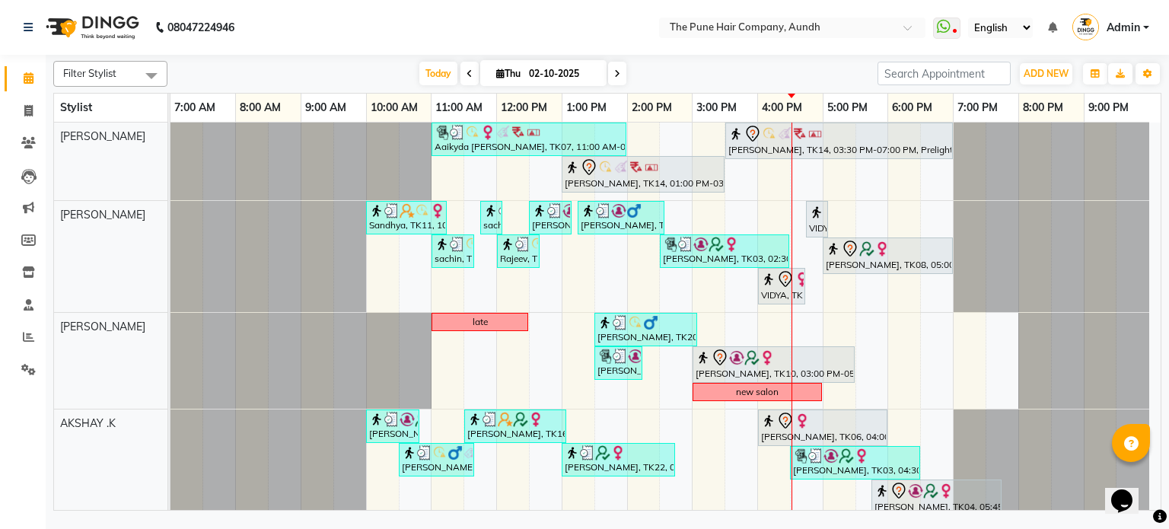
click at [613, 66] on span at bounding box center [617, 74] width 18 height 24
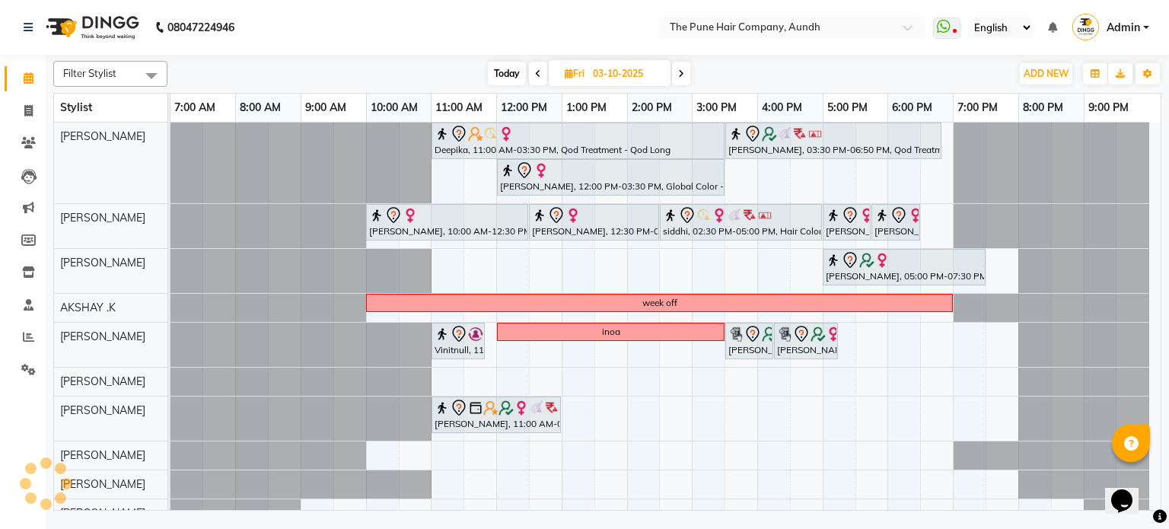
click at [506, 71] on span "Today" at bounding box center [507, 74] width 38 height 24
type input "02-10-2025"
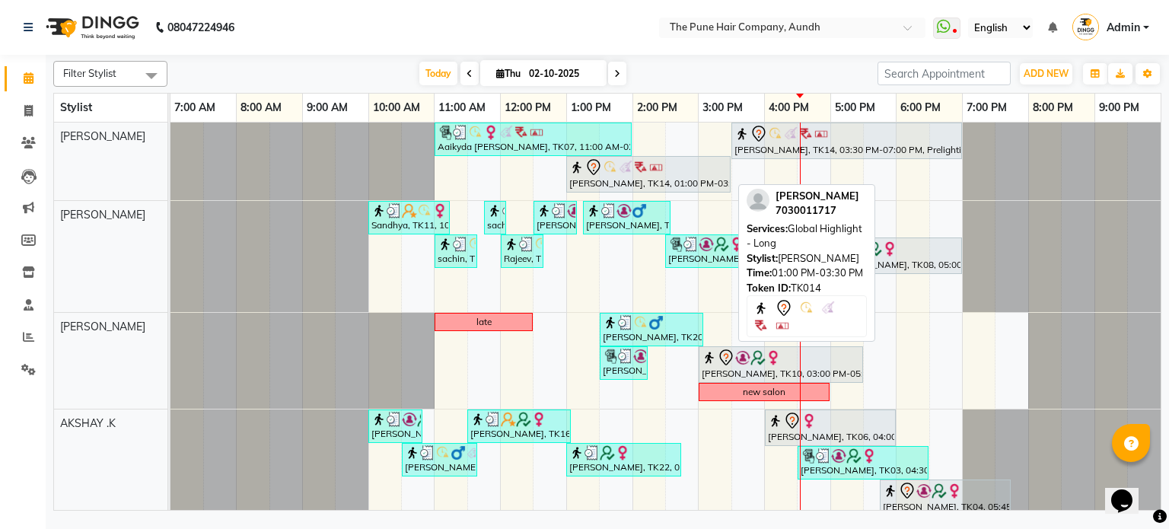
click at [676, 173] on div at bounding box center [648, 167] width 158 height 18
select select "7"
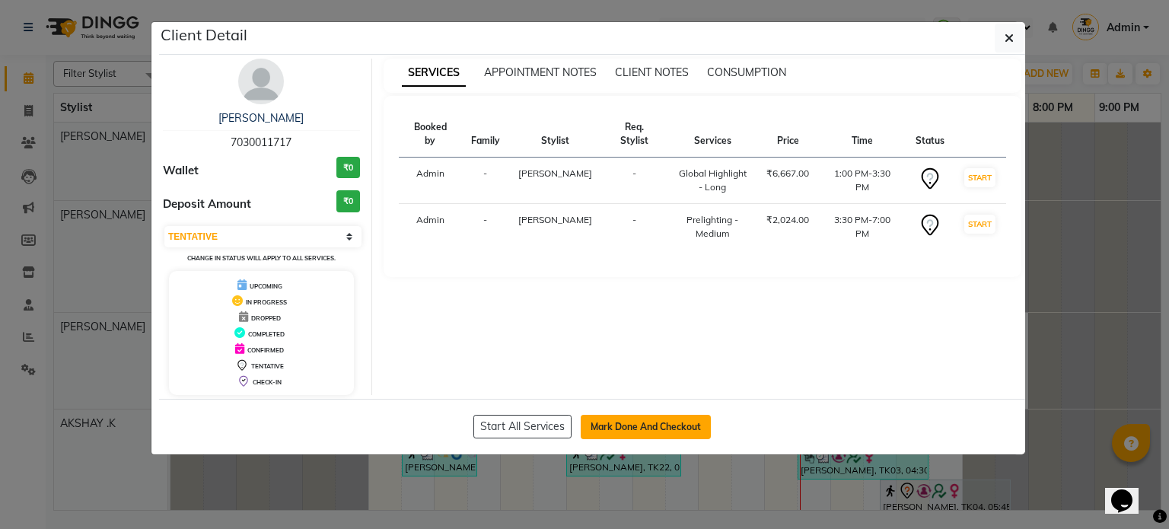
click at [615, 429] on button "Mark Done And Checkout" at bounding box center [646, 427] width 130 height 24
select select "service"
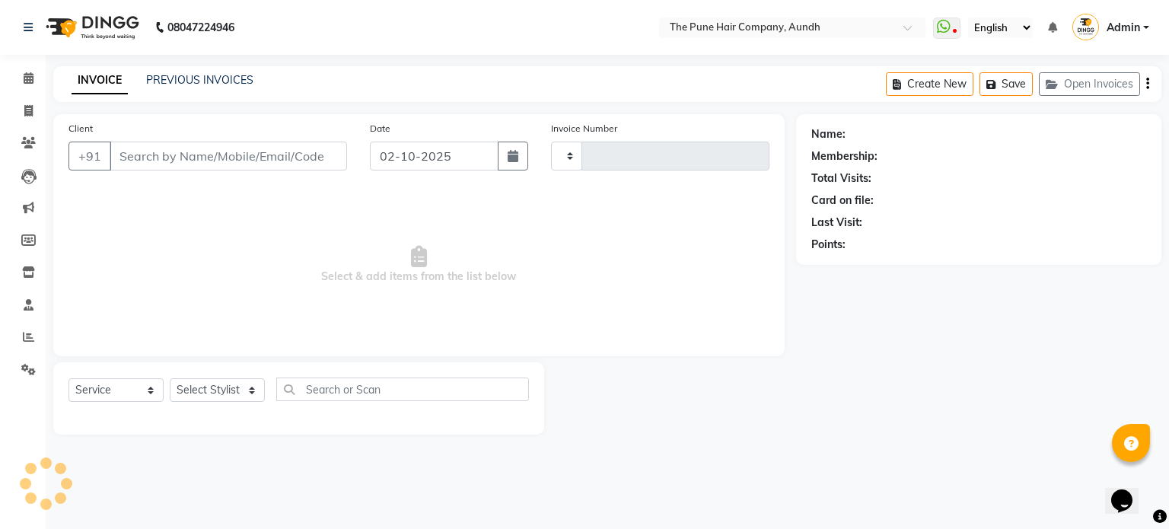
type input "5449"
select select "106"
type input "7030011717"
select select "3338"
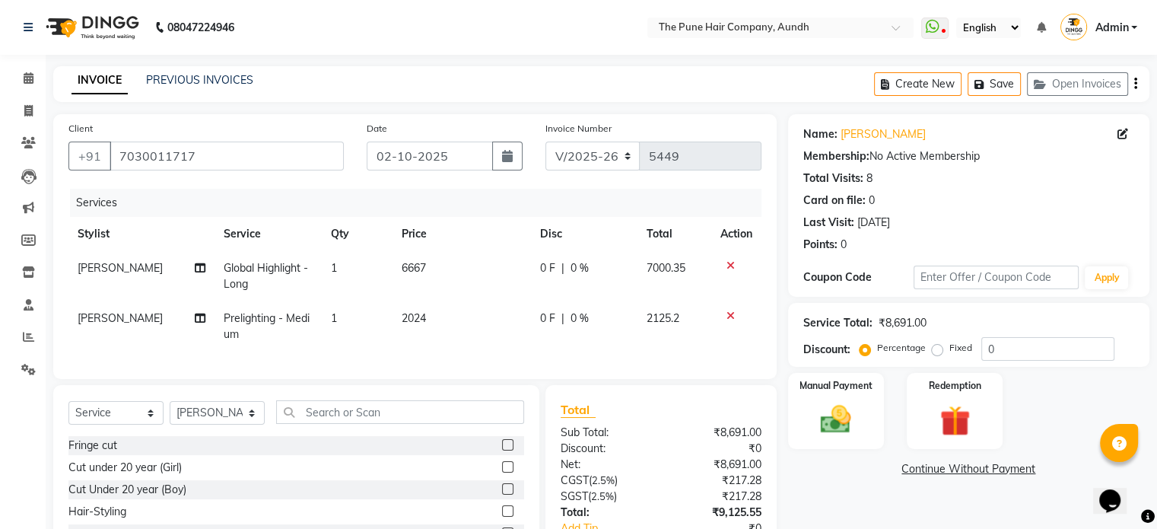
click at [269, 326] on td "Prelighting - Medium" at bounding box center [268, 326] width 107 height 50
select select "3338"
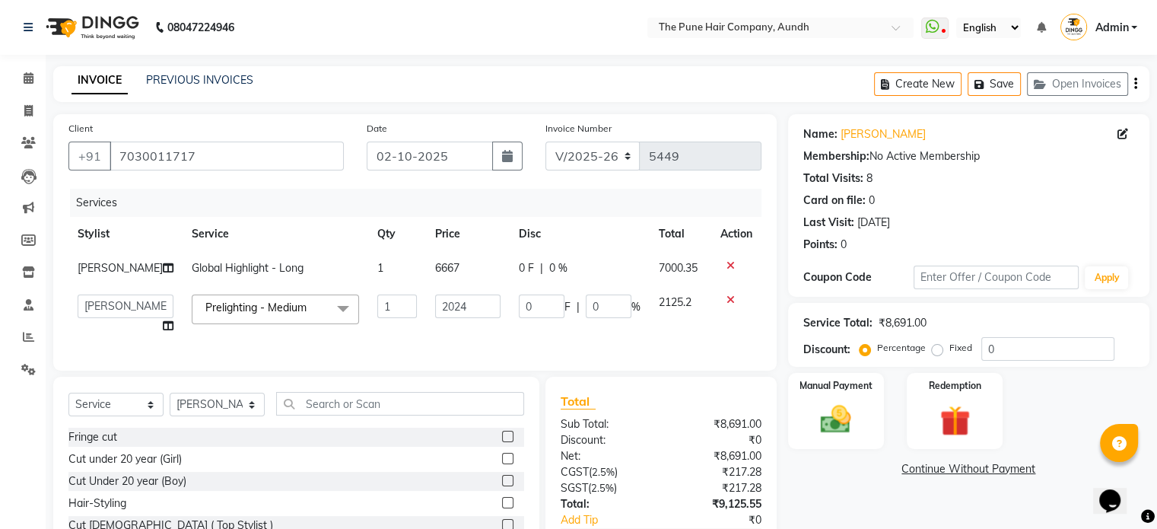
click at [269, 314] on span "Prelighting - Medium" at bounding box center [255, 308] width 101 height 14
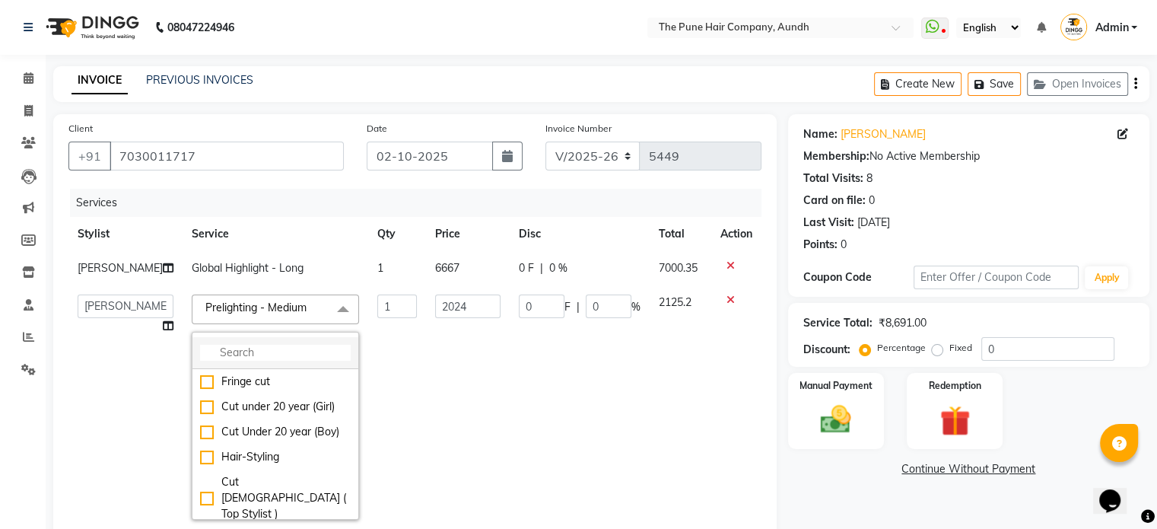
click at [253, 361] on input "multiselect-search" at bounding box center [275, 353] width 151 height 16
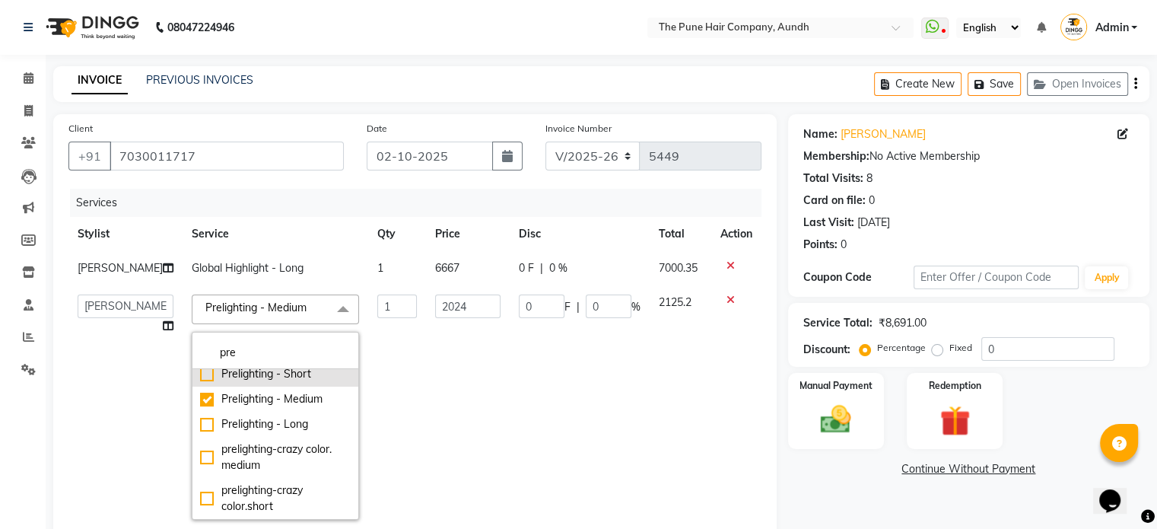
scroll to position [131, 0]
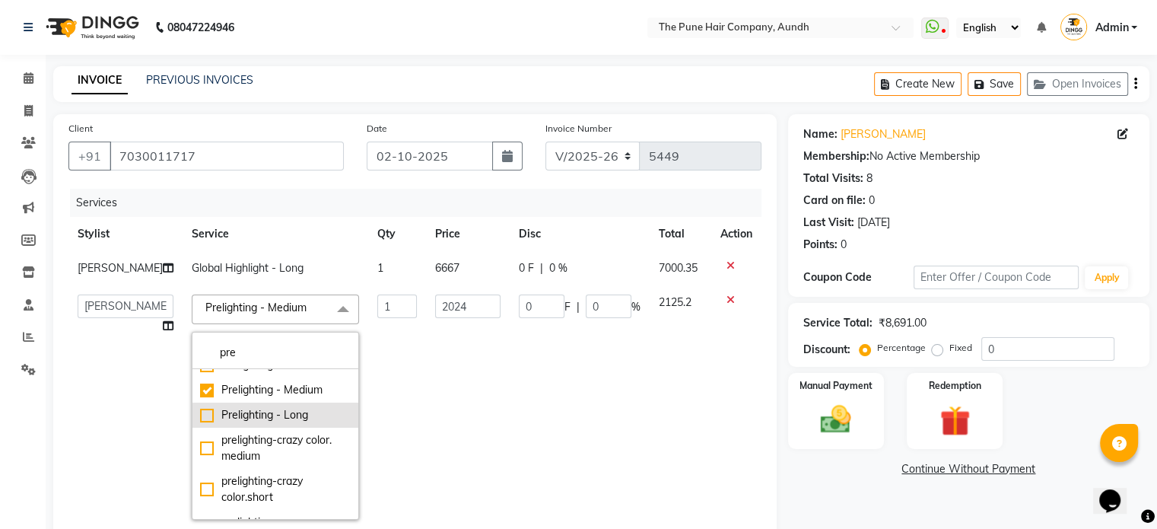
type input "pre"
click at [247, 407] on div "Prelighting - Long" at bounding box center [275, 415] width 151 height 16
checkbox input "false"
checkbox input "true"
type input "2381"
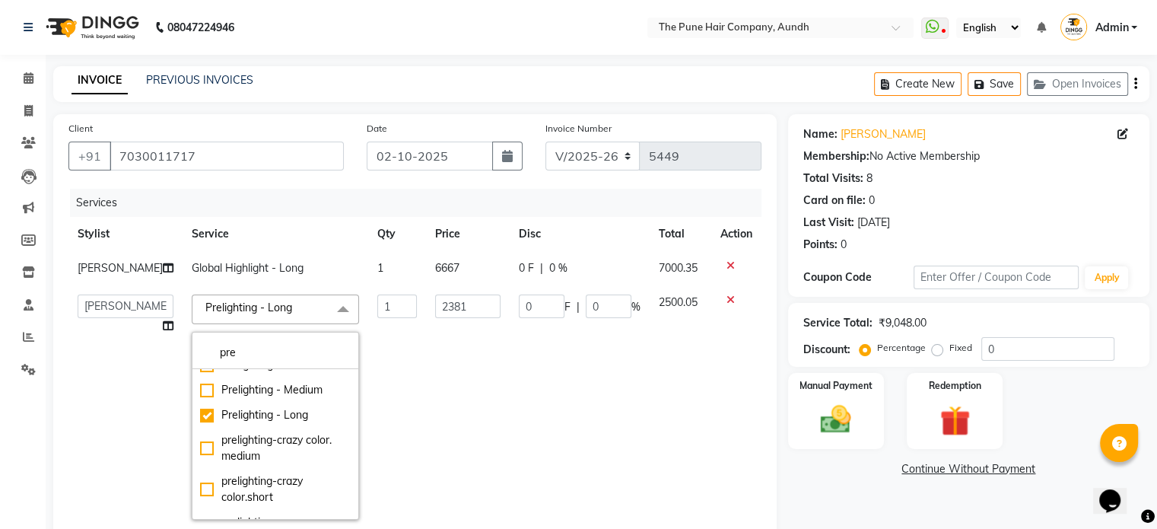
click at [432, 408] on td "2381" at bounding box center [468, 406] width 84 height 243
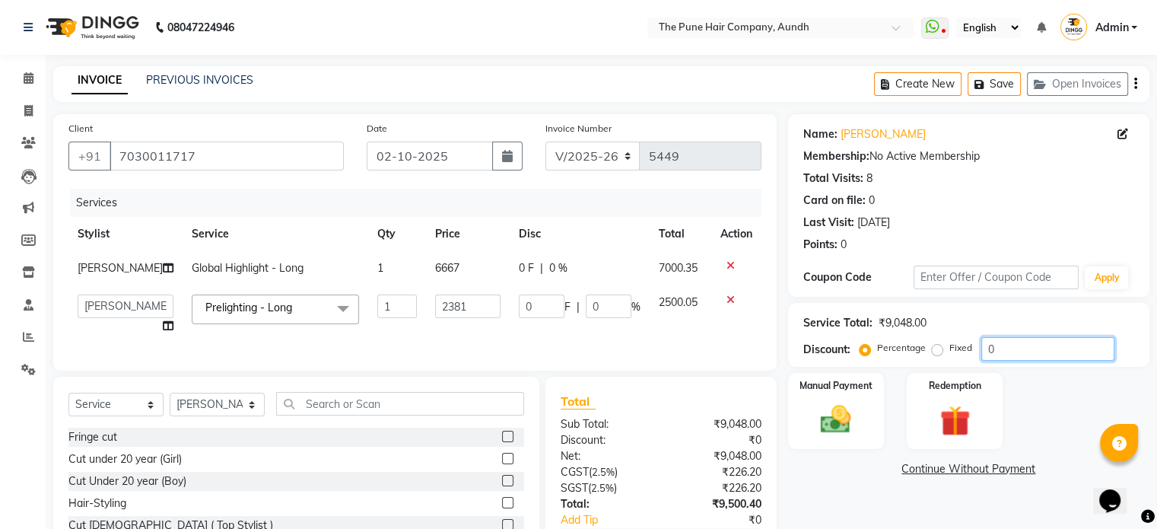
click at [1020, 357] on input "0" at bounding box center [1048, 349] width 133 height 24
type input "02"
type input "47.62"
type input "2"
type input "020"
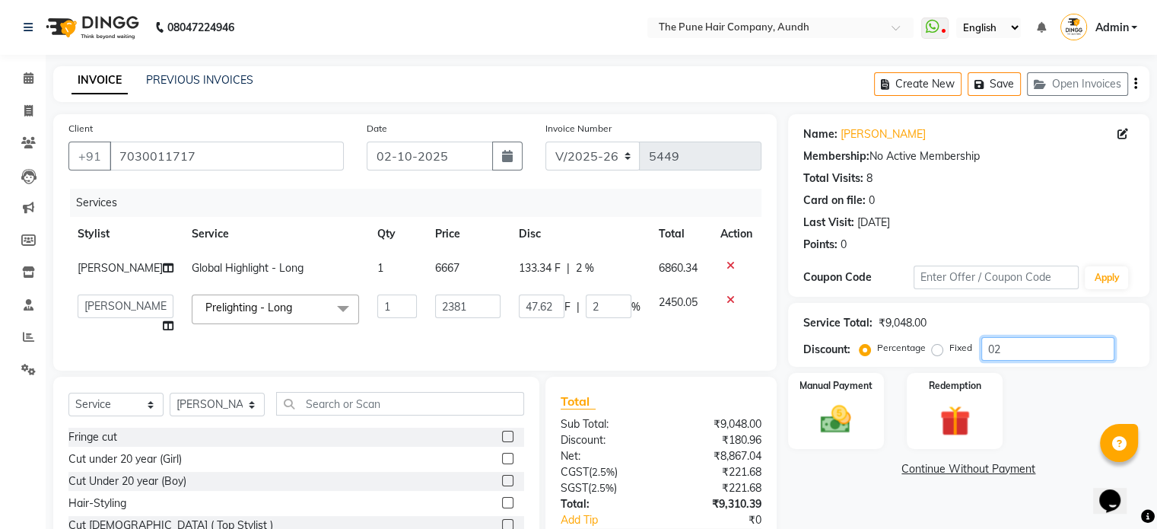
type input "476.2"
type input "20"
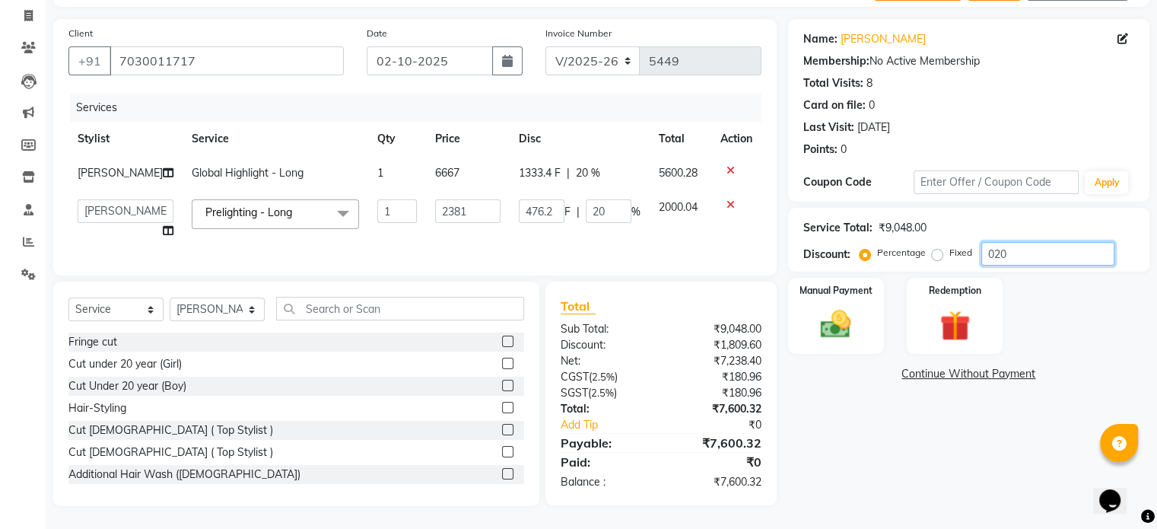
scroll to position [123, 0]
type input "02"
type input "47.62"
type input "2"
type input "0"
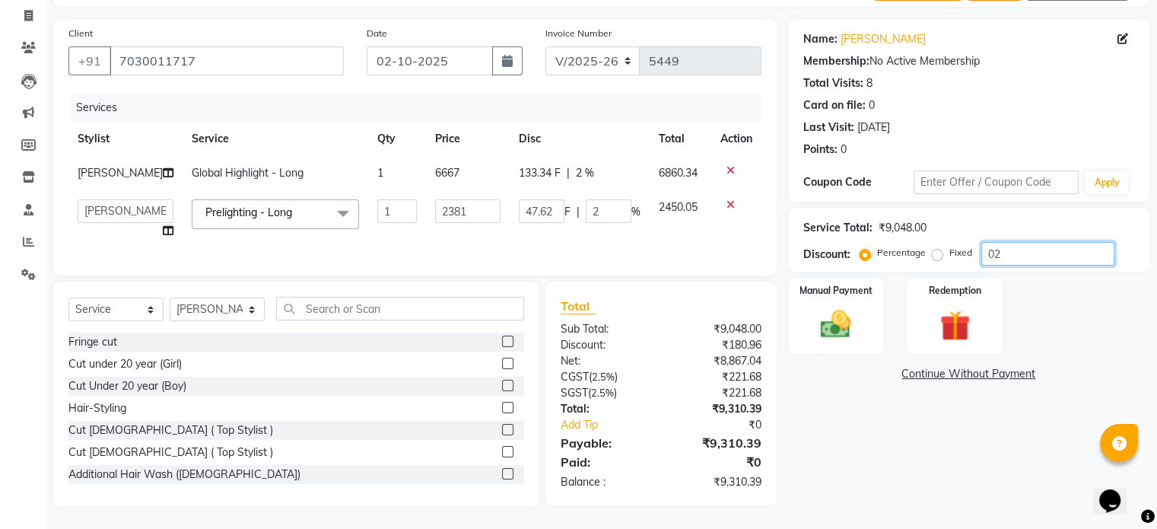
type input "0"
type input "2"
type input "47.62"
type input "2"
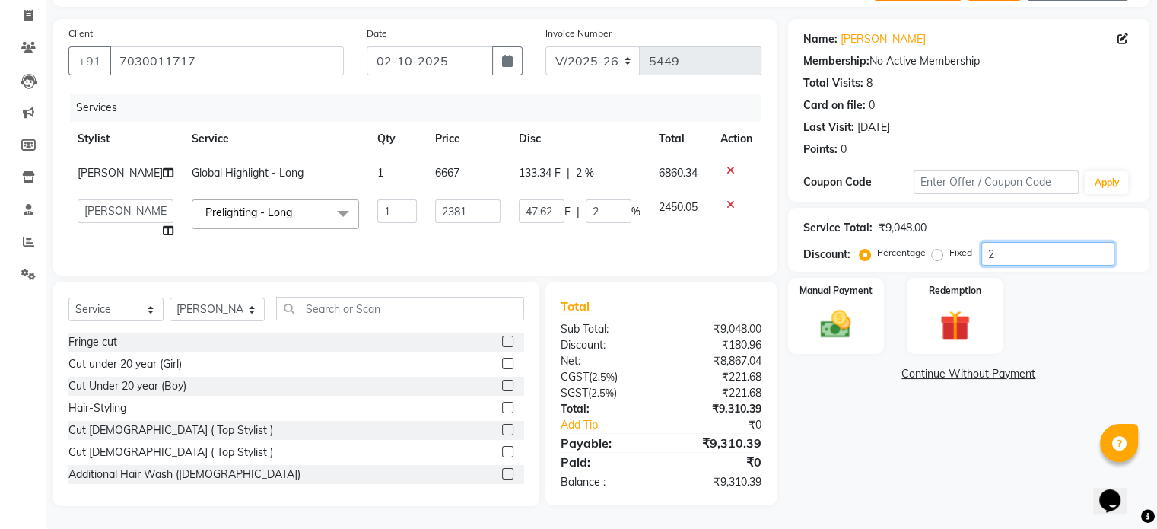
type input "20"
type input "476.2"
type input "20"
click at [133, 202] on select "AKSHAY .K LAKKHAN SHINDE Nagesh Jadhav Nitish Desai Pavan mane Prasad Adhav Pra…" at bounding box center [126, 211] width 96 height 24
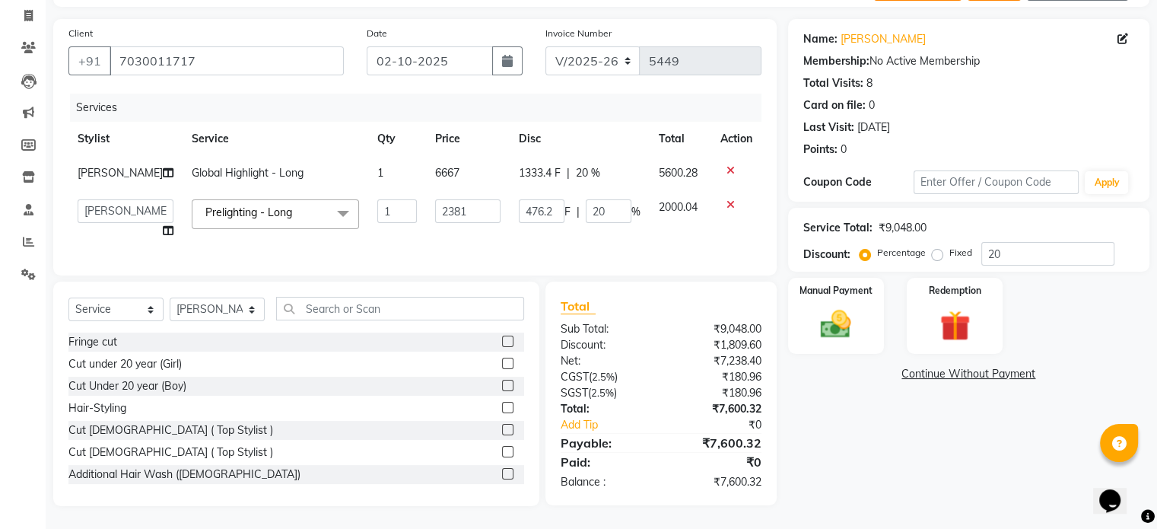
select select "18078"
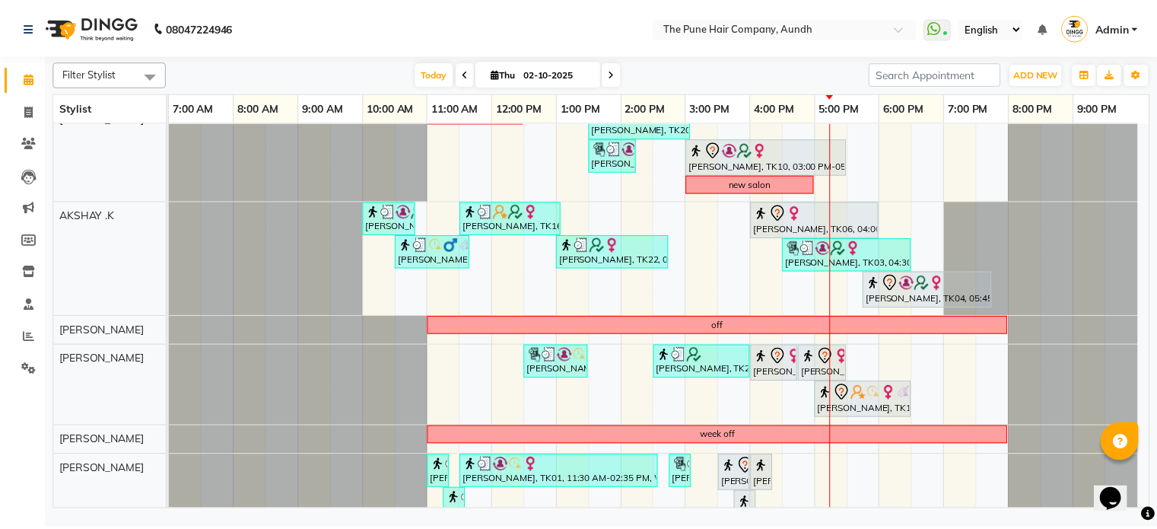
scroll to position [228, 0]
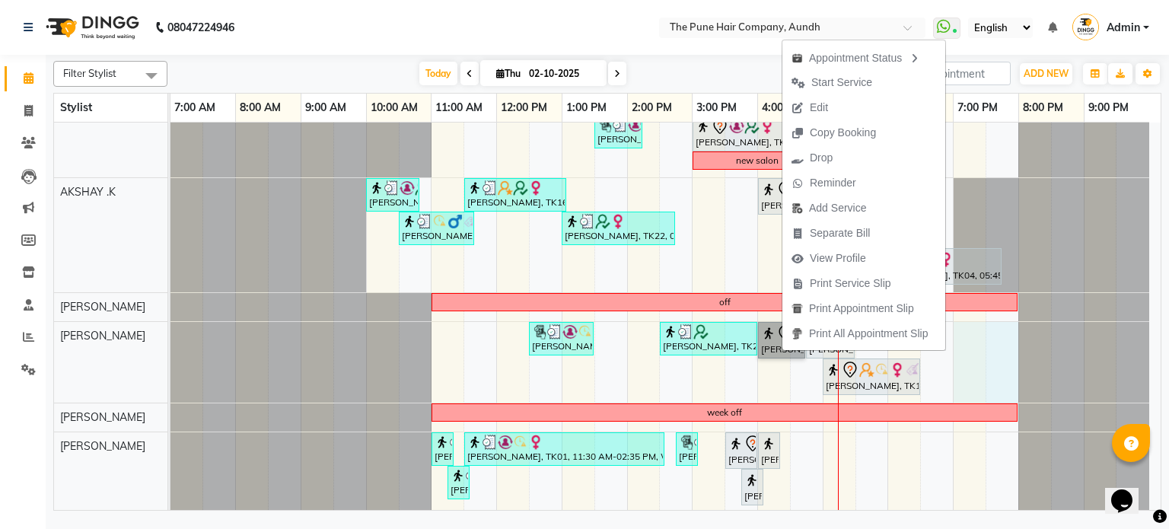
drag, startPoint x: 968, startPoint y: 377, endPoint x: 993, endPoint y: 372, distance: 25.5
click at [1004, 371] on div "Aaikyda nimbalkar, TK07, 11:00 AM-02:00 PM, Global Color - Inoa Global Long,Cut…" at bounding box center [665, 303] width 990 height 819
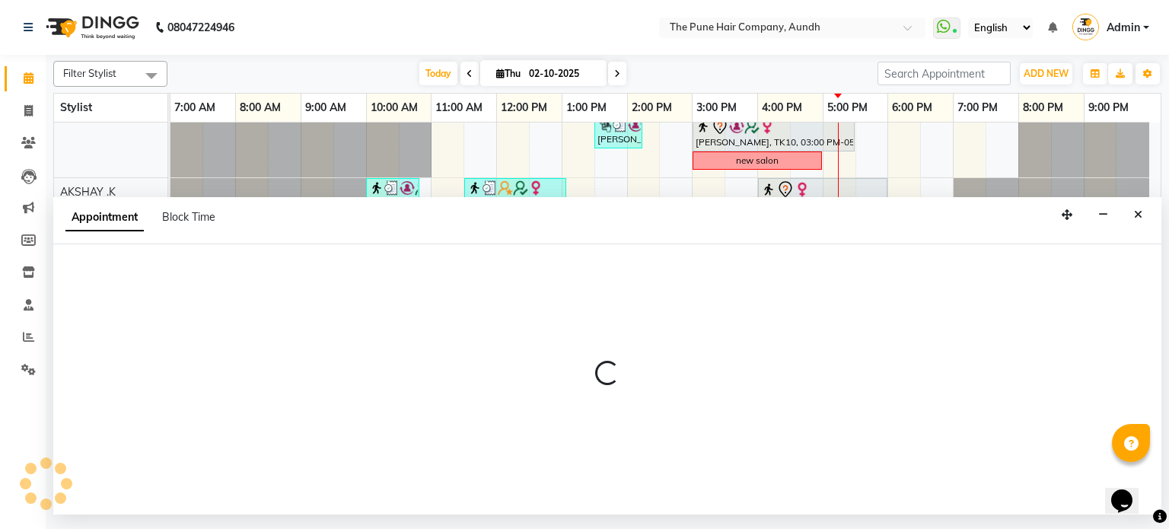
select select "18078"
select select "1140"
select select "tentative"
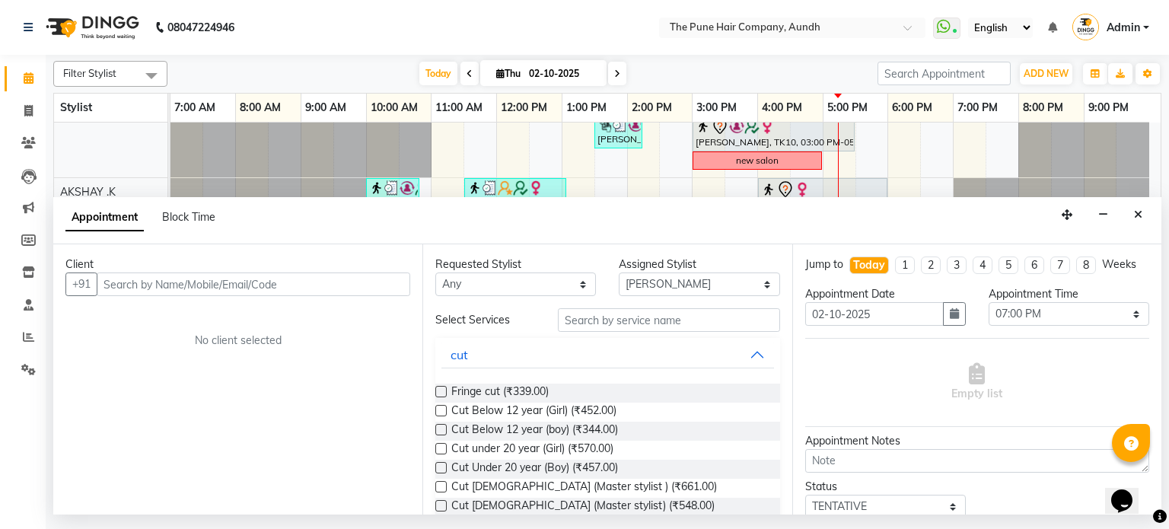
click at [183, 208] on div "Appointment Block Time" at bounding box center [149, 220] width 168 height 34
click at [188, 212] on span "Block Time" at bounding box center [188, 217] width 53 height 14
select select "18078"
select select "1140"
select select "1200"
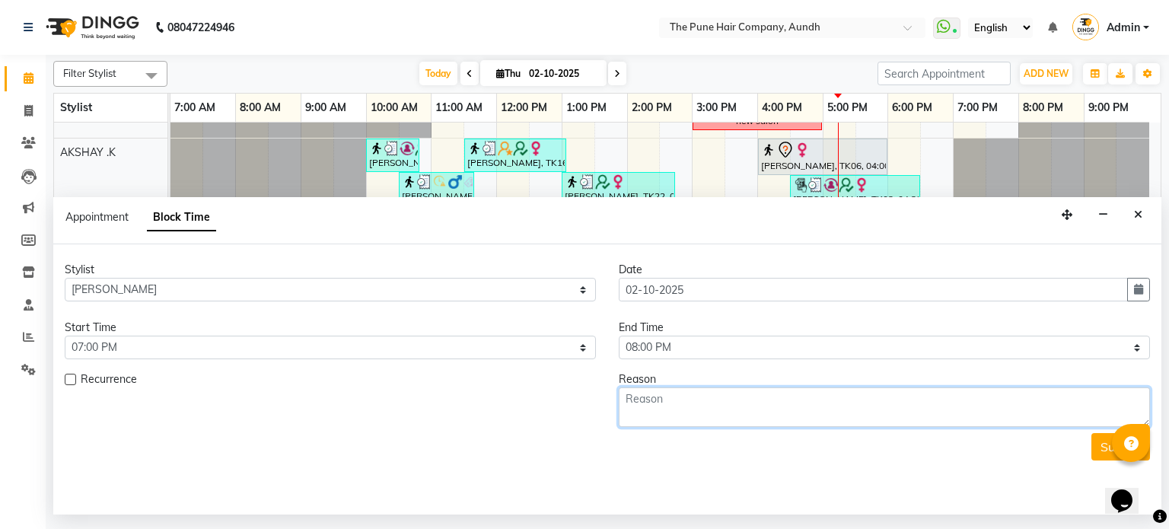
click at [673, 416] on textarea at bounding box center [884, 407] width 531 height 40
type textarea "c"
type textarea "cut"
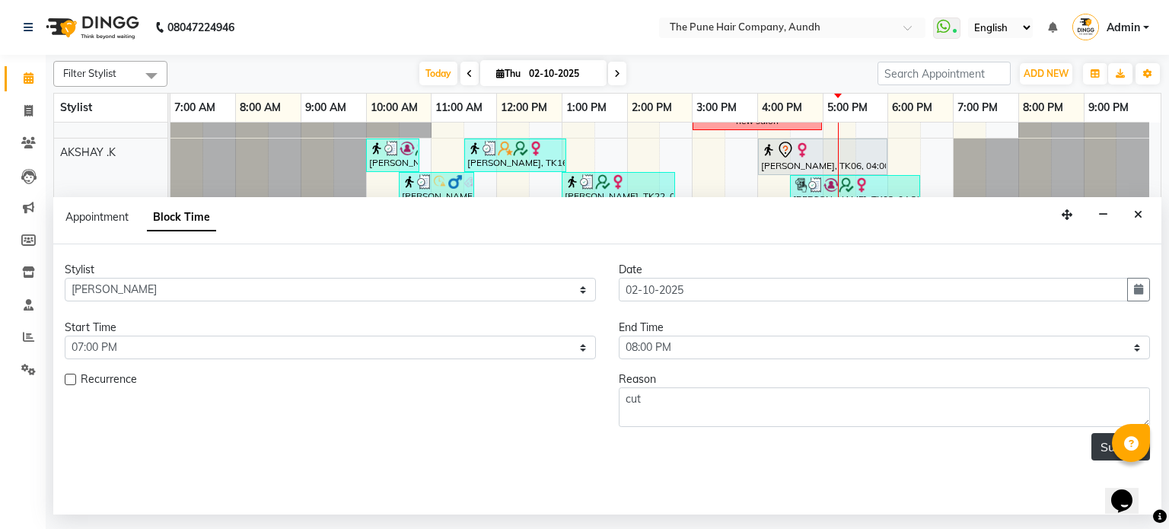
click at [1102, 444] on button "Submit" at bounding box center [1120, 446] width 59 height 27
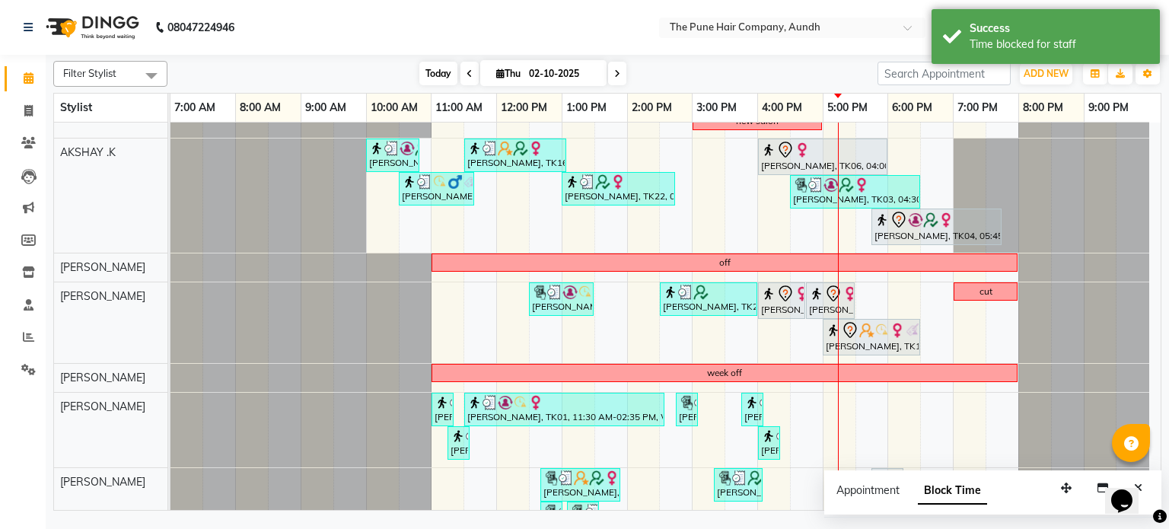
click at [434, 68] on span "Today" at bounding box center [438, 74] width 38 height 24
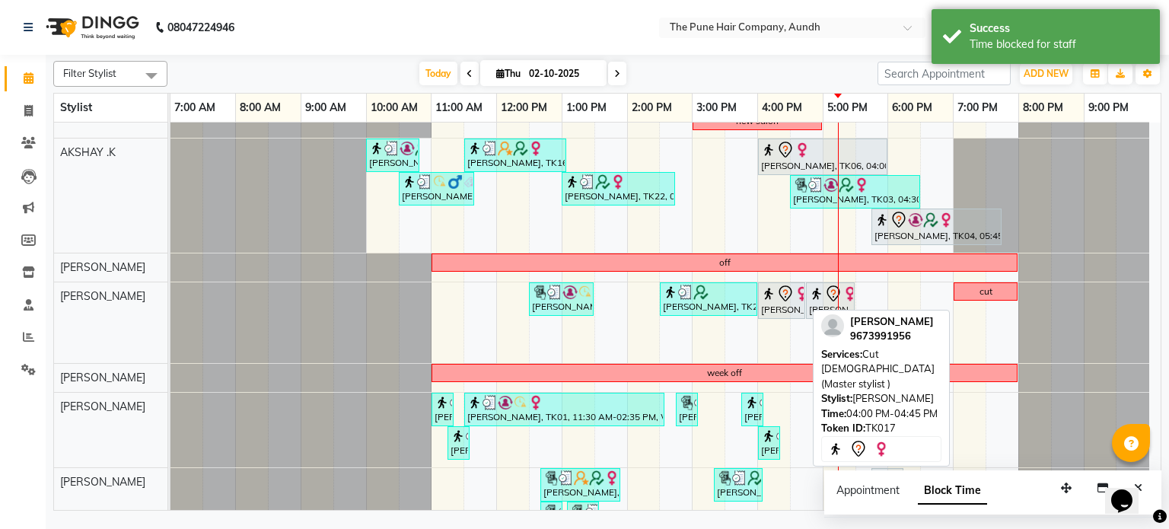
click at [765, 307] on div "[PERSON_NAME], TK17, 04:00 PM-04:45 PM, Cut [DEMOGRAPHIC_DATA] (Master stylist )" at bounding box center [781, 301] width 44 height 32
select select "7"
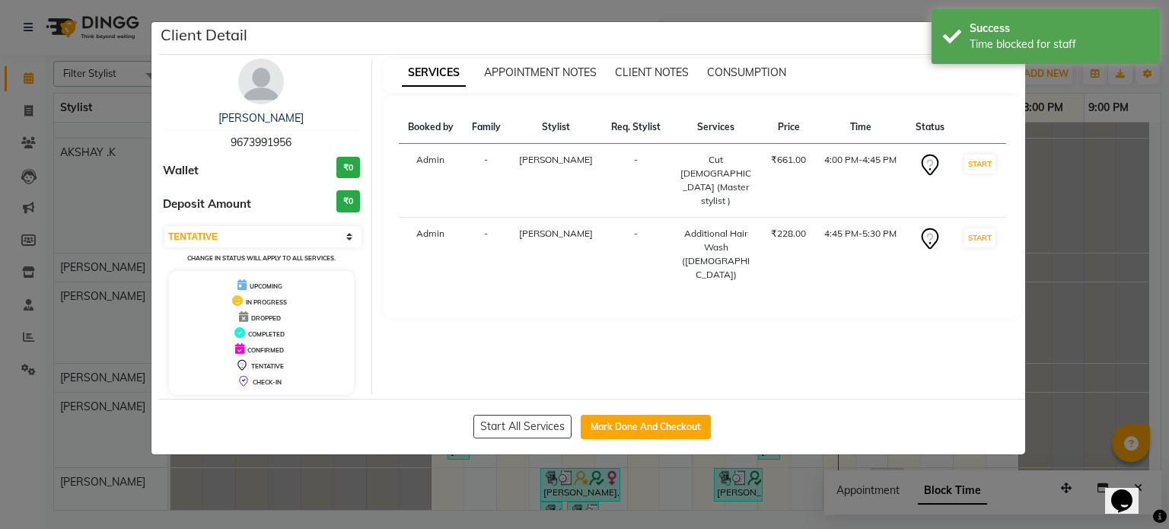
click at [1074, 228] on ngb-modal-window "Client Detail Daisy bhatty 9673991956 Wallet ₹0 Deposit Amount ₹0 Select IN SER…" at bounding box center [584, 264] width 1169 height 529
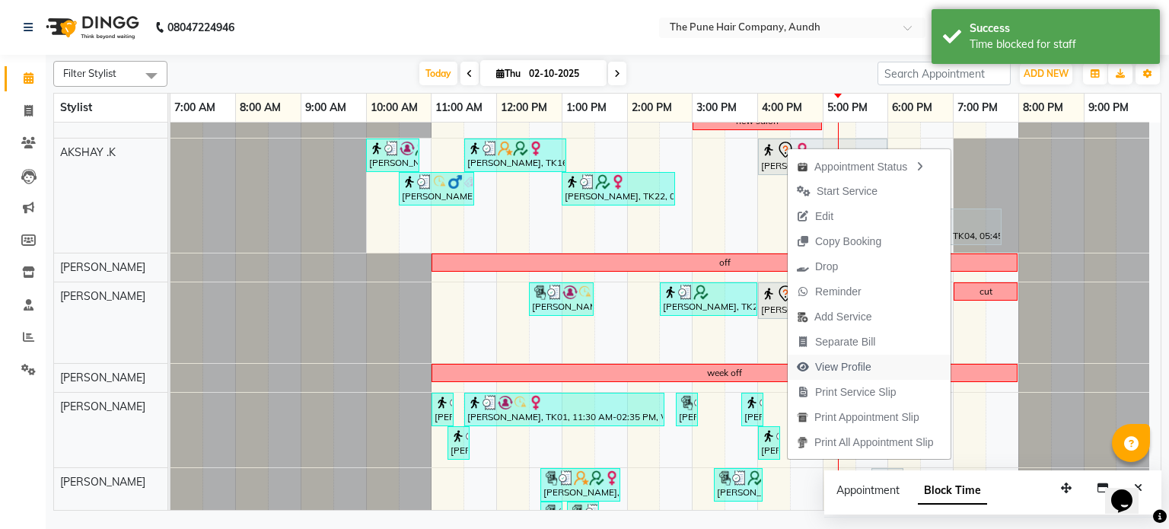
click at [838, 370] on span "View Profile" at bounding box center [843, 367] width 56 height 16
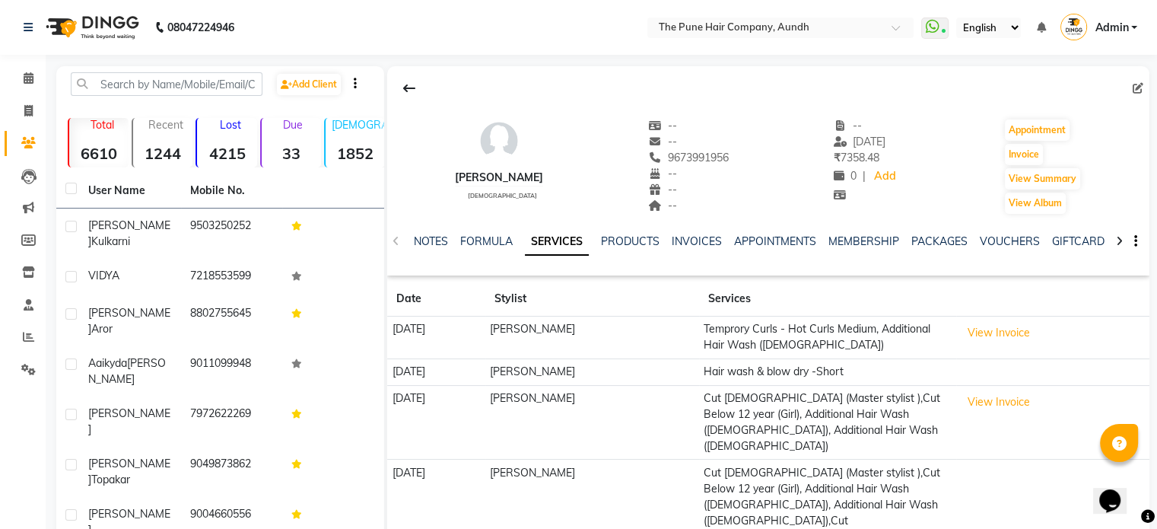
click at [849, 234] on div "MEMBERSHIP" at bounding box center [864, 242] width 71 height 16
click at [858, 242] on link "MEMBERSHIP" at bounding box center [864, 241] width 71 height 14
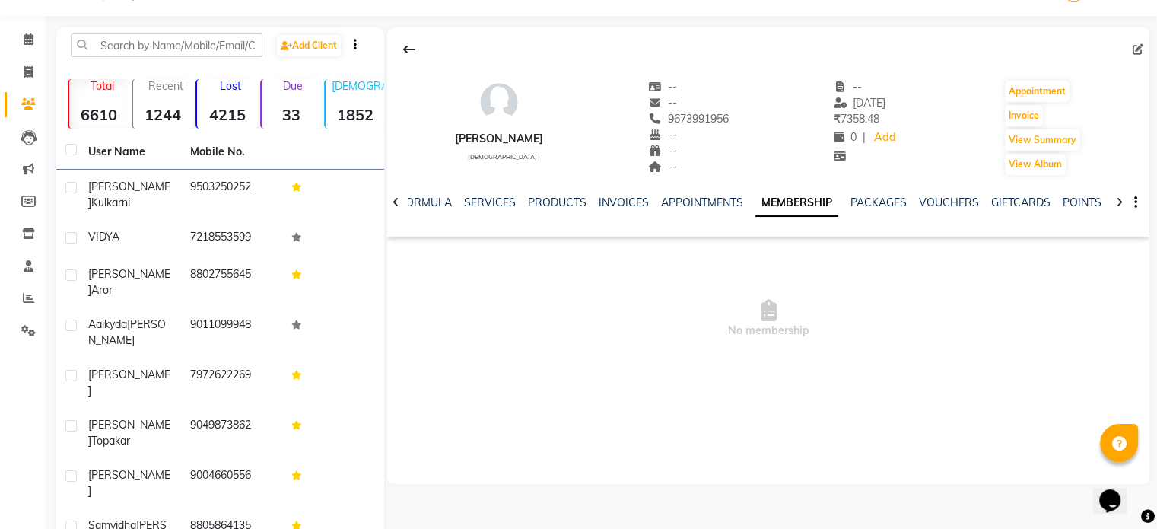
scroll to position [76, 0]
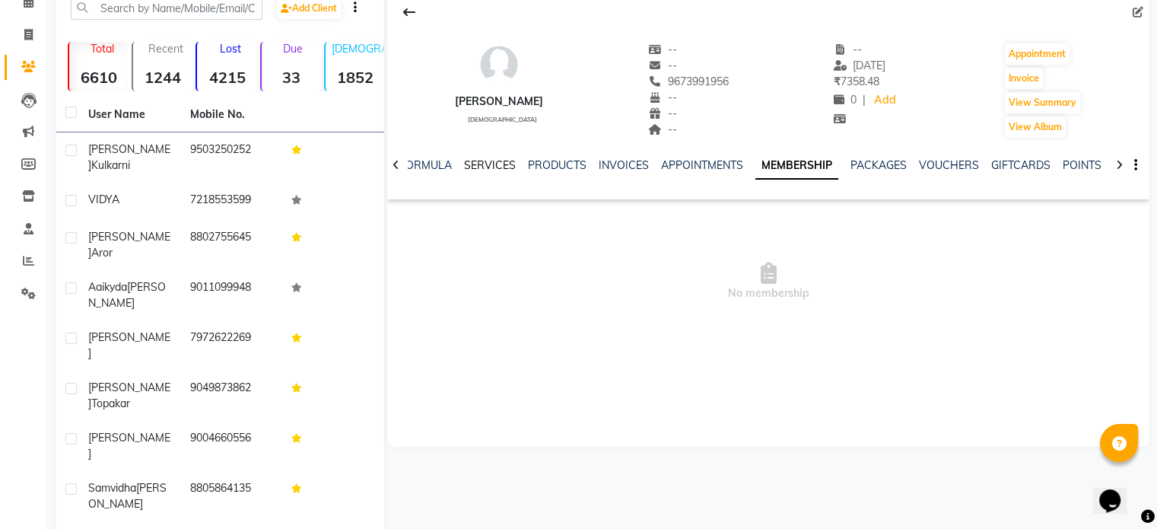
click at [492, 163] on link "SERVICES" at bounding box center [490, 165] width 52 height 14
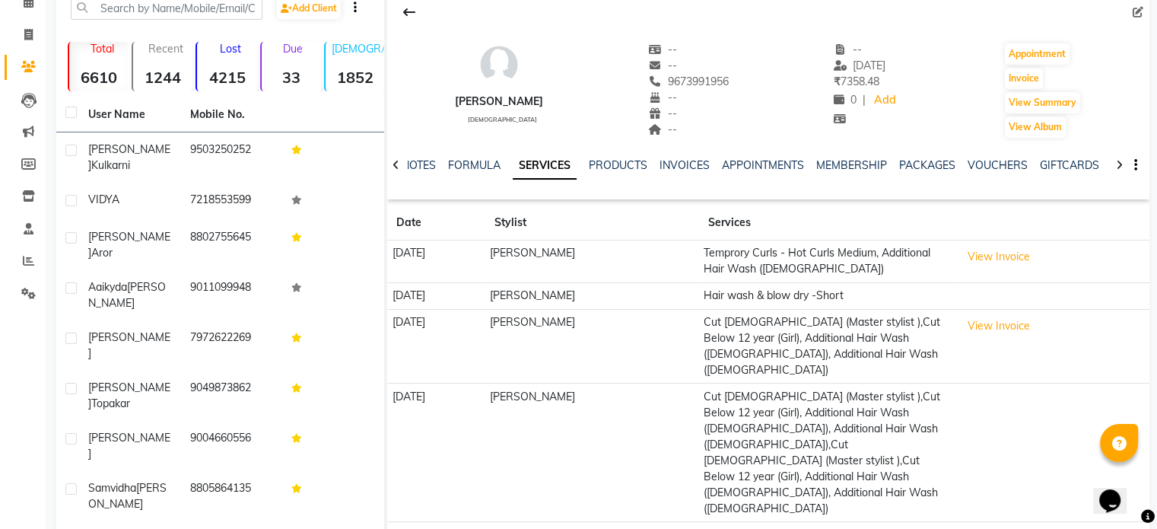
scroll to position [143, 0]
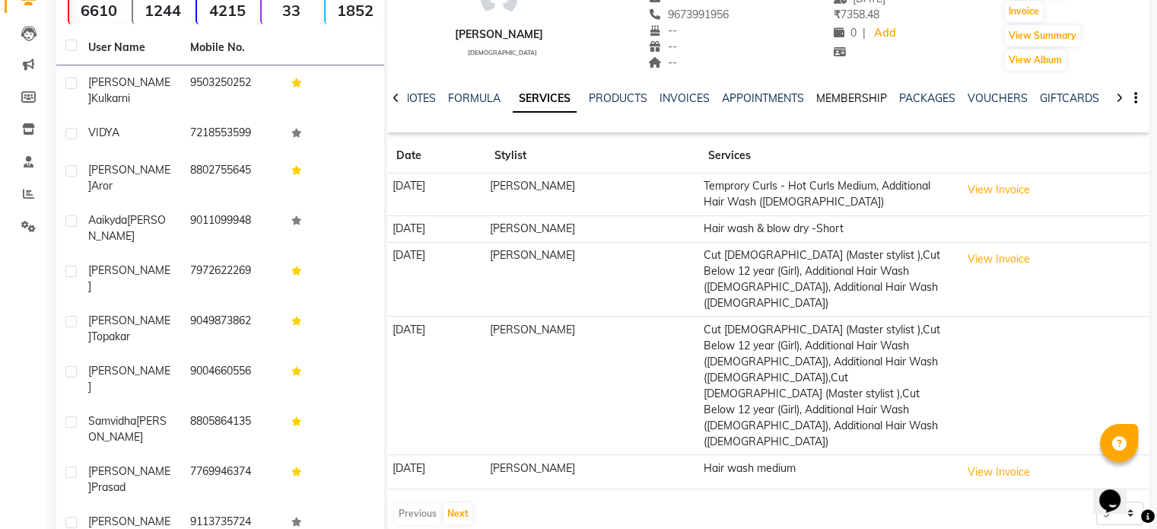
click at [835, 95] on link "MEMBERSHIP" at bounding box center [851, 98] width 71 height 14
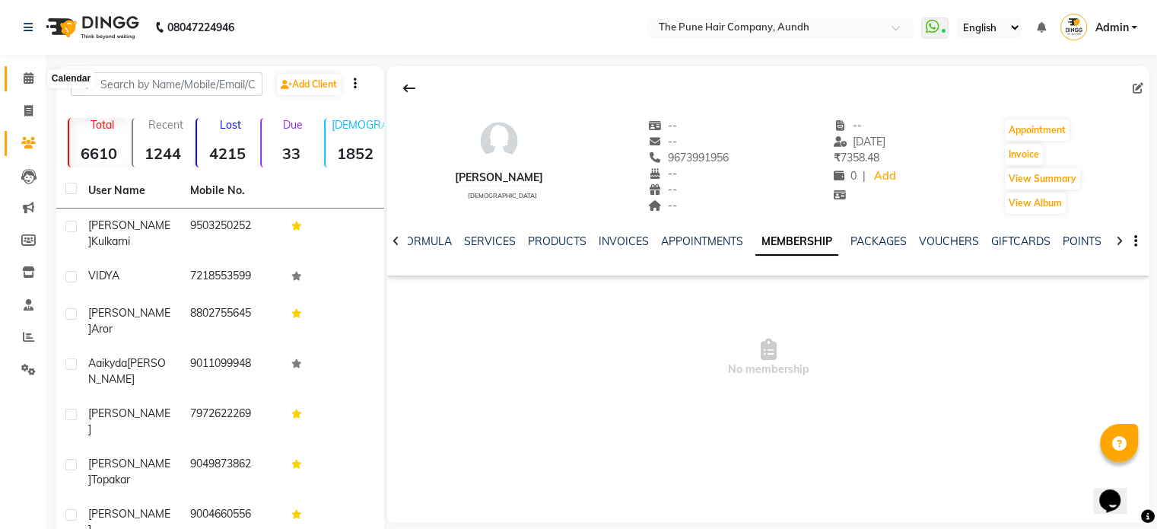
click at [32, 75] on icon at bounding box center [29, 77] width 10 height 11
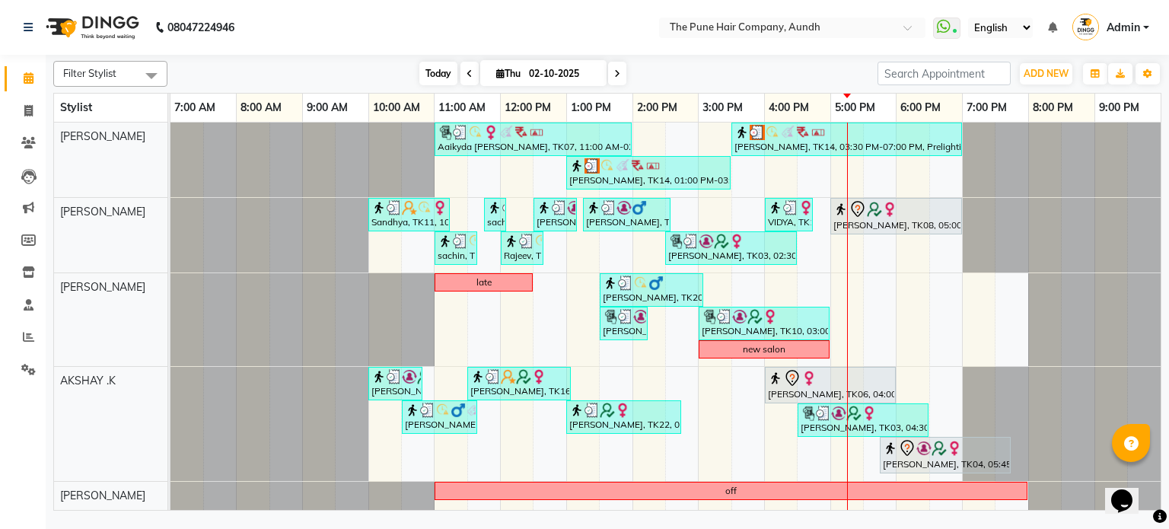
click at [432, 72] on span "Today" at bounding box center [438, 74] width 38 height 24
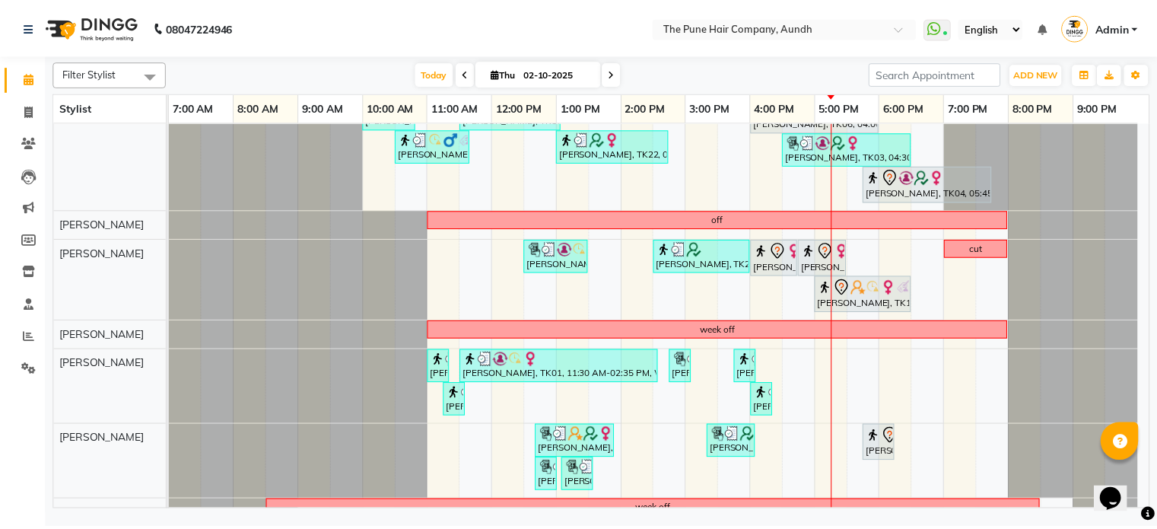
scroll to position [380, 0]
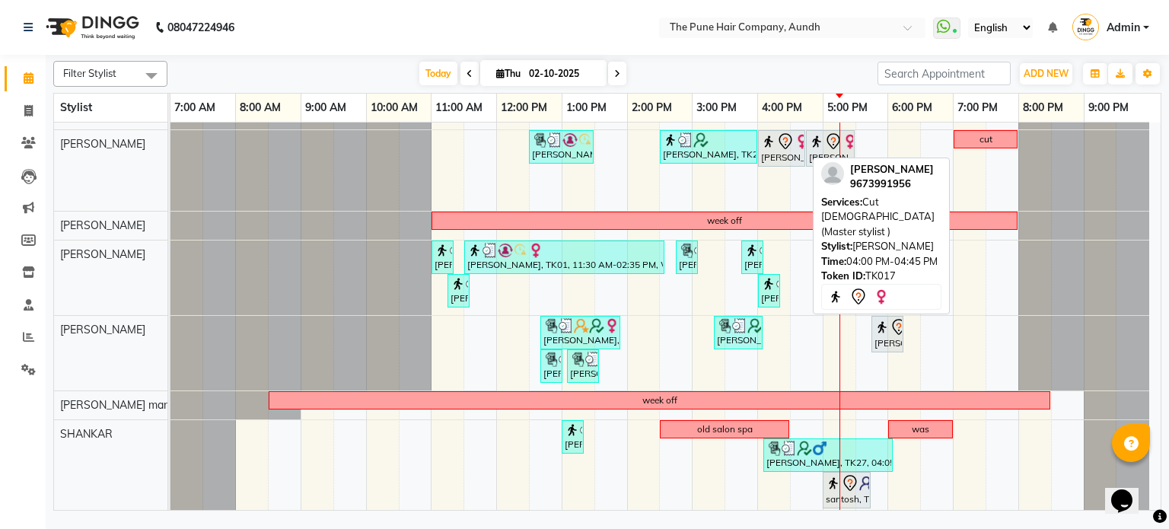
click at [772, 148] on div at bounding box center [781, 141] width 41 height 18
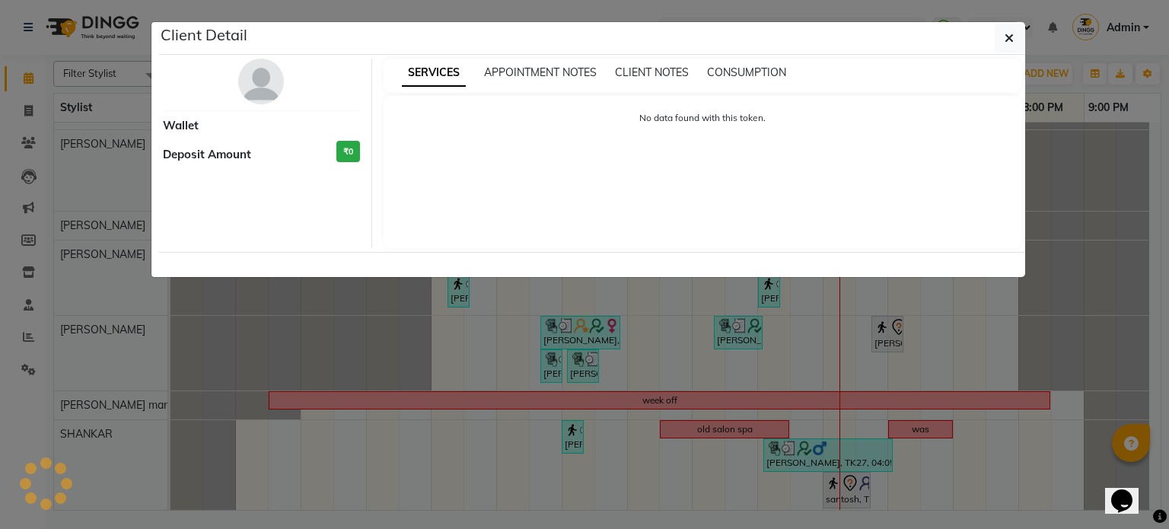
select select "7"
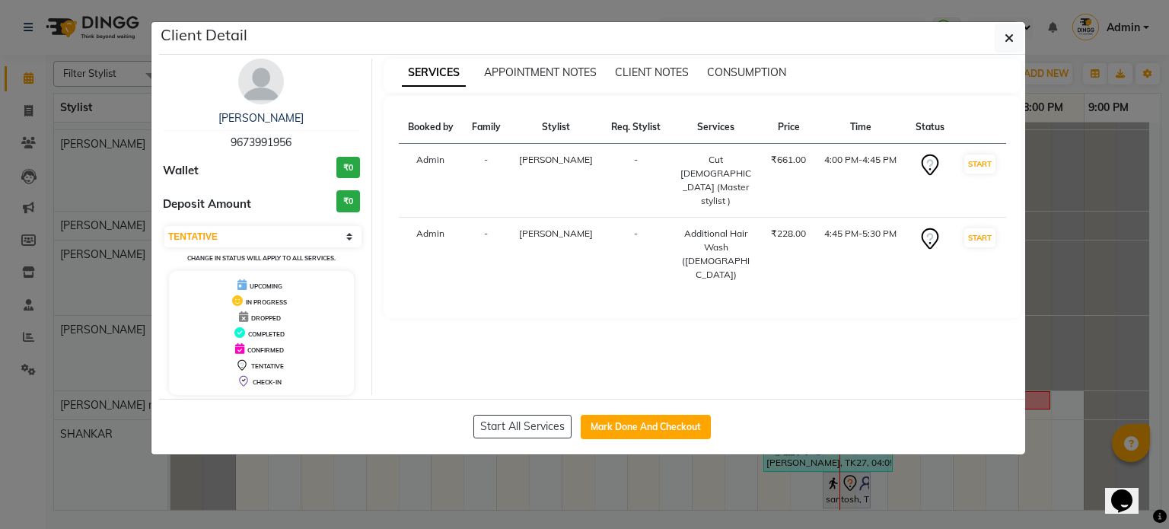
click at [666, 431] on button "Mark Done And Checkout" at bounding box center [646, 427] width 130 height 24
select select "106"
select select "service"
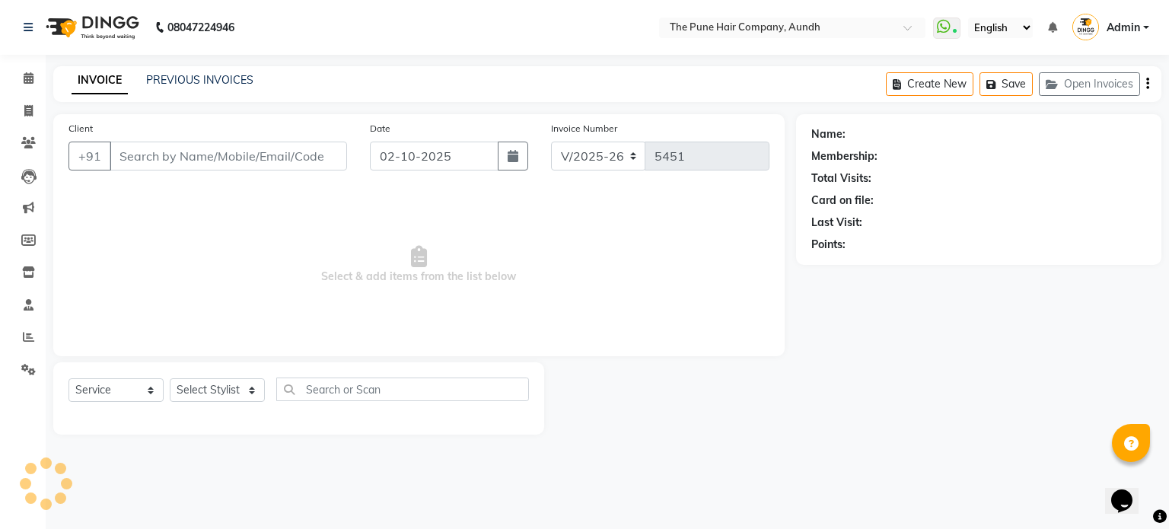
type input "9673991956"
select select "18078"
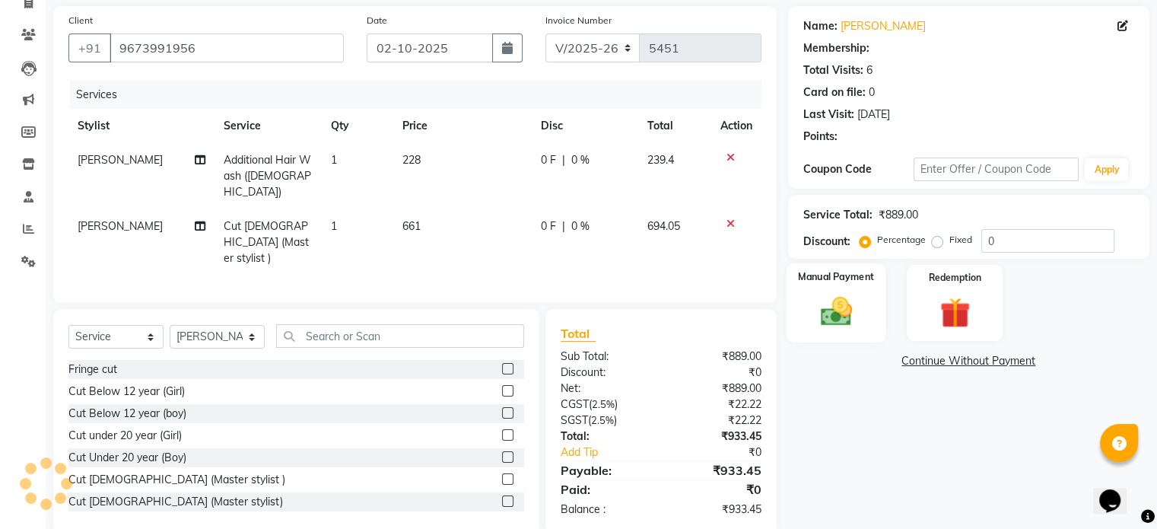
scroll to position [116, 0]
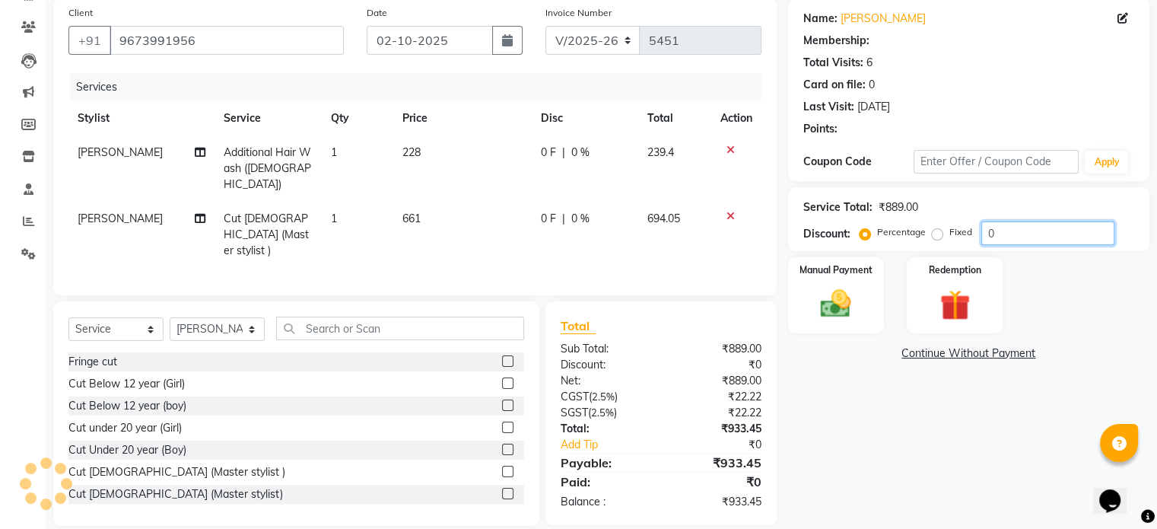
click at [1013, 240] on input "0" at bounding box center [1048, 233] width 133 height 24
click at [1026, 240] on input "020" at bounding box center [1048, 233] width 133 height 24
type input "0"
type input "20"
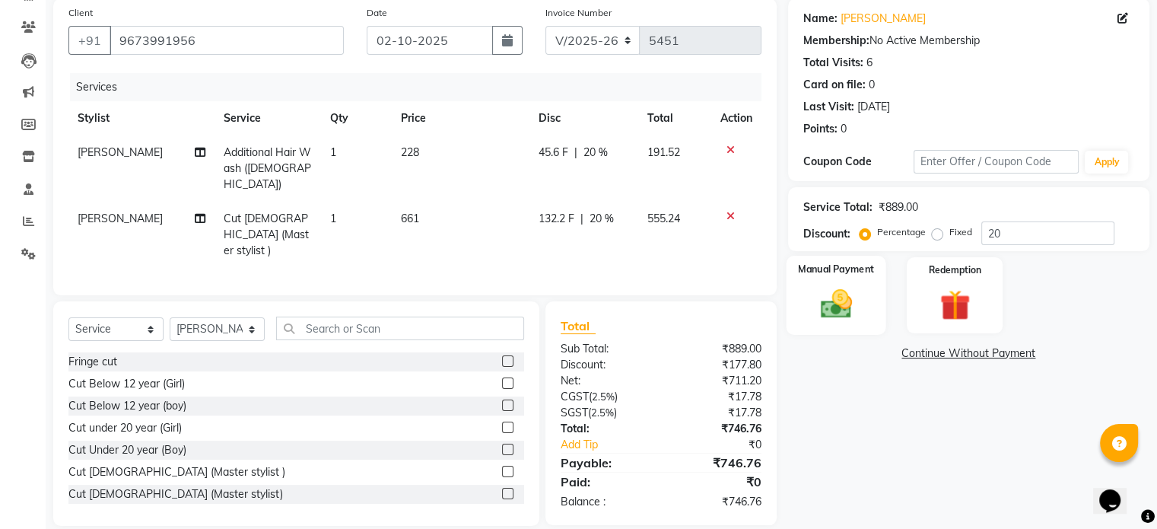
click at [842, 310] on img at bounding box center [835, 304] width 51 height 37
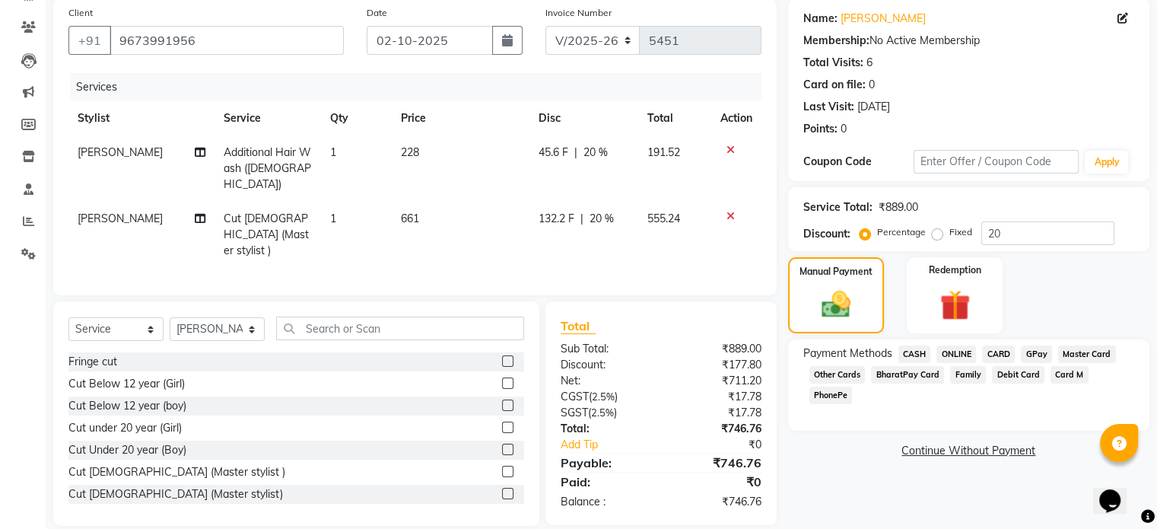
click at [952, 350] on span "ONLINE" at bounding box center [957, 354] width 40 height 18
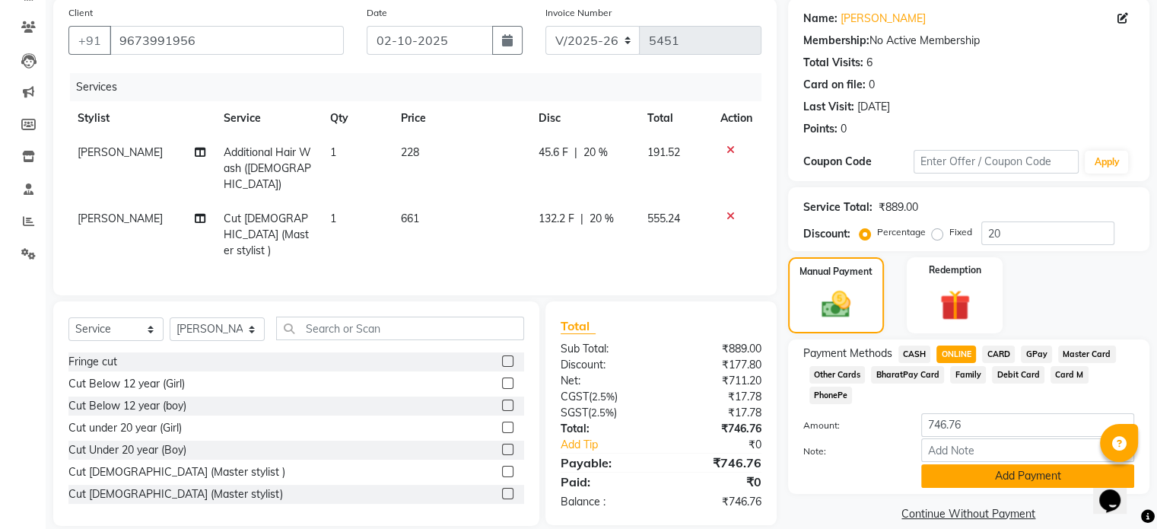
click at [1003, 464] on button "Add Payment" at bounding box center [1027, 476] width 213 height 24
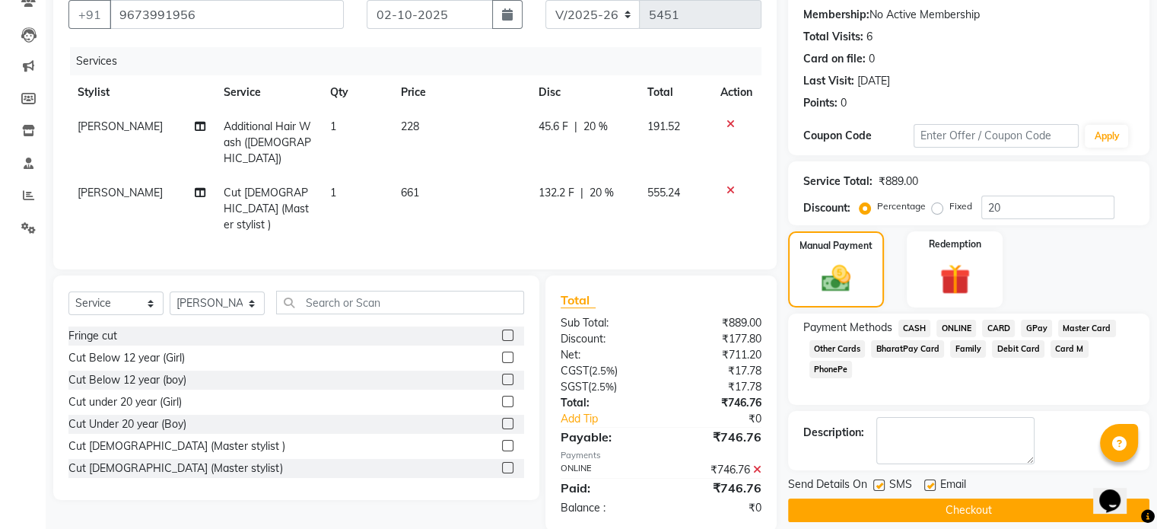
scroll to position [156, 0]
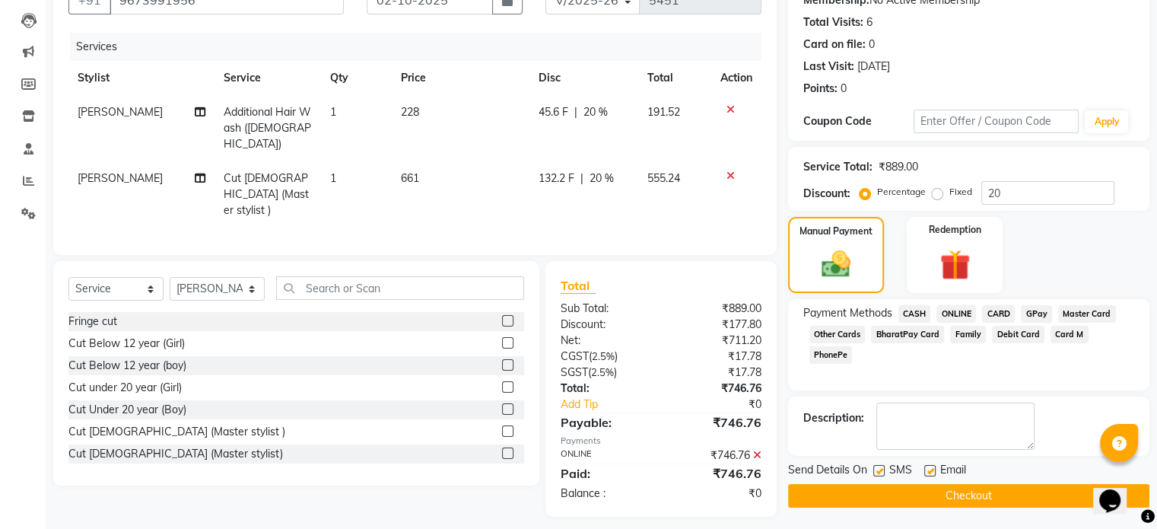
click at [998, 491] on button "Checkout" at bounding box center [968, 496] width 361 height 24
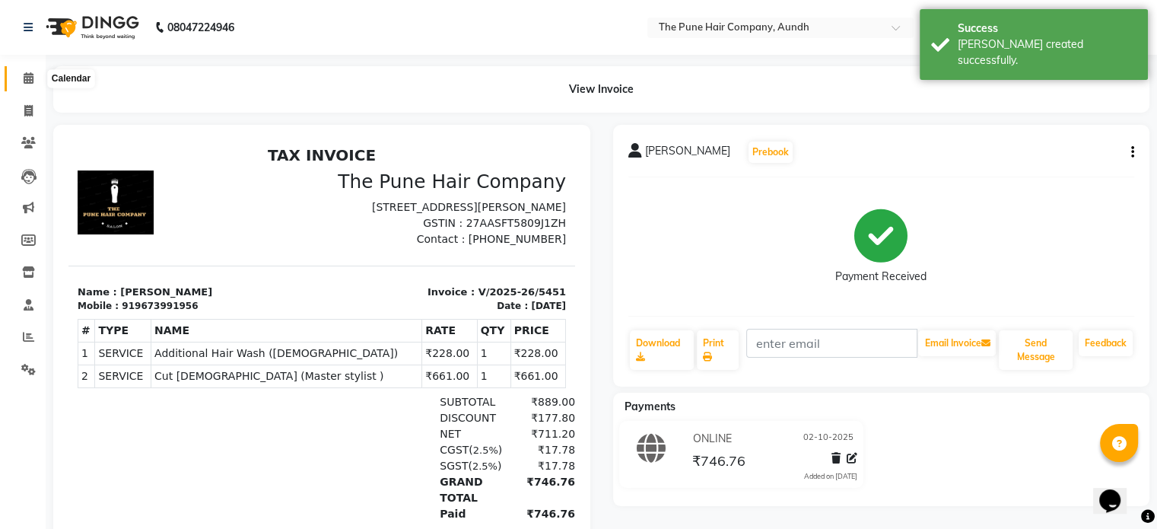
click at [24, 78] on icon at bounding box center [29, 77] width 10 height 11
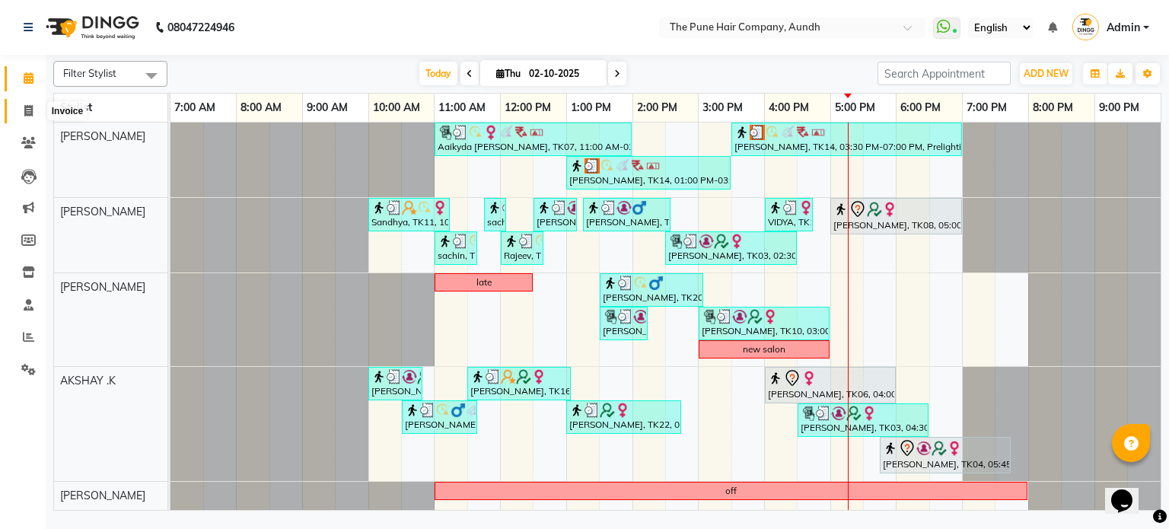
click at [24, 109] on icon at bounding box center [28, 110] width 8 height 11
select select "service"
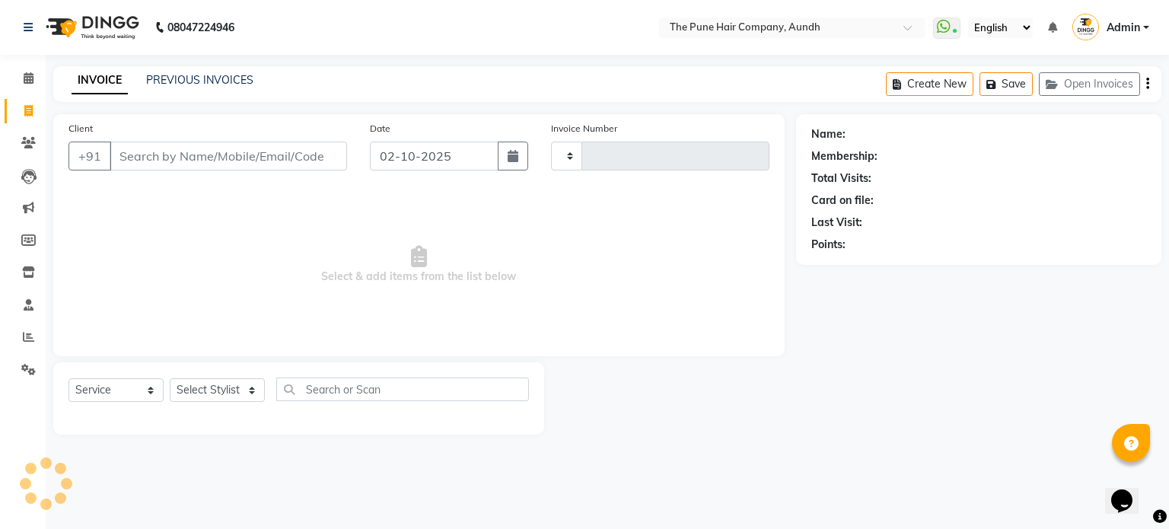
type input "5452"
select select "106"
click at [30, 75] on icon at bounding box center [29, 77] width 10 height 11
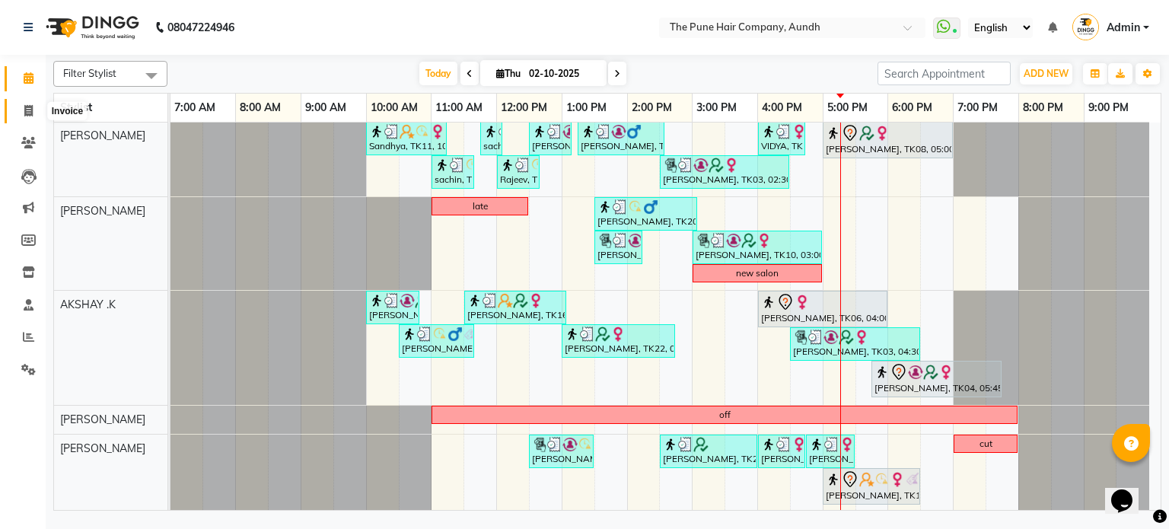
click at [27, 107] on icon at bounding box center [28, 110] width 8 height 11
select select "106"
select select "service"
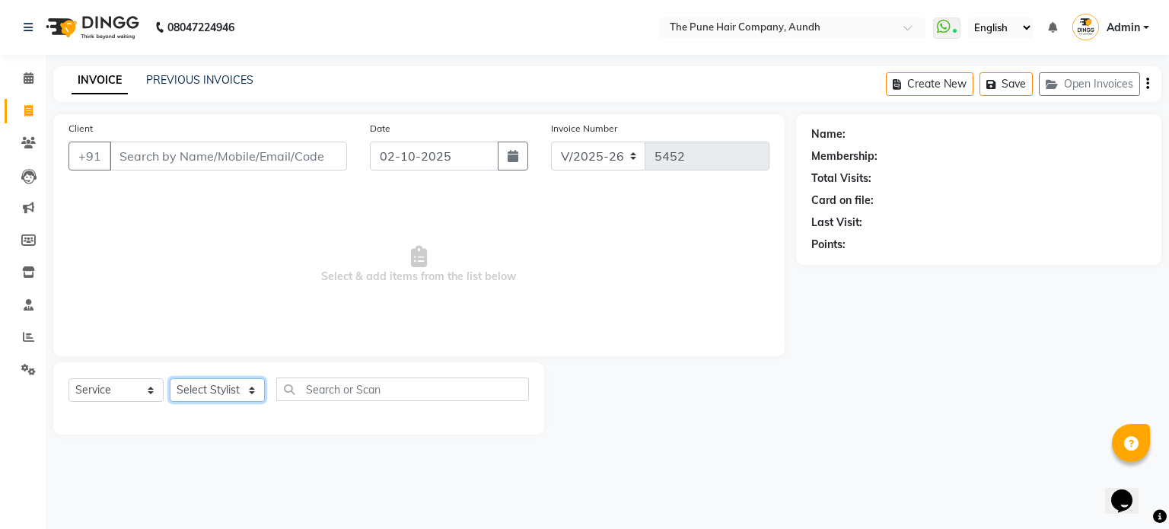
click at [207, 385] on select "Select Stylist AKSHAY .K [PERSON_NAME] [PERSON_NAME] [PERSON_NAME] [PERSON_NAME…" at bounding box center [217, 390] width 95 height 24
select select "18078"
click at [170, 379] on select "Select Stylist AKSHAY .K [PERSON_NAME] [PERSON_NAME] [PERSON_NAME] [PERSON_NAME…" at bounding box center [217, 390] width 95 height 24
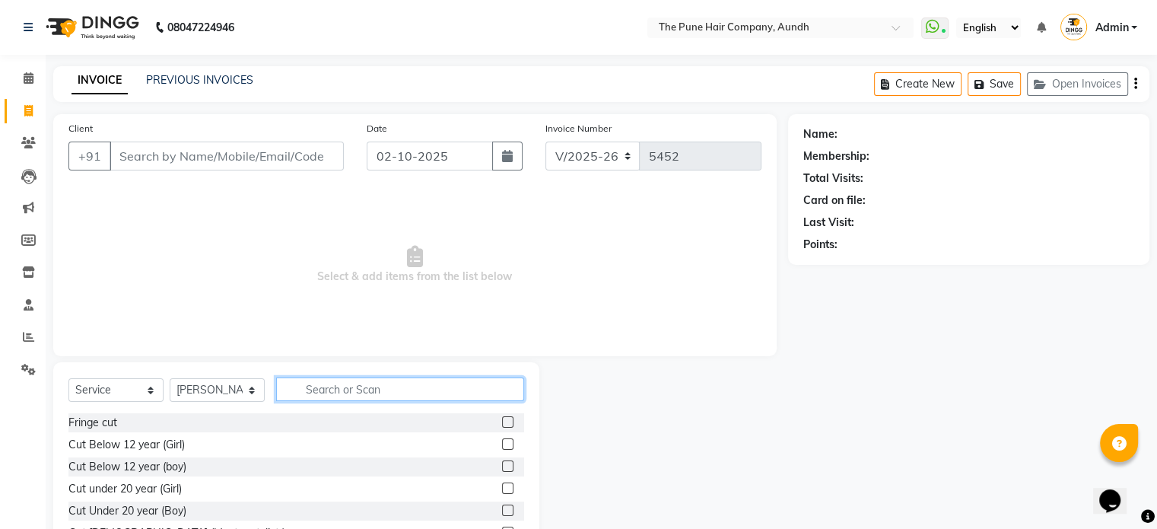
click at [322, 393] on input "text" at bounding box center [400, 389] width 248 height 24
type input "cut"
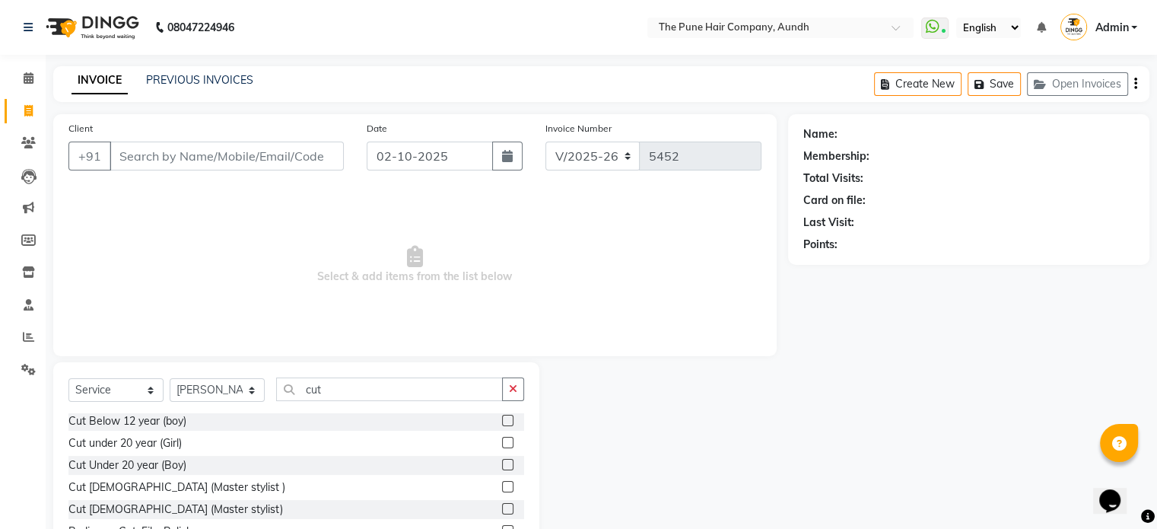
click at [502, 507] on label at bounding box center [507, 508] width 11 height 11
click at [502, 507] on input "checkbox" at bounding box center [507, 509] width 10 height 10
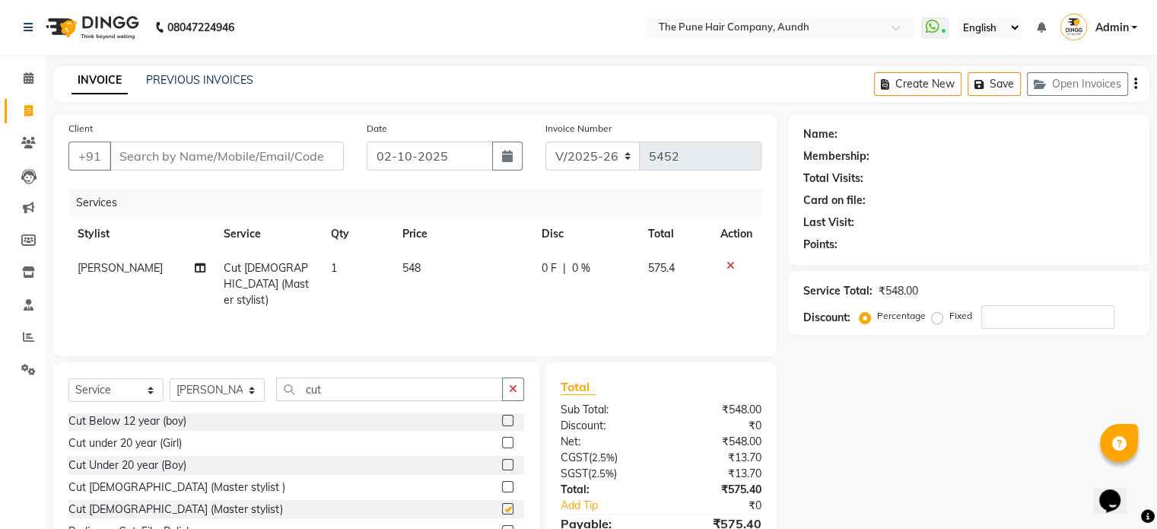
checkbox input "false"
click at [363, 384] on input "cut" at bounding box center [389, 389] width 227 height 24
type input "c"
click at [220, 390] on select "Select Stylist AKSHAY .K [PERSON_NAME] [PERSON_NAME] [PERSON_NAME] [PERSON_NAME…" at bounding box center [217, 390] width 95 height 24
select select "3339"
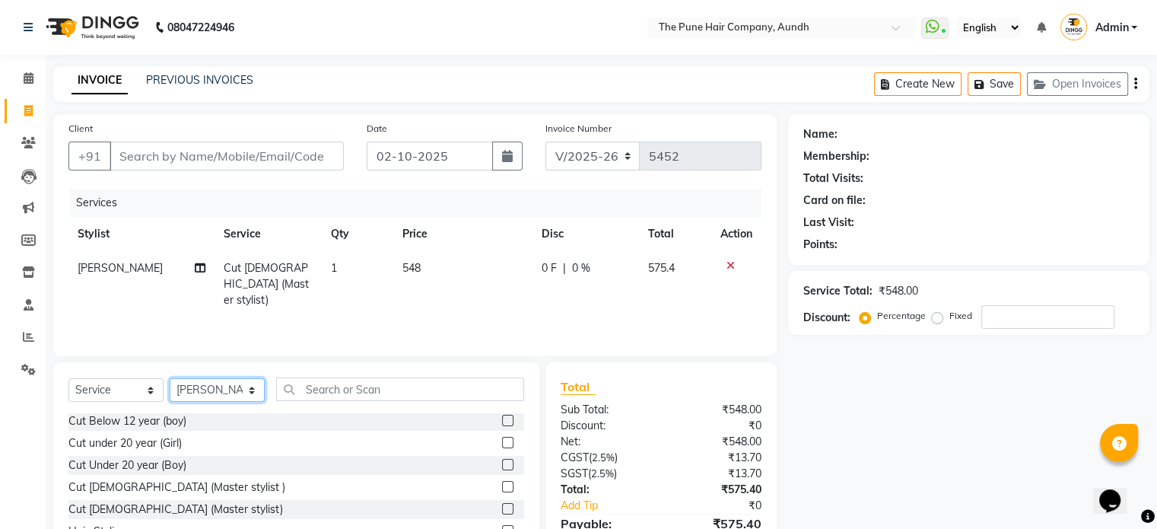
click at [170, 379] on select "Select Stylist AKSHAY .K [PERSON_NAME] [PERSON_NAME] [PERSON_NAME] [PERSON_NAME…" at bounding box center [217, 390] width 95 height 24
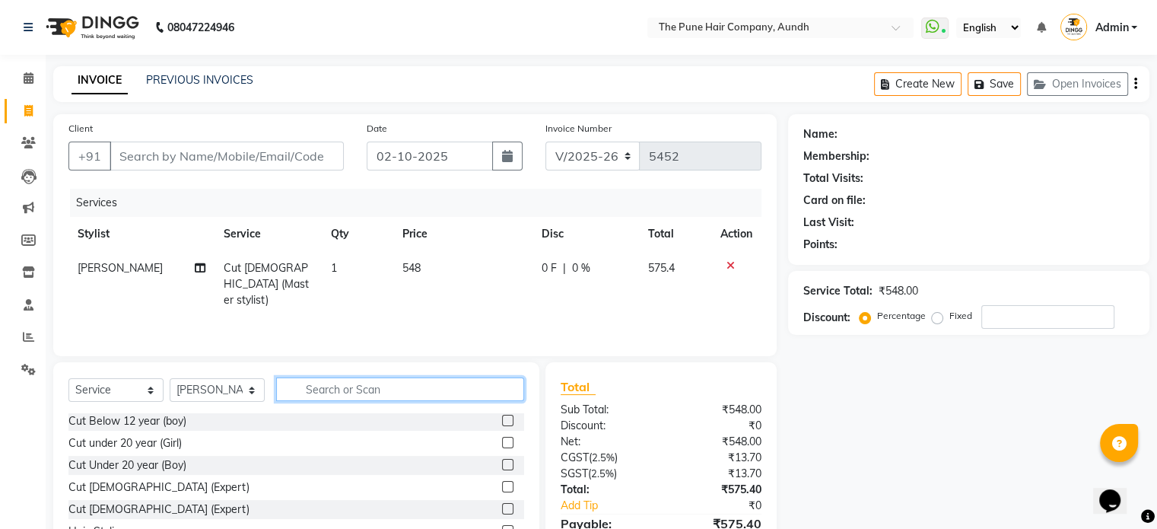
click at [327, 389] on input "text" at bounding box center [400, 389] width 248 height 24
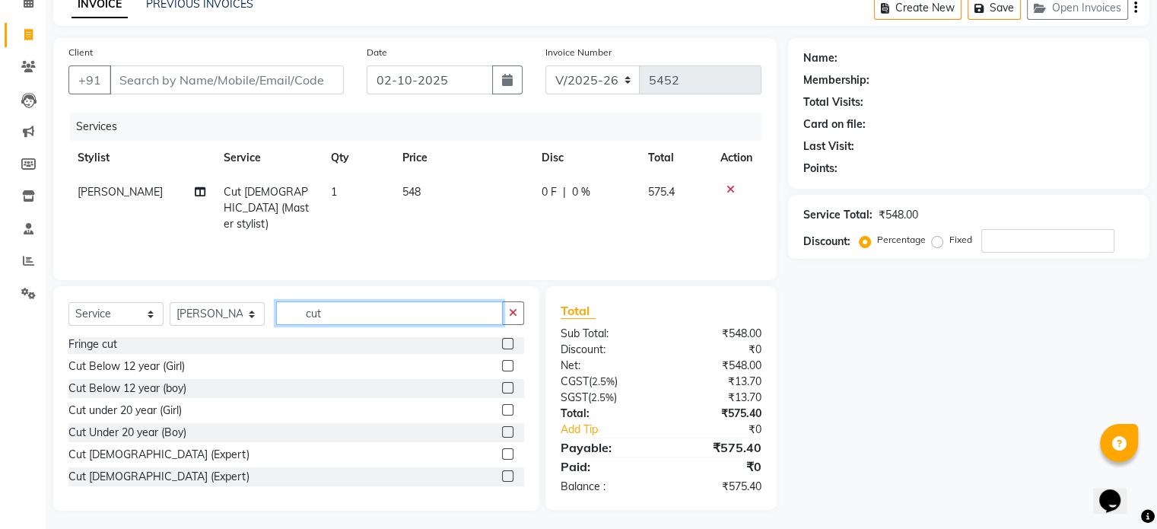
type input "cut"
click at [502, 477] on label at bounding box center [507, 475] width 11 height 11
click at [502, 477] on input "checkbox" at bounding box center [507, 477] width 10 height 10
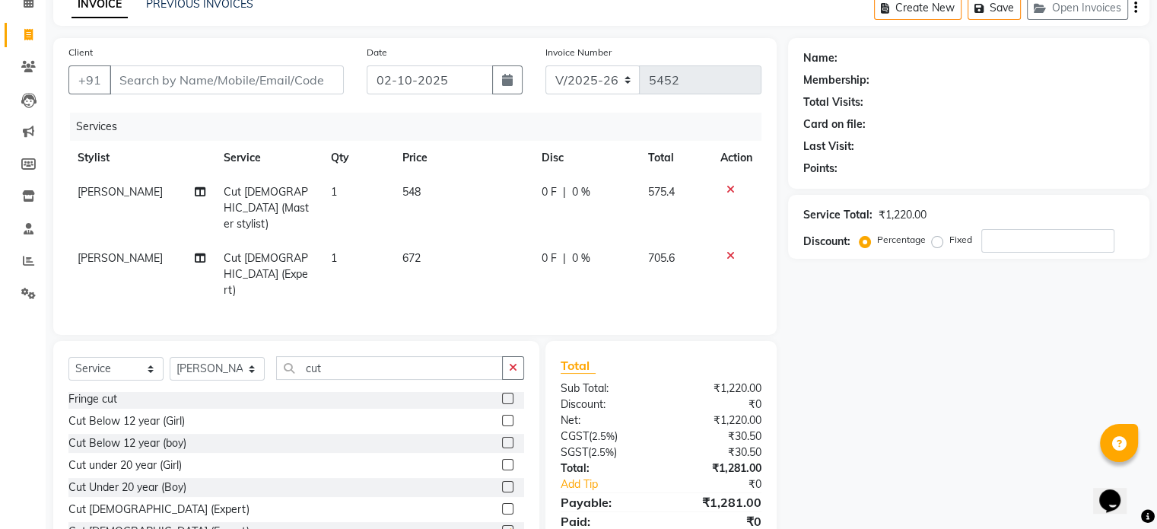
checkbox input "false"
click at [361, 356] on input "cut" at bounding box center [389, 368] width 227 height 24
type input "c"
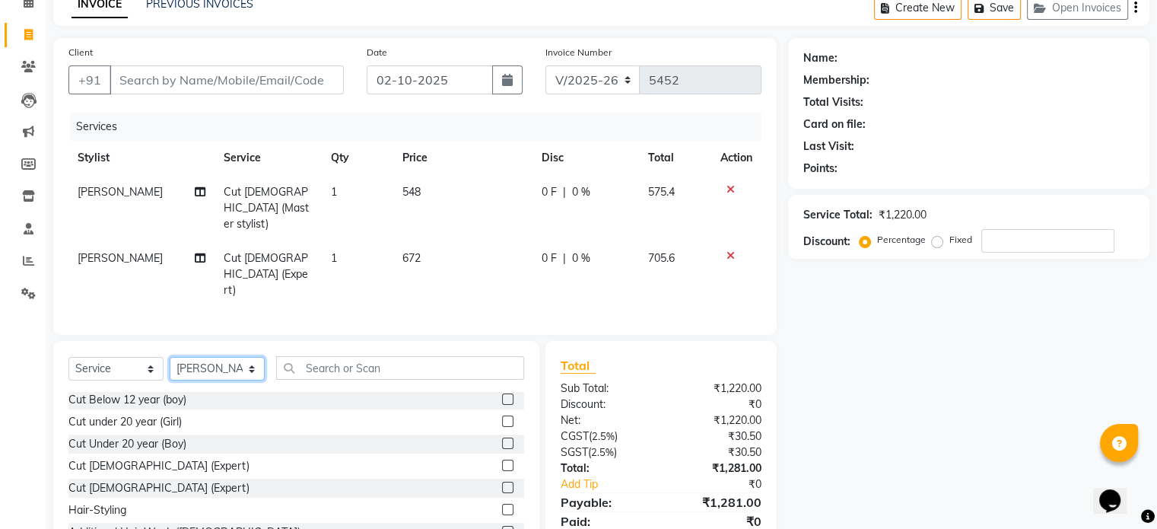
click at [208, 357] on select "Select Stylist AKSHAY .K [PERSON_NAME] [PERSON_NAME] [PERSON_NAME] [PERSON_NAME…" at bounding box center [217, 369] width 95 height 24
select select "3340"
click at [170, 357] on select "Select Stylist AKSHAY .K [PERSON_NAME] [PERSON_NAME] [PERSON_NAME] [PERSON_NAME…" at bounding box center [217, 369] width 95 height 24
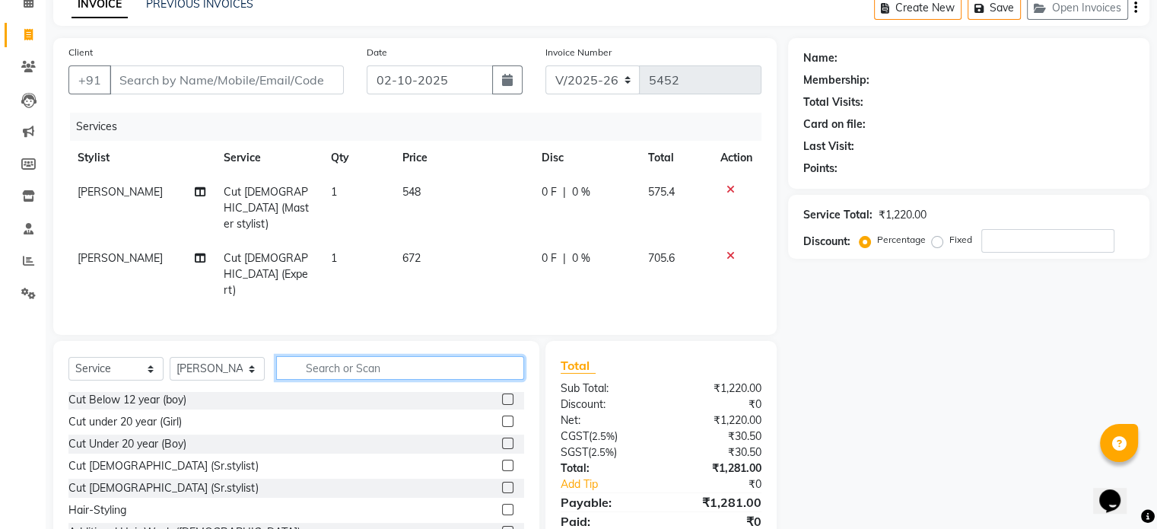
click at [303, 356] on input "text" at bounding box center [400, 368] width 248 height 24
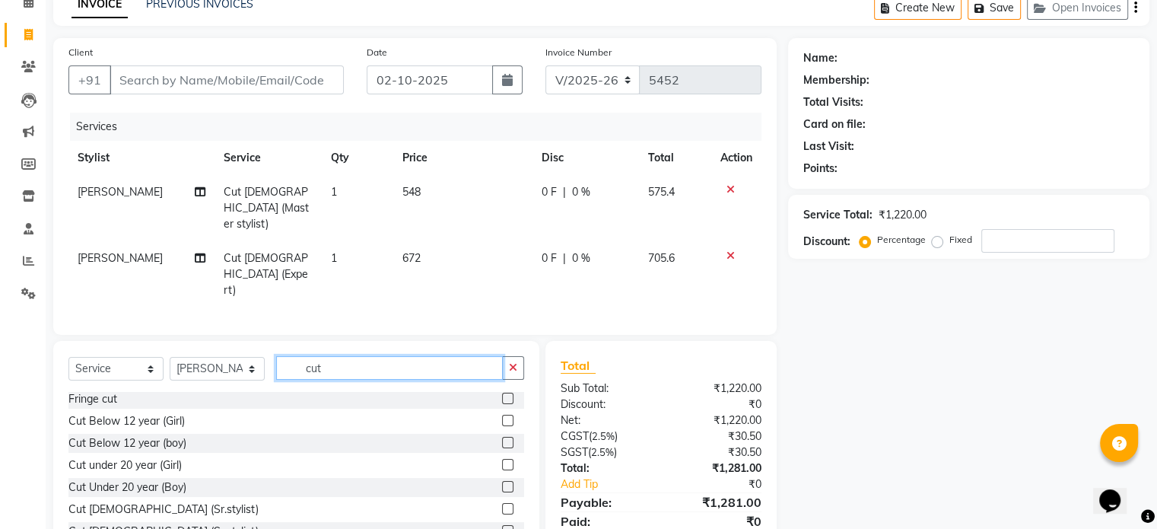
type input "cut"
click at [502, 525] on label at bounding box center [507, 530] width 11 height 11
click at [502, 527] on input "checkbox" at bounding box center [507, 532] width 10 height 10
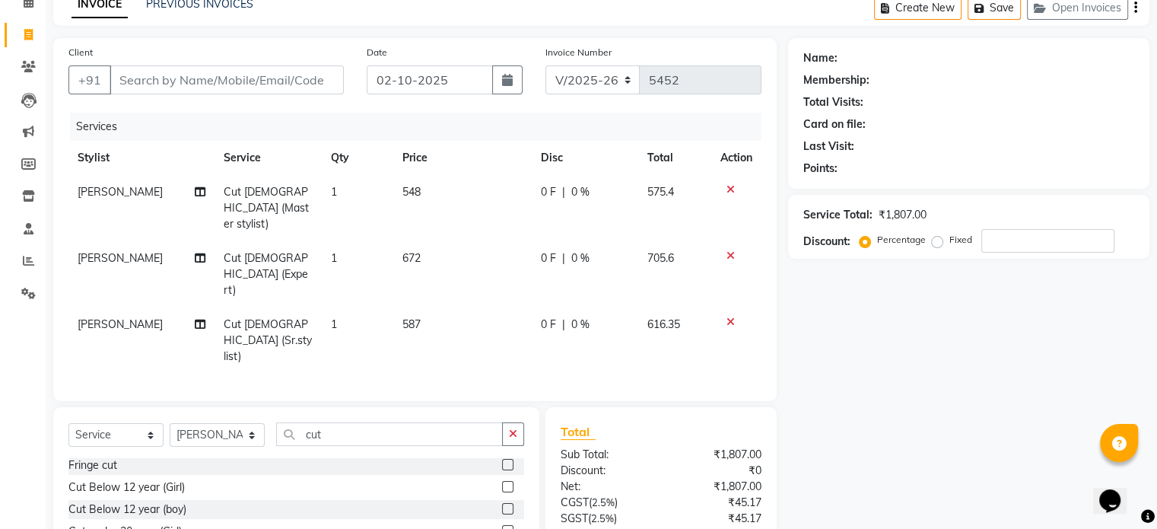
checkbox input "false"
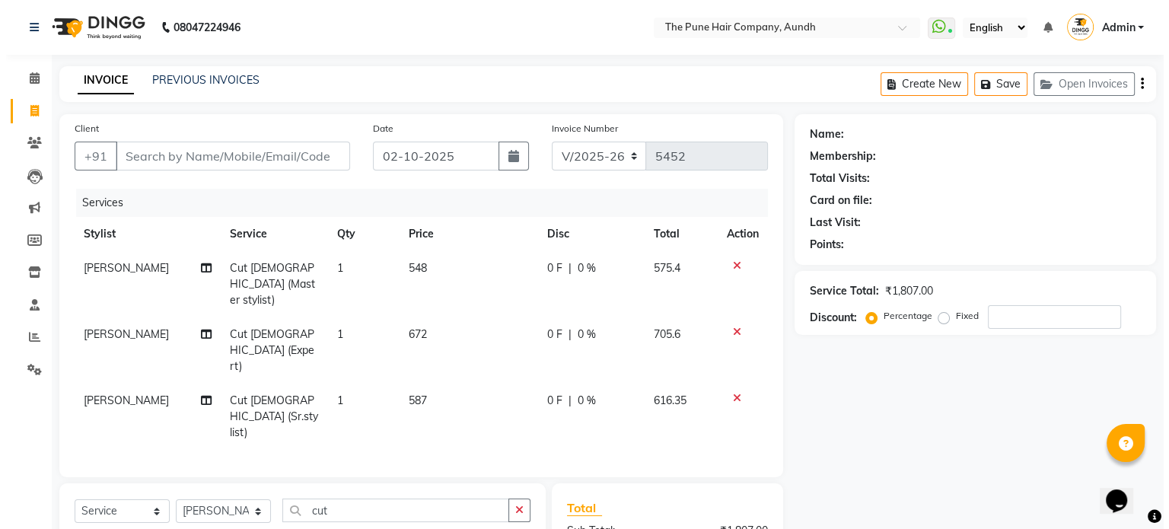
scroll to position [0, 0]
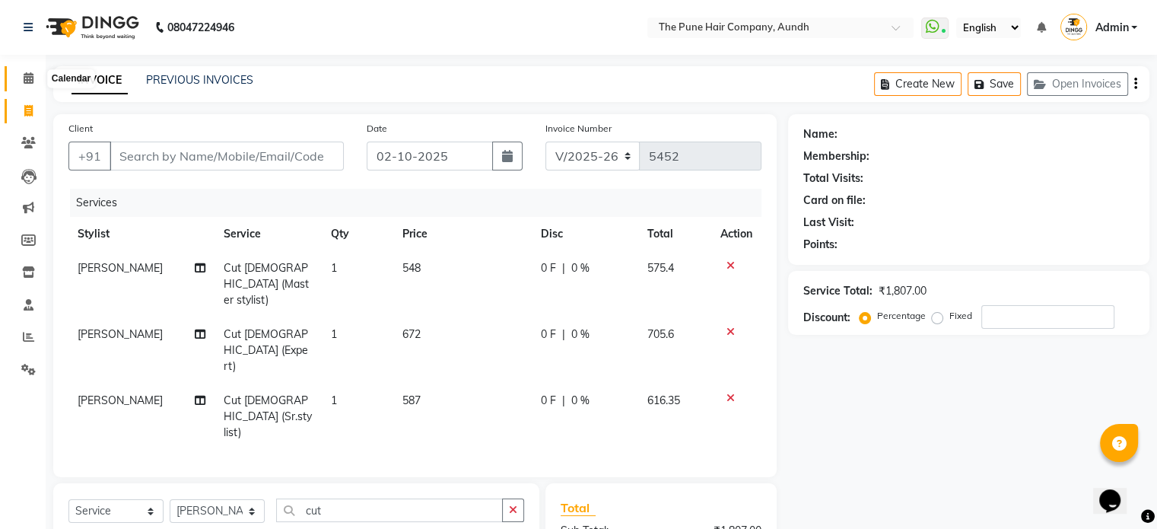
click at [24, 81] on icon at bounding box center [29, 77] width 10 height 11
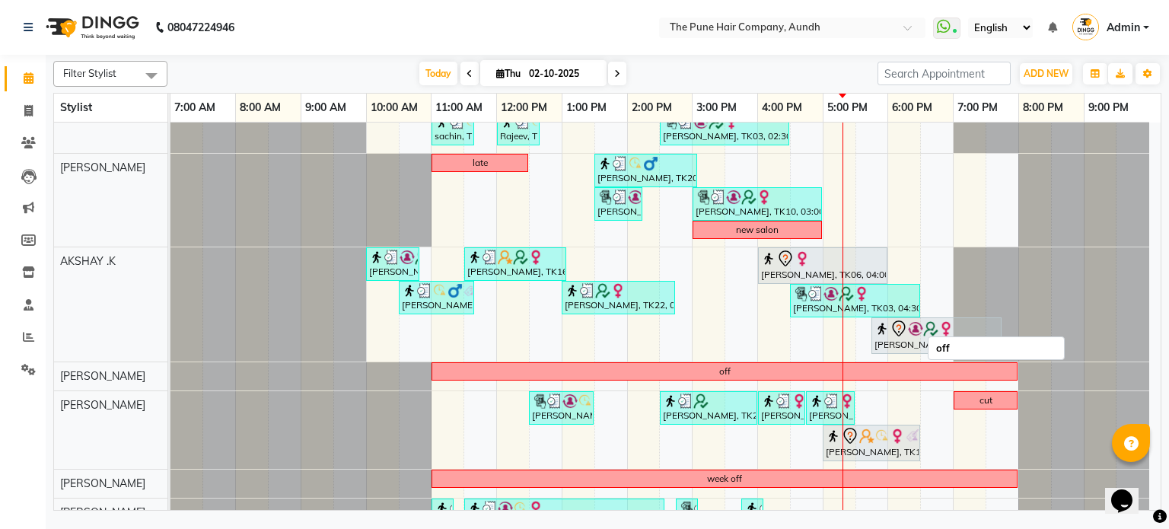
scroll to position [228, 0]
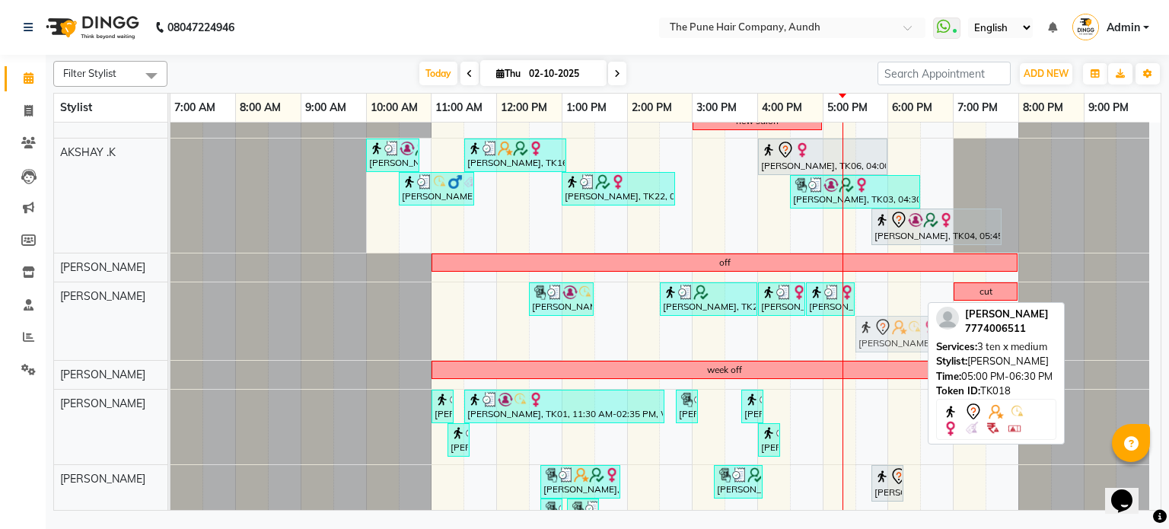
drag, startPoint x: 879, startPoint y: 331, endPoint x: 900, endPoint y: 332, distance: 21.3
click at [170, 332] on div "Yogini kale, TK02, 12:30 PM-01:30 PM, Cut under 20 year (Girl), Additional Hair…" at bounding box center [170, 321] width 0 height 78
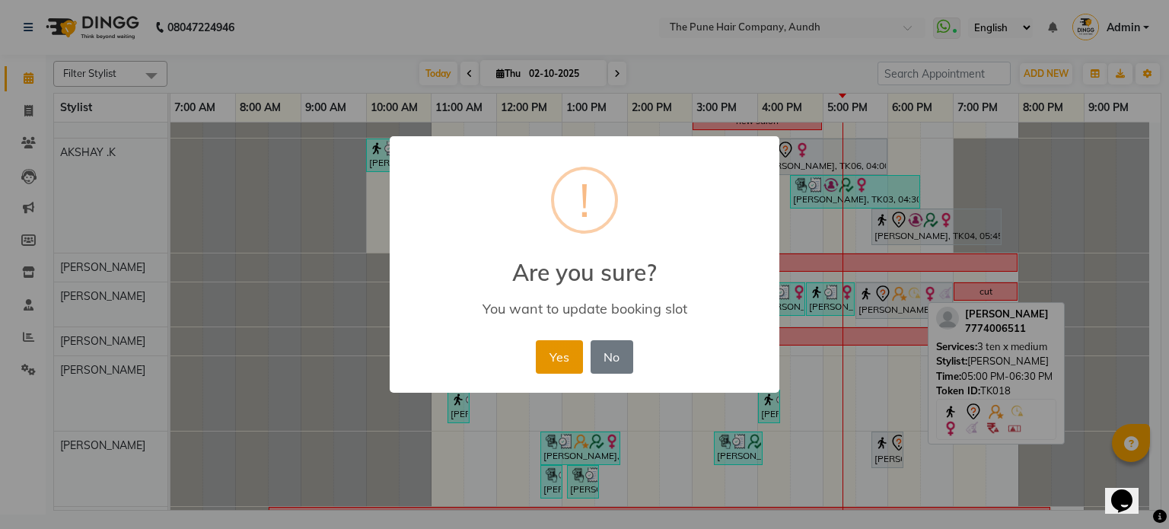
click at [564, 361] on button "Yes" at bounding box center [559, 356] width 46 height 33
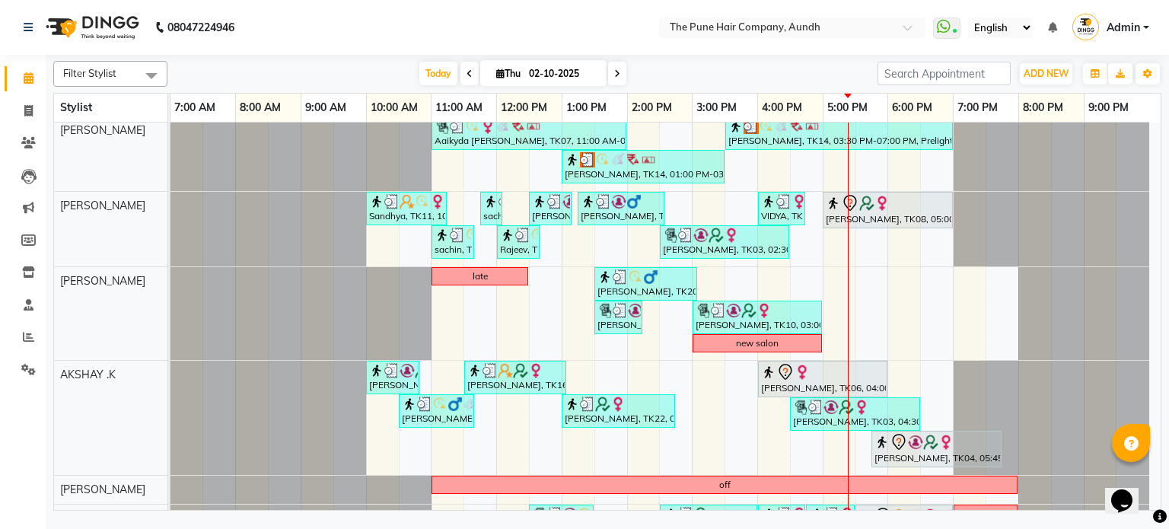
scroll to position [0, 0]
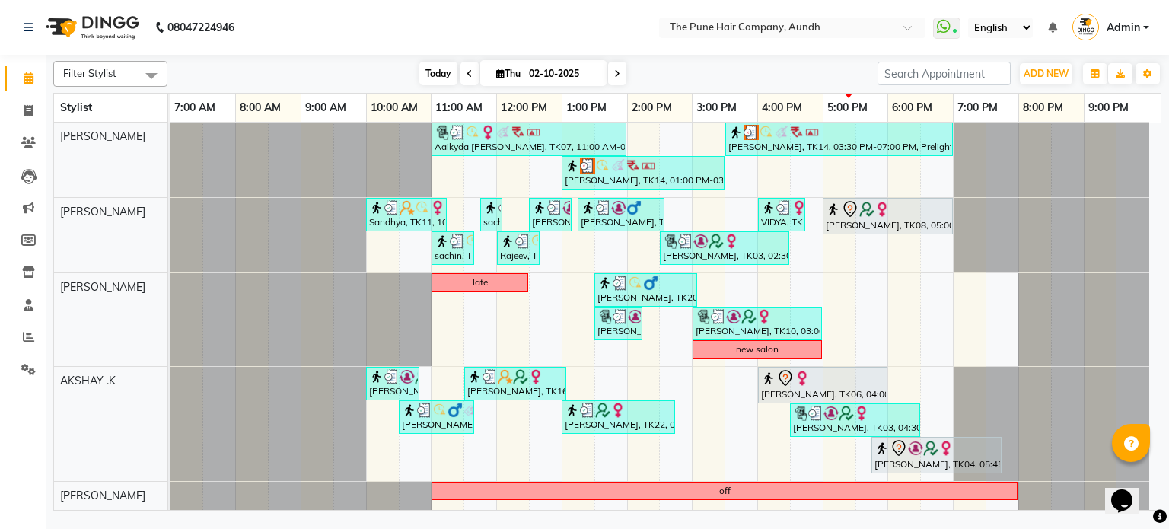
click at [439, 75] on span "Today" at bounding box center [438, 74] width 38 height 24
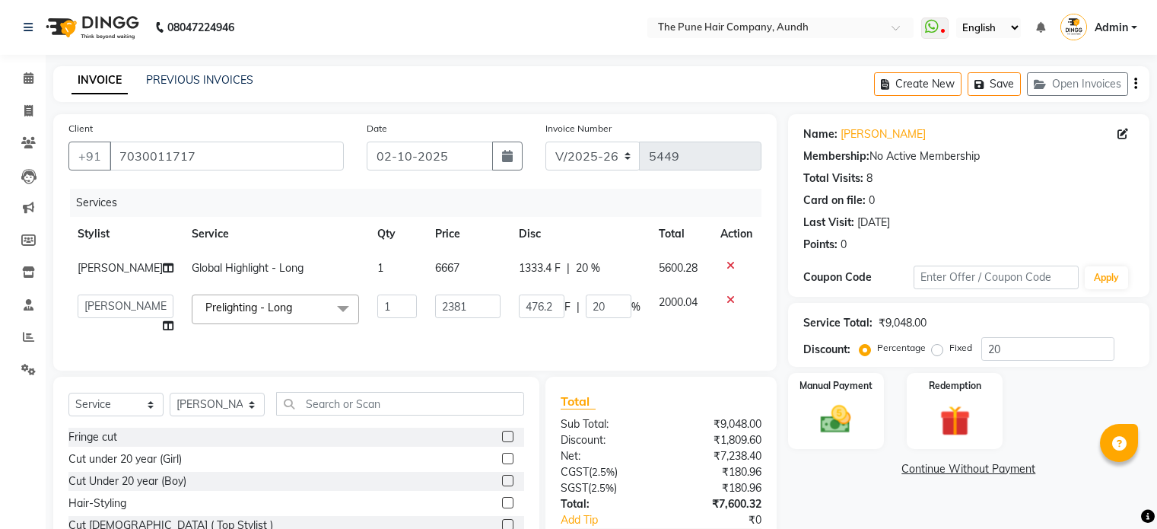
select select "106"
select select "18078"
select select "service"
select select "3338"
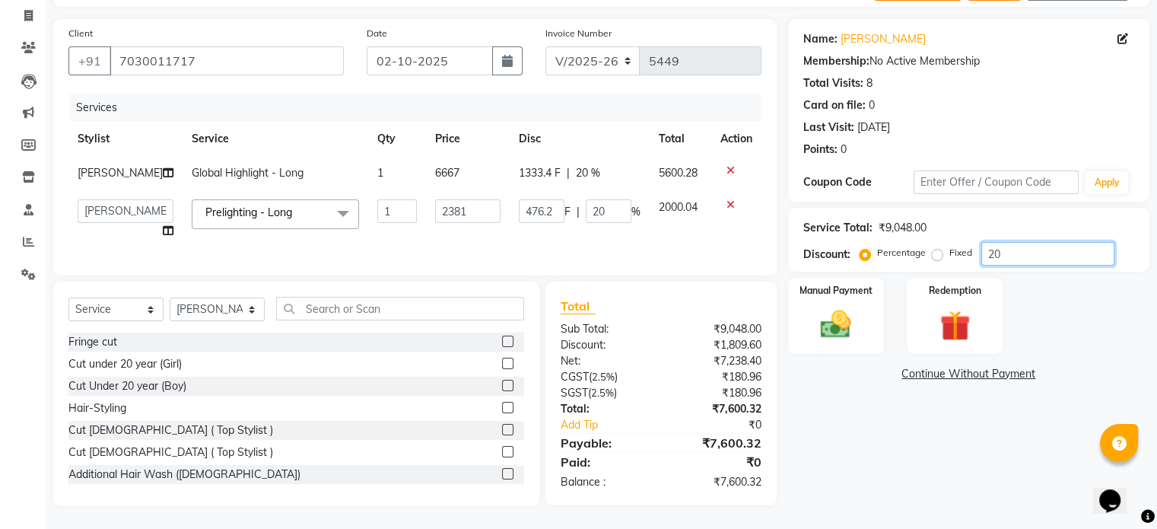
click at [1038, 242] on input "20" at bounding box center [1048, 254] width 133 height 24
type input "47.62"
type input "2"
type input "0"
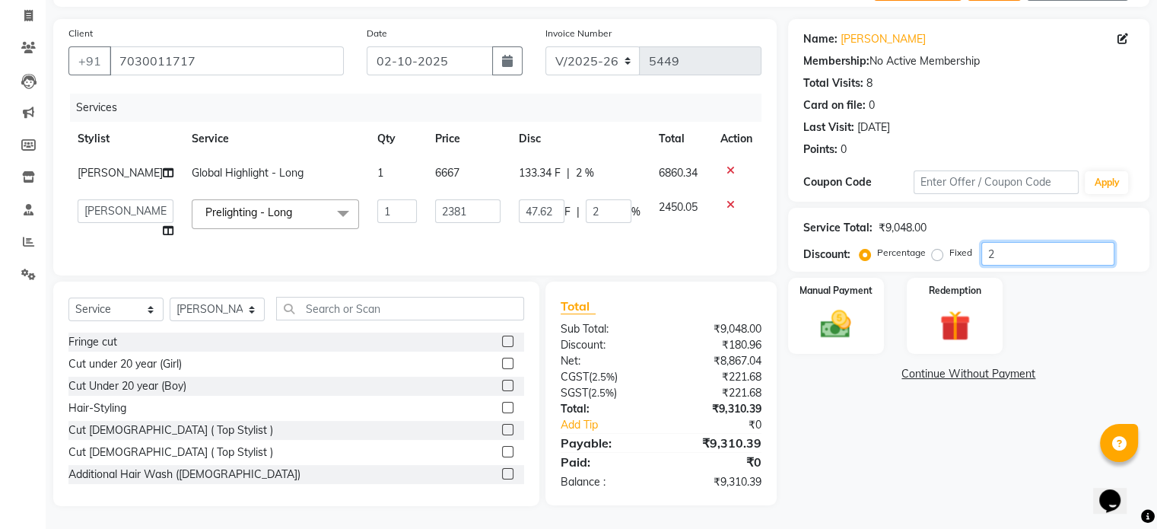
type input "0"
type input "71.43"
type input "3"
type input "714.3"
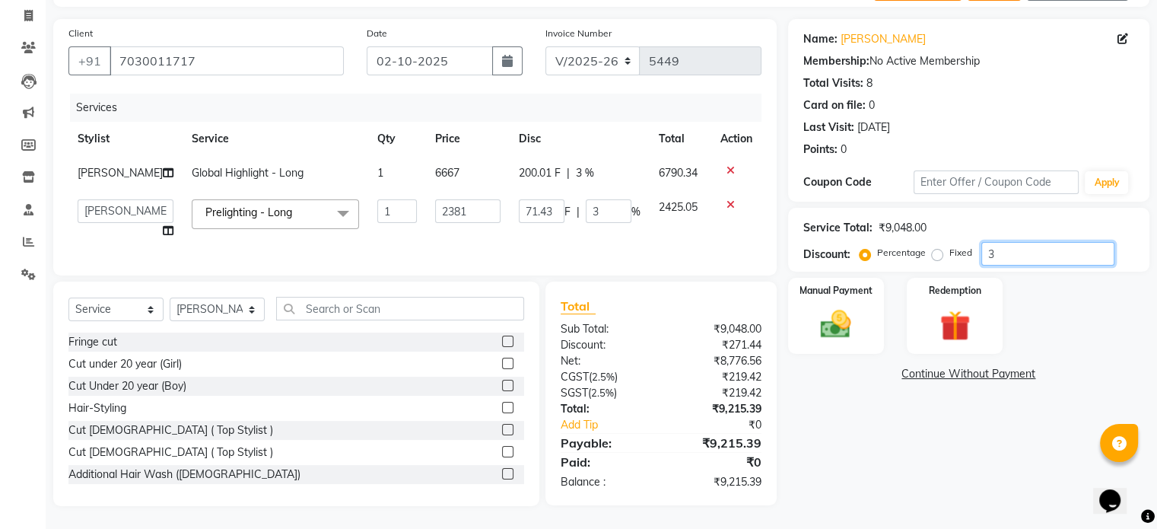
type input "30"
type input "71.43"
type input "3"
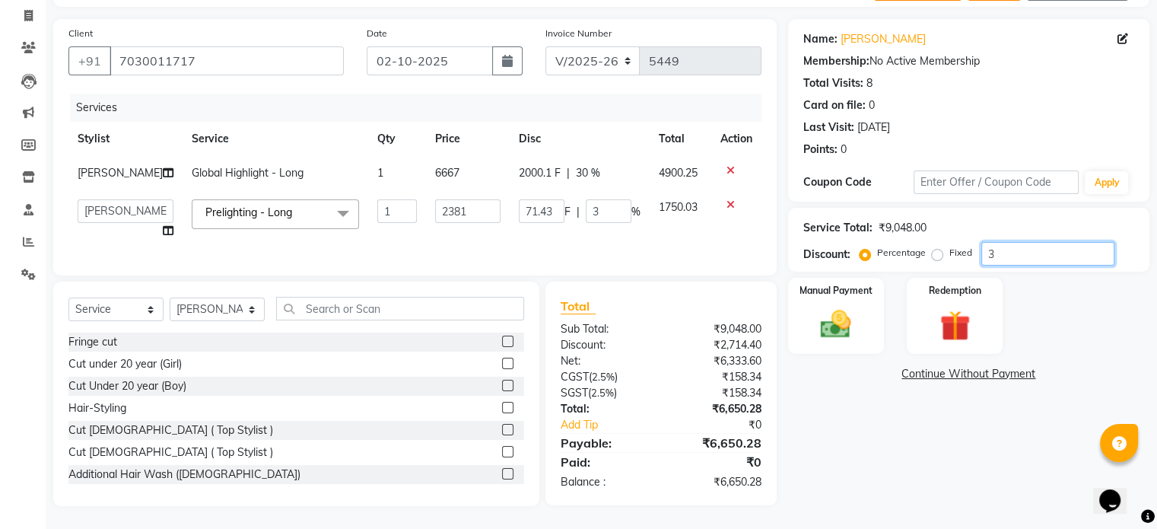
type input "0"
type input "23.81"
type input "1"
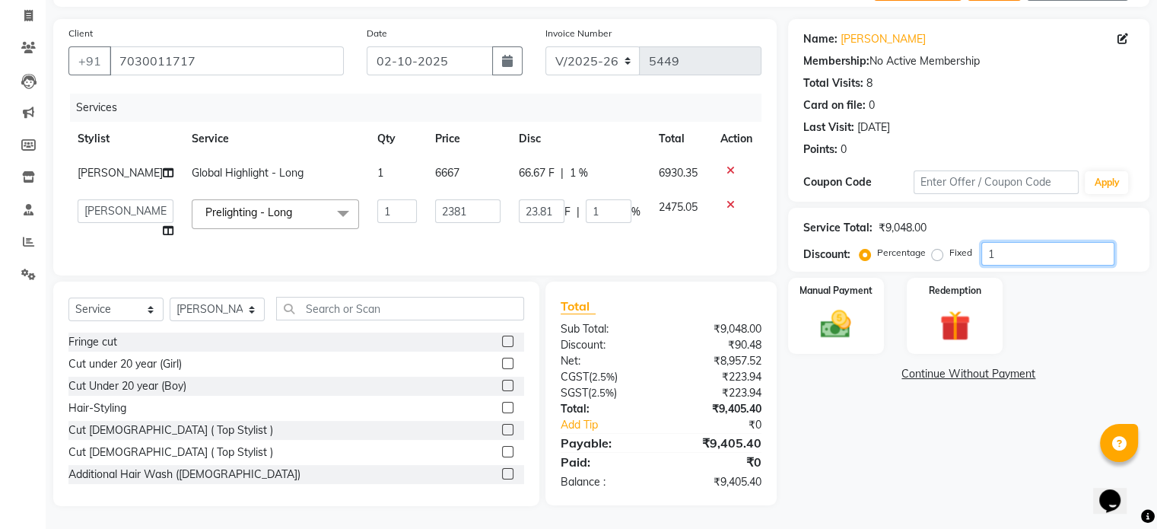
type input "357.15"
type input "15"
type input "23.81"
type input "1"
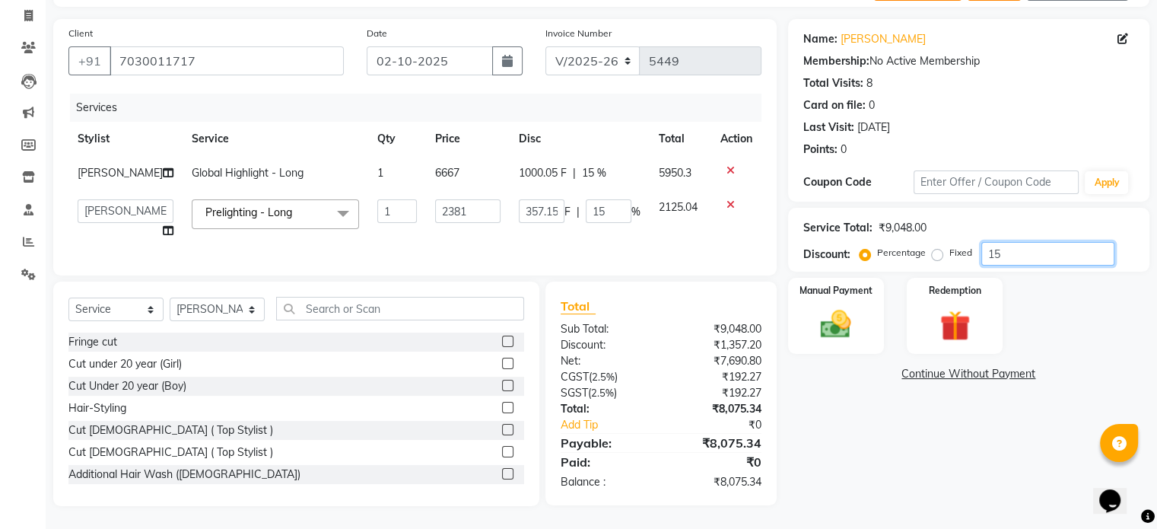
type input "1"
type input "0"
type input "71.43"
type input "3"
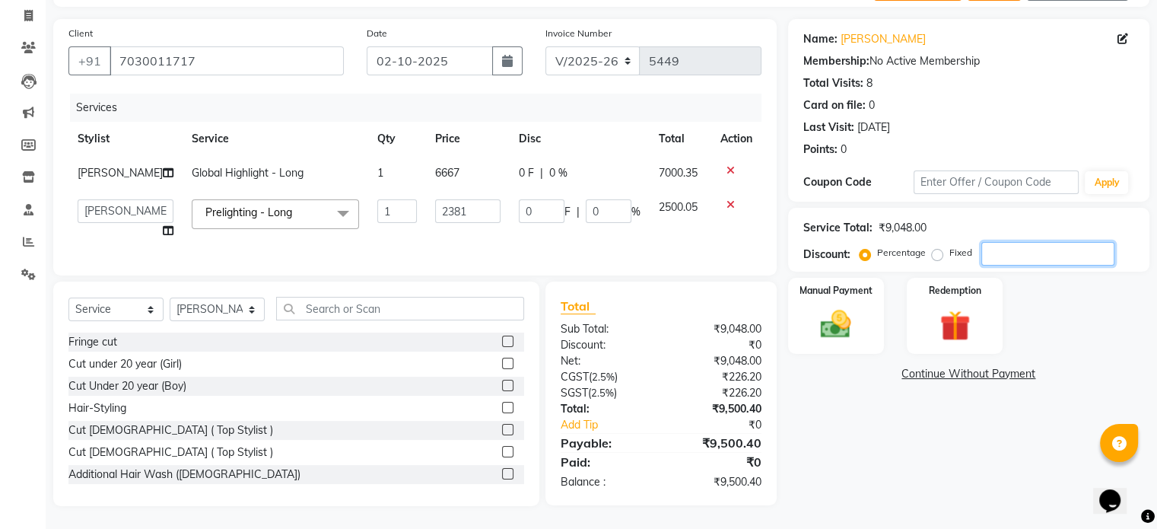
type input "3"
type input "714.3"
type input "30"
click at [807, 292] on div "Manual Payment" at bounding box center [836, 315] width 100 height 78
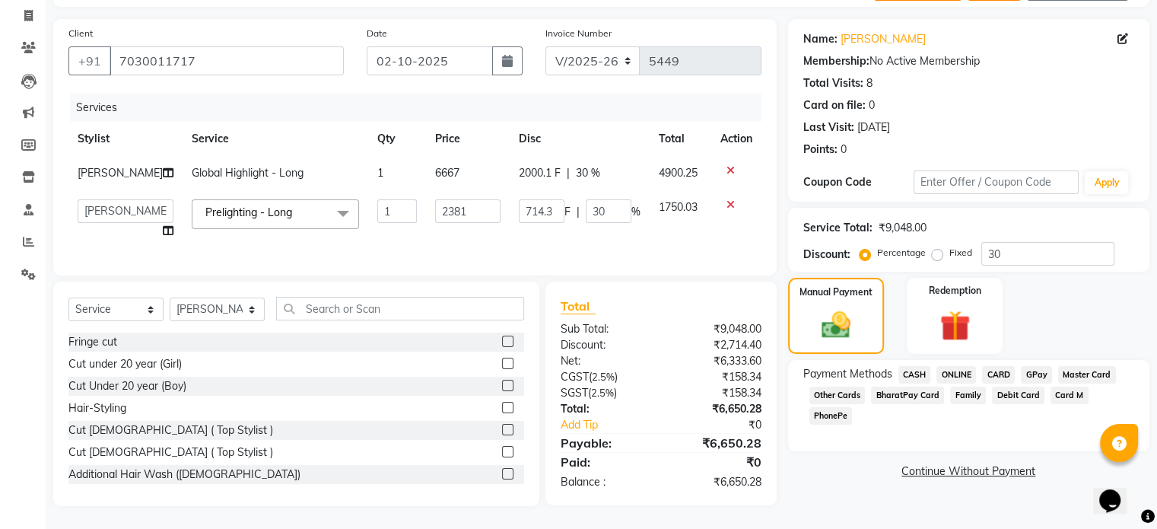
click at [959, 366] on span "ONLINE" at bounding box center [957, 375] width 40 height 18
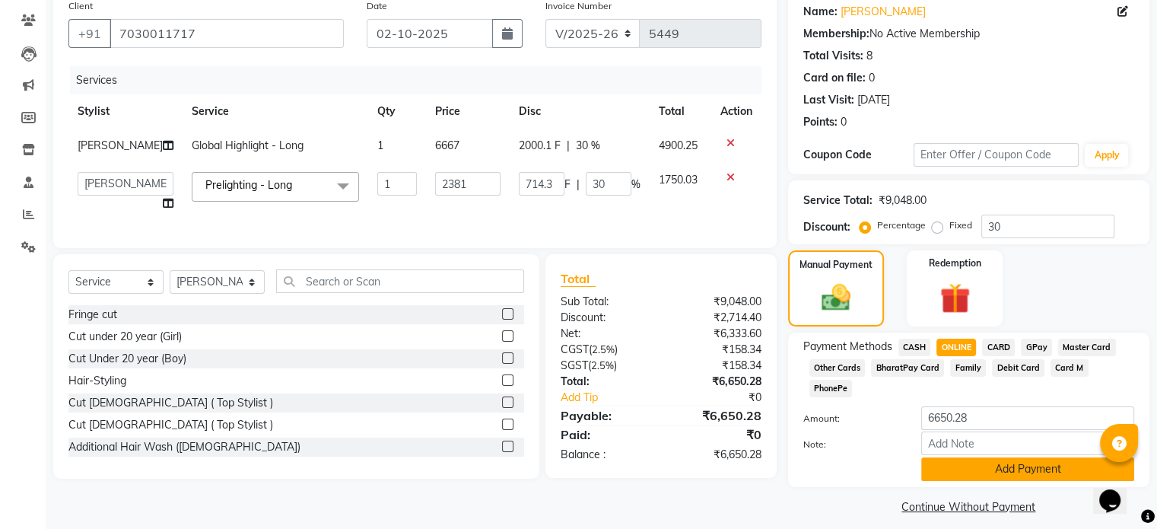
click at [988, 458] on button "Add Payment" at bounding box center [1027, 469] width 213 height 24
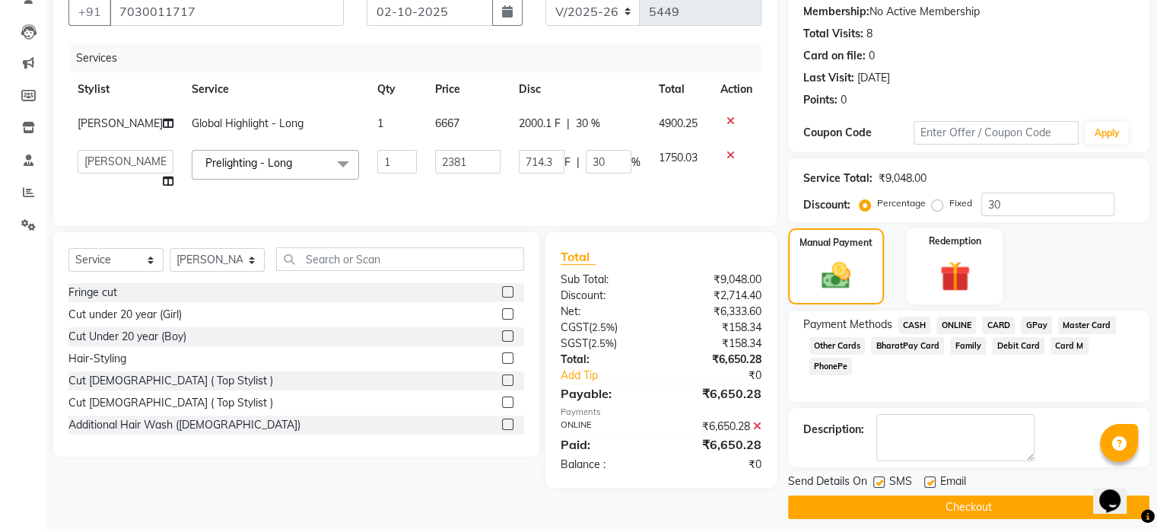
scroll to position [156, 0]
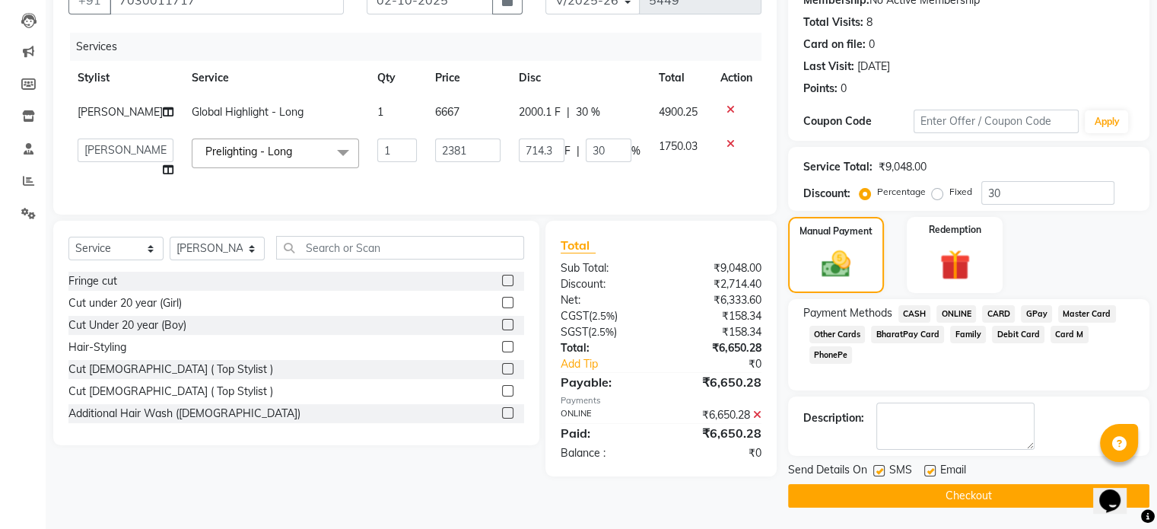
click at [943, 498] on button "Checkout" at bounding box center [968, 496] width 361 height 24
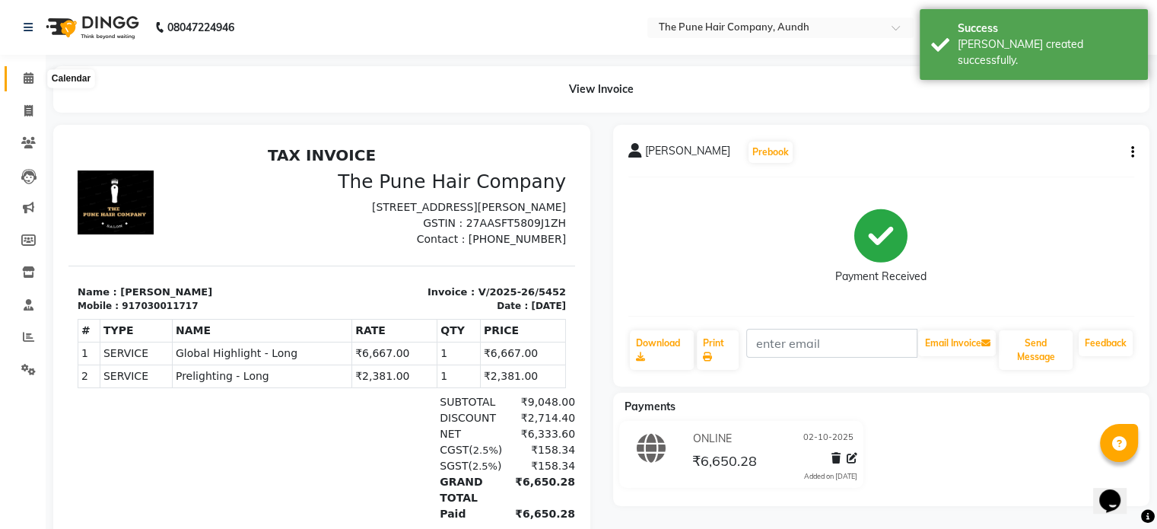
click at [27, 83] on icon at bounding box center [29, 77] width 10 height 11
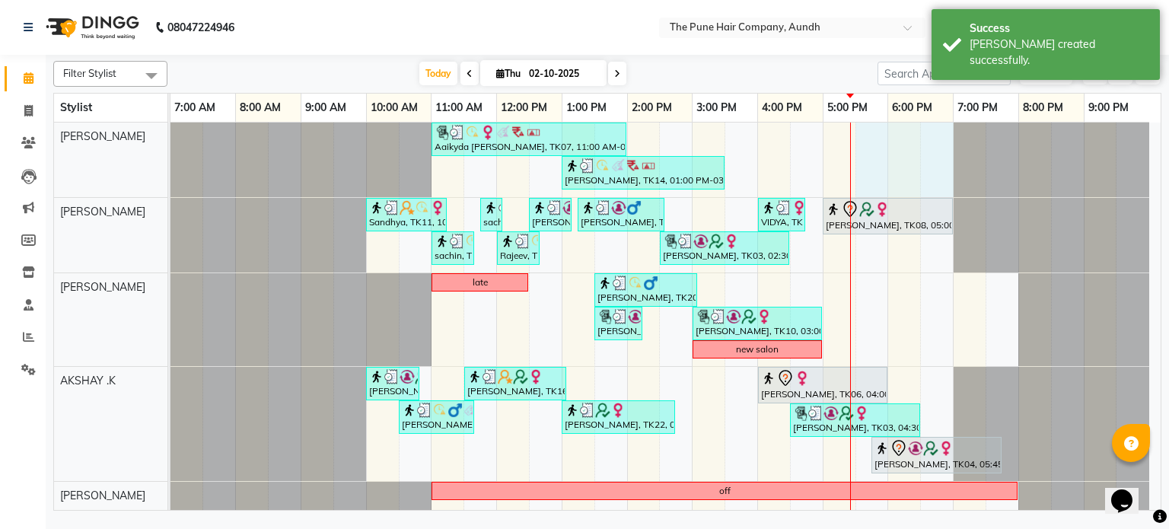
click at [918, 173] on div "Aaikyda [PERSON_NAME], TK07, 11:00 AM-02:00 PM, Global Color - Inoa Global Long…" at bounding box center [665, 507] width 990 height 768
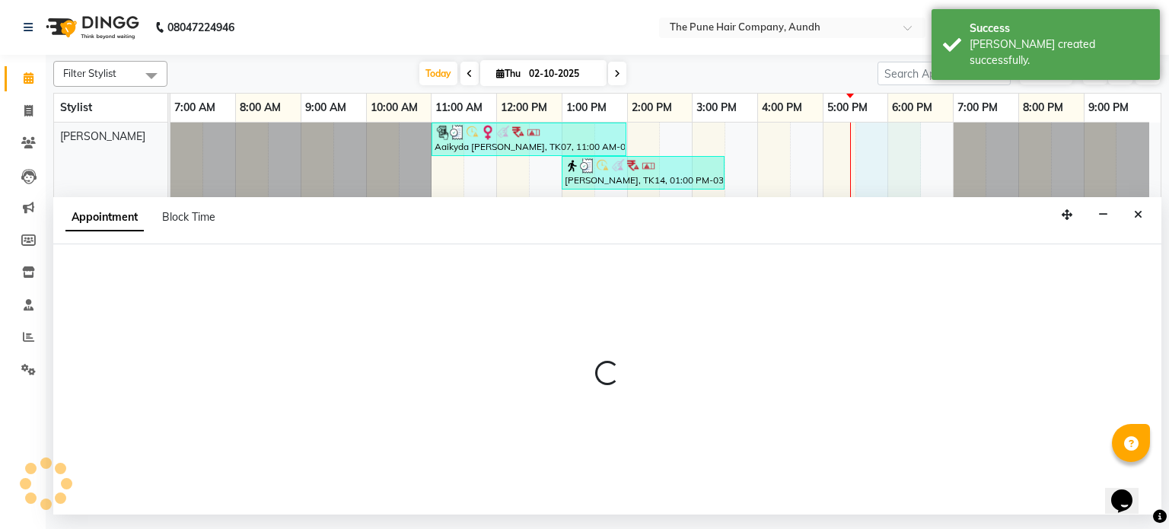
select select "3338"
select select "1050"
select select "tentative"
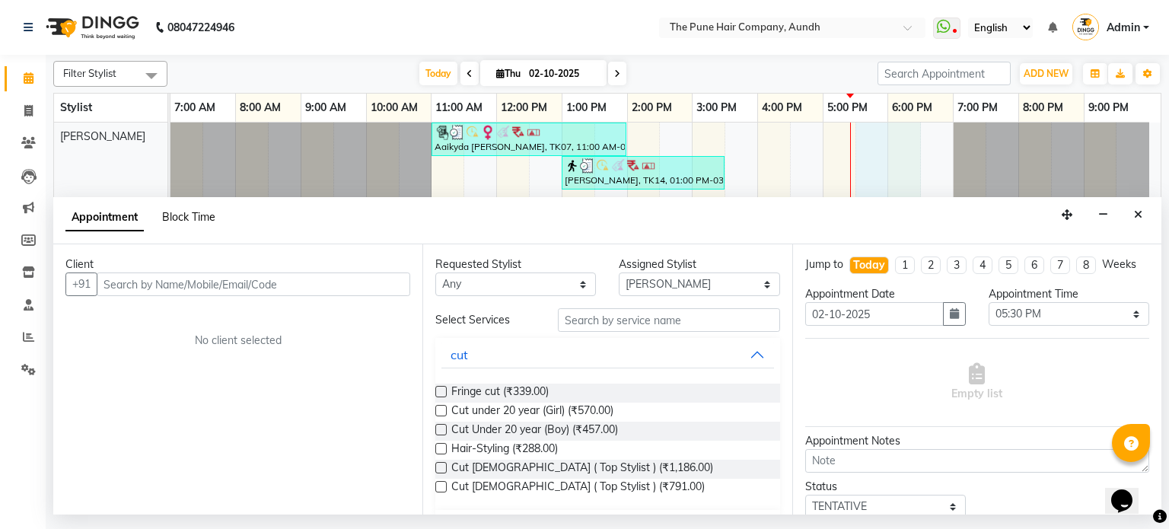
click at [190, 221] on span "Block Time" at bounding box center [188, 217] width 53 height 14
select select "3338"
select select "1050"
select select "1110"
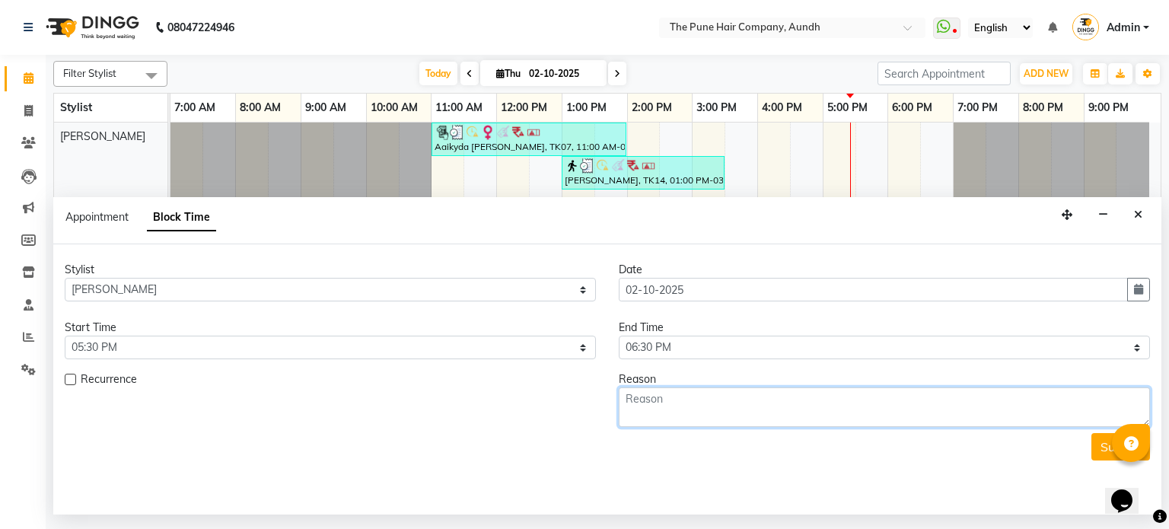
click at [688, 399] on textarea at bounding box center [884, 407] width 531 height 40
type textarea "wef"
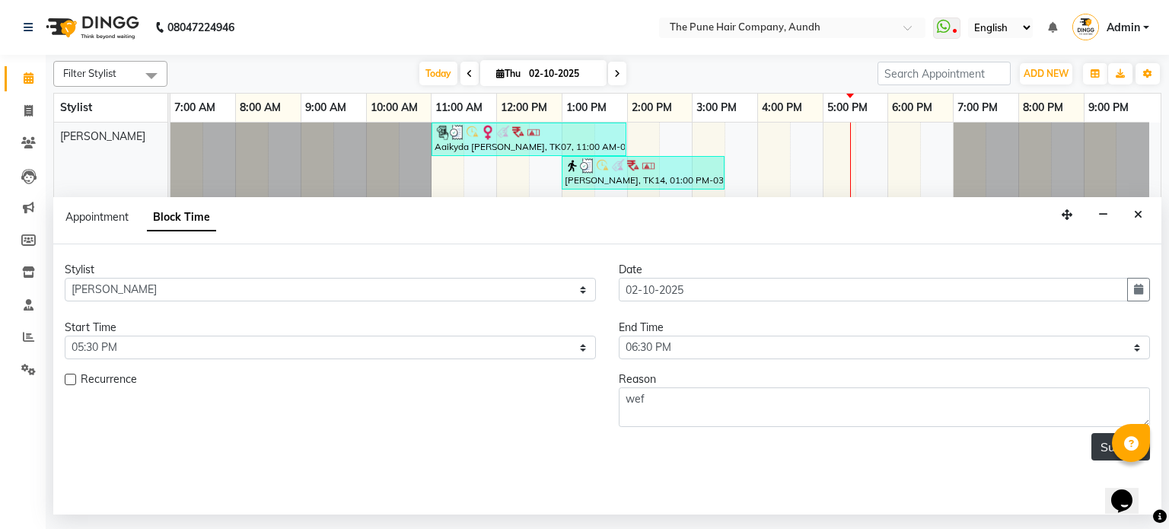
click at [1100, 444] on button "Submit" at bounding box center [1120, 446] width 59 height 27
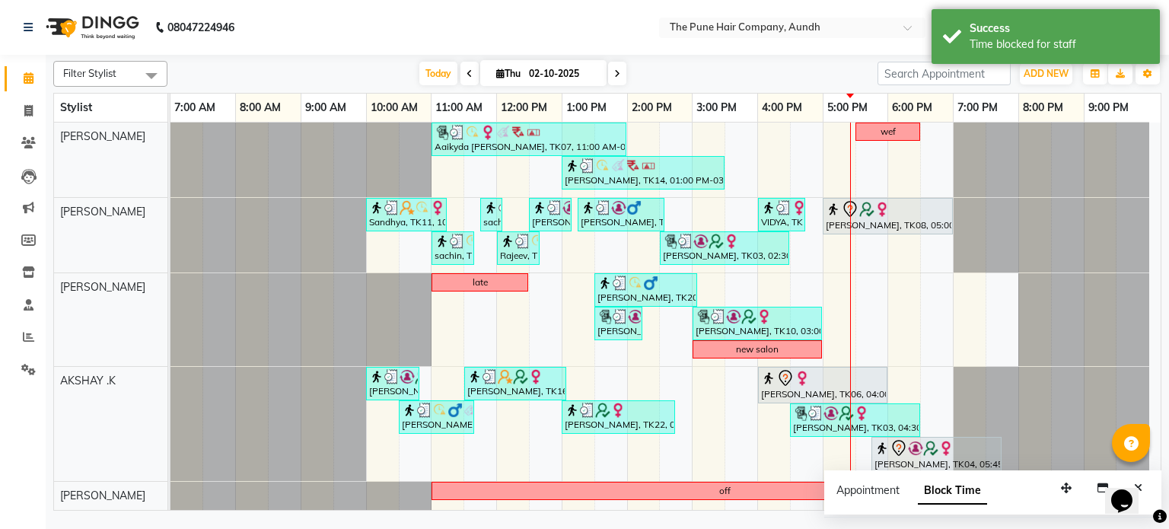
click at [619, 75] on span at bounding box center [617, 74] width 18 height 24
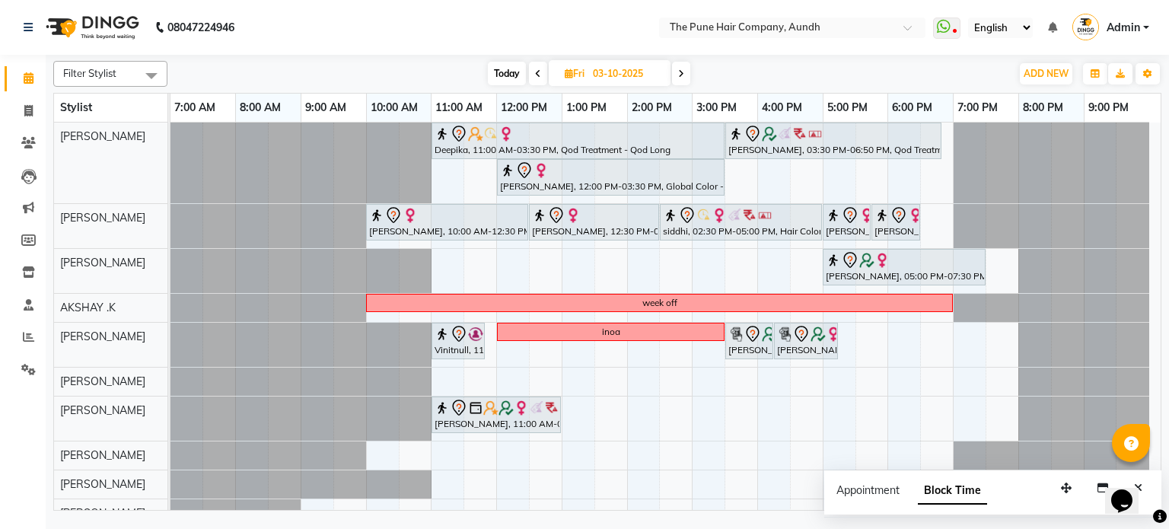
click at [504, 68] on span "Today" at bounding box center [507, 74] width 38 height 24
type input "02-10-2025"
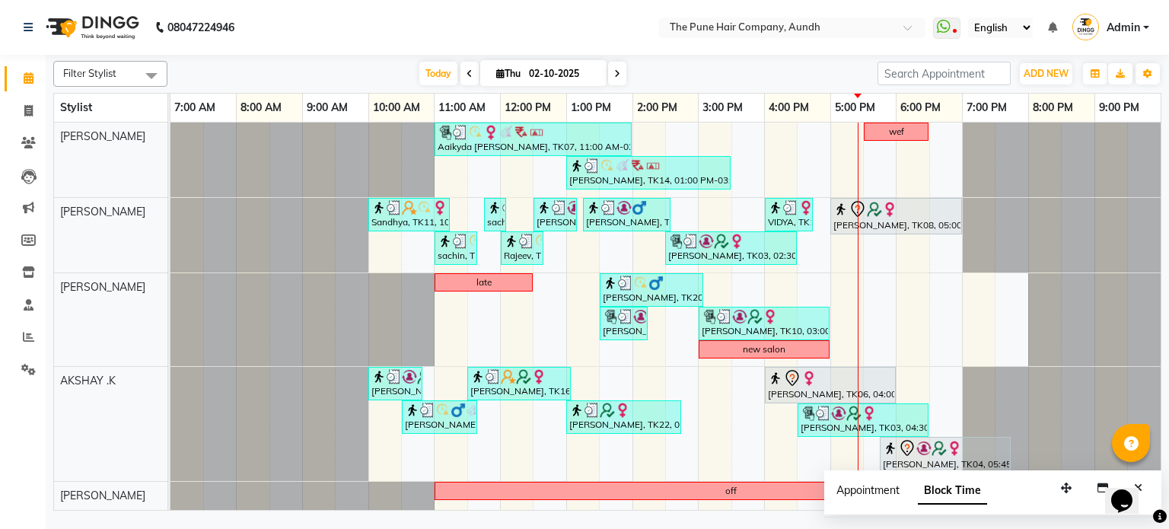
click at [873, 489] on span "Appointment" at bounding box center [867, 490] width 63 height 14
select select "tentative"
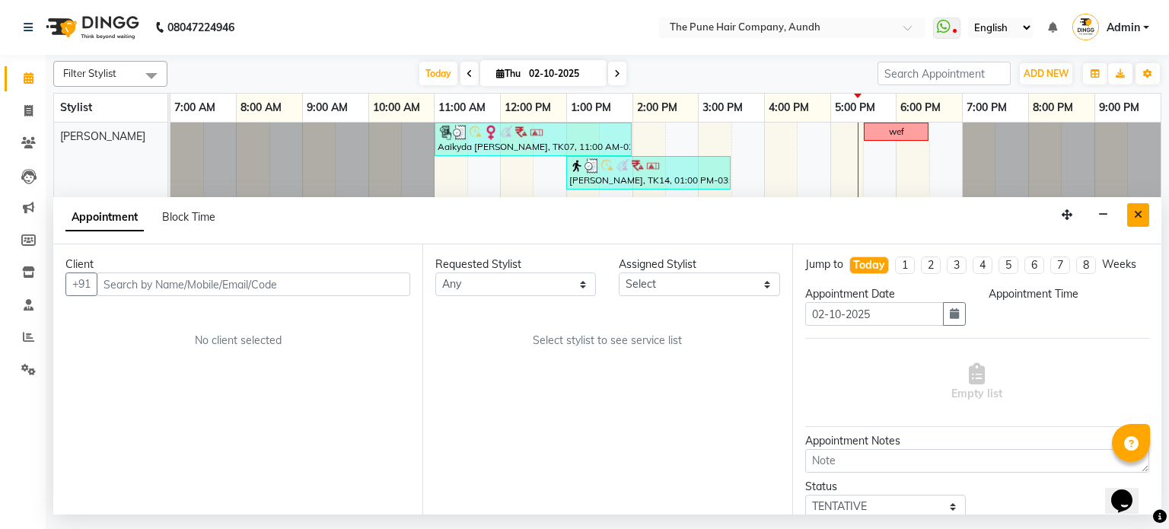
click at [1131, 218] on button "Close" at bounding box center [1138, 215] width 22 height 24
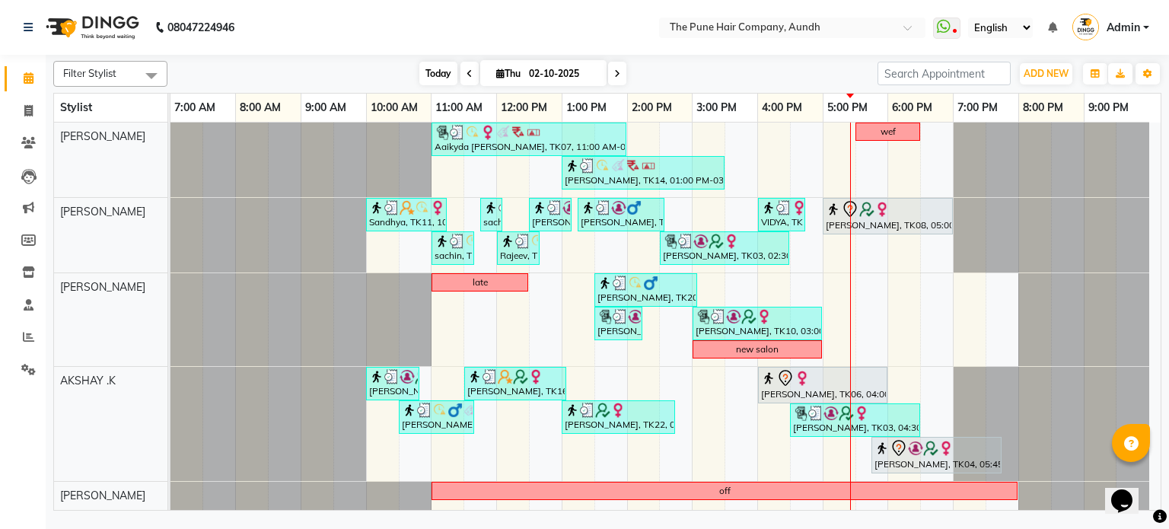
click at [431, 63] on span "Today" at bounding box center [438, 74] width 38 height 24
click at [37, 343] on span at bounding box center [28, 338] width 27 height 18
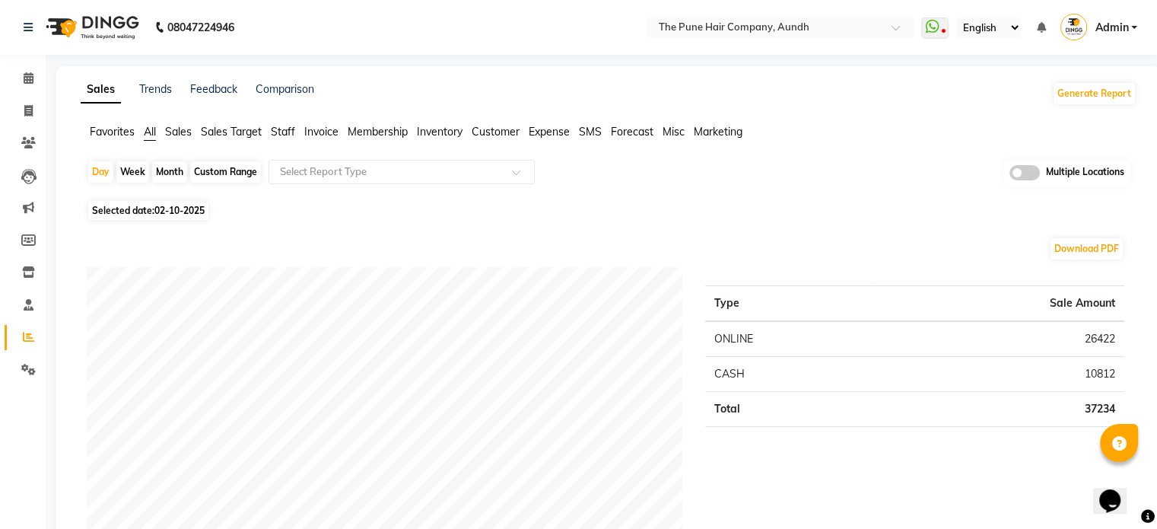
click at [170, 175] on div "Month" at bounding box center [169, 171] width 35 height 21
select select "10"
select select "2025"
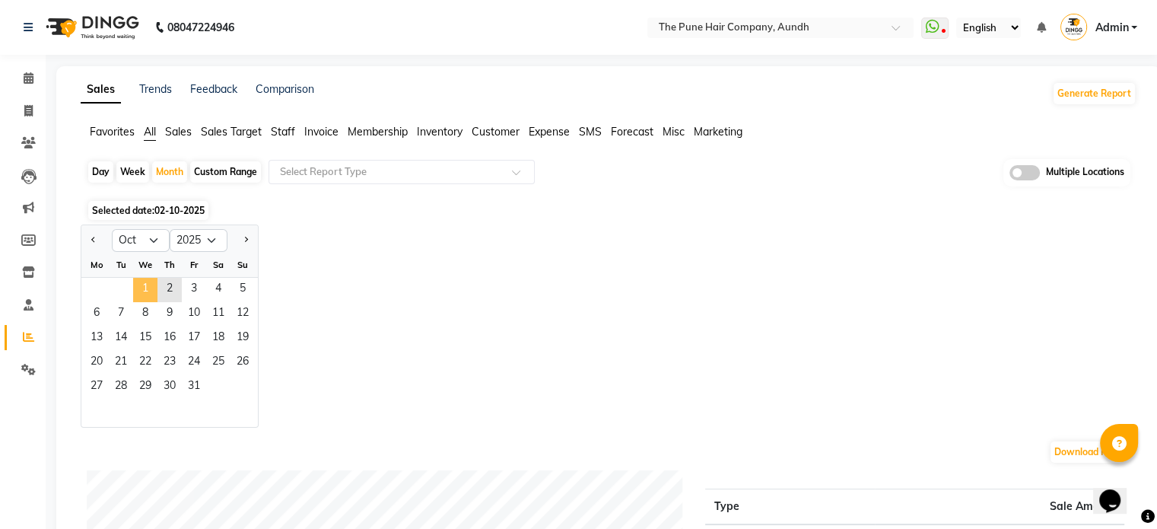
click at [139, 290] on span "1" at bounding box center [145, 290] width 24 height 24
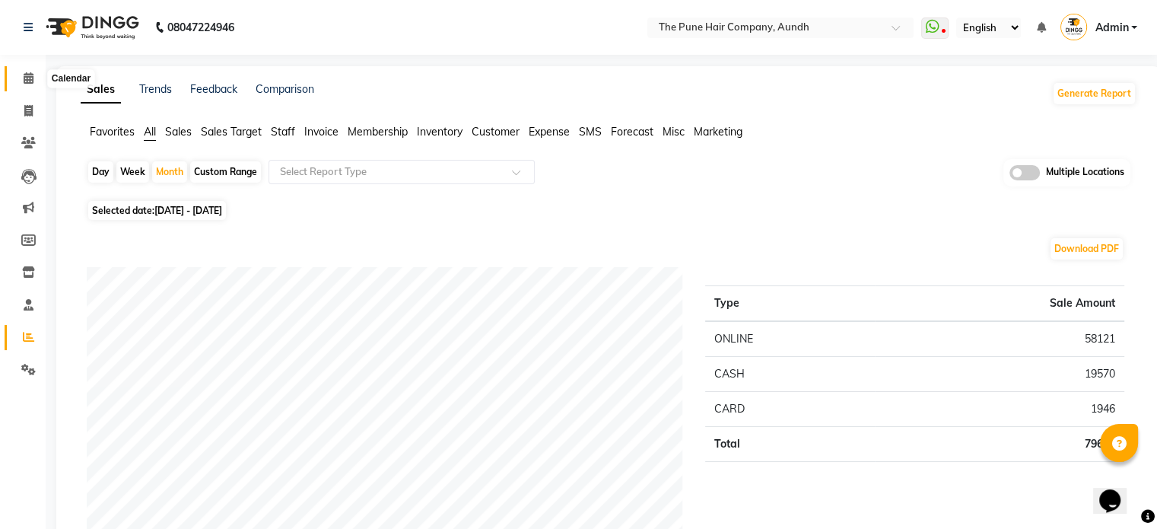
click at [27, 70] on span at bounding box center [28, 79] width 27 height 18
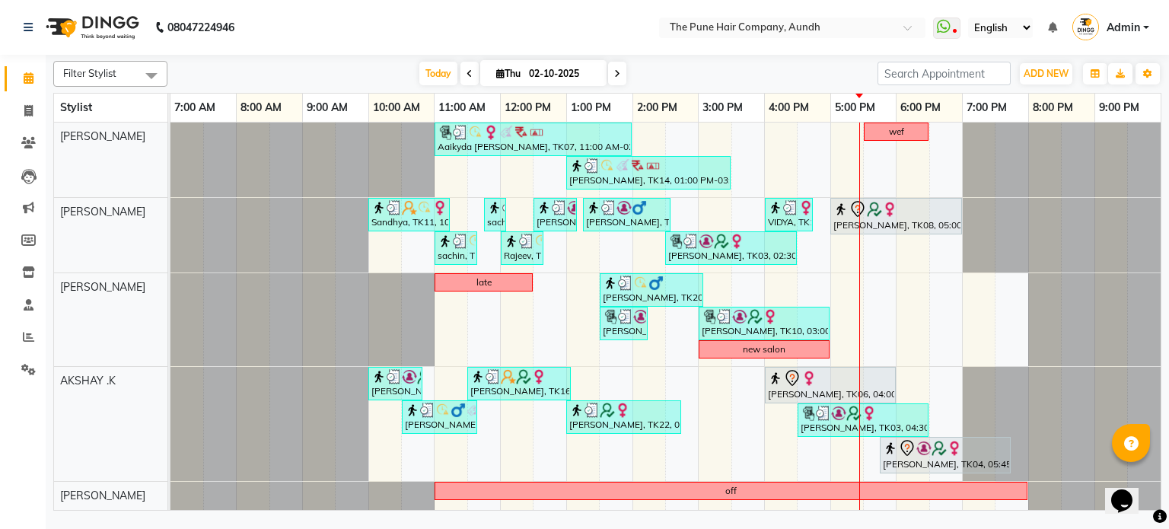
click at [619, 70] on span at bounding box center [617, 74] width 18 height 24
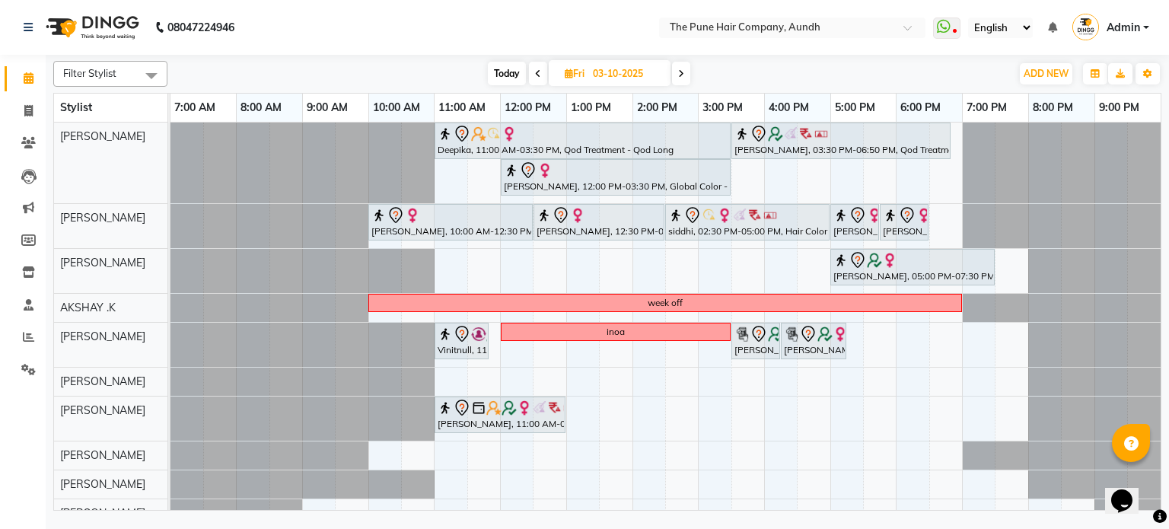
click at [682, 78] on span at bounding box center [681, 74] width 18 height 24
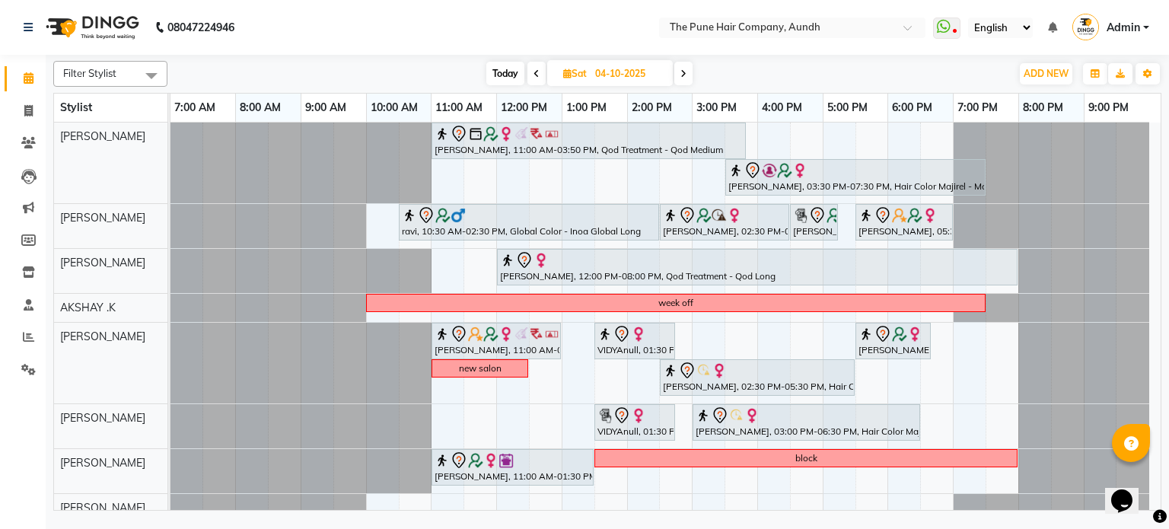
click at [682, 78] on span at bounding box center [683, 74] width 18 height 24
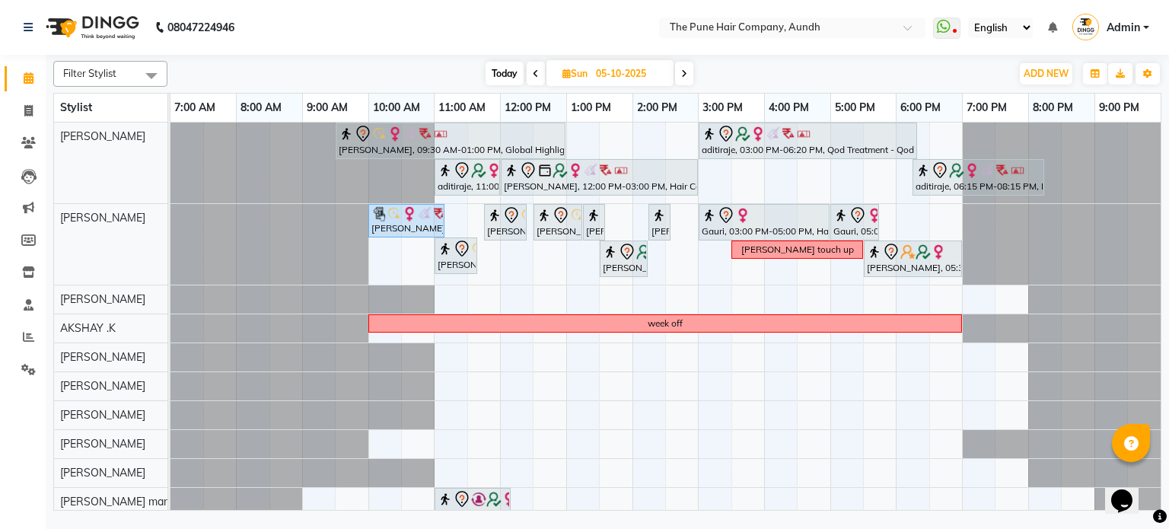
click at [682, 78] on span at bounding box center [684, 74] width 18 height 24
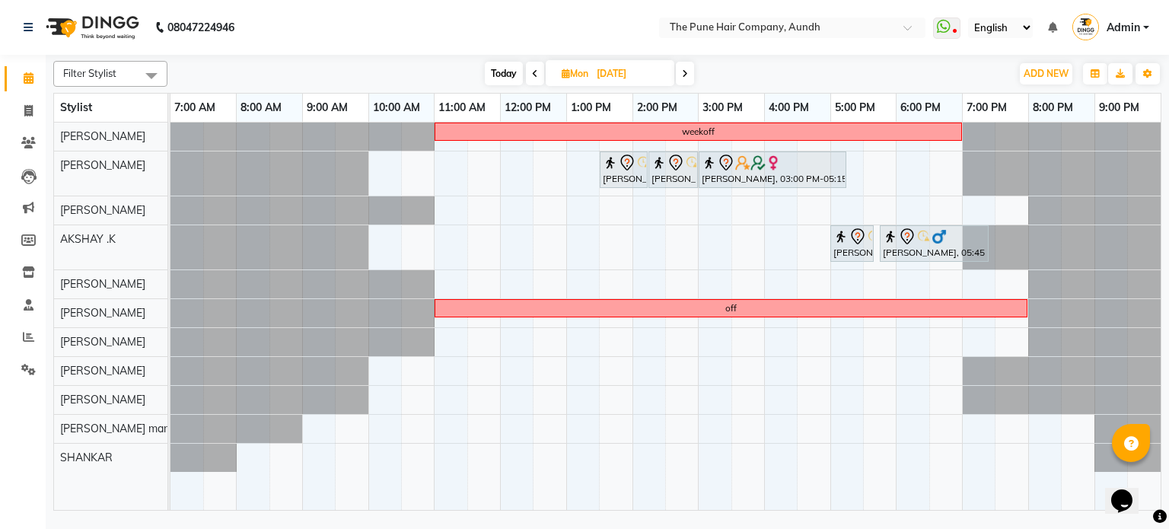
click at [682, 78] on span at bounding box center [685, 74] width 18 height 24
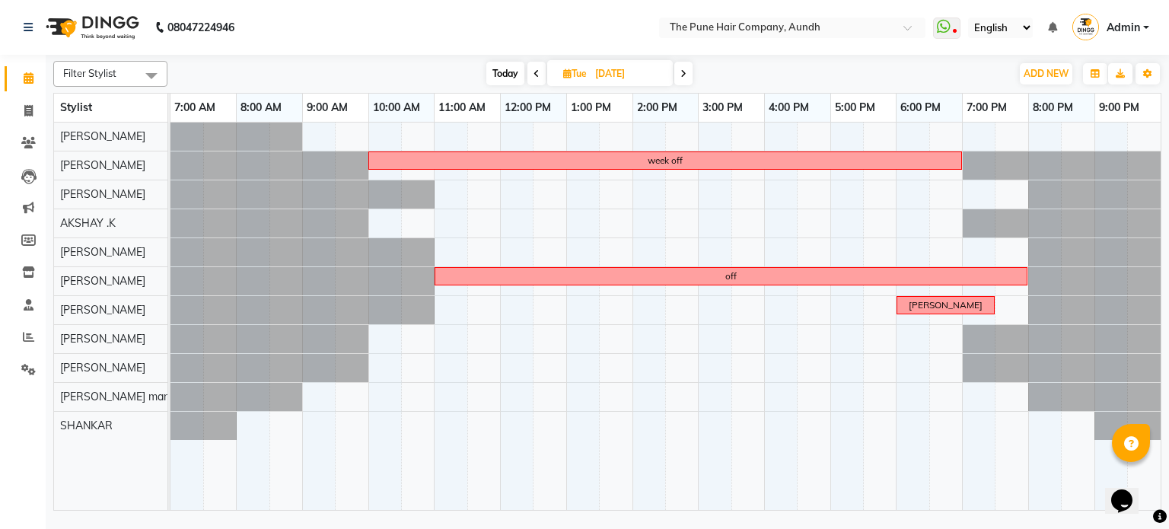
click at [682, 78] on span at bounding box center [683, 74] width 18 height 24
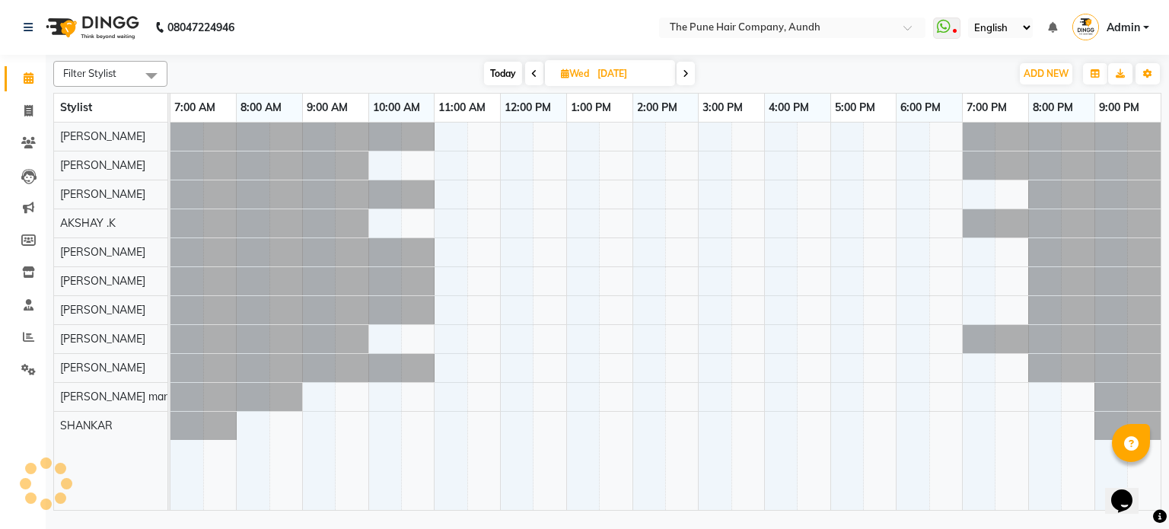
click at [499, 70] on span "Today" at bounding box center [503, 74] width 38 height 24
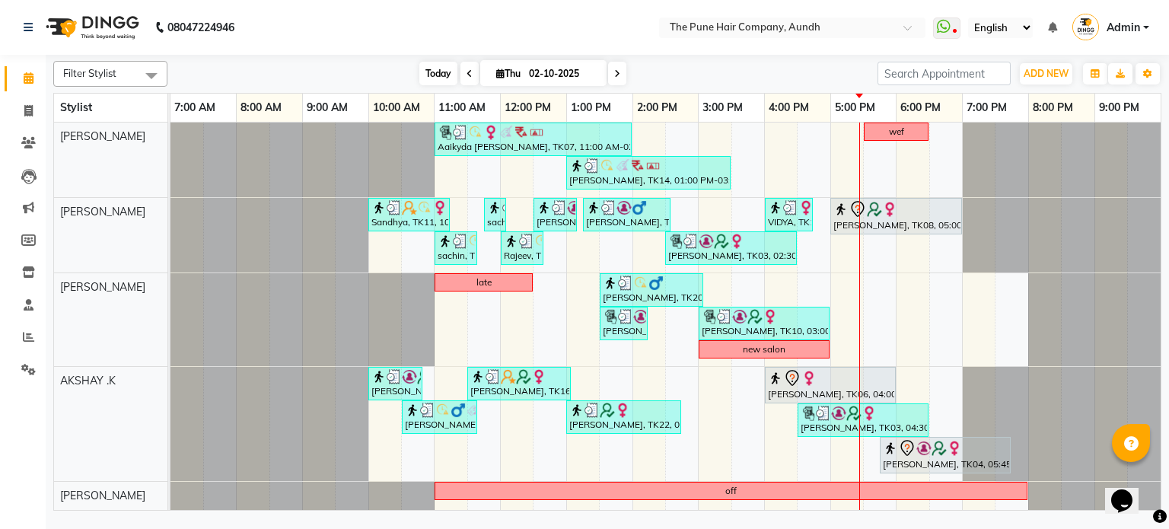
click at [435, 73] on span "Today" at bounding box center [438, 74] width 38 height 24
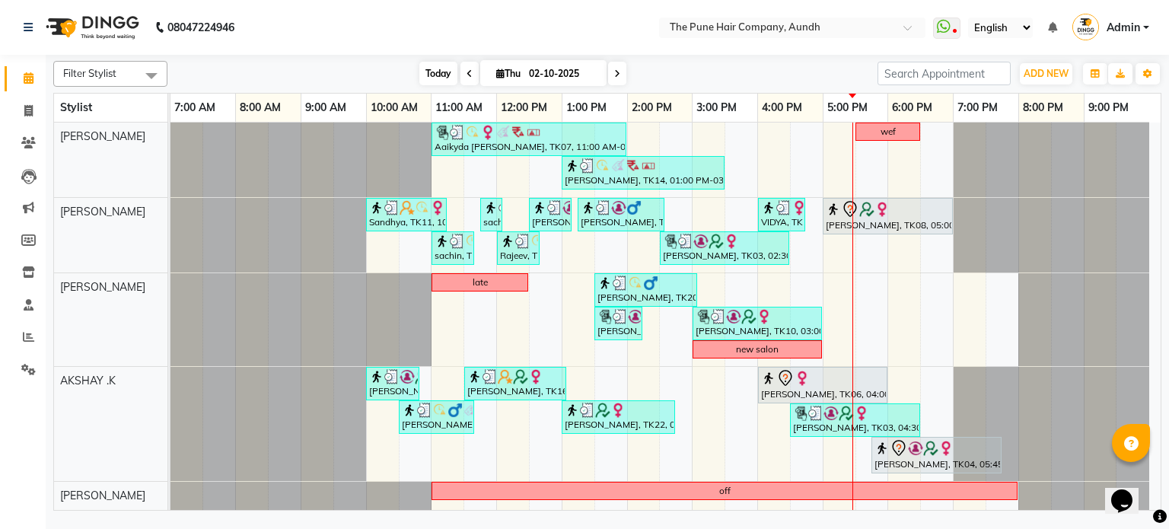
click at [434, 67] on span "Today" at bounding box center [438, 74] width 38 height 24
click at [419, 67] on span "Today" at bounding box center [438, 74] width 38 height 24
click at [616, 69] on icon at bounding box center [617, 73] width 6 height 9
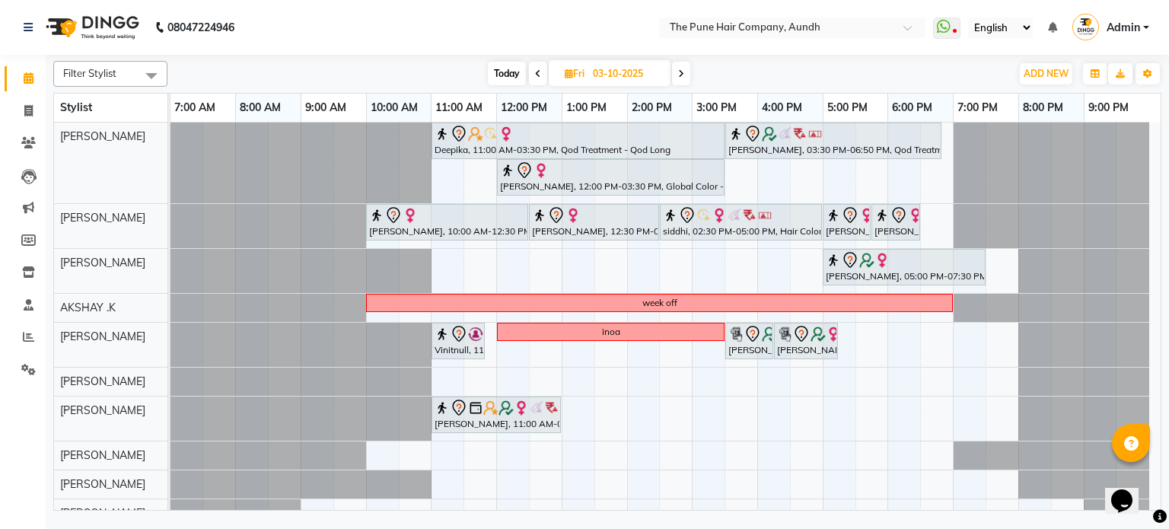
click at [510, 66] on span "Today" at bounding box center [507, 74] width 38 height 24
type input "02-10-2025"
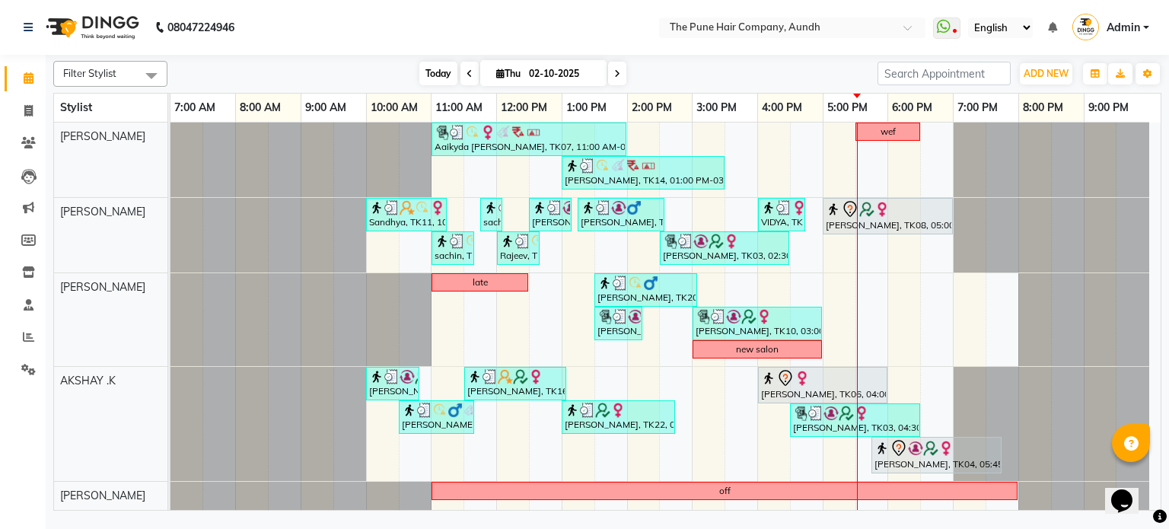
click at [437, 67] on span "Today" at bounding box center [438, 74] width 38 height 24
click at [423, 69] on span "Today" at bounding box center [438, 74] width 38 height 24
click at [545, 75] on input "02-10-2025" at bounding box center [562, 73] width 76 height 23
select select "10"
select select "2025"
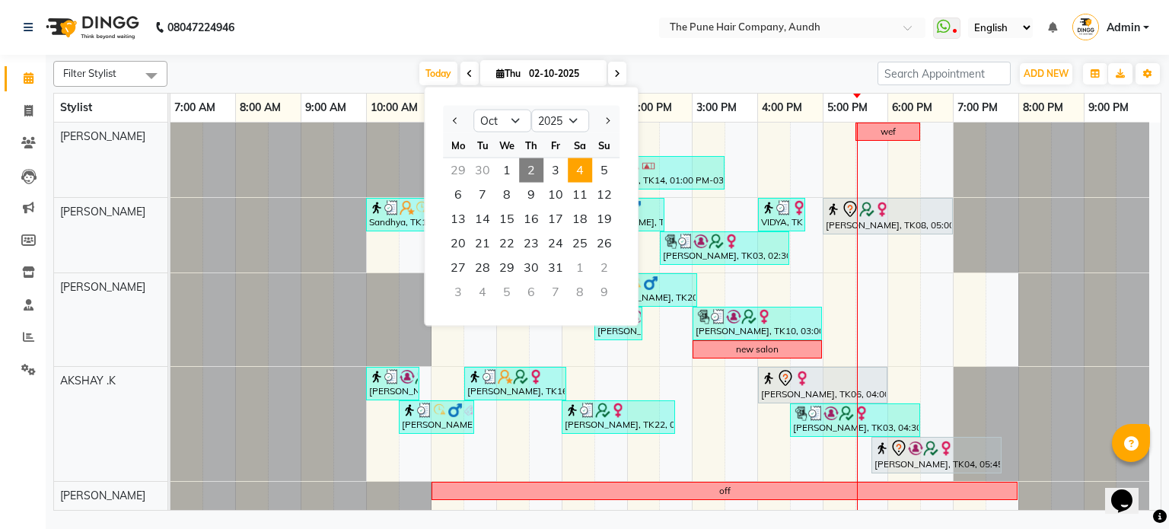
click at [589, 170] on span "4" at bounding box center [580, 170] width 24 height 24
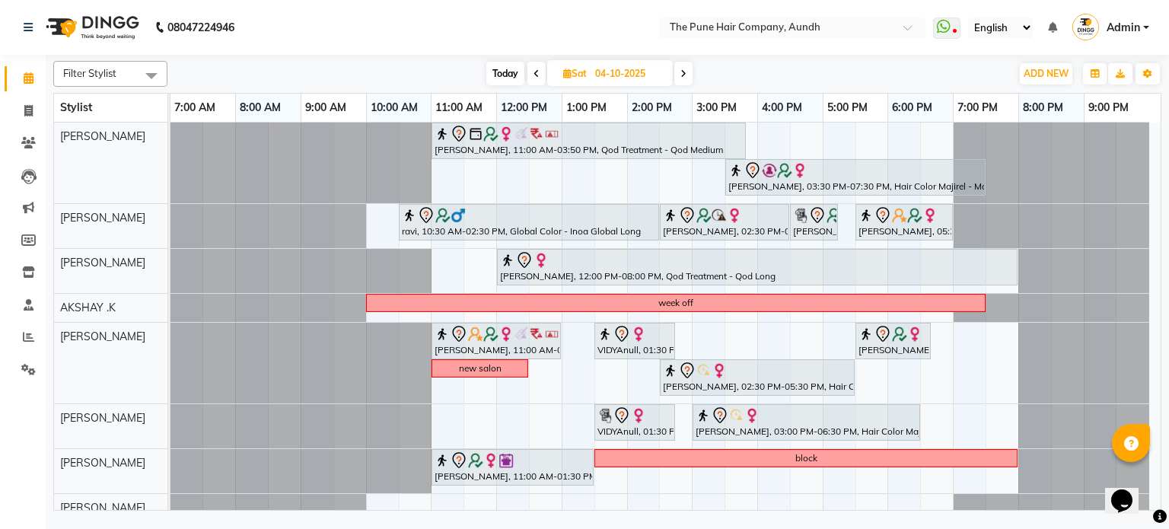
click at [686, 74] on span at bounding box center [683, 74] width 18 height 24
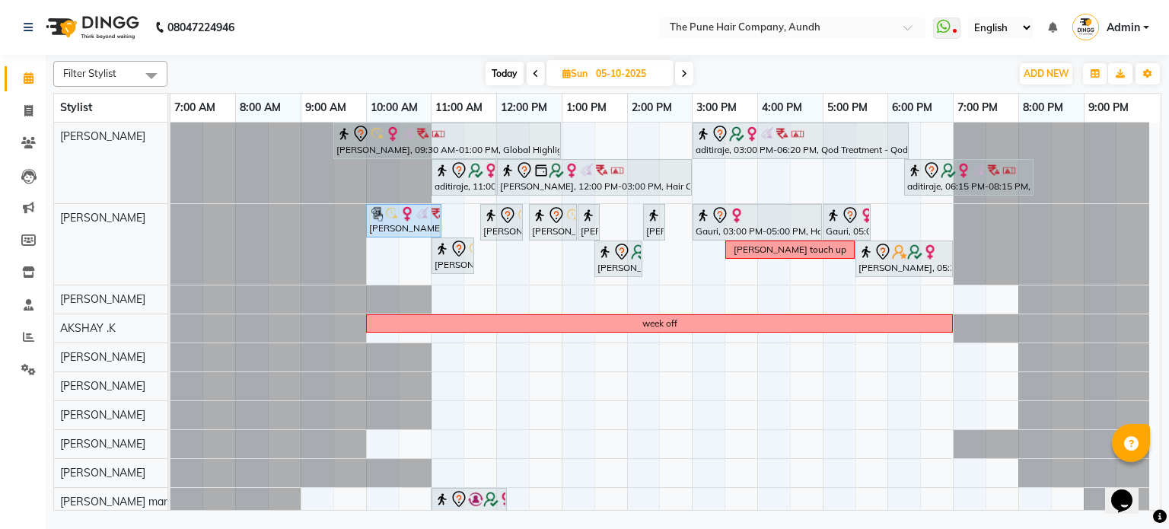
click at [537, 71] on span at bounding box center [536, 74] width 18 height 24
type input "04-10-2025"
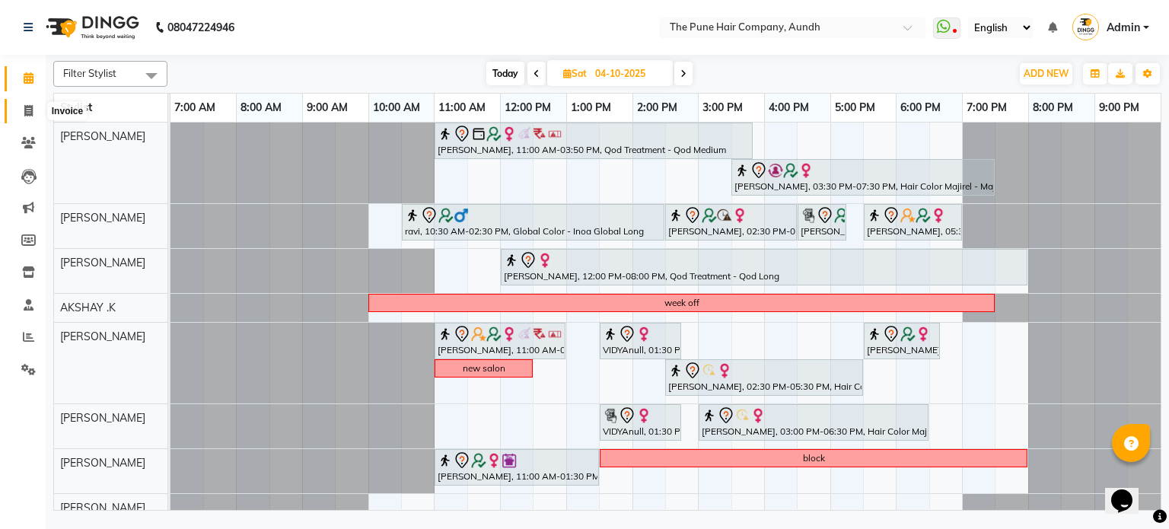
click at [24, 106] on icon at bounding box center [28, 110] width 8 height 11
select select "106"
select select "service"
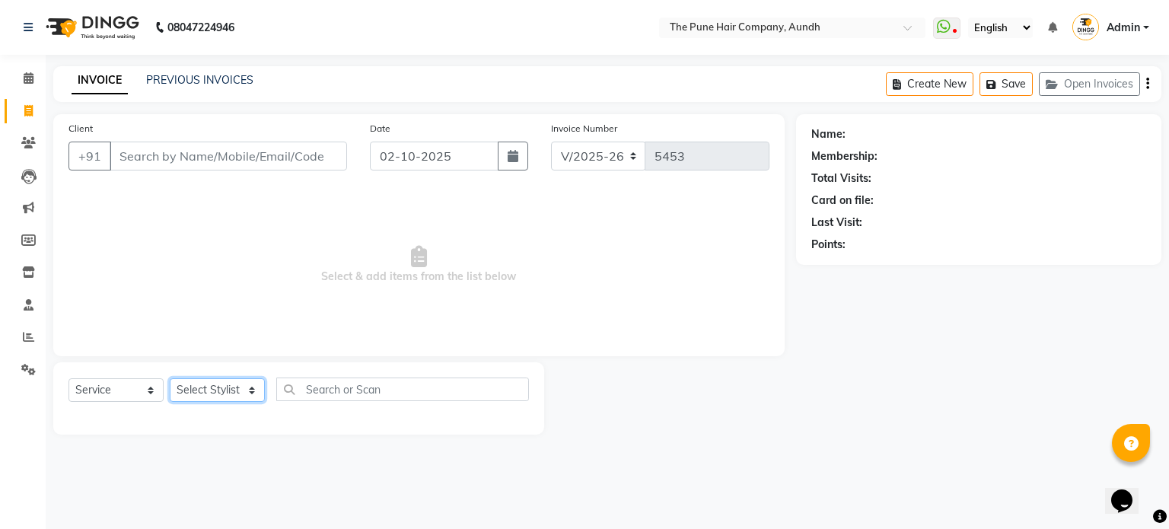
click at [234, 402] on select "Select Stylist AKSHAY .K [PERSON_NAME] [PERSON_NAME] [PERSON_NAME] [PERSON_NAME…" at bounding box center [217, 390] width 95 height 24
select select "3338"
click at [170, 379] on select "Select Stylist AKSHAY .K [PERSON_NAME] [PERSON_NAME] [PERSON_NAME] [PERSON_NAME…" at bounding box center [217, 390] width 95 height 24
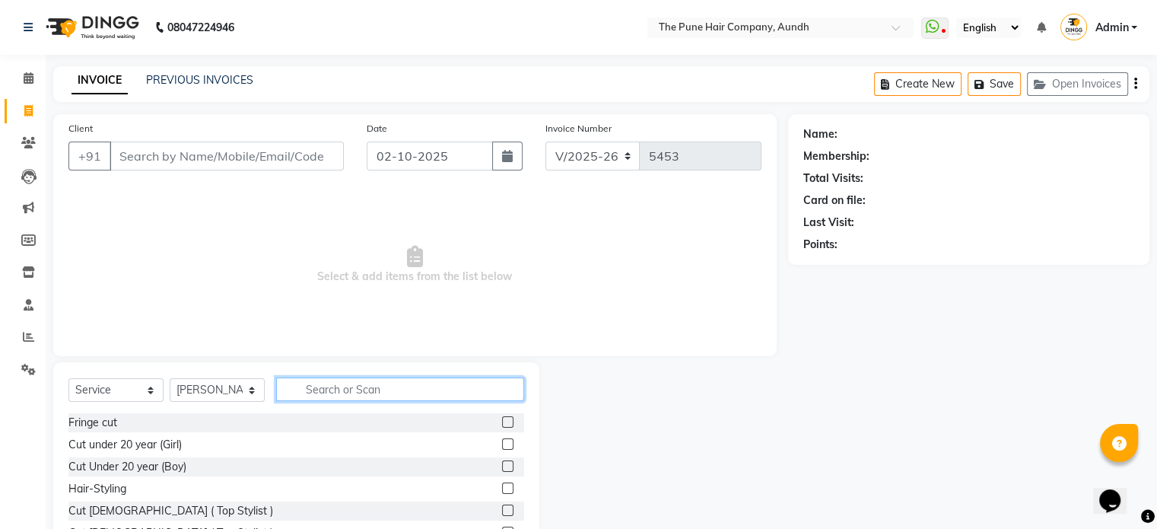
click at [323, 392] on input "text" at bounding box center [400, 389] width 248 height 24
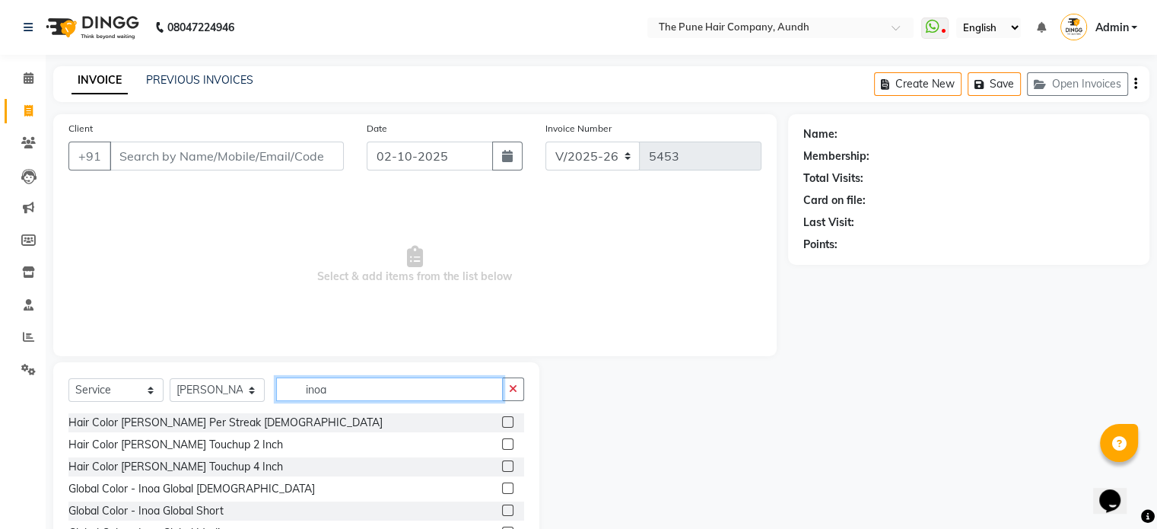
scroll to position [76, 0]
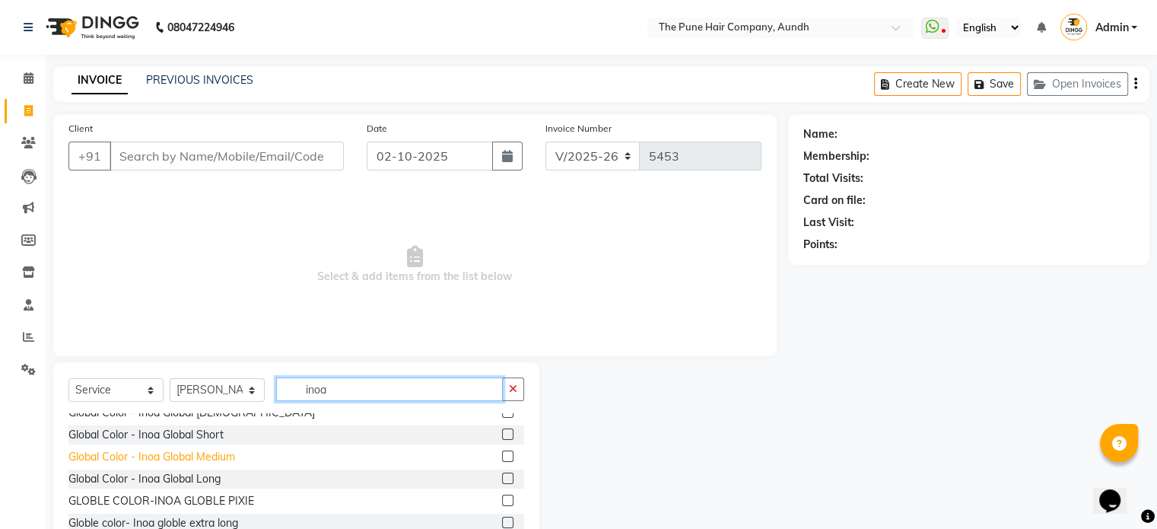
type input "inoa"
click at [210, 459] on div "Global Color - Inoa Global Medium" at bounding box center [151, 457] width 167 height 16
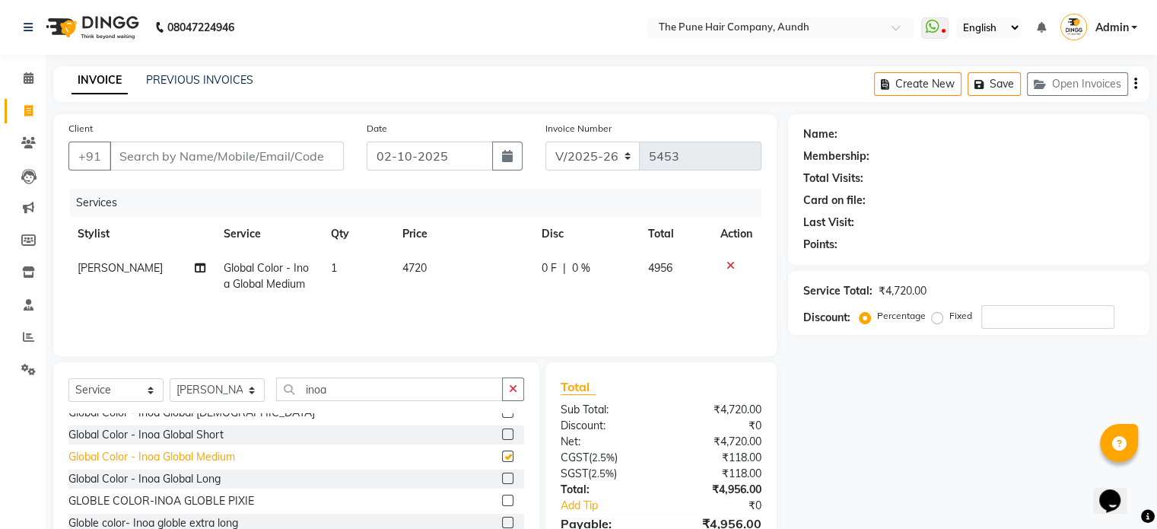
checkbox input "false"
click at [1023, 311] on input "number" at bounding box center [1048, 317] width 133 height 24
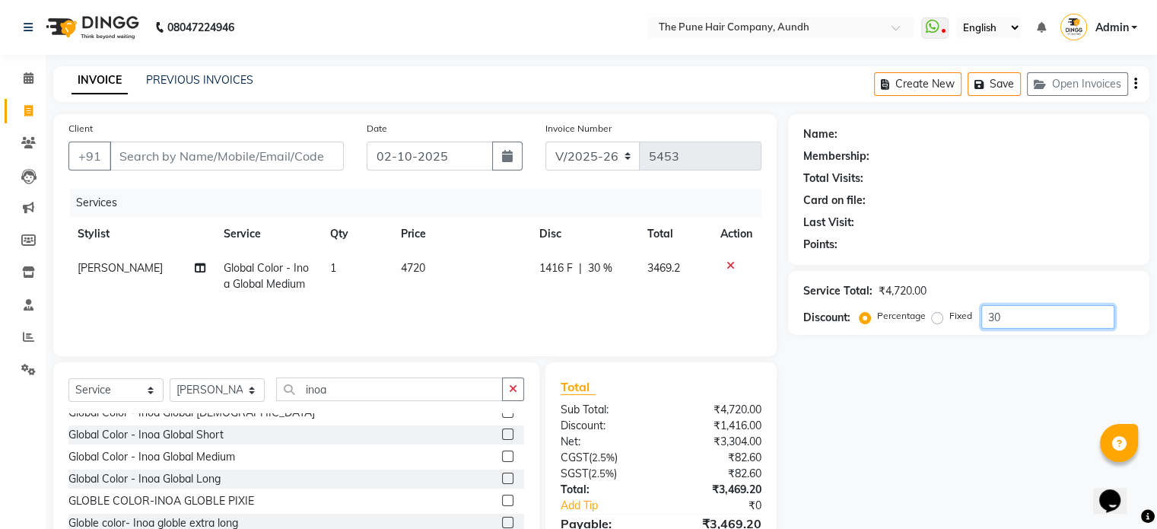
type input "30"
click at [278, 278] on span "Global Color - Inoa Global Medium" at bounding box center [266, 276] width 85 height 30
select select "3338"
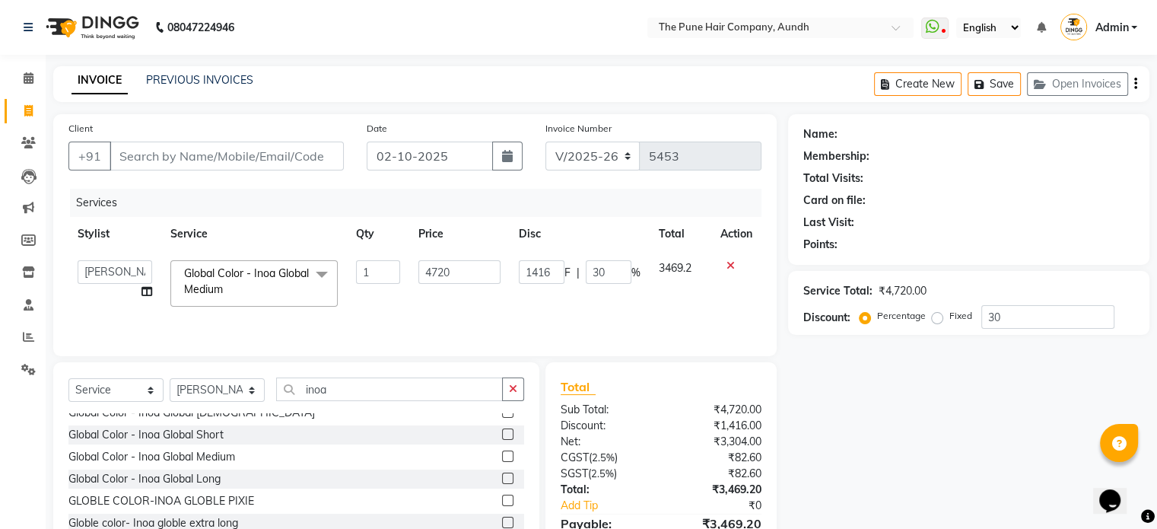
click at [278, 278] on span "Global Color - Inoa Global Medium" at bounding box center [246, 281] width 125 height 30
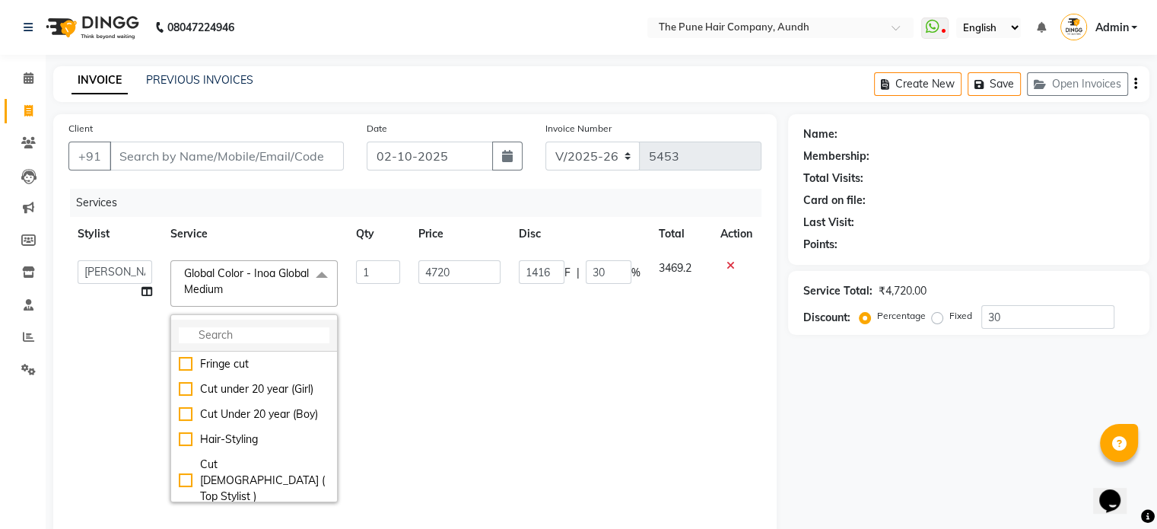
click at [281, 336] on input "multiselect-search" at bounding box center [254, 335] width 151 height 16
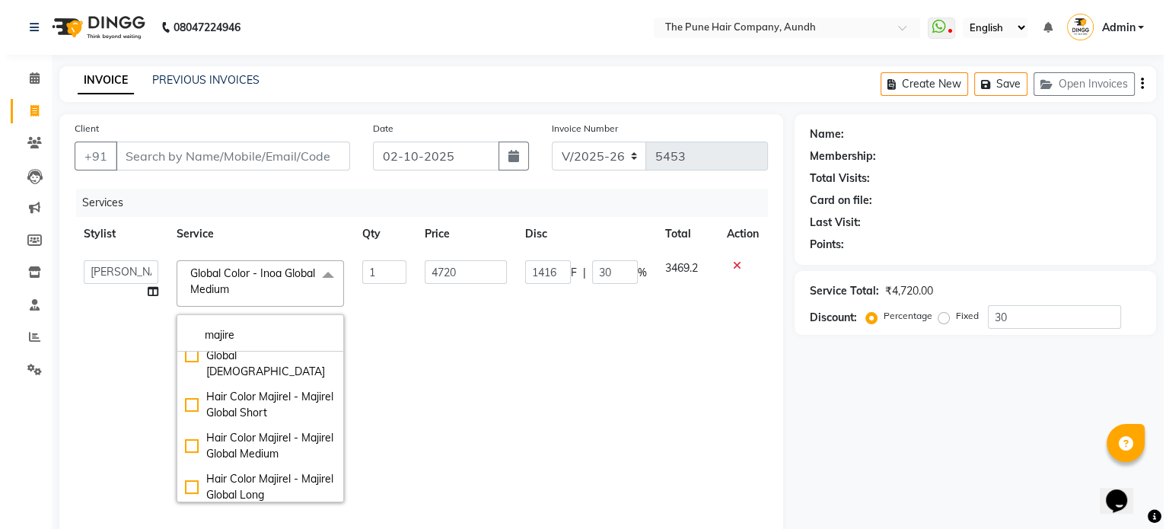
scroll to position [228, 0]
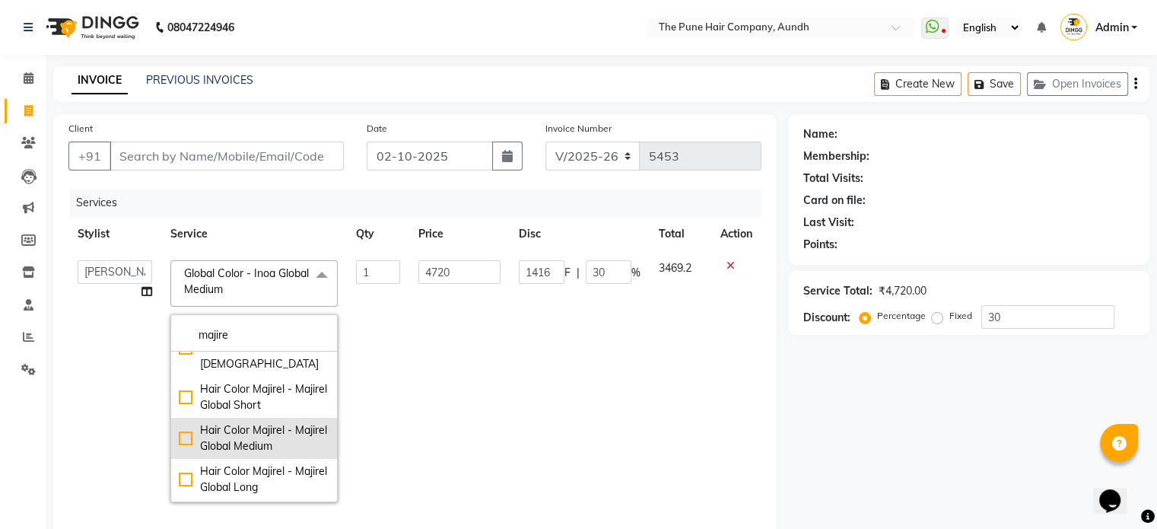
type input "majire"
click at [266, 422] on div "Hair Color Majirel - Majirel Global Medium" at bounding box center [254, 438] width 151 height 32
checkbox input "true"
type input "4215"
type input "1264.5"
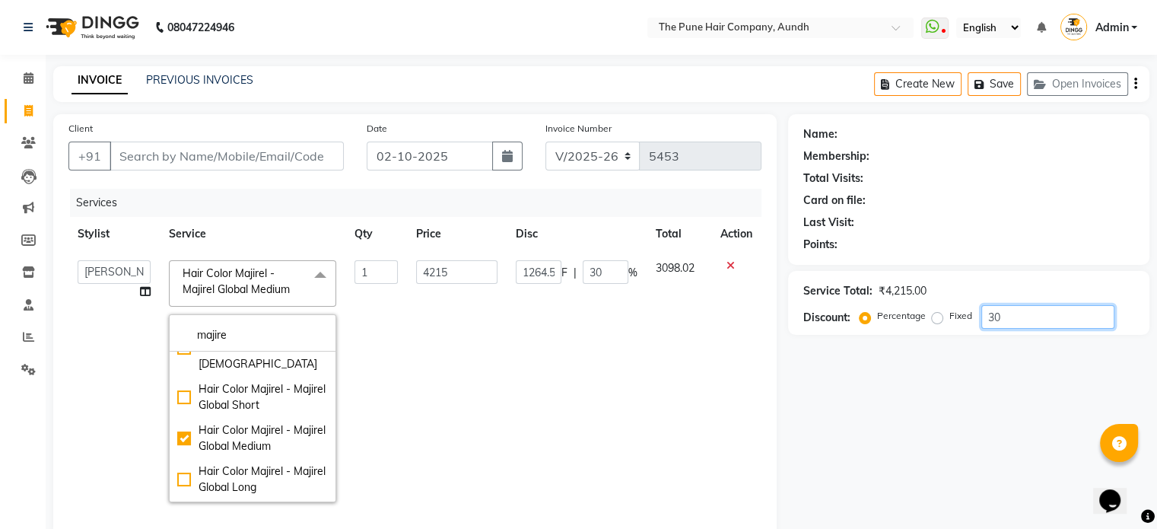
click at [1057, 316] on input "30" at bounding box center [1048, 317] width 133 height 24
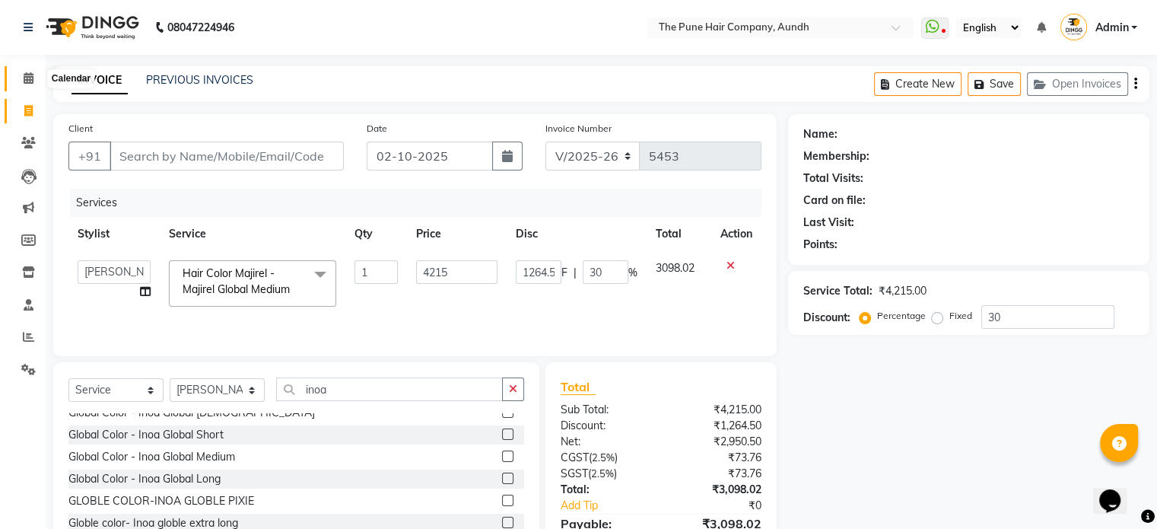
click at [24, 87] on span at bounding box center [28, 79] width 27 height 18
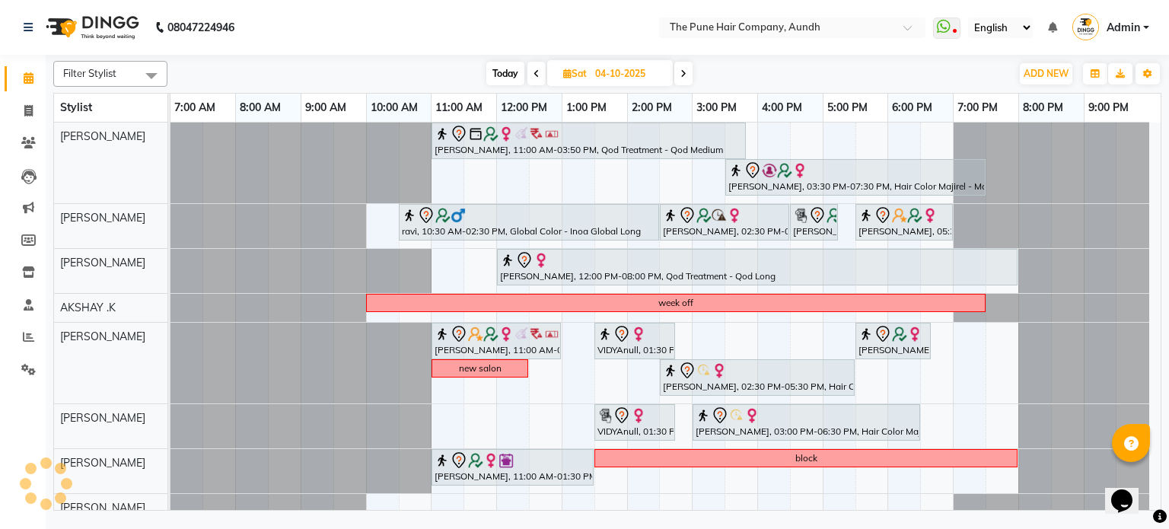
click at [502, 66] on span "Today" at bounding box center [505, 74] width 38 height 24
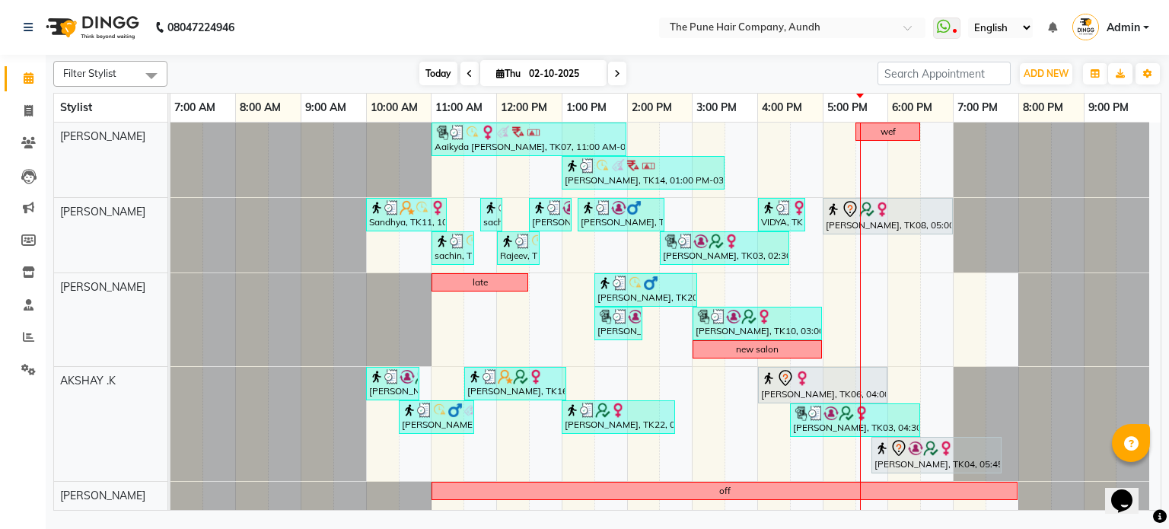
click at [419, 81] on span "Today" at bounding box center [438, 74] width 38 height 24
click at [621, 68] on span at bounding box center [617, 74] width 18 height 24
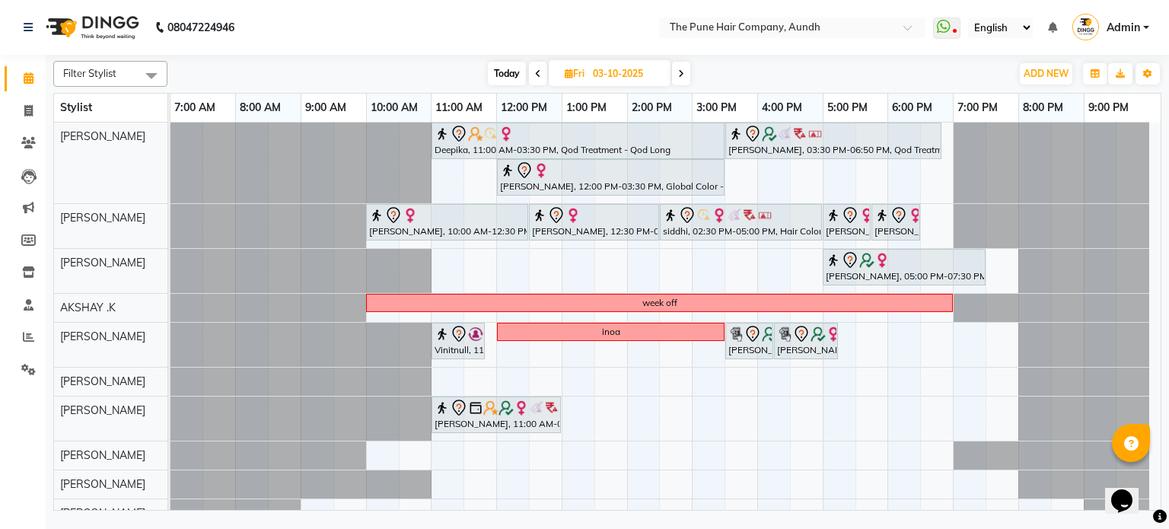
click at [502, 72] on span "Today" at bounding box center [507, 74] width 38 height 24
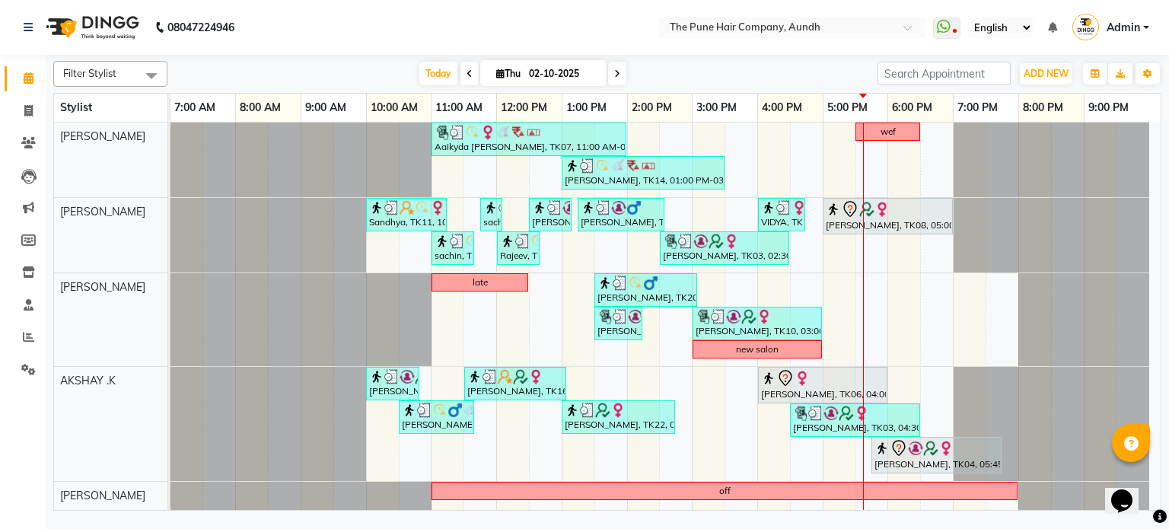
click at [618, 69] on icon at bounding box center [617, 73] width 6 height 9
type input "03-10-2025"
